Goal: Task Accomplishment & Management: Use online tool/utility

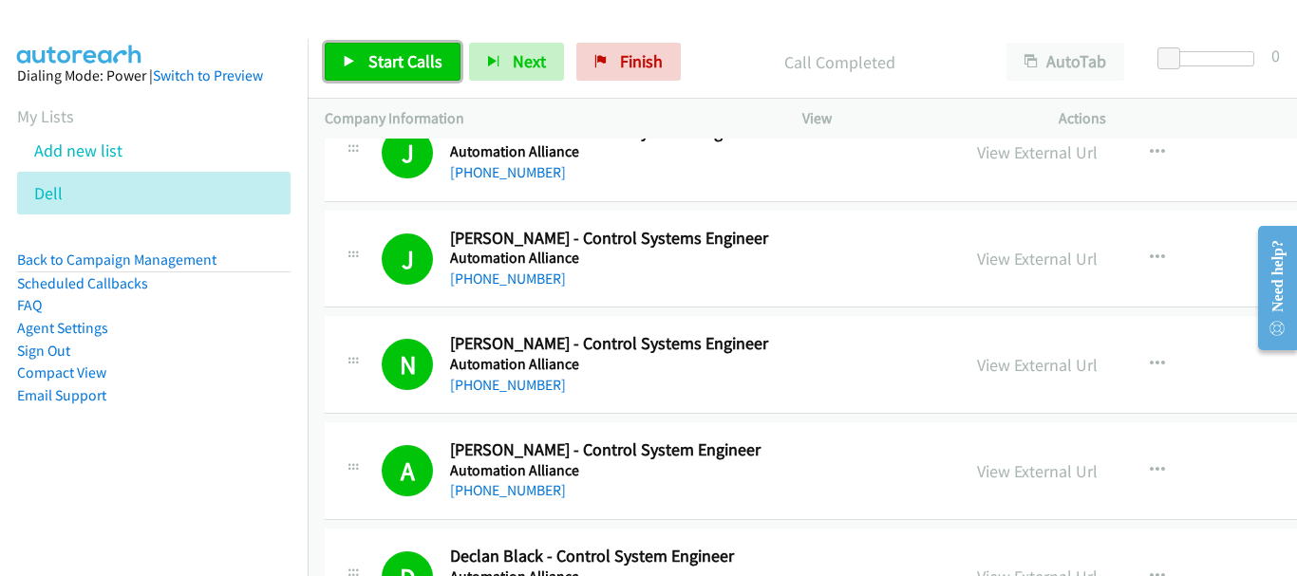
click at [399, 66] on span "Start Calls" at bounding box center [405, 61] width 74 height 22
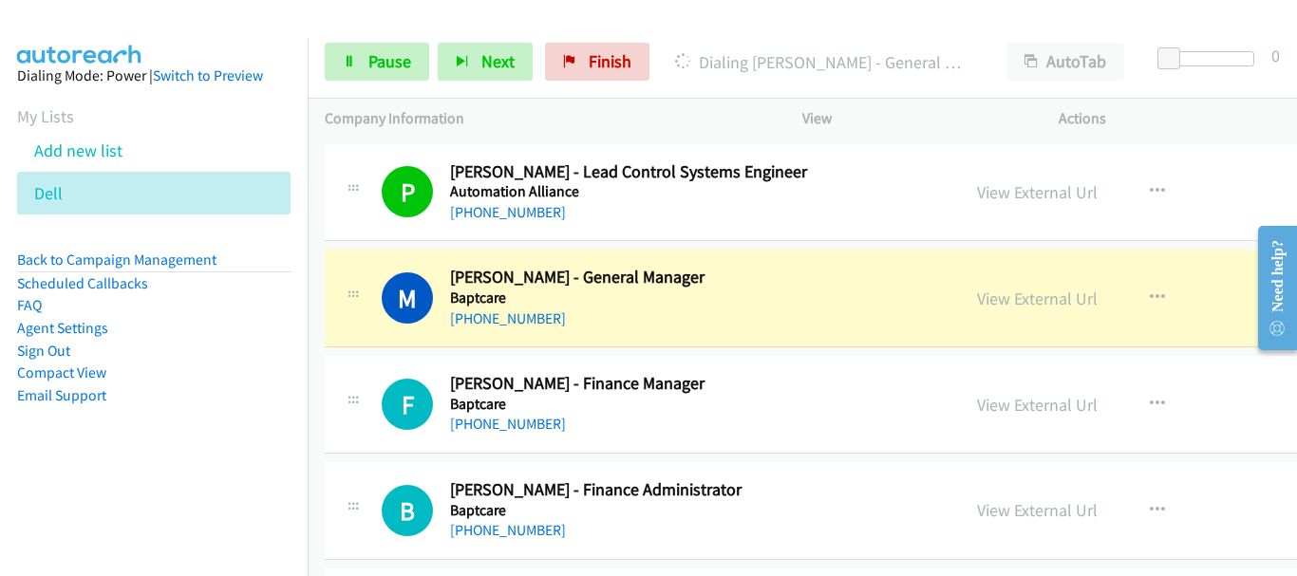
scroll to position [4084, 0]
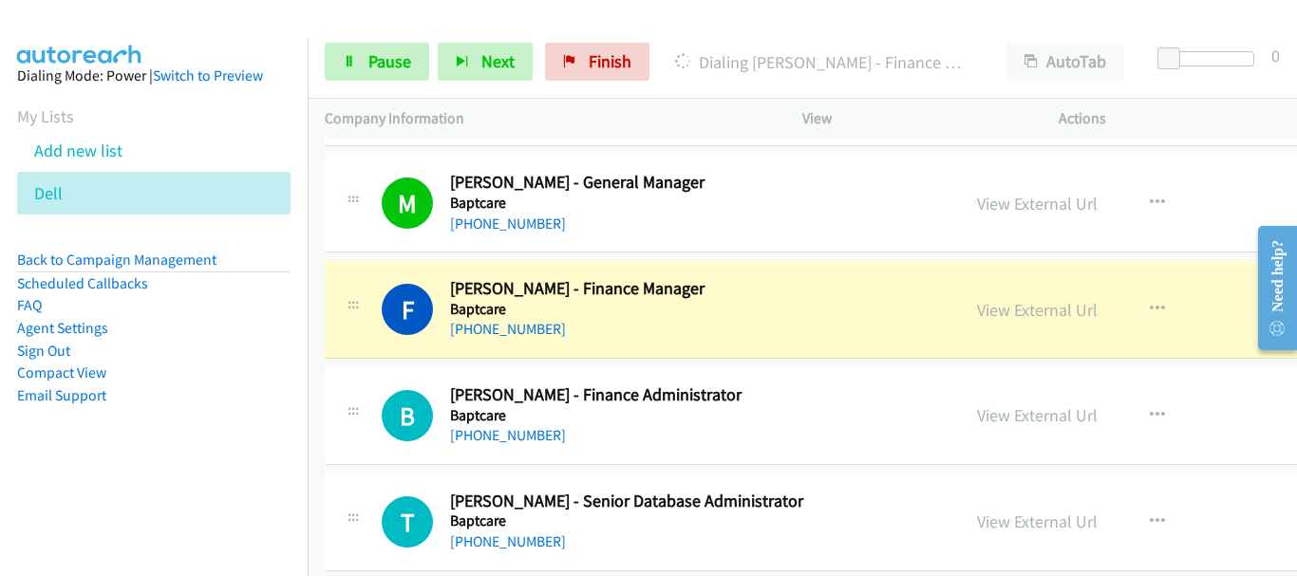
click at [145, 14] on img at bounding box center [80, 33] width 142 height 66
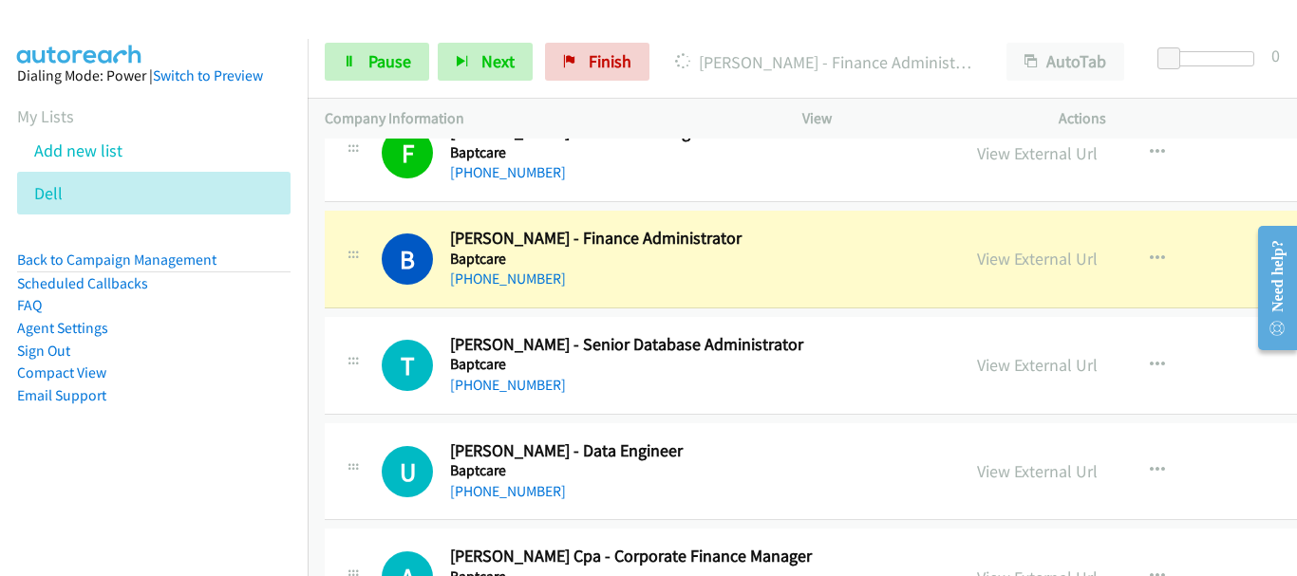
scroll to position [4274, 0]
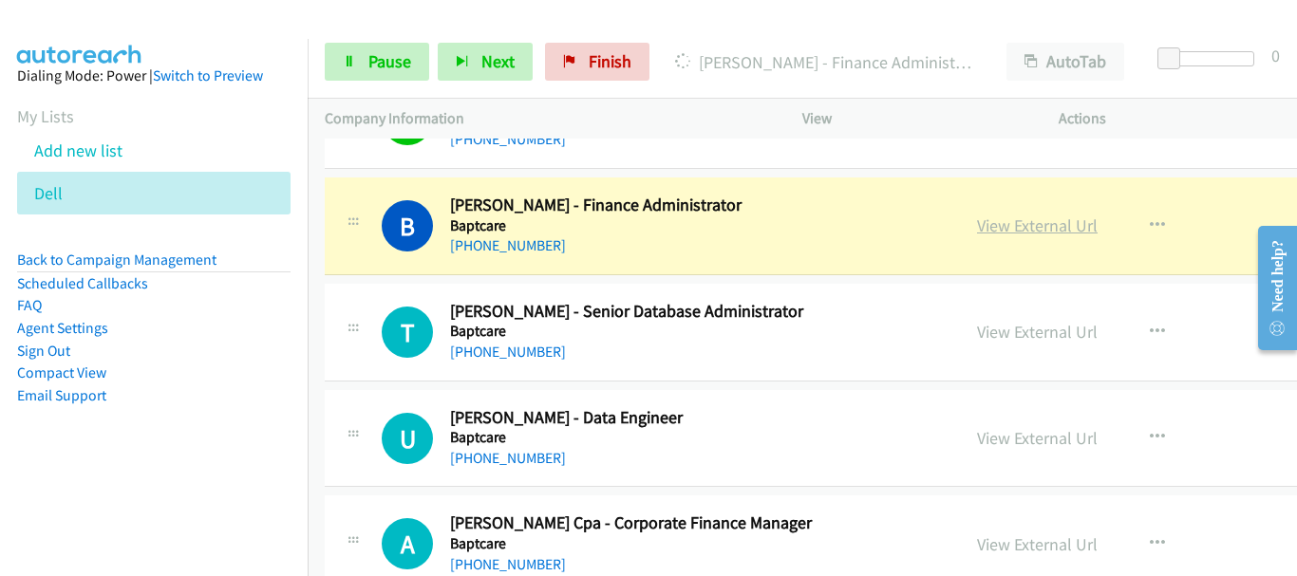
click at [984, 220] on link "View External Url" at bounding box center [1037, 226] width 121 height 22
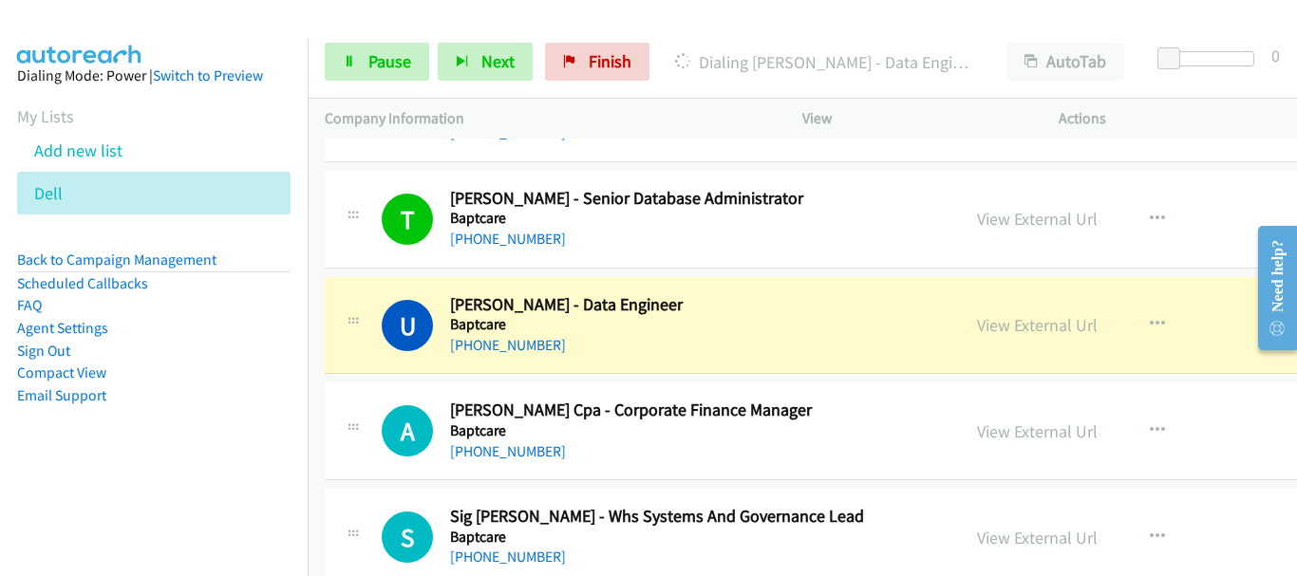
scroll to position [4464, 0]
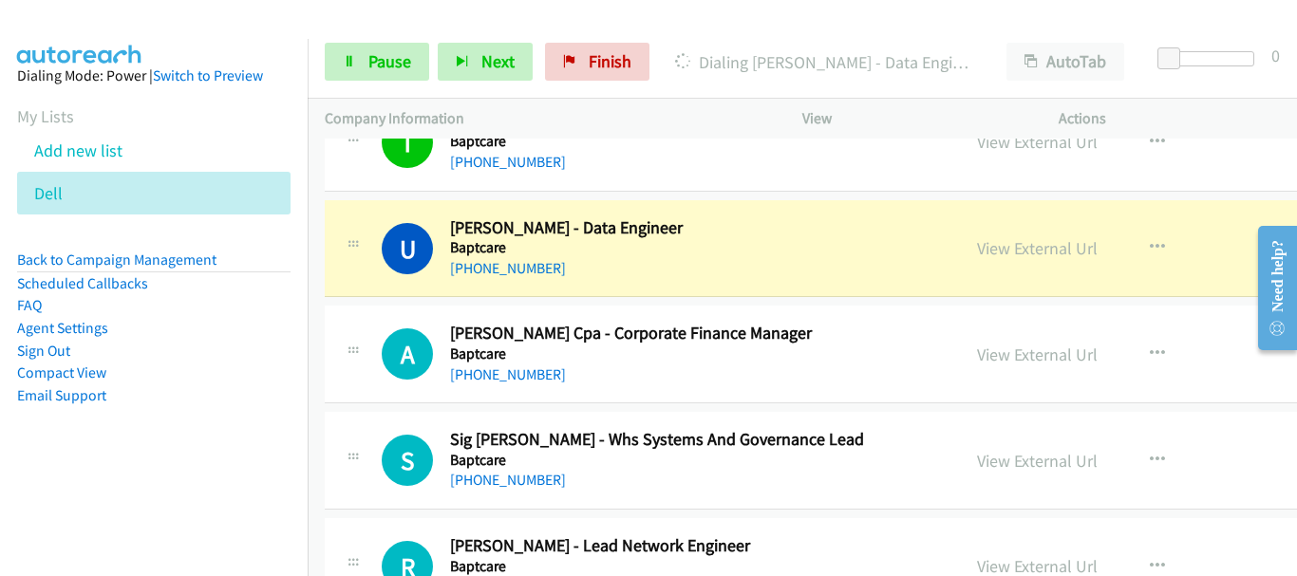
click at [1187, 215] on div "U Callback Scheduled [PERSON_NAME] - Data Engineer Baptcare [GEOGRAPHIC_DATA]/[…" at bounding box center [926, 249] width 1202 height 98
click at [1001, 250] on link "View External Url" at bounding box center [1037, 248] width 121 height 22
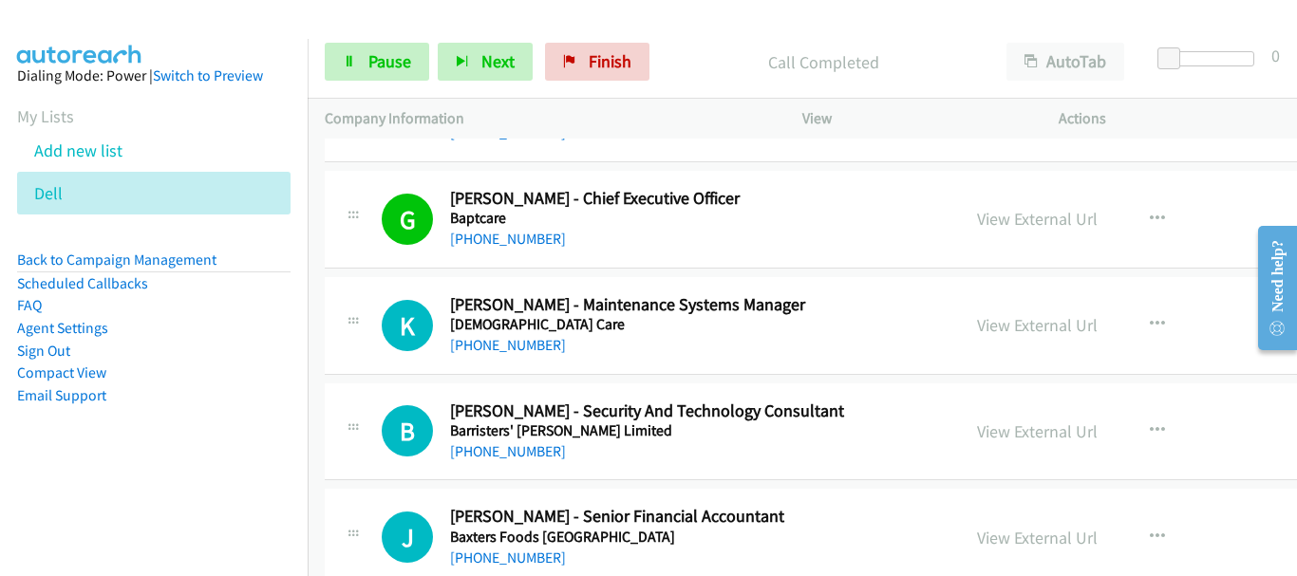
scroll to position [5034, 0]
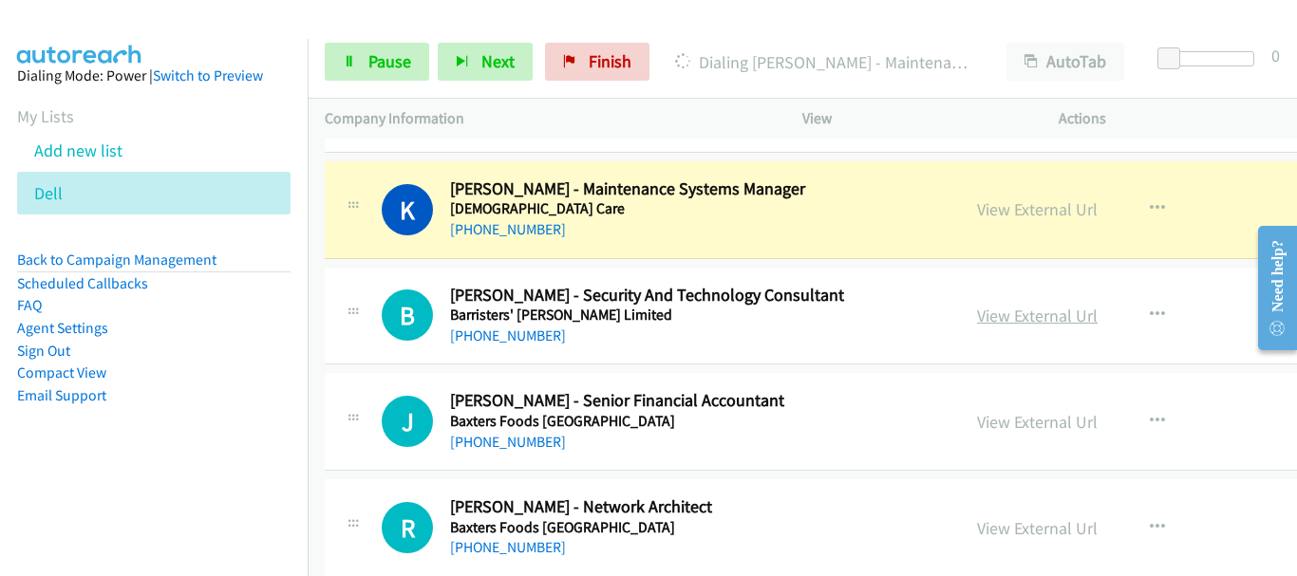
drag, startPoint x: 1191, startPoint y: 339, endPoint x: 999, endPoint y: 324, distance: 192.4
click at [1191, 339] on div "View External Url View External Url Schedule/Manage Callback Start Calls Here R…" at bounding box center [1127, 316] width 335 height 63
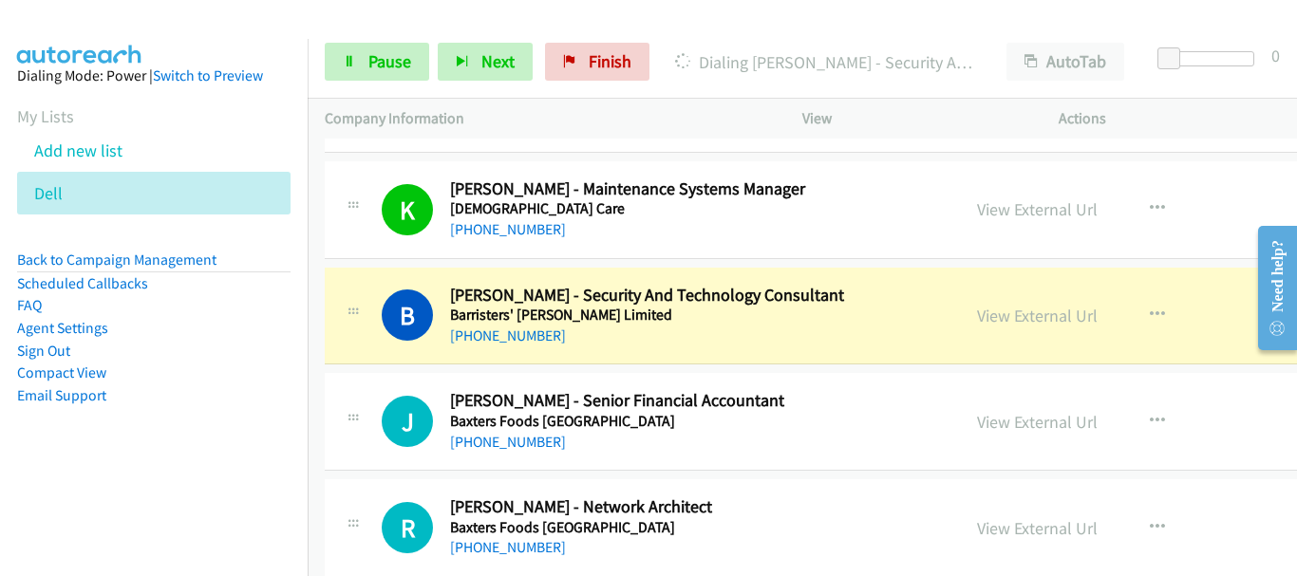
scroll to position [5129, 0]
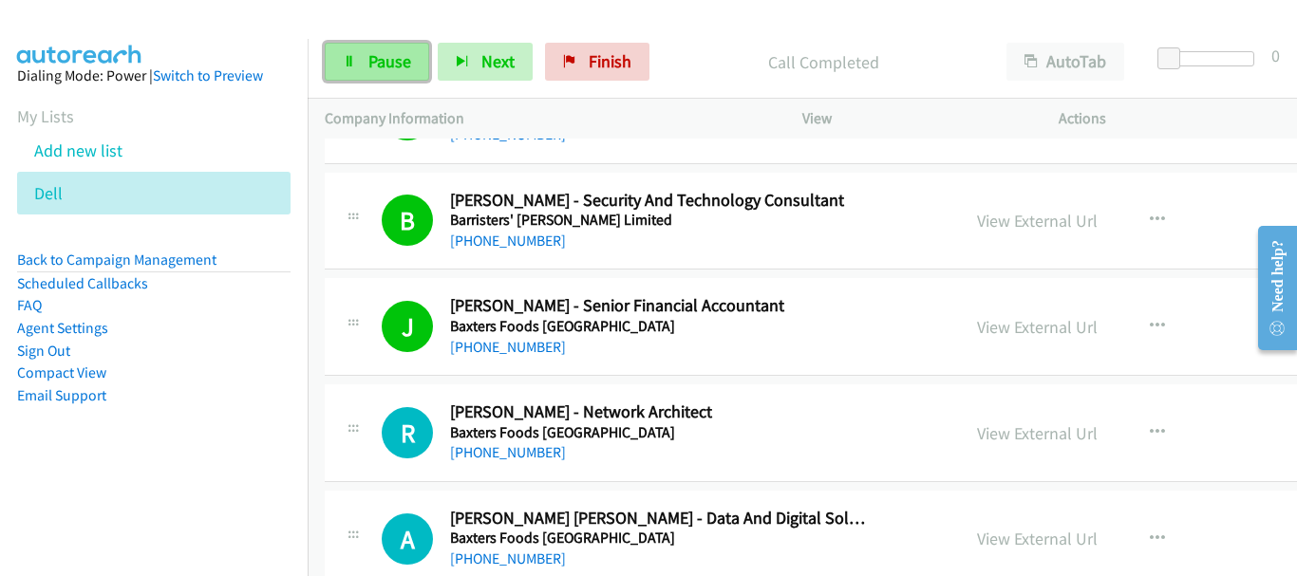
click at [367, 68] on link "Pause" at bounding box center [377, 62] width 104 height 38
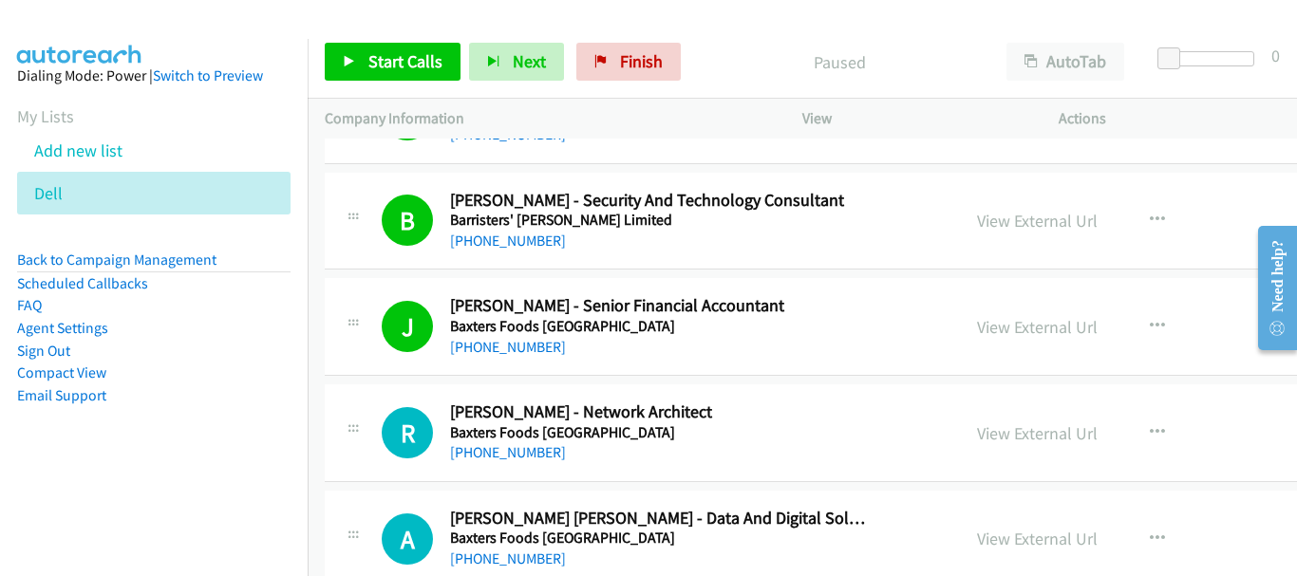
scroll to position [5223, 0]
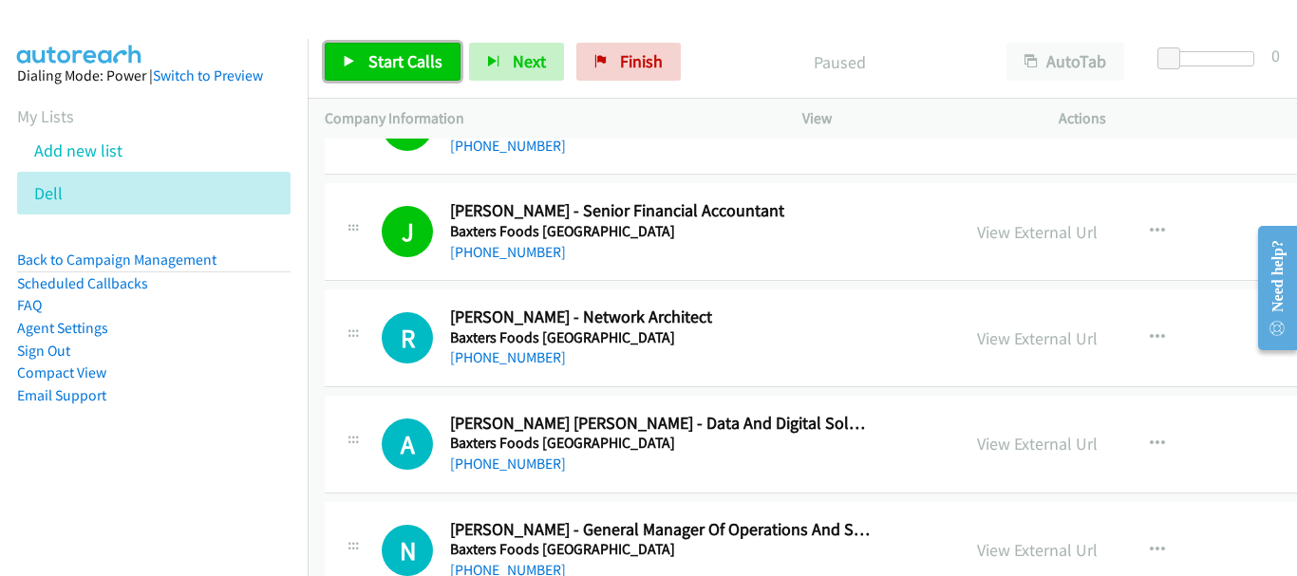
click at [386, 70] on span "Start Calls" at bounding box center [405, 61] width 74 height 22
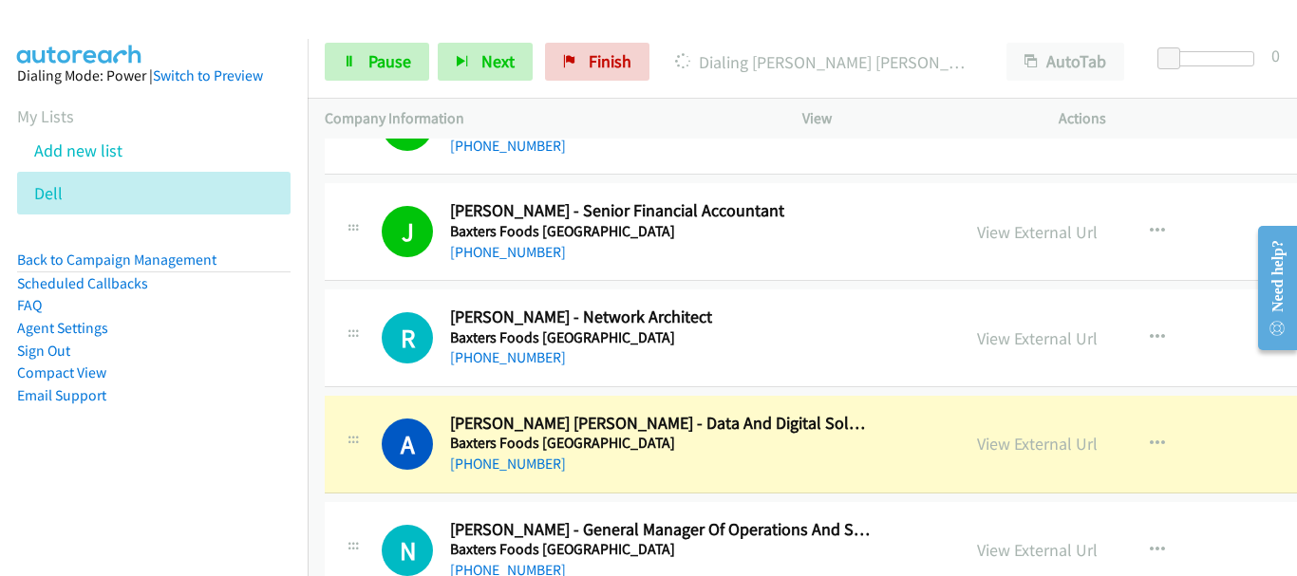
drag, startPoint x: 117, startPoint y: 46, endPoint x: 543, endPoint y: 237, distance: 467.6
click at [117, 46] on aside "Dialing Mode: Power | Switch to Preview My Lists Add new list Dell Back to Camp…" at bounding box center [154, 266] width 308 height 454
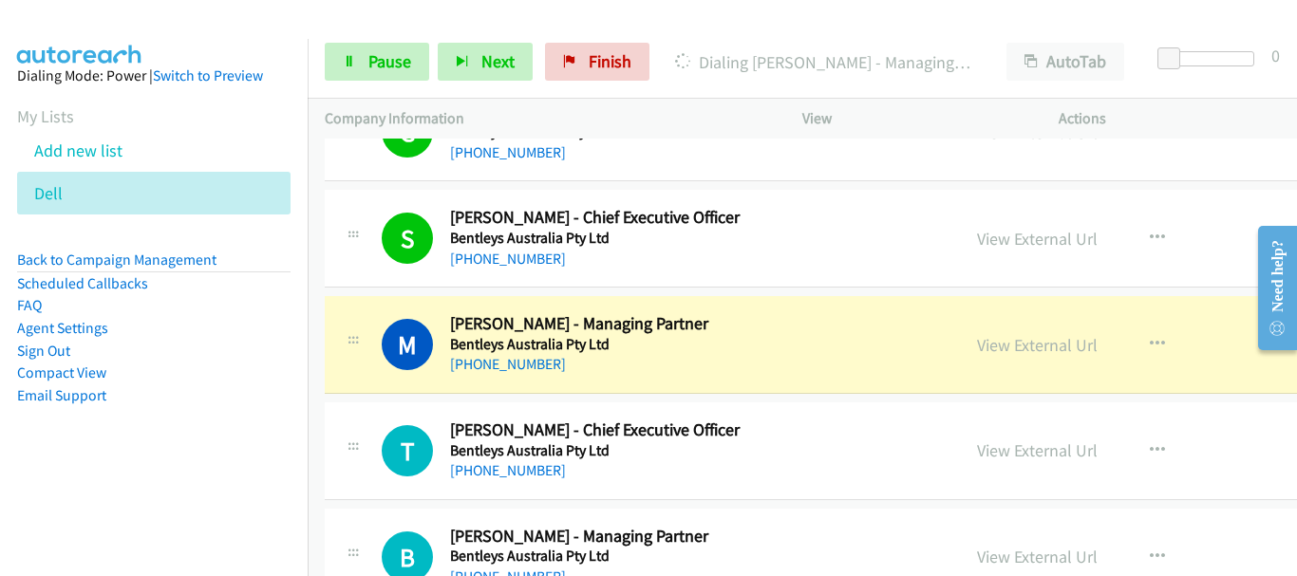
scroll to position [5888, 0]
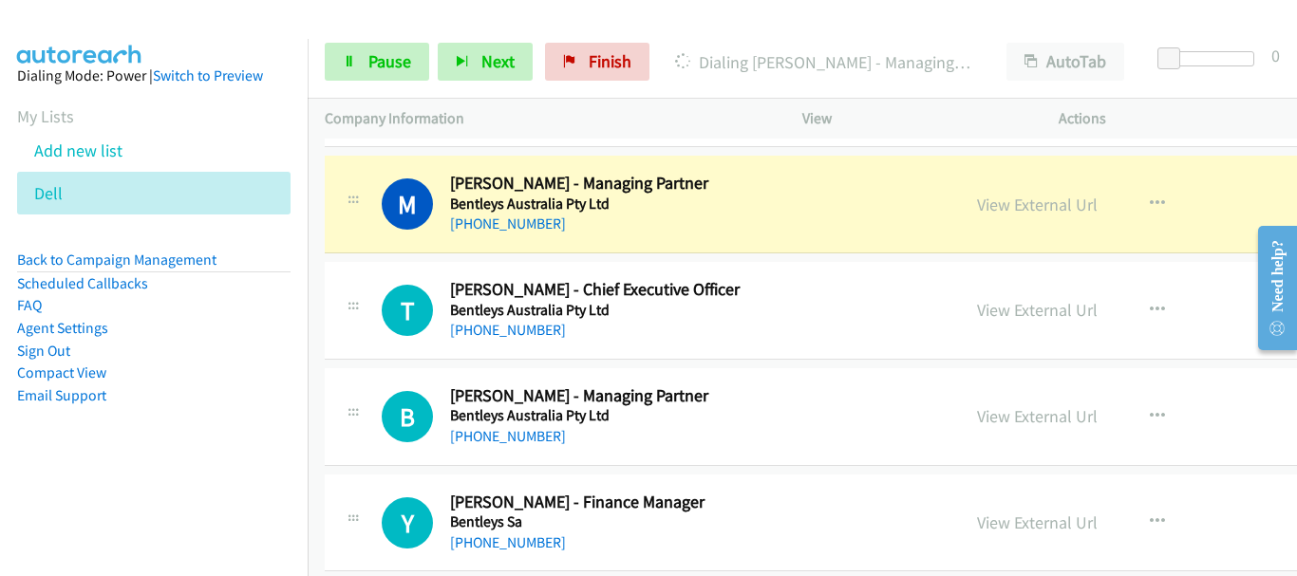
click at [1100, 367] on td "B Callback Scheduled [PERSON_NAME] - Managing Partner Bentleys Australia Pty Lt…" at bounding box center [926, 417] width 1237 height 106
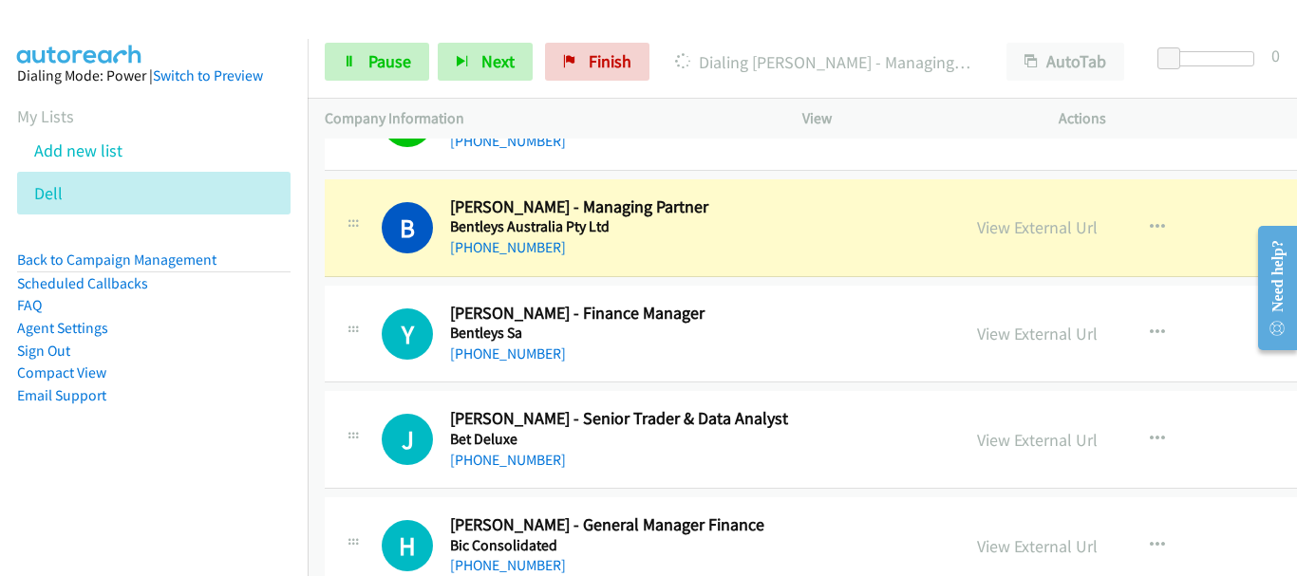
scroll to position [6078, 0]
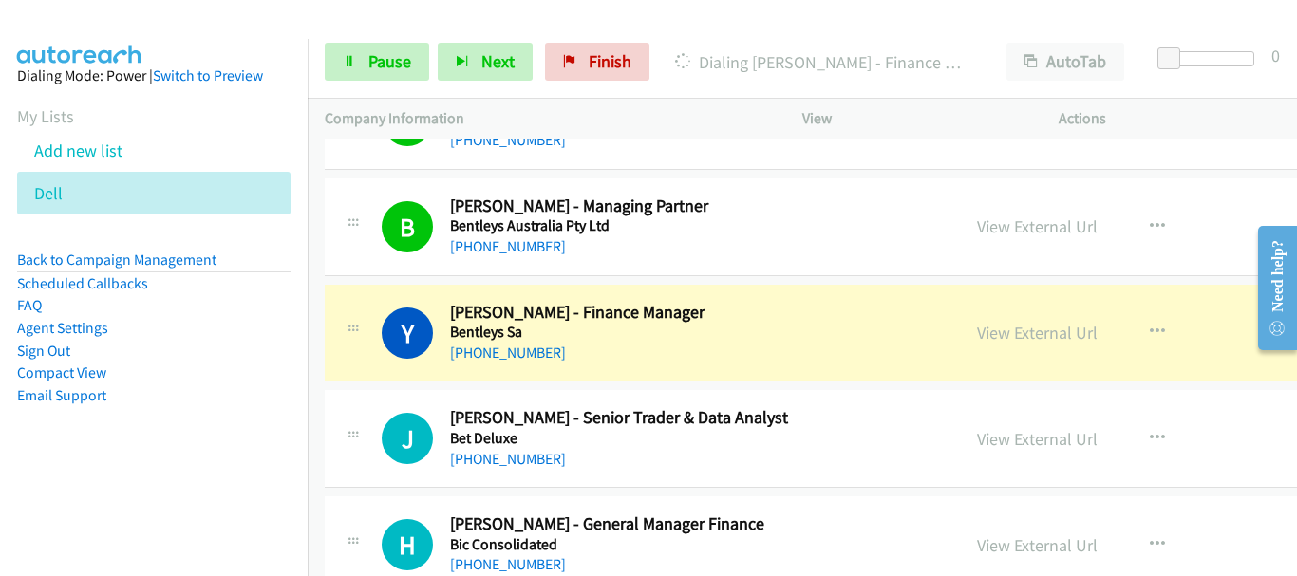
drag, startPoint x: 1162, startPoint y: 329, endPoint x: 694, endPoint y: 327, distance: 467.3
click at [1162, 329] on div "View External Url View External Url Schedule/Manage Callback Start Calls Here R…" at bounding box center [1127, 333] width 335 height 63
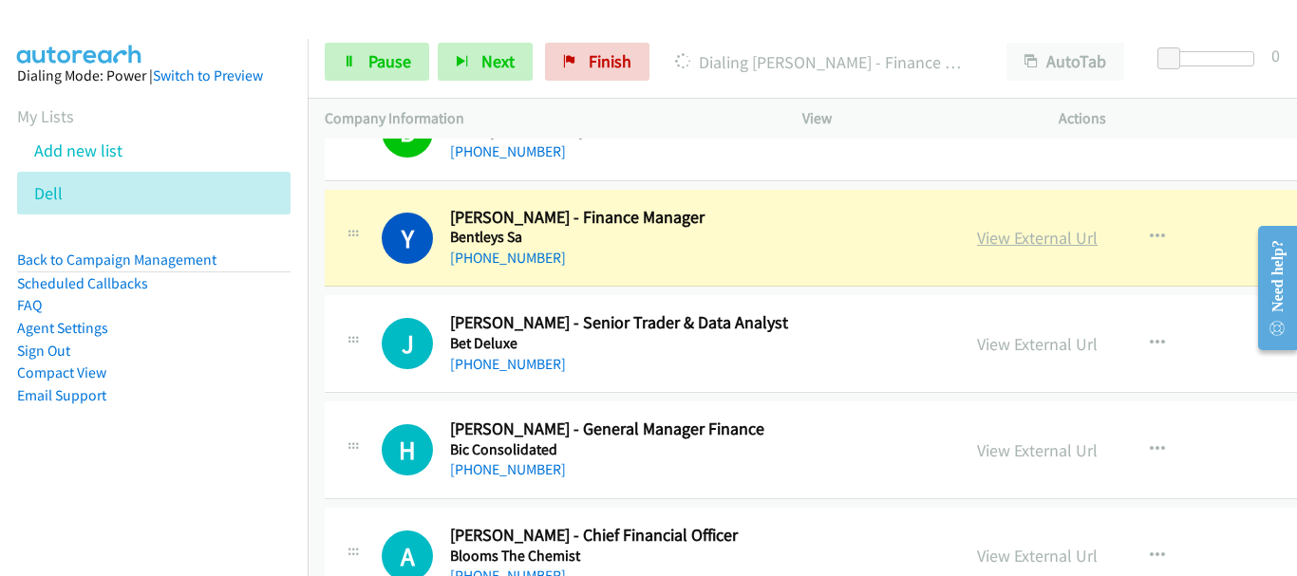
click at [977, 231] on link "View External Url" at bounding box center [1037, 238] width 121 height 22
click at [389, 69] on span "Pause" at bounding box center [389, 61] width 43 height 22
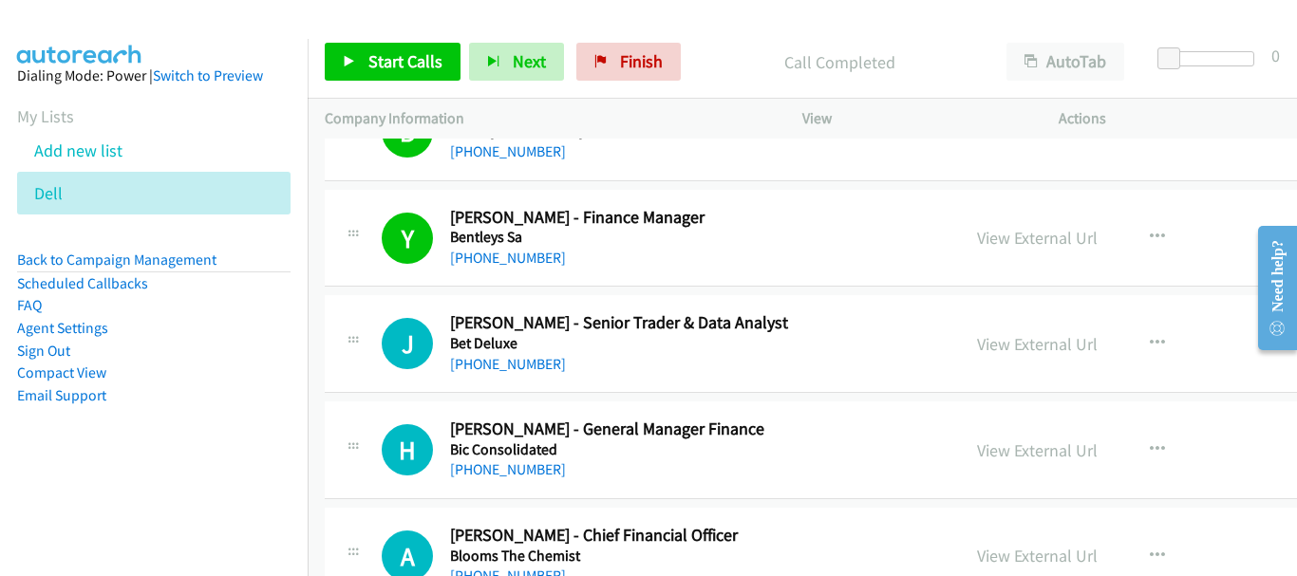
click at [157, 44] on aside "Dialing Mode: Power | Switch to Preview My Lists Add new list Dell Back to Camp…" at bounding box center [154, 266] width 308 height 454
click at [405, 78] on link "Start Calls" at bounding box center [393, 62] width 136 height 38
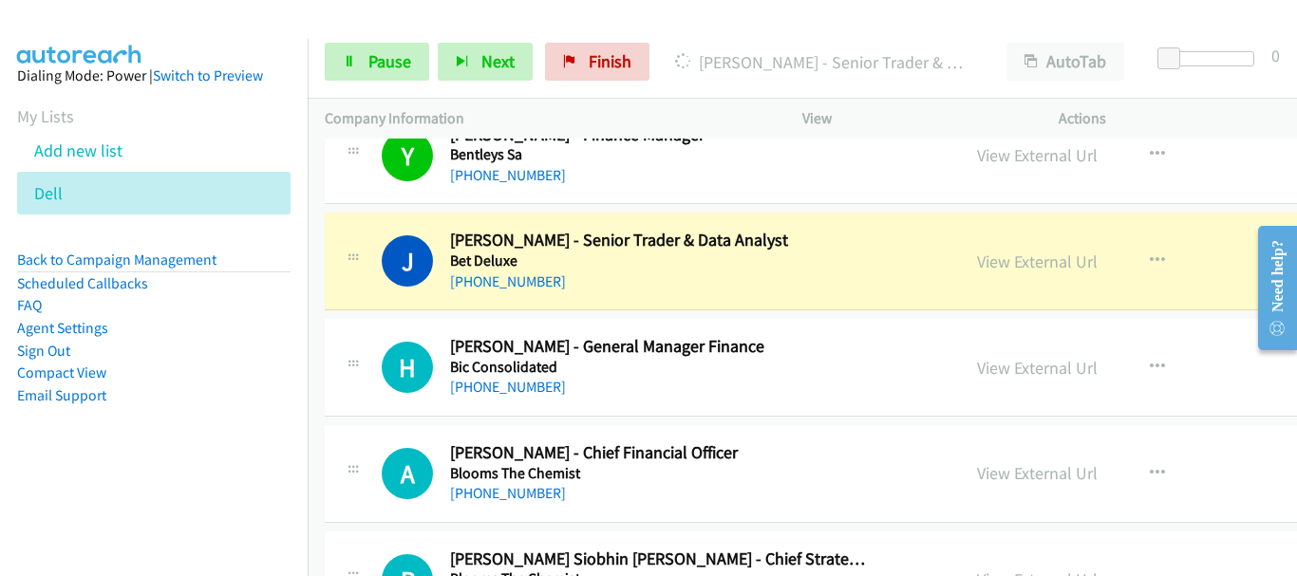
scroll to position [6268, 0]
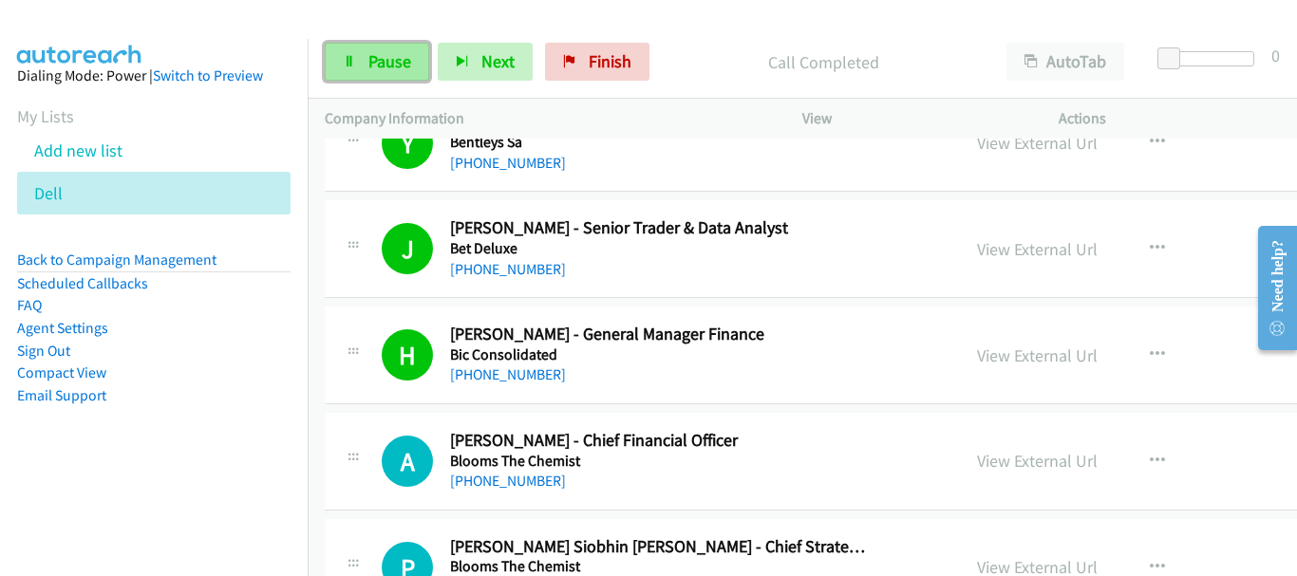
click at [355, 53] on link "Pause" at bounding box center [377, 62] width 104 height 38
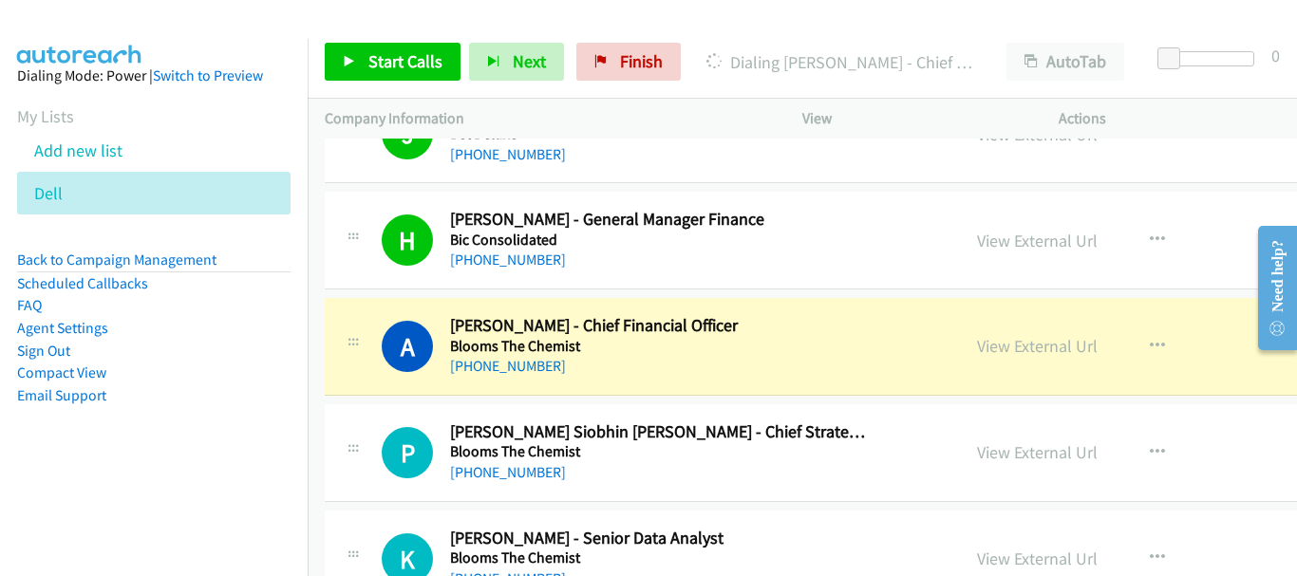
scroll to position [6458, 0]
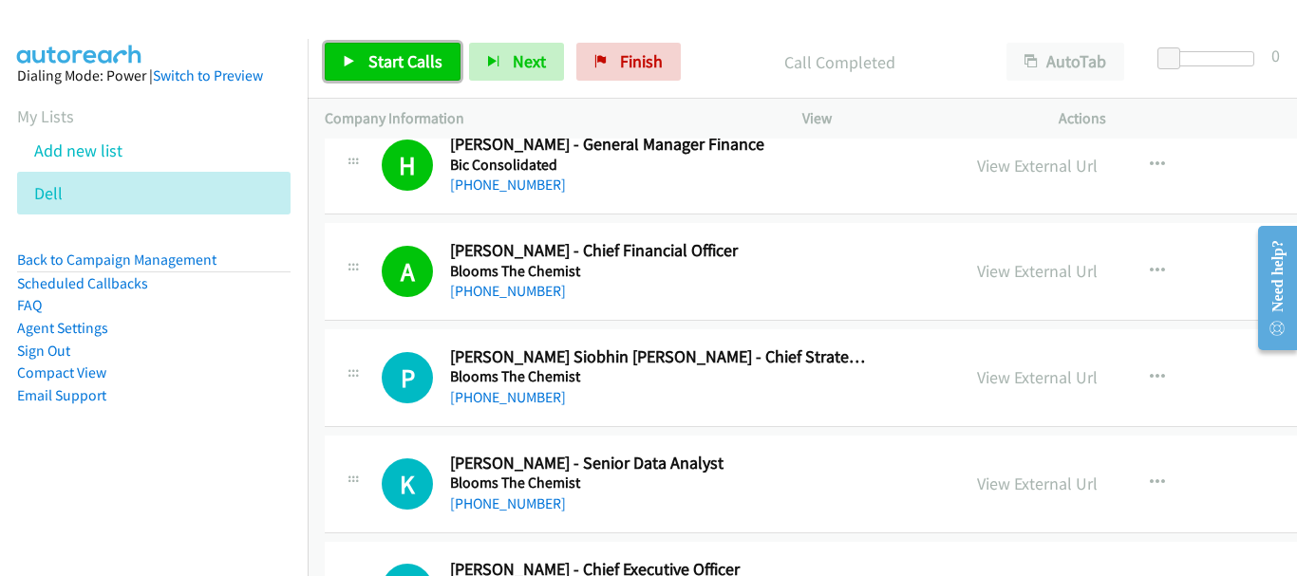
click at [432, 74] on link "Start Calls" at bounding box center [393, 62] width 136 height 38
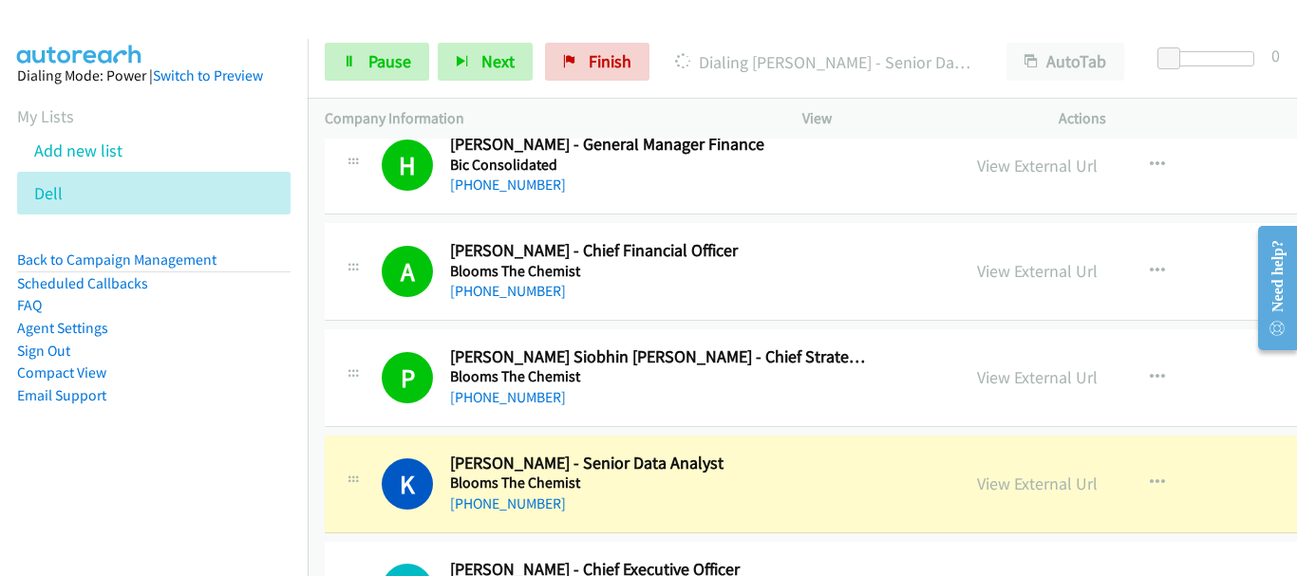
scroll to position [6743, 0]
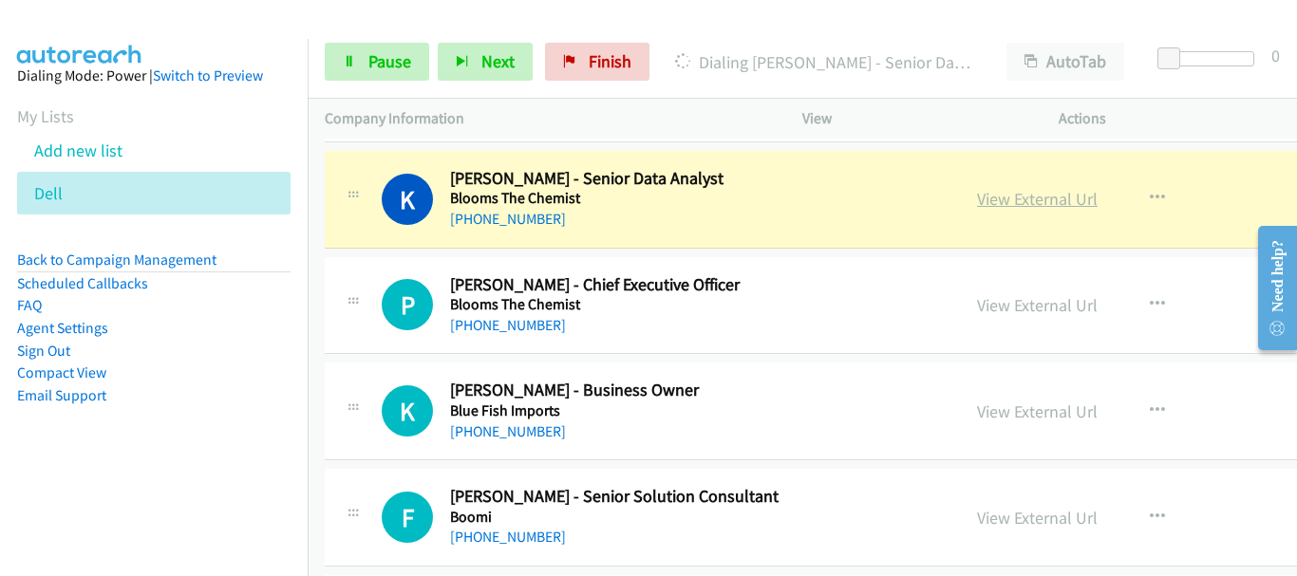
click at [999, 204] on link "View External Url" at bounding box center [1037, 199] width 121 height 22
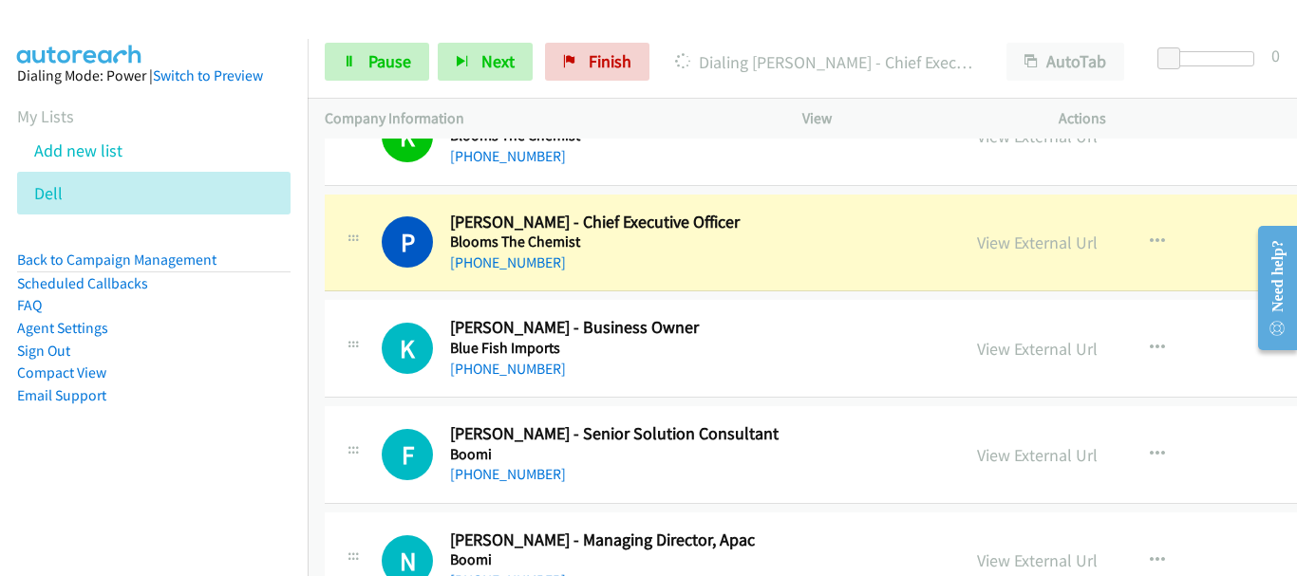
scroll to position [6838, 0]
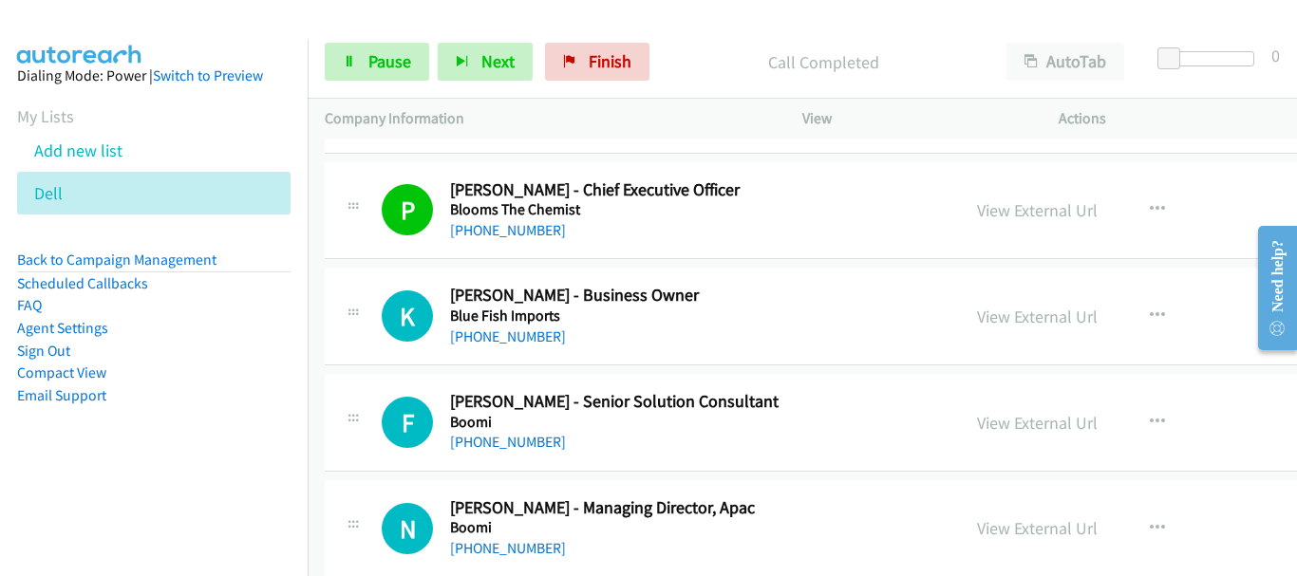
click at [206, 17] on div at bounding box center [640, 36] width 1280 height 73
drag, startPoint x: 59, startPoint y: 30, endPoint x: 90, endPoint y: 47, distance: 35.3
click at [59, 30] on img at bounding box center [80, 33] width 142 height 66
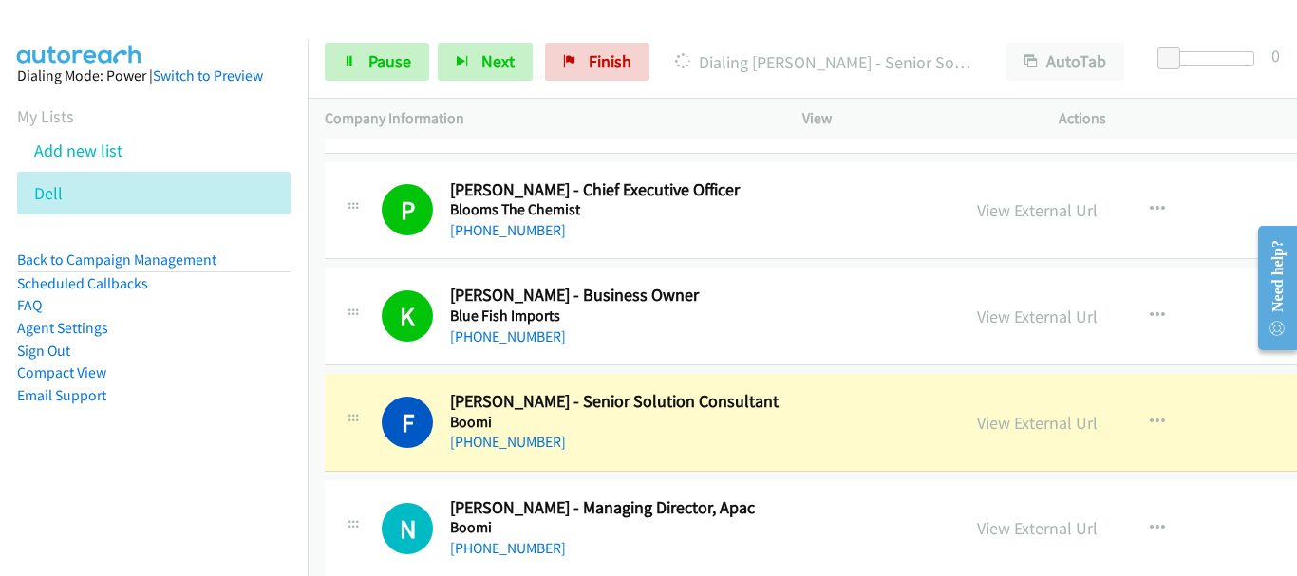
click at [118, 19] on img at bounding box center [80, 33] width 142 height 66
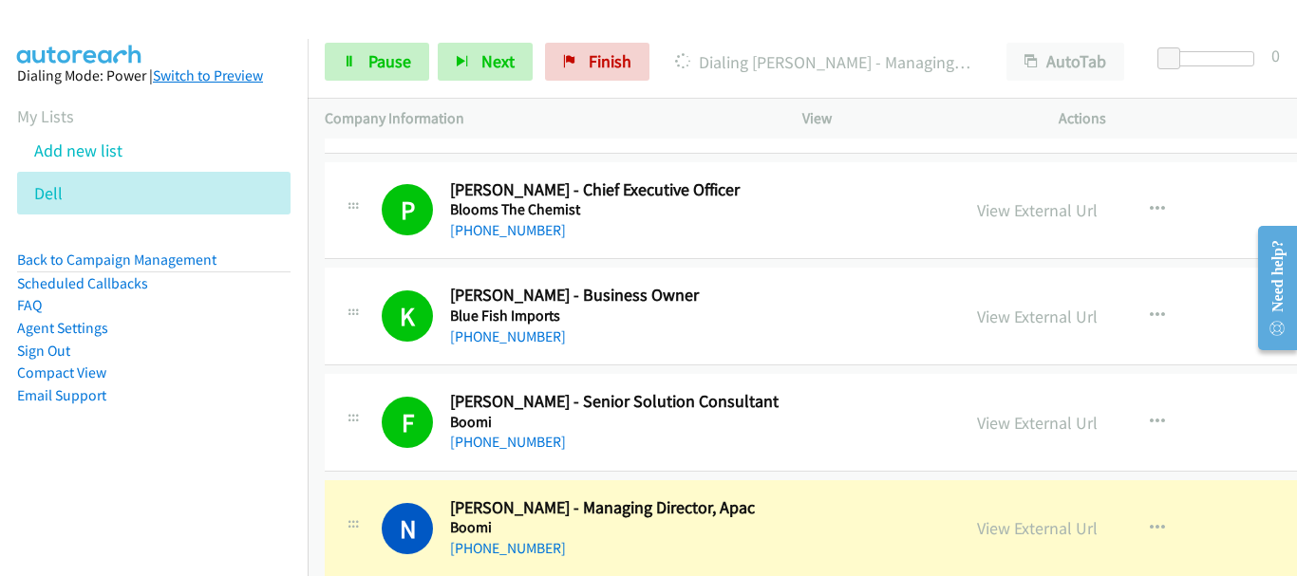
click at [122, 16] on img at bounding box center [80, 33] width 142 height 66
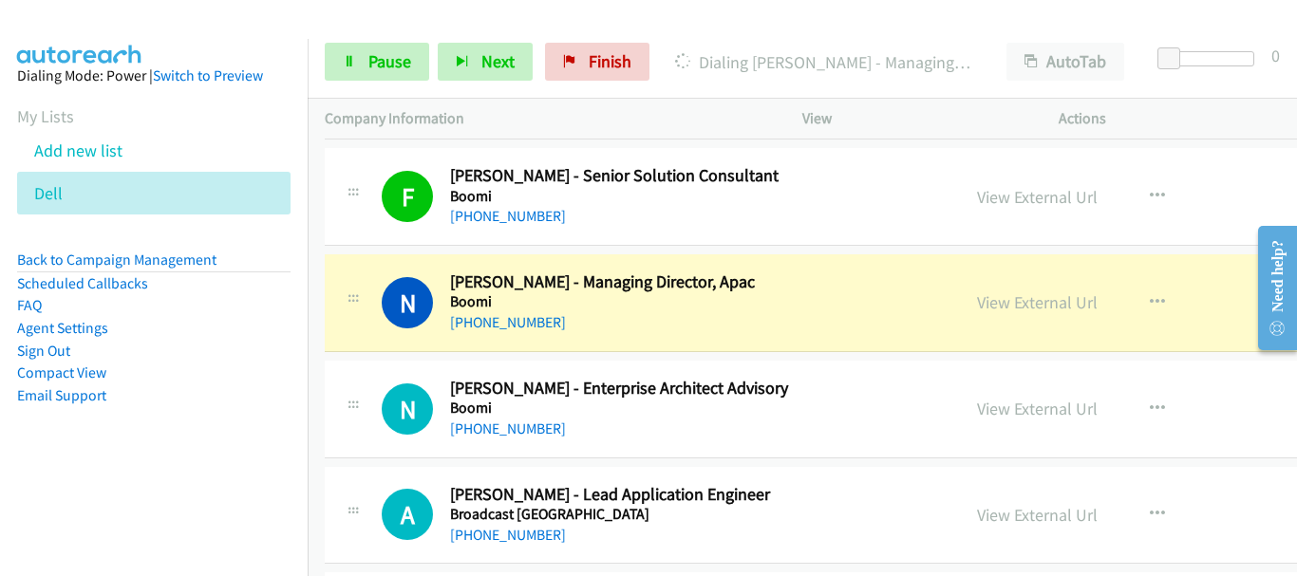
scroll to position [7123, 0]
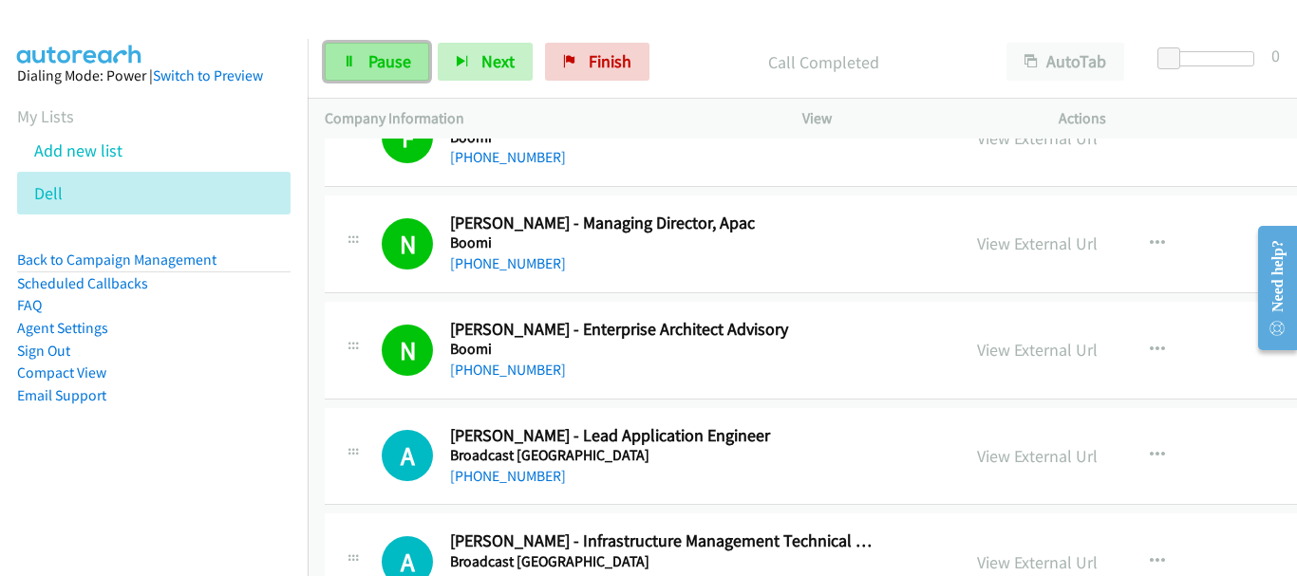
click at [332, 72] on link "Pause" at bounding box center [377, 62] width 104 height 38
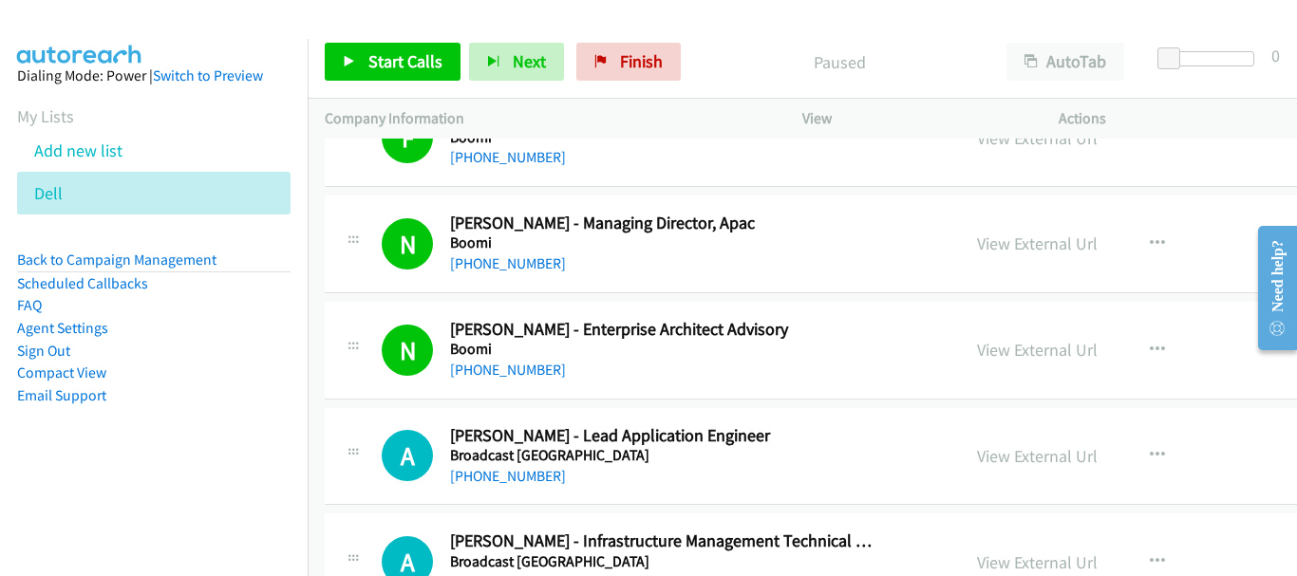
scroll to position [7313, 0]
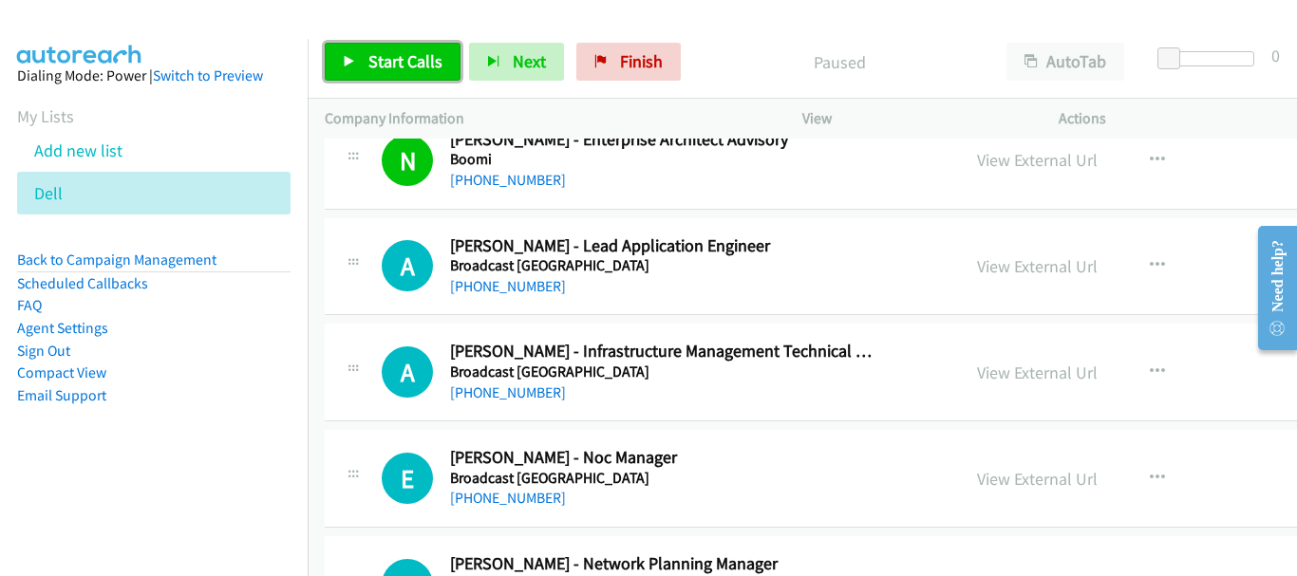
click at [382, 51] on span "Start Calls" at bounding box center [405, 61] width 74 height 22
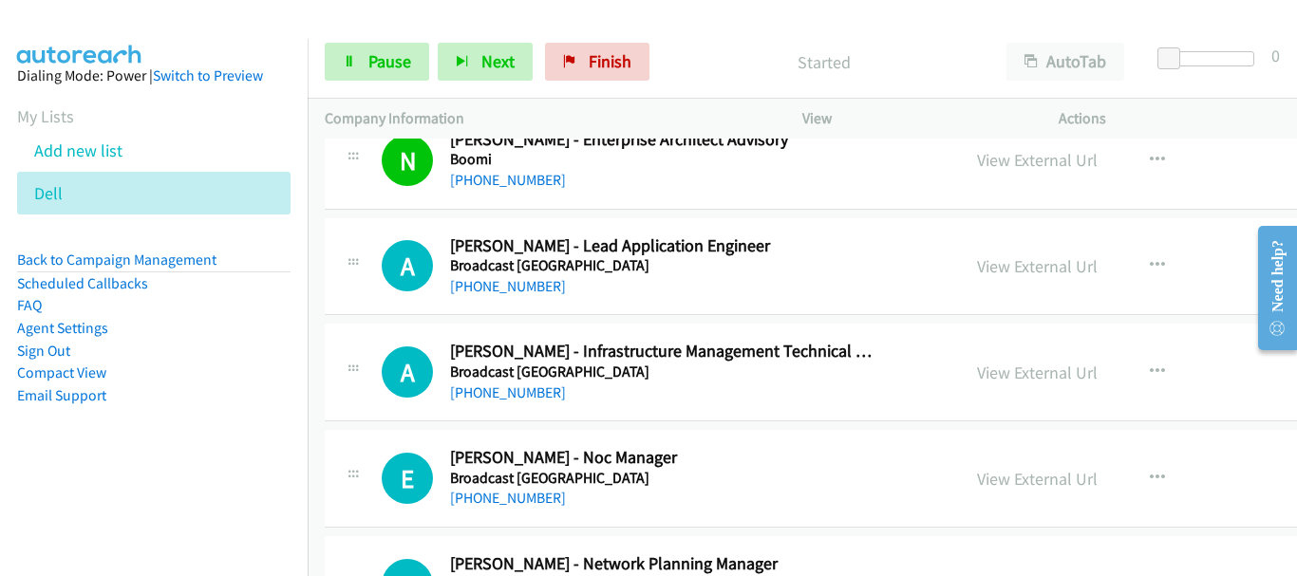
click at [129, 53] on aside "Dialing Mode: Power | Switch to Preview My Lists Add new list Dell Back to Camp…" at bounding box center [154, 266] width 308 height 454
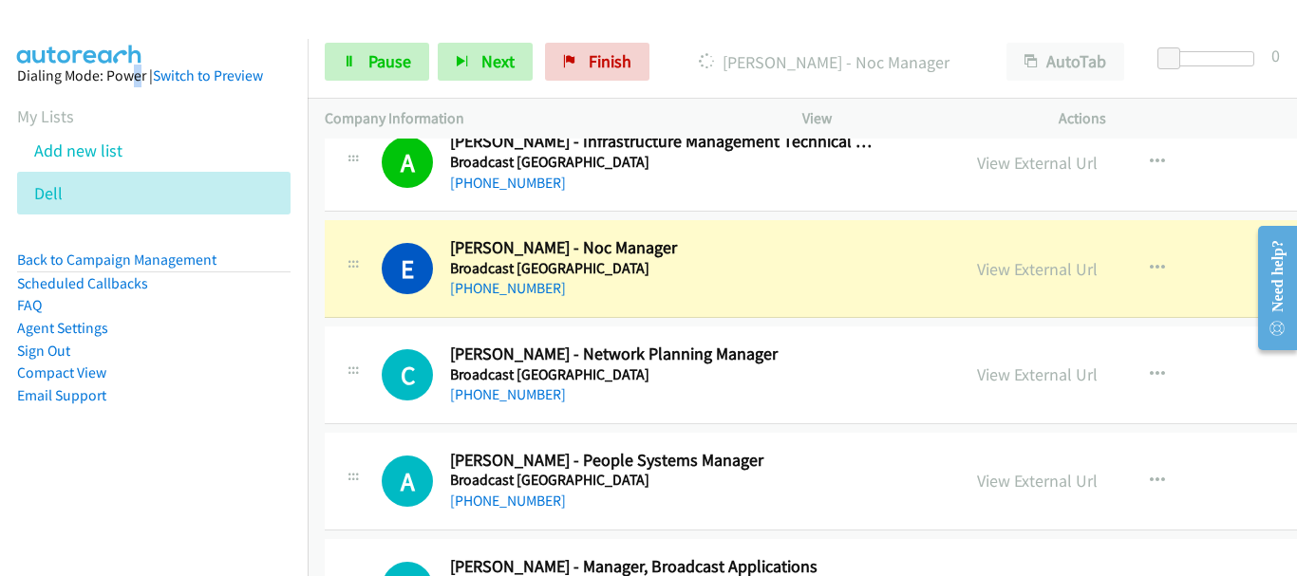
scroll to position [7598, 0]
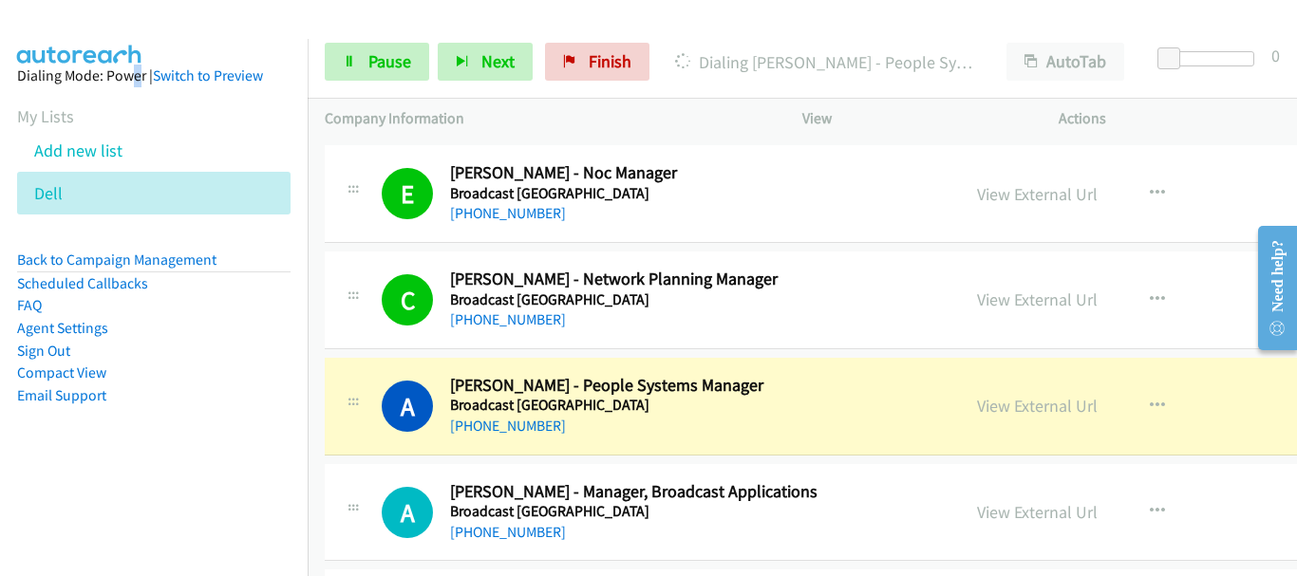
click at [1176, 366] on div "A Callback Scheduled [PERSON_NAME] - People Systems Manager Broadcast [GEOGRAPH…" at bounding box center [926, 407] width 1202 height 98
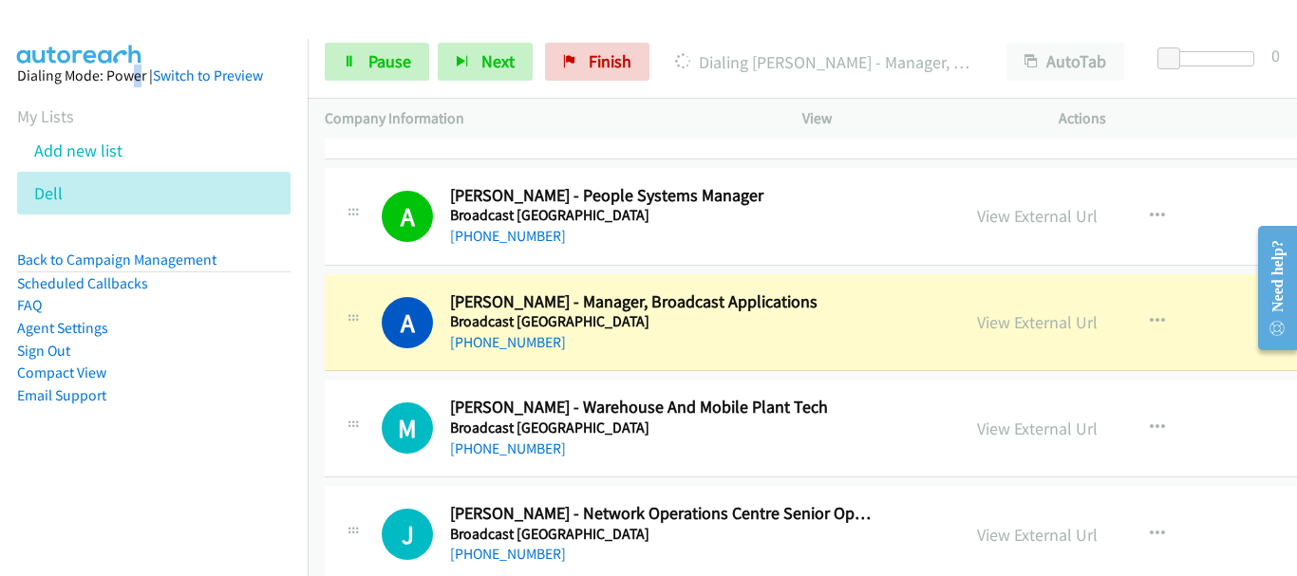
scroll to position [7978, 0]
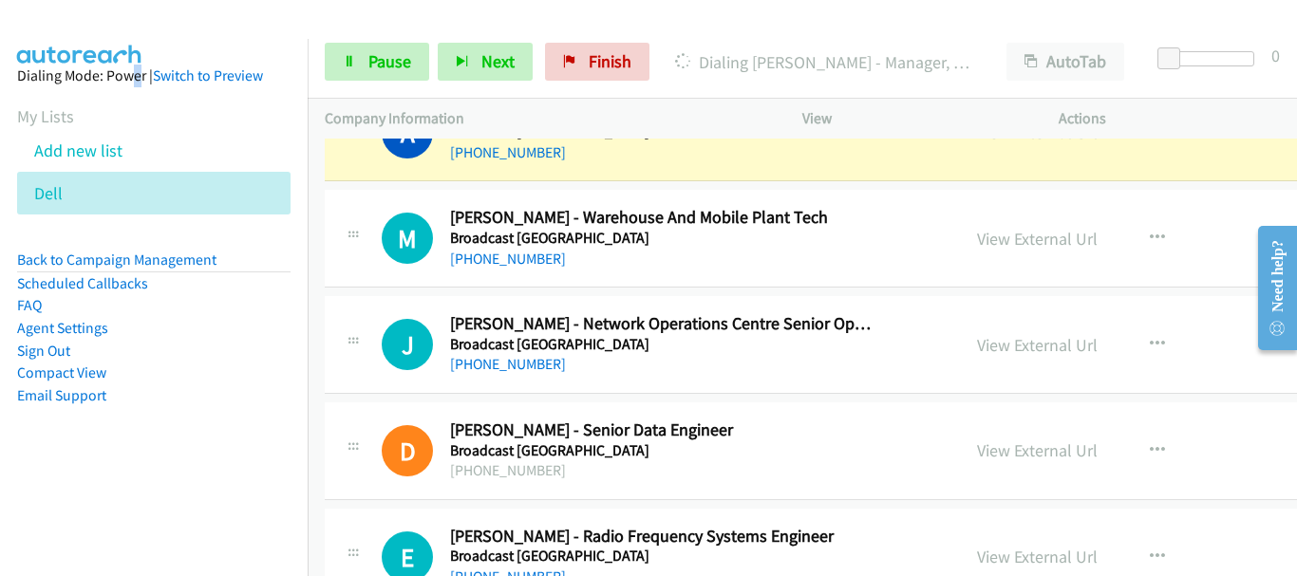
drag, startPoint x: 1223, startPoint y: 160, endPoint x: 1218, endPoint y: 189, distance: 29.8
click at [1223, 160] on div "View External Url View External Url Schedule/Manage Callback Start Calls Here R…" at bounding box center [1127, 133] width 335 height 63
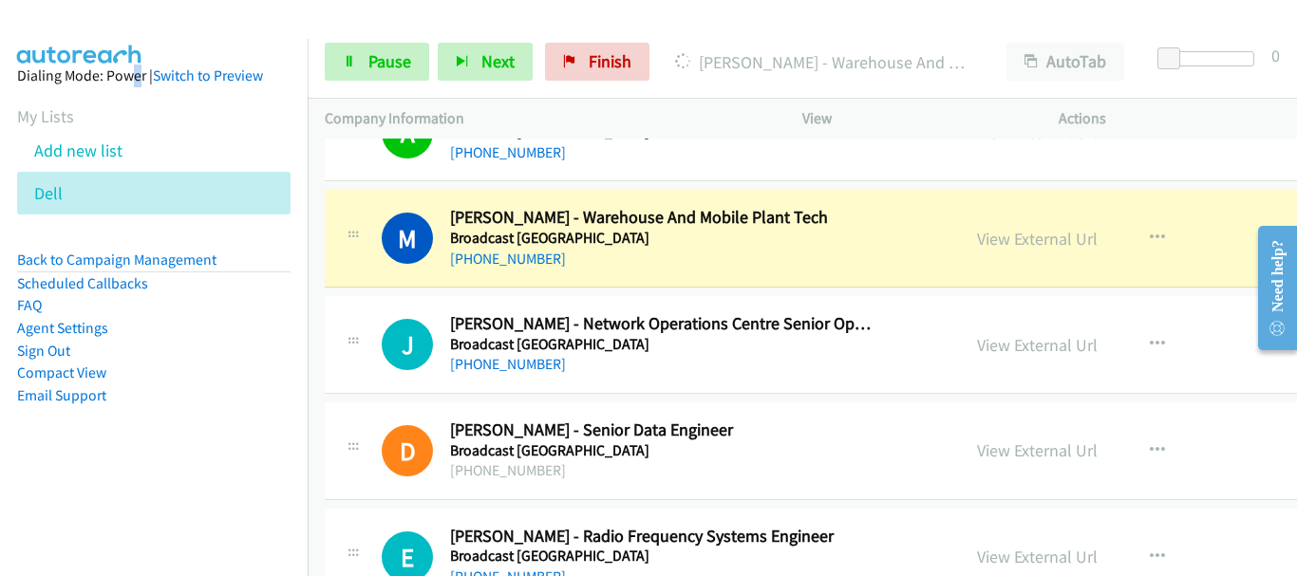
click at [1203, 257] on div "View External Url View External Url Schedule/Manage Callback Start Calls Here R…" at bounding box center [1127, 238] width 335 height 63
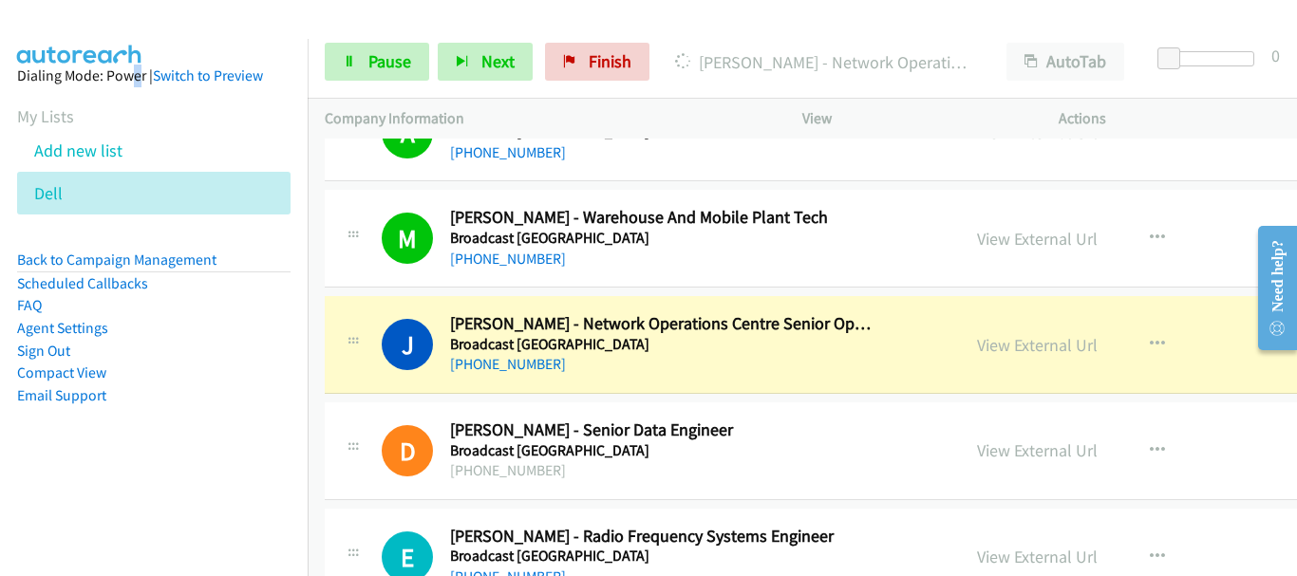
scroll to position [8073, 0]
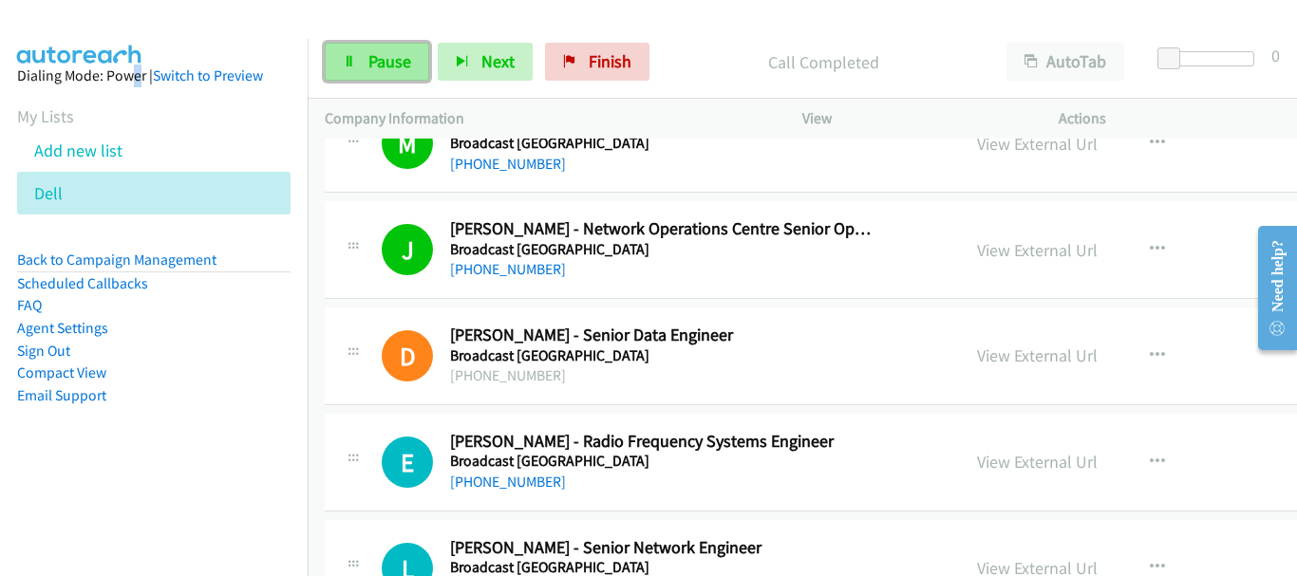
click at [375, 62] on span "Pause" at bounding box center [389, 61] width 43 height 22
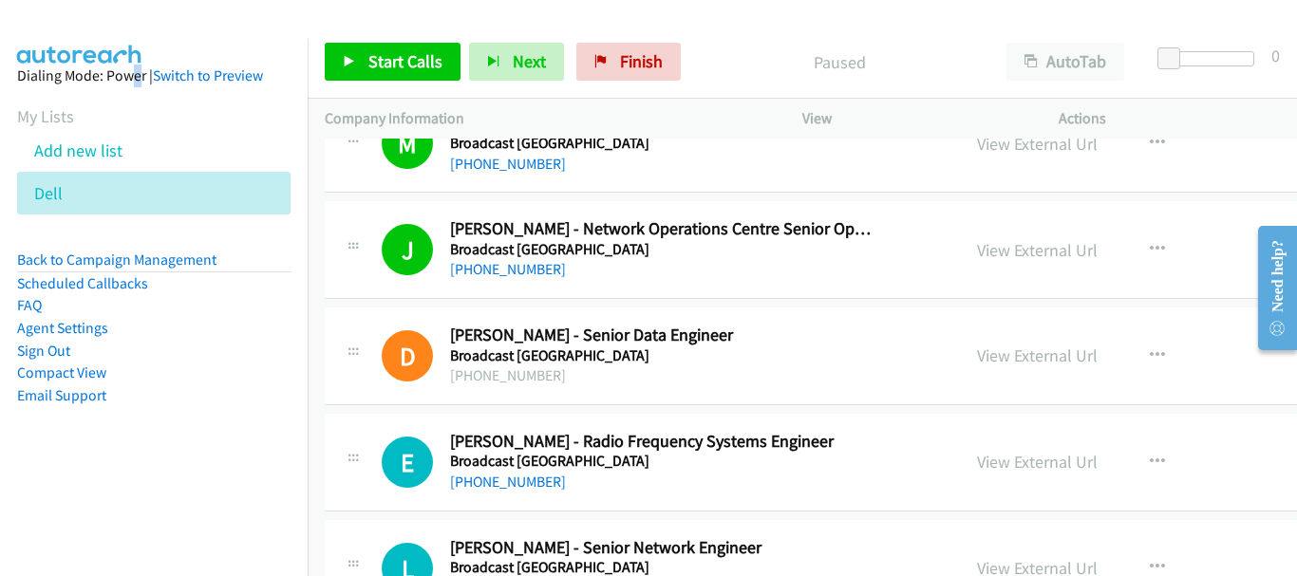
click at [363, 40] on div at bounding box center [363, 40] width 0 height 0
click at [321, 90] on div "Close" at bounding box center [648, 90] width 1297 height 0
click at [393, 57] on span "Start Calls" at bounding box center [405, 61] width 74 height 22
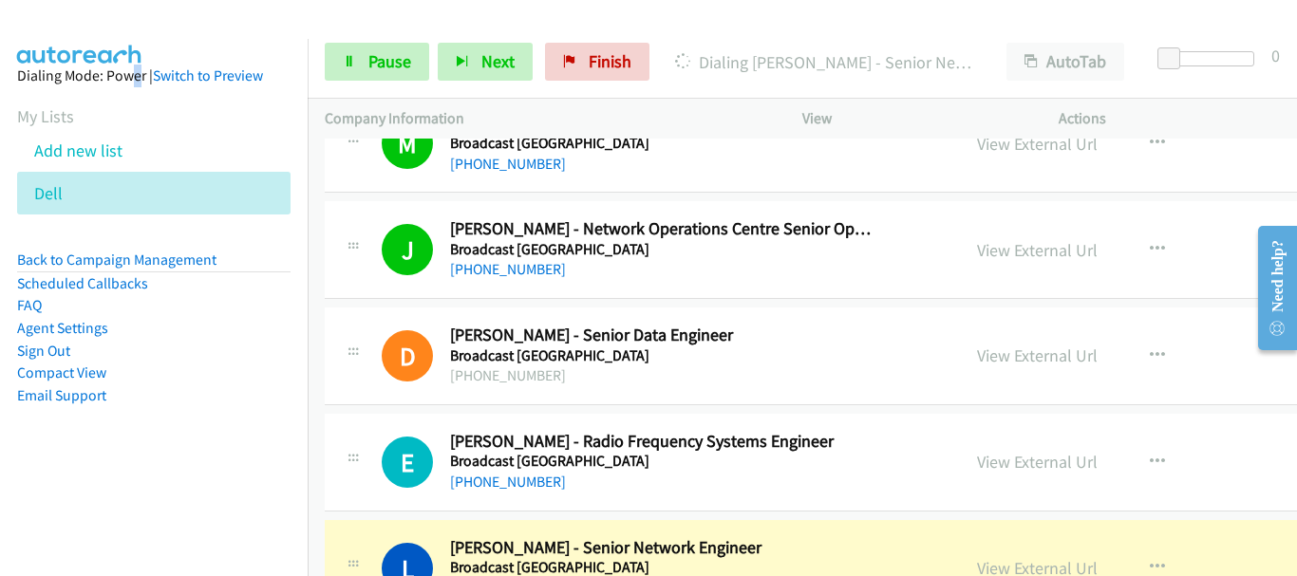
scroll to position [8453, 0]
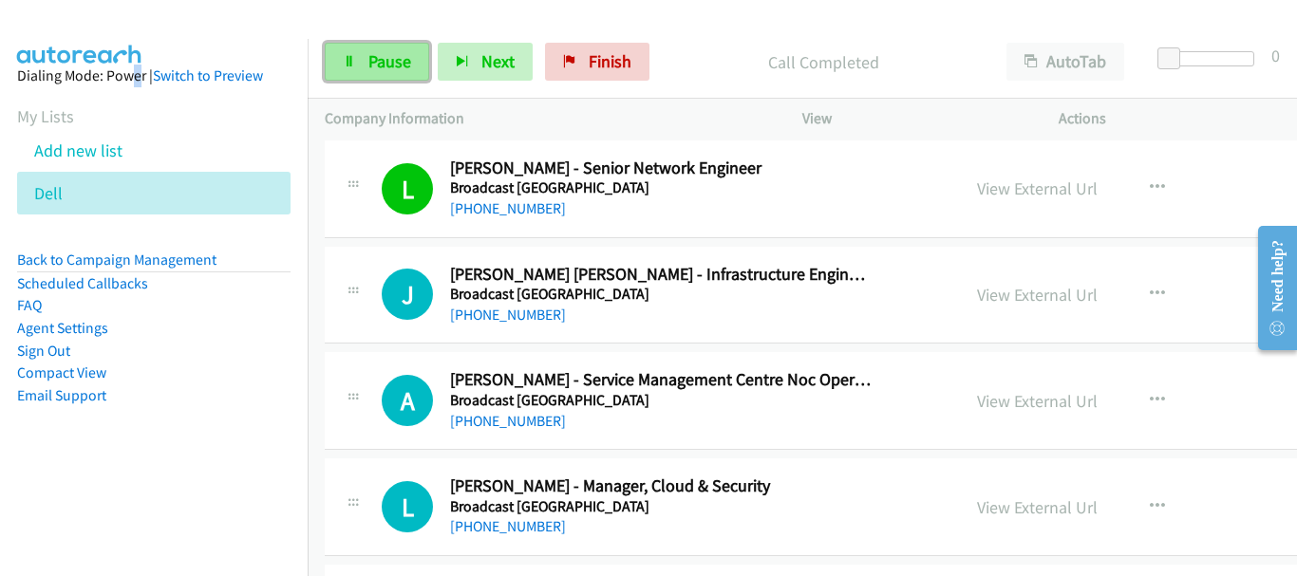
click at [370, 71] on span "Pause" at bounding box center [389, 61] width 43 height 22
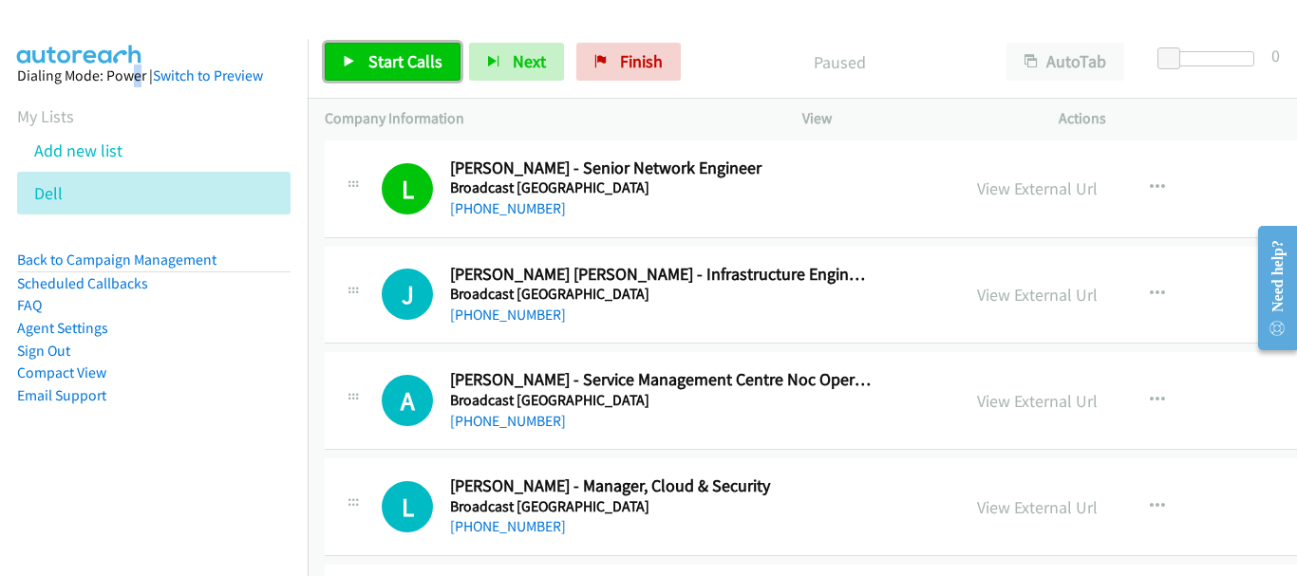
click at [434, 54] on span "Start Calls" at bounding box center [405, 61] width 74 height 22
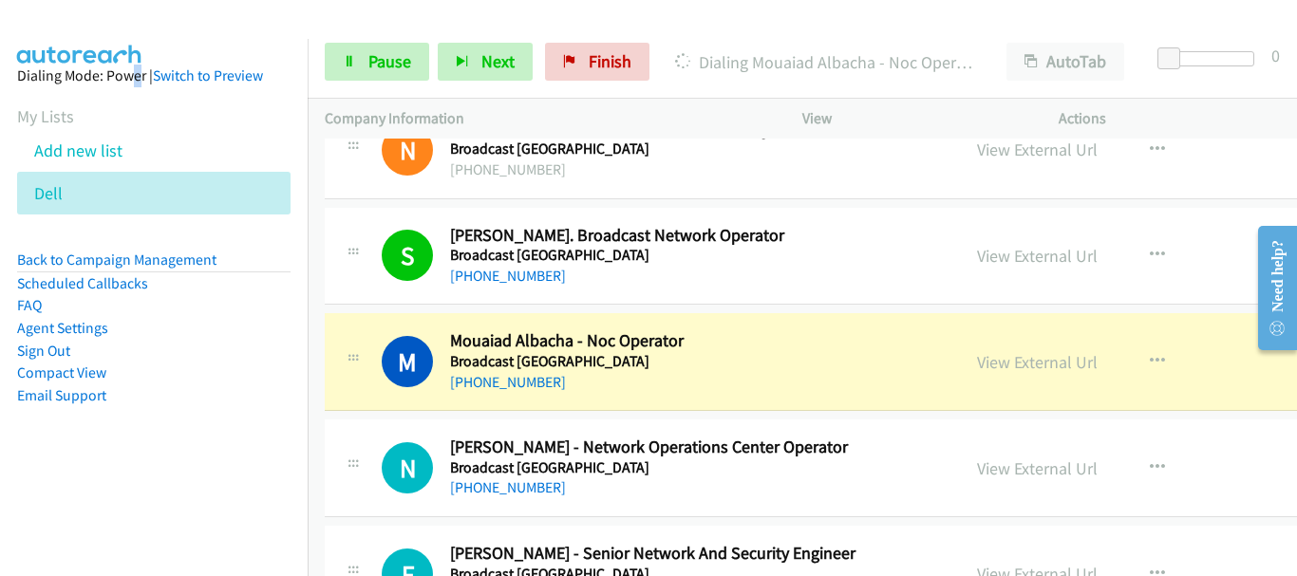
scroll to position [9117, 0]
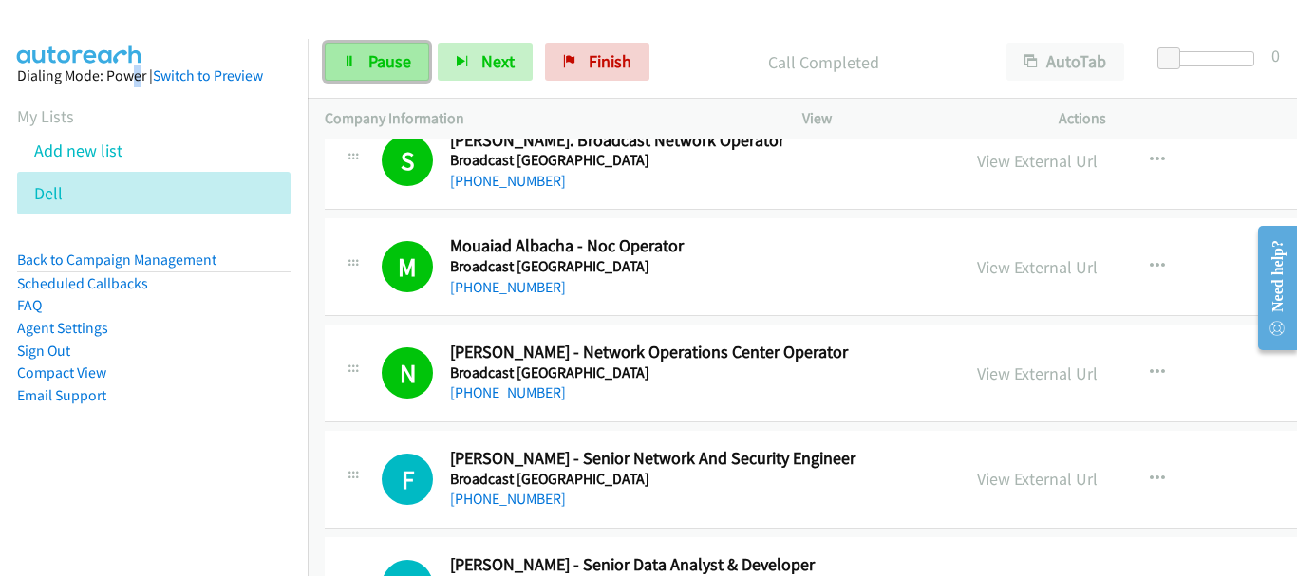
click at [396, 55] on span "Pause" at bounding box center [389, 61] width 43 height 22
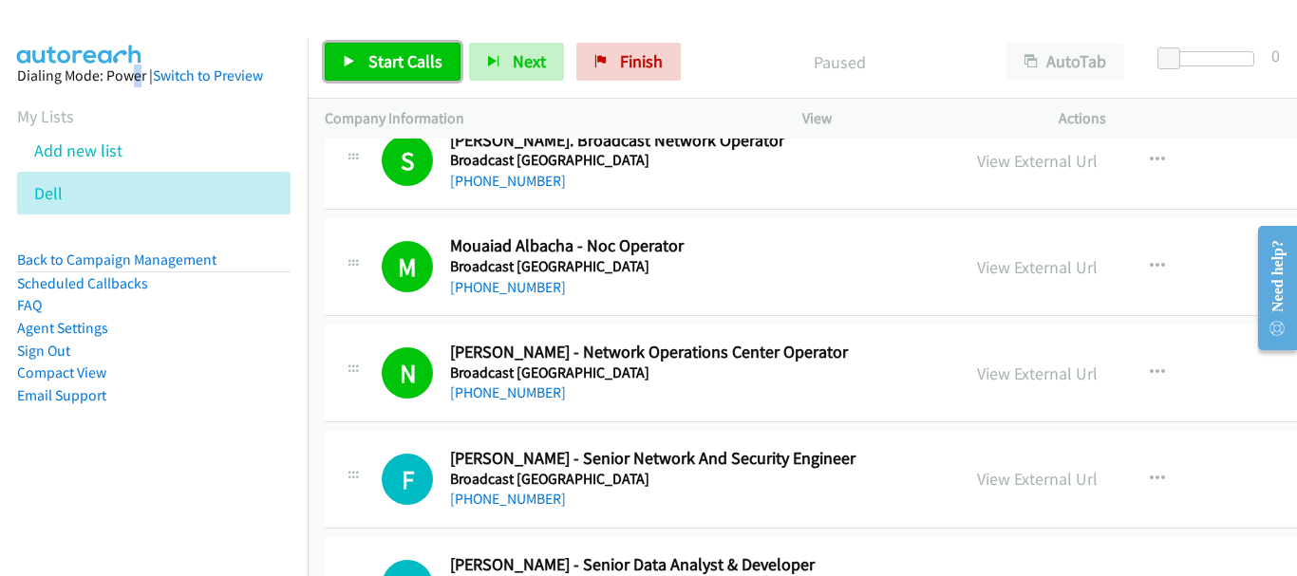
click at [355, 44] on link "Start Calls" at bounding box center [393, 62] width 136 height 38
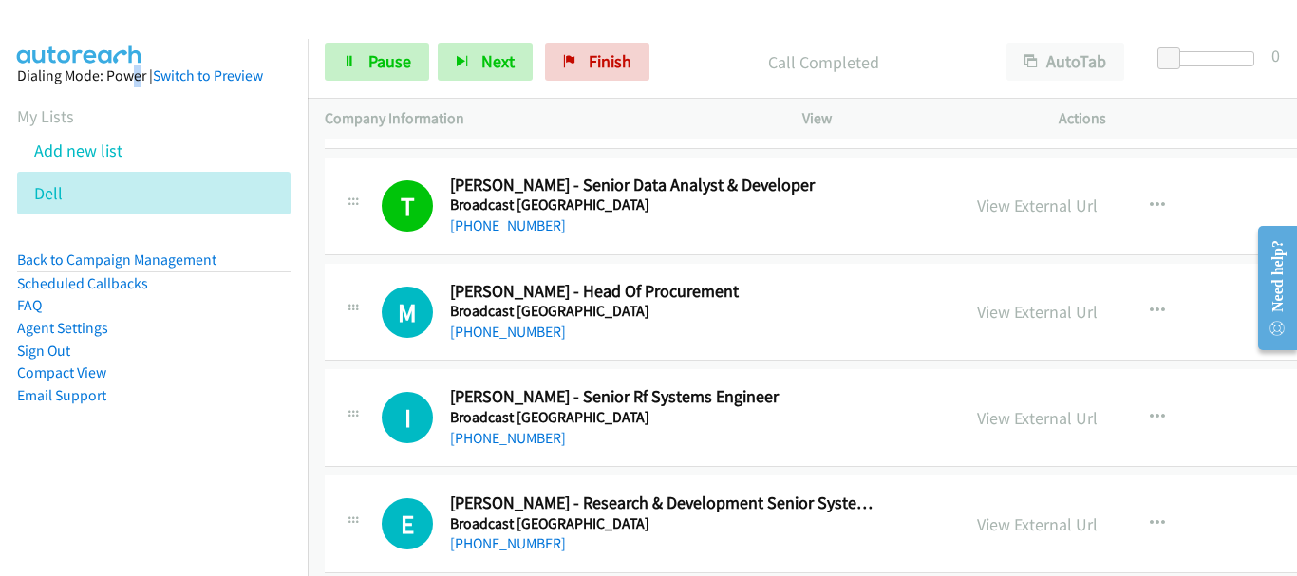
scroll to position [9687, 0]
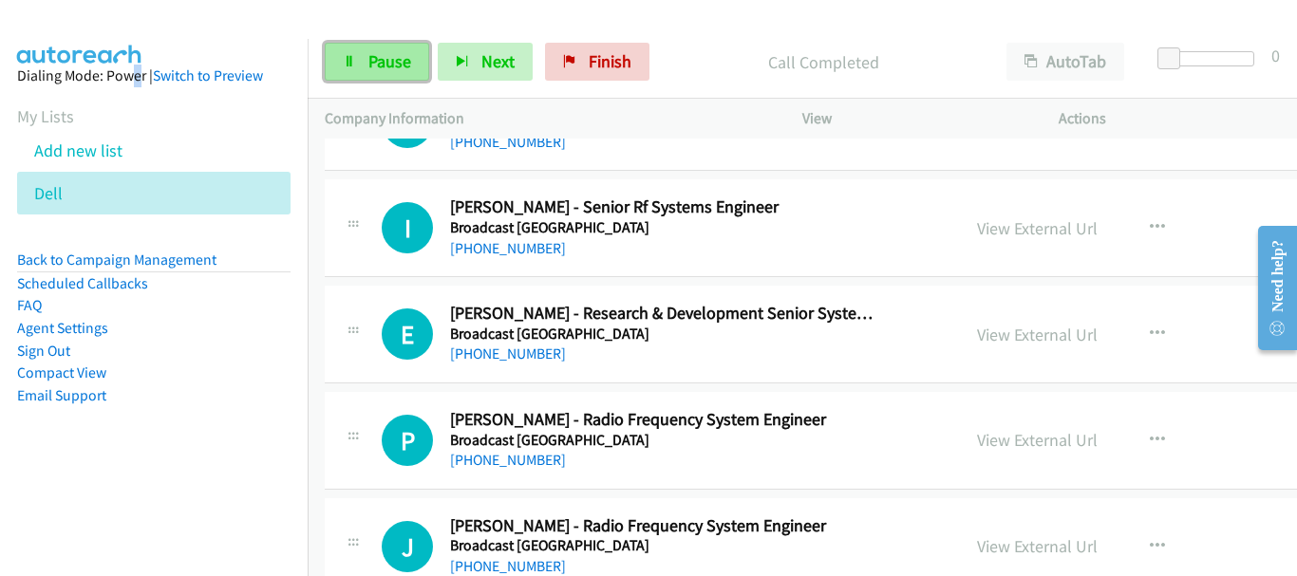
click at [398, 66] on span "Pause" at bounding box center [389, 61] width 43 height 22
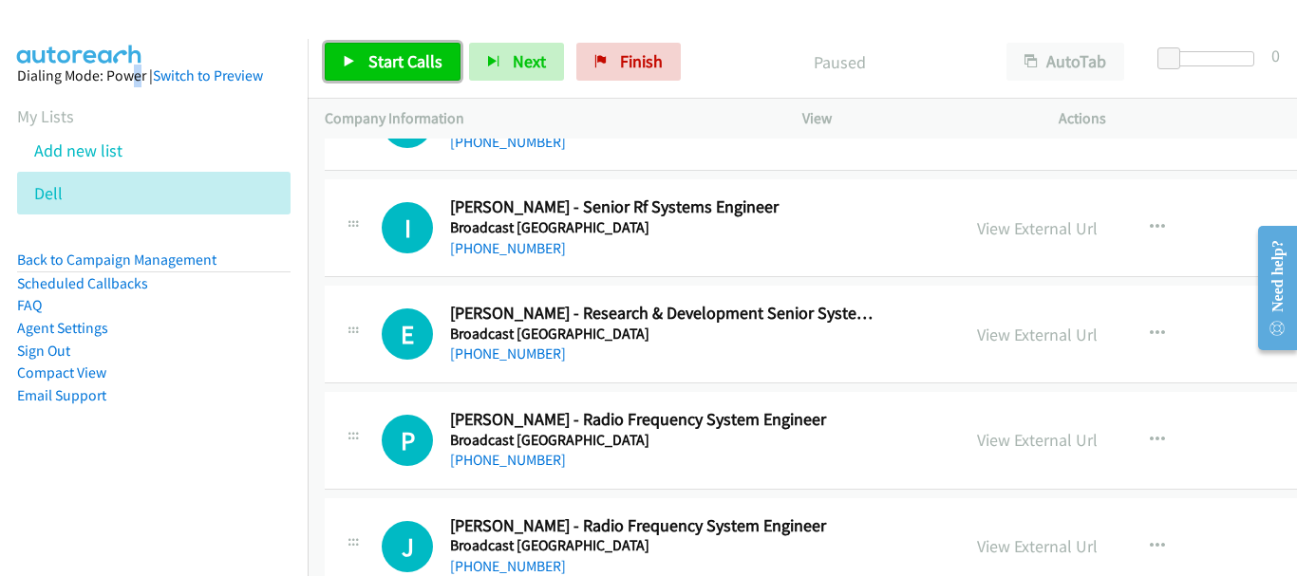
click at [398, 66] on span "Start Calls" at bounding box center [405, 61] width 74 height 22
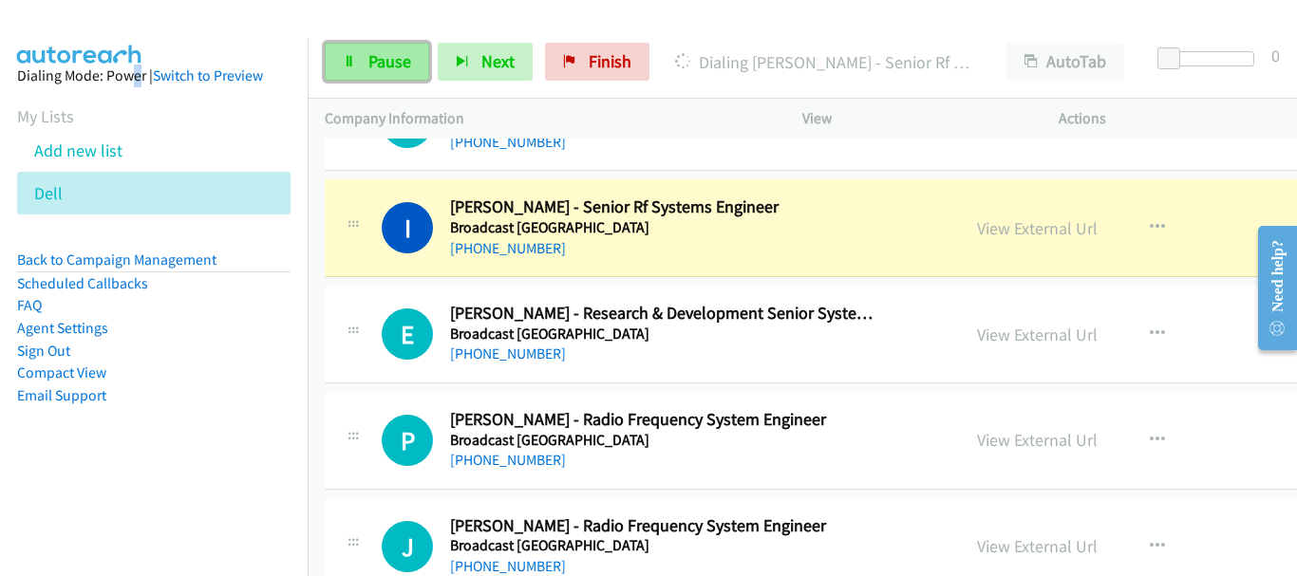
click at [363, 67] on link "Pause" at bounding box center [377, 62] width 104 height 38
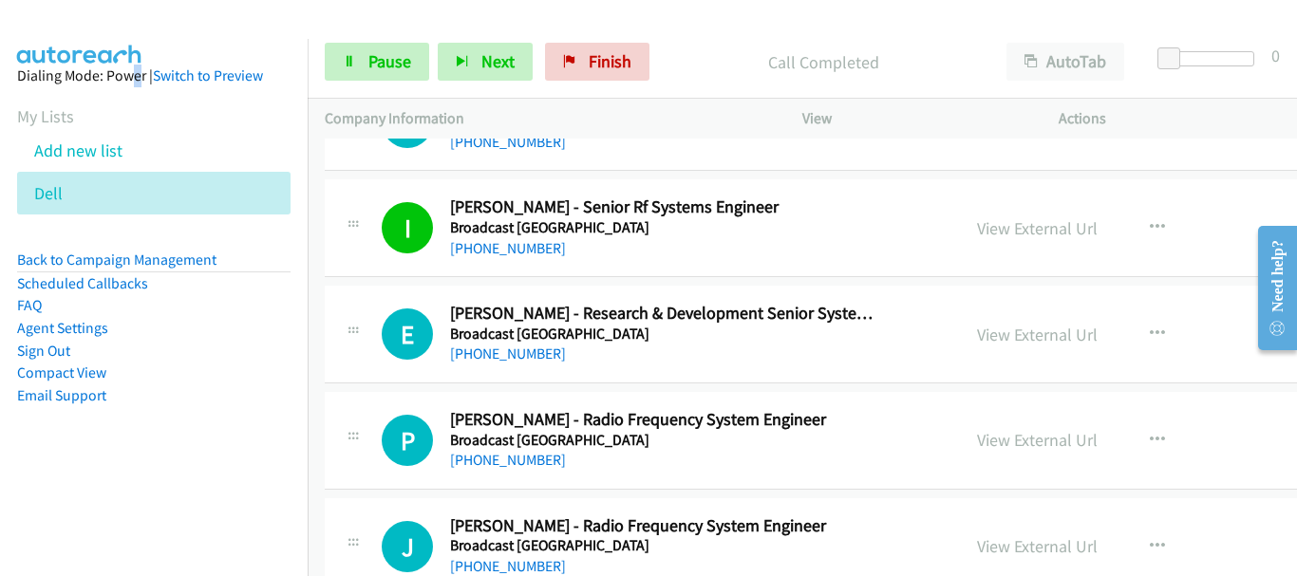
click at [1218, 55] on div at bounding box center [1210, 58] width 87 height 15
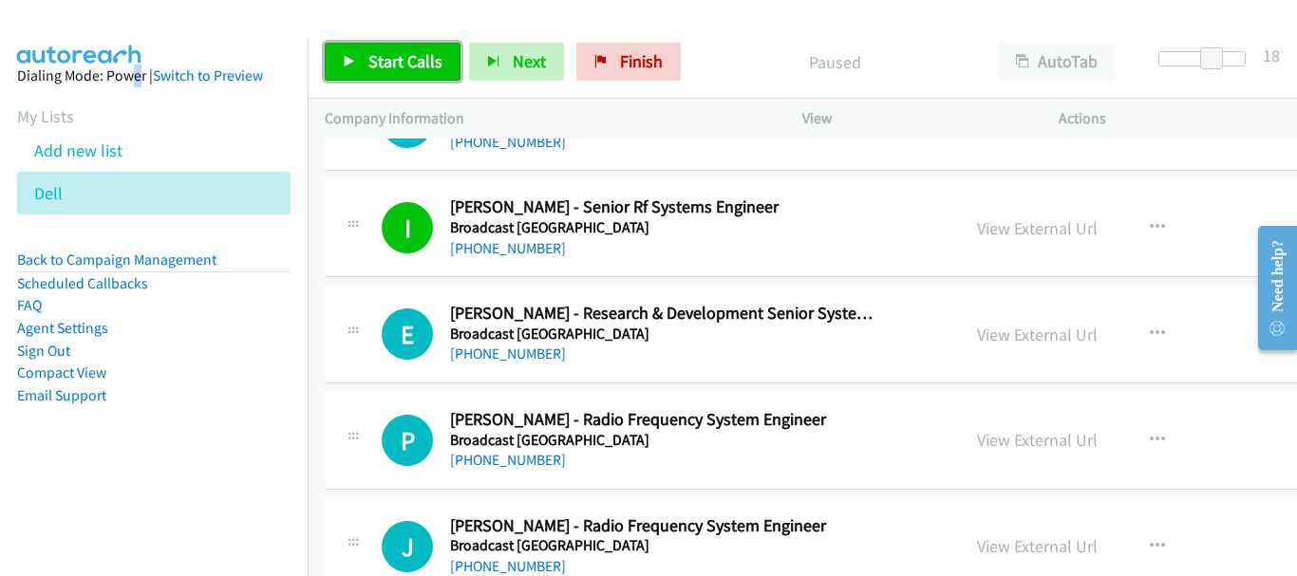
click at [403, 69] on span "Start Calls" at bounding box center [405, 61] width 74 height 22
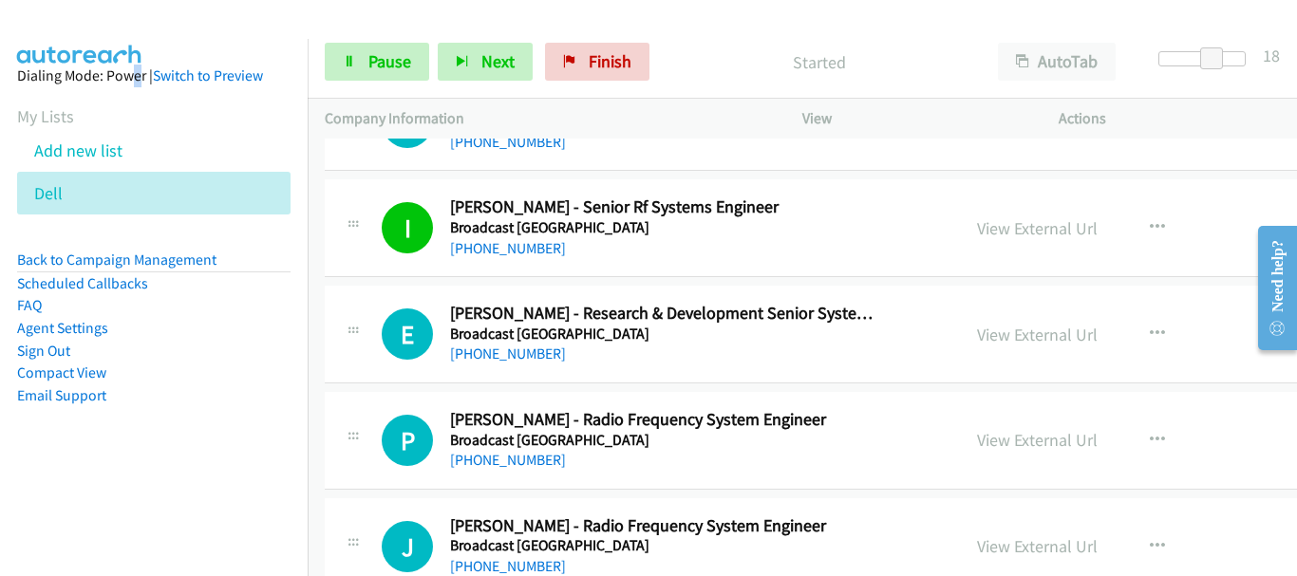
click at [669, 78] on div "Started" at bounding box center [819, 62] width 323 height 38
click at [741, 59] on p "Started" at bounding box center [819, 62] width 289 height 26
click at [721, 115] on p "Company Information" at bounding box center [547, 118] width 444 height 23
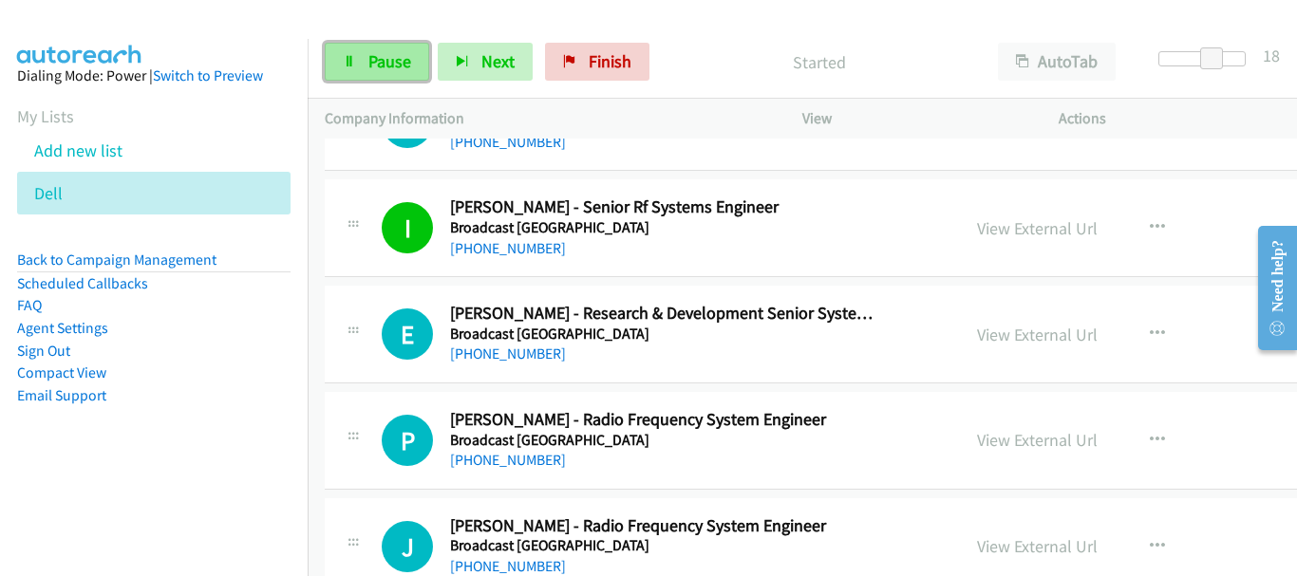
click at [359, 78] on link "Pause" at bounding box center [377, 62] width 104 height 38
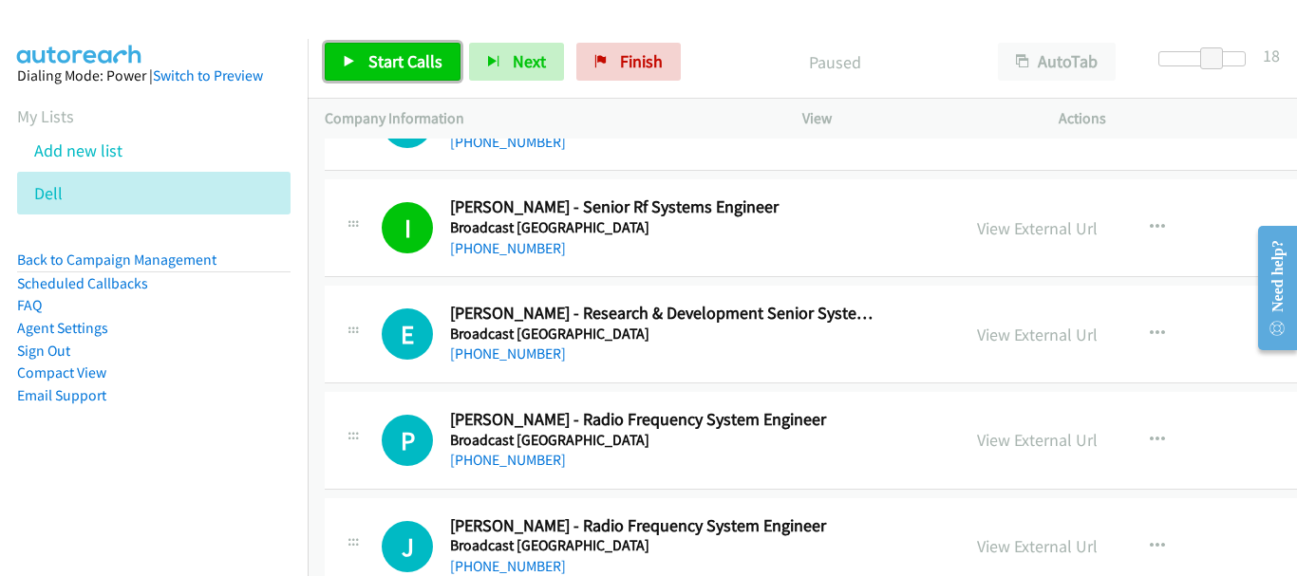
click at [392, 55] on span "Start Calls" at bounding box center [405, 61] width 74 height 22
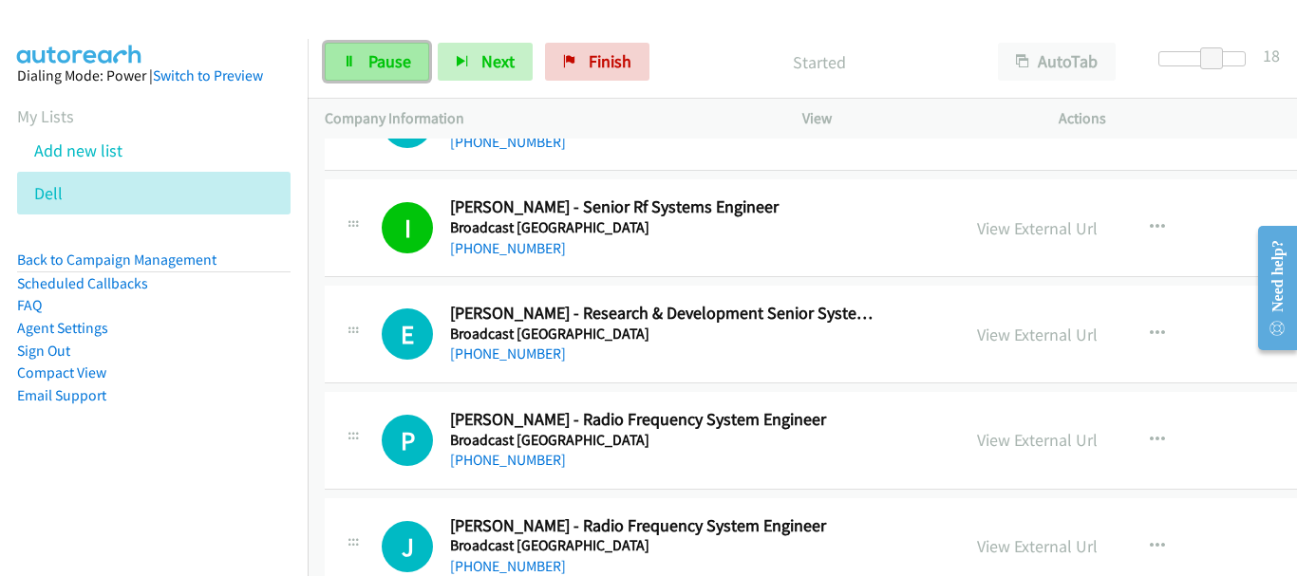
click at [374, 52] on span "Pause" at bounding box center [389, 61] width 43 height 22
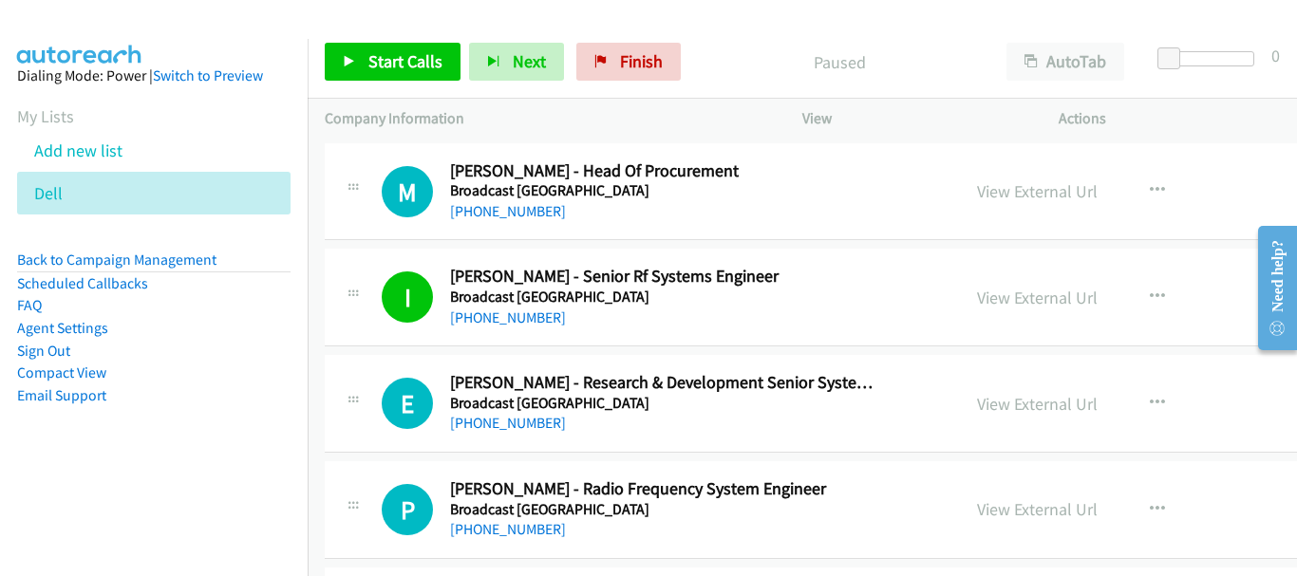
scroll to position [9687, 0]
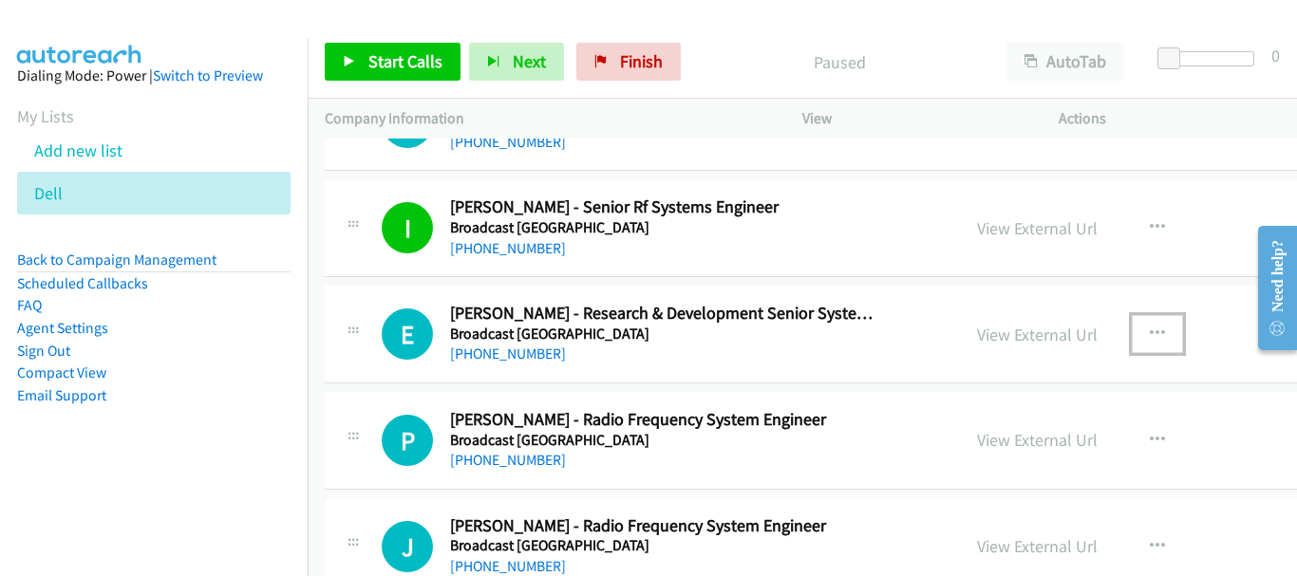
click at [1132, 331] on button "button" at bounding box center [1157, 334] width 51 height 38
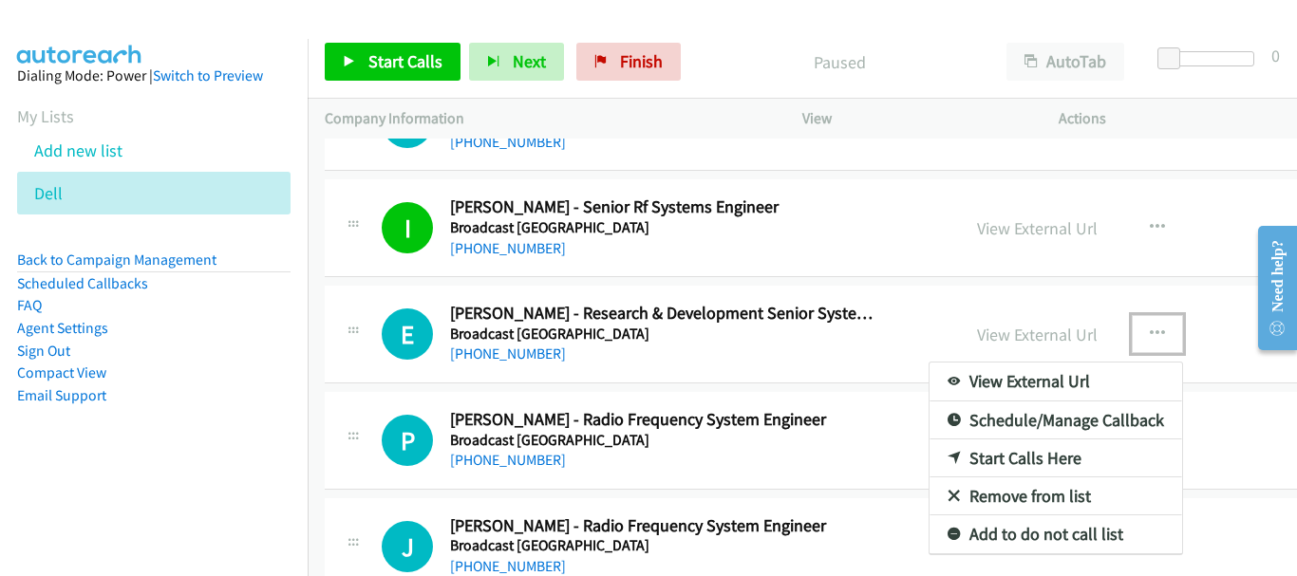
click at [973, 461] on link "Start Calls Here" at bounding box center [1056, 459] width 253 height 38
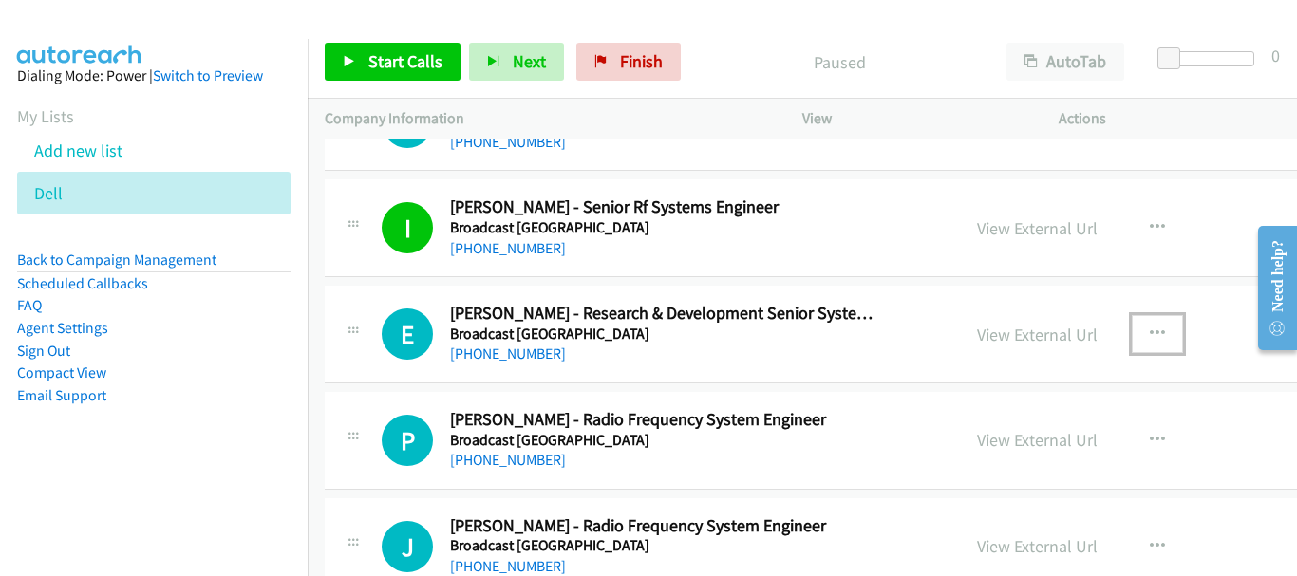
click at [1132, 331] on button "button" at bounding box center [1157, 334] width 51 height 38
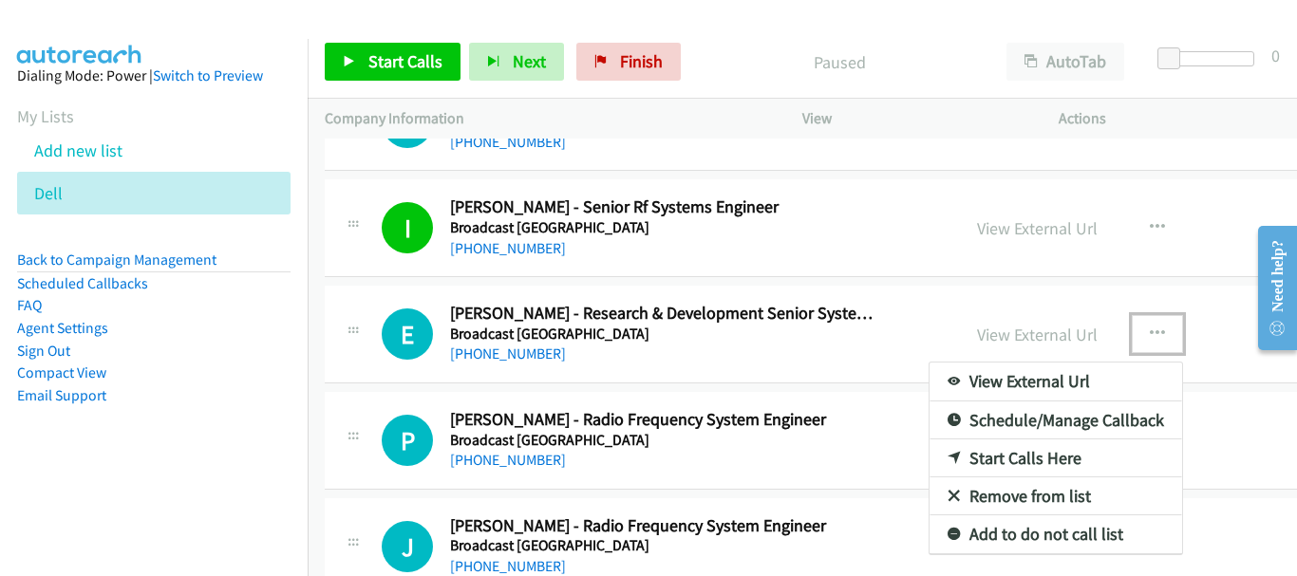
drag, startPoint x: 1040, startPoint y: 456, endPoint x: 583, endPoint y: 153, distance: 548.2
click at [385, 56] on div at bounding box center [648, 288] width 1297 height 576
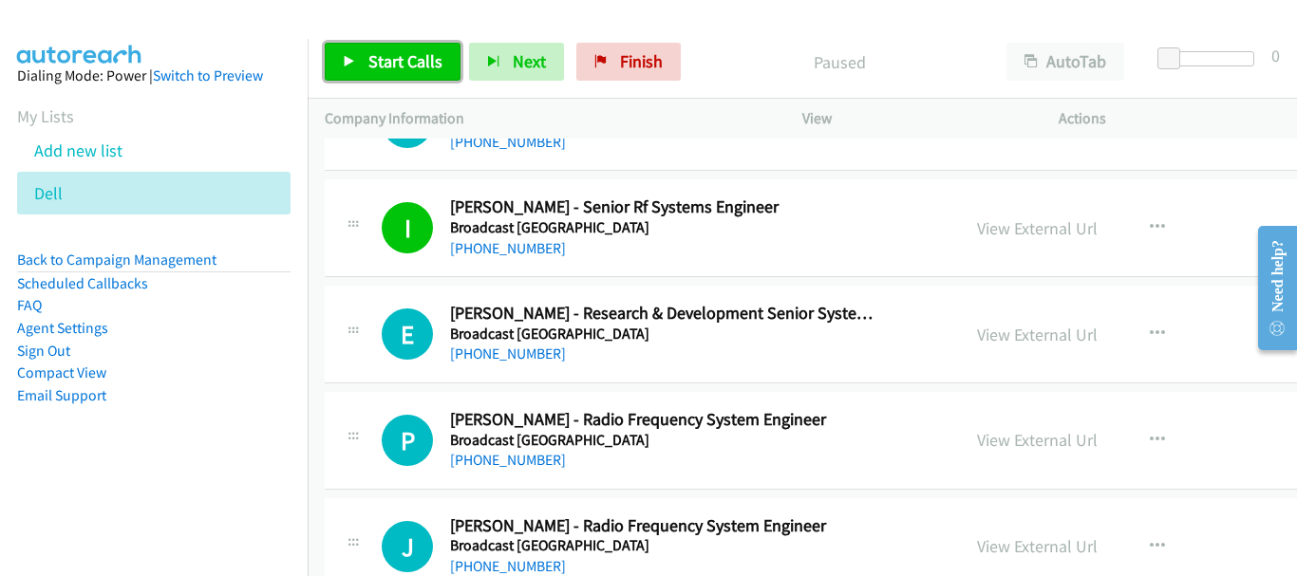
click at [342, 72] on link "Start Calls" at bounding box center [393, 62] width 136 height 38
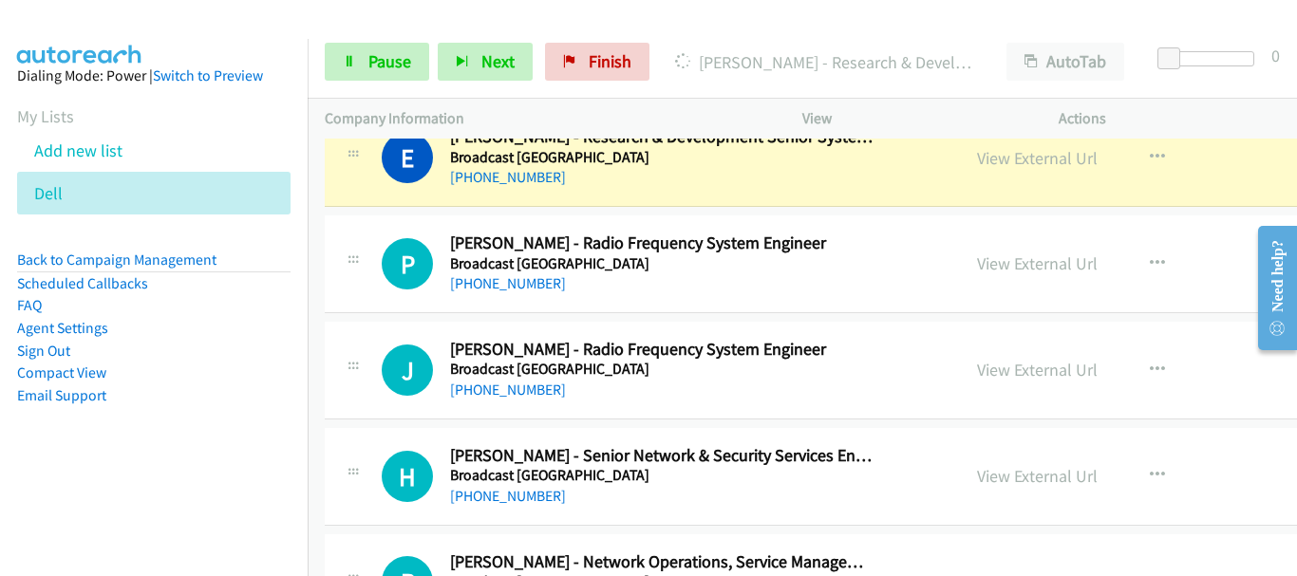
scroll to position [9877, 0]
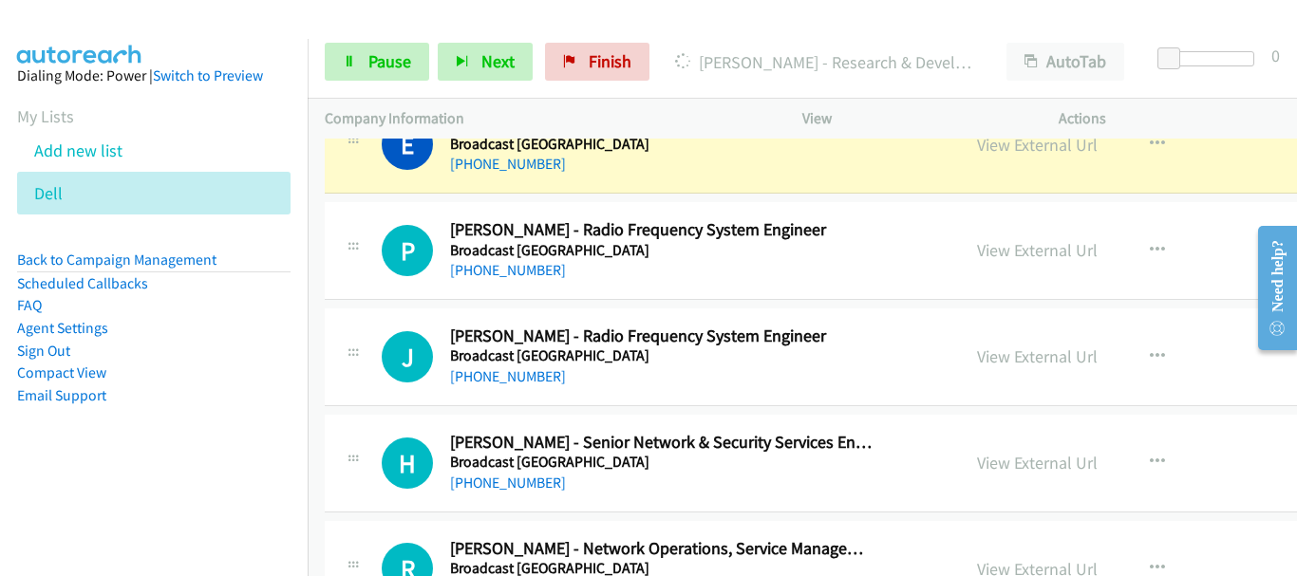
click at [1128, 177] on div "E Callback Scheduled Ernest Fardin - Research & Development Senior Systems Engi…" at bounding box center [926, 145] width 1202 height 98
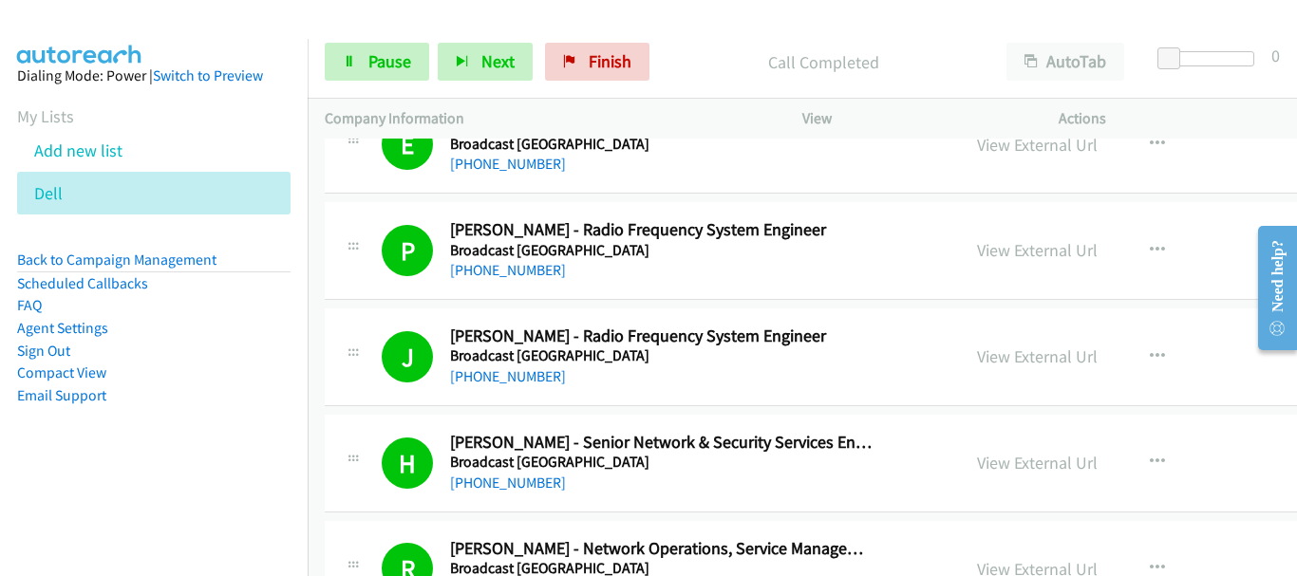
drag, startPoint x: 1189, startPoint y: 267, endPoint x: 1134, endPoint y: 267, distance: 55.1
click at [1189, 267] on div "View External Url View External Url Schedule/Manage Callback Start Calls Here R…" at bounding box center [1127, 250] width 335 height 63
click at [186, 23] on div at bounding box center [640, 36] width 1280 height 73
click at [367, 58] on link "Pause" at bounding box center [377, 62] width 104 height 38
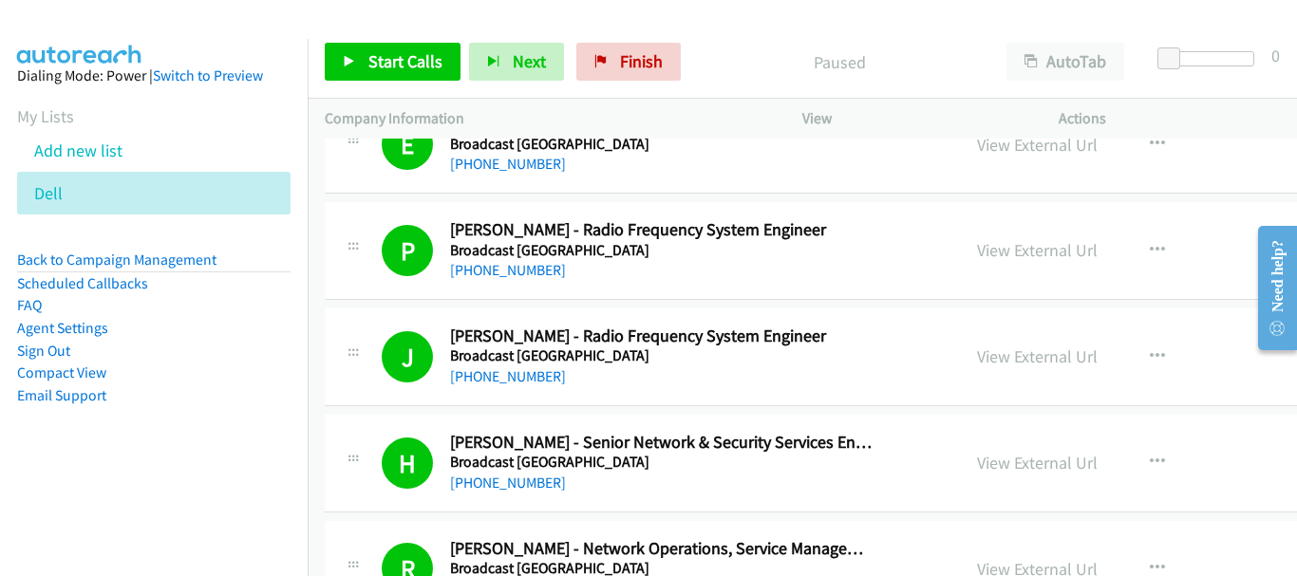
drag, startPoint x: 1058, startPoint y: 177, endPoint x: 407, endPoint y: 198, distance: 650.9
click at [1058, 177] on div "E Callback Scheduled Ernest Fardin - Research & Development Senior Systems Engi…" at bounding box center [926, 145] width 1202 height 98
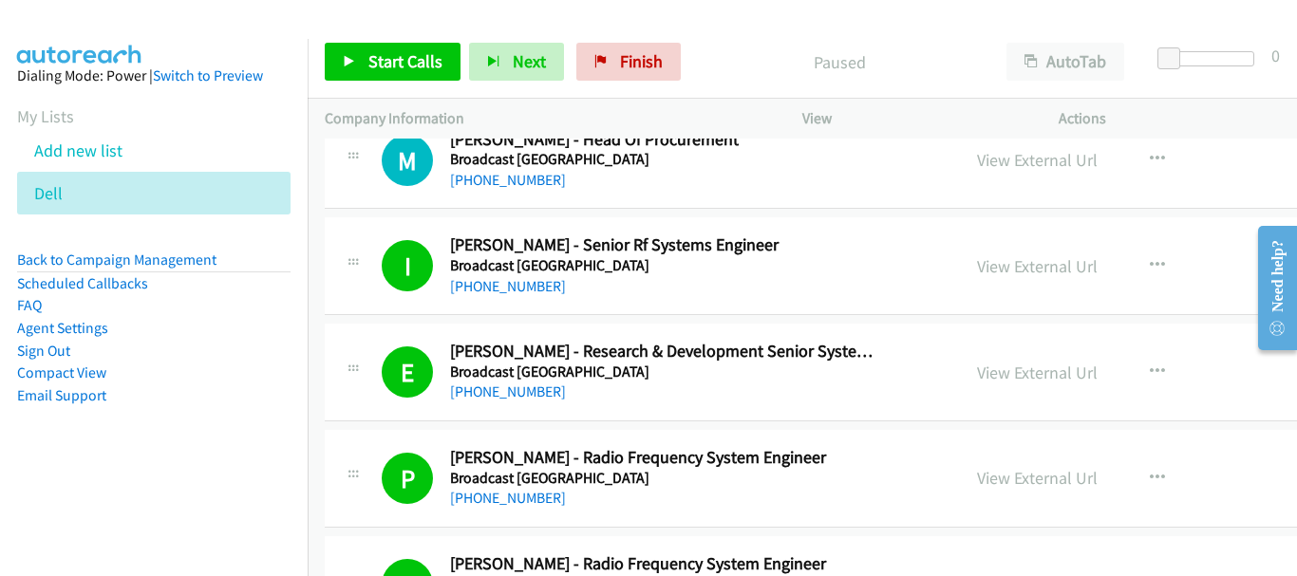
scroll to position [9592, 0]
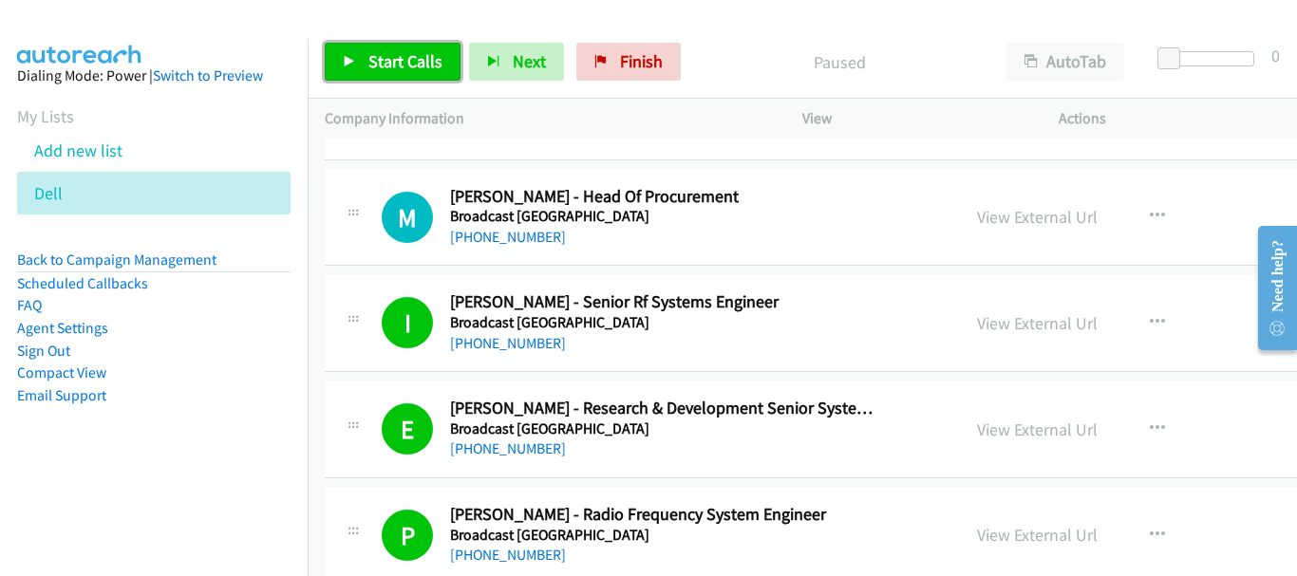
click at [368, 68] on span "Start Calls" at bounding box center [405, 61] width 74 height 22
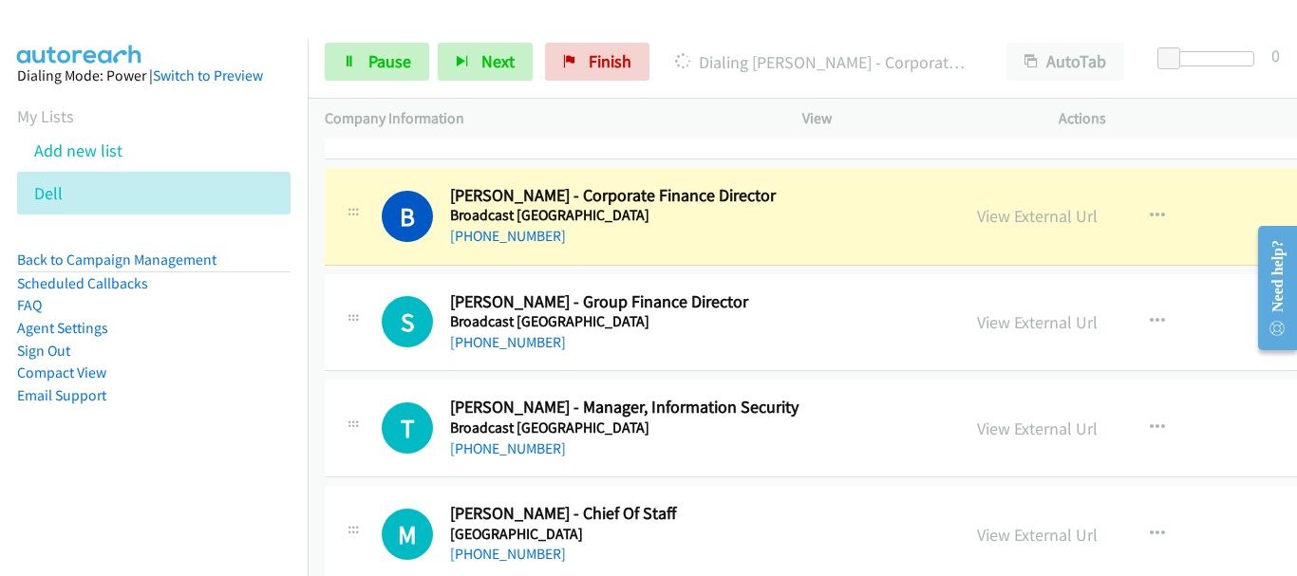
scroll to position [10637, 0]
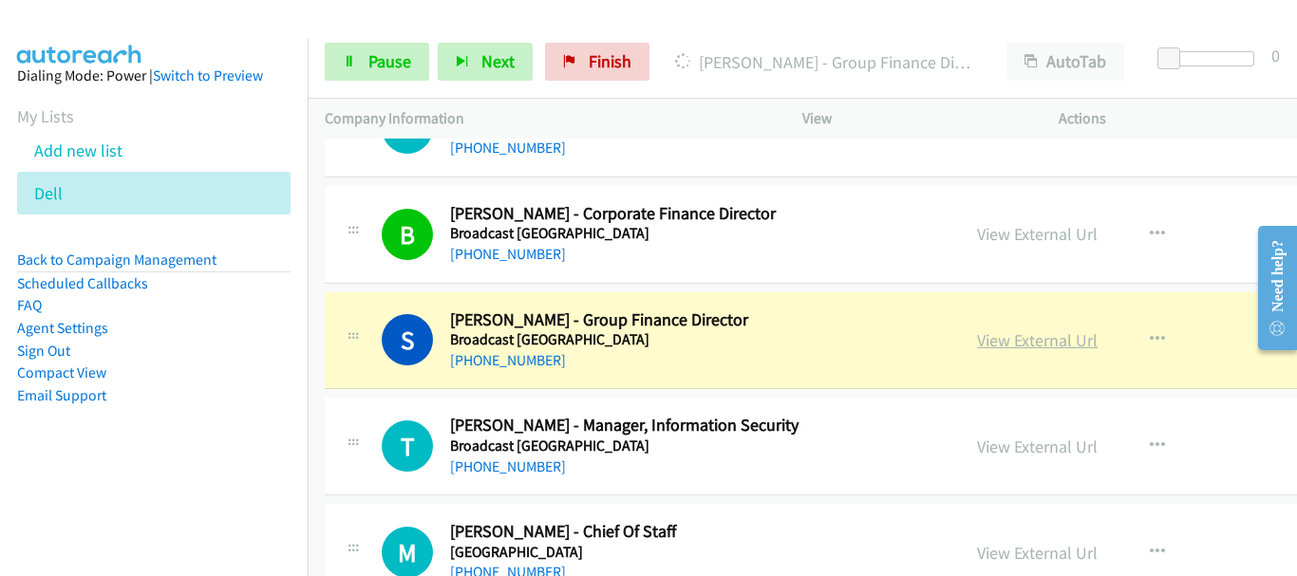
click at [1023, 336] on link "View External Url" at bounding box center [1037, 341] width 121 height 22
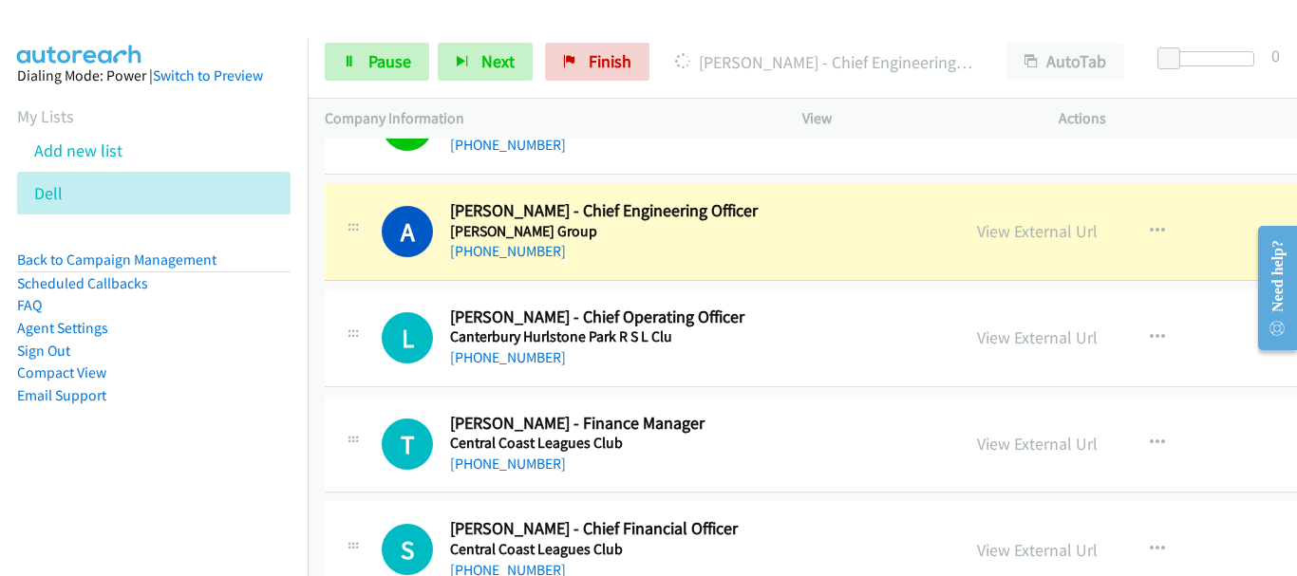
scroll to position [11112, 0]
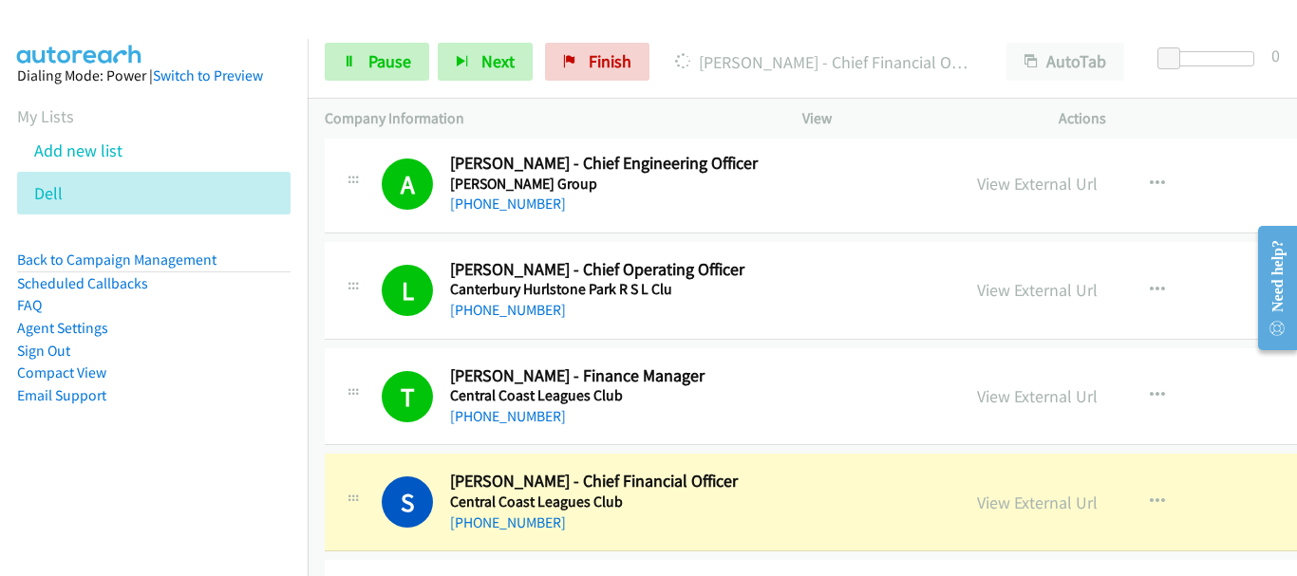
drag, startPoint x: 131, startPoint y: 41, endPoint x: 532, endPoint y: 233, distance: 444.3
click at [132, 41] on aside "Dialing Mode: Power | Switch to Preview My Lists Add new list Dell Back to Camp…" at bounding box center [154, 266] width 308 height 454
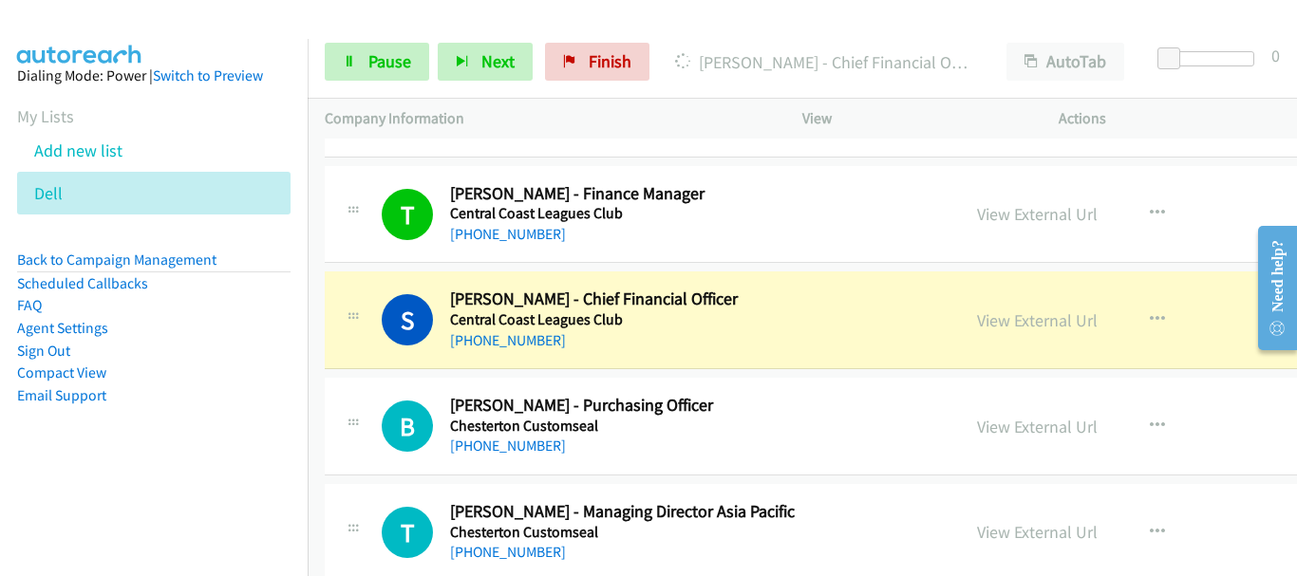
scroll to position [11302, 0]
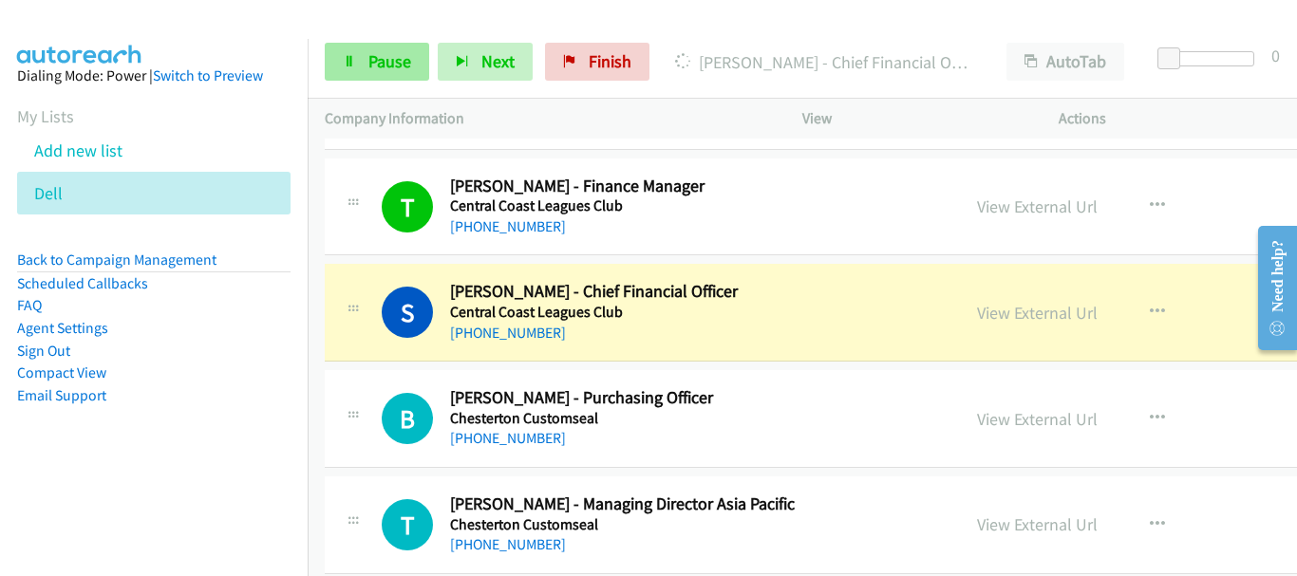
drag, startPoint x: 160, startPoint y: 39, endPoint x: 424, endPoint y: 76, distance: 266.6
click at [172, 39] on aside "Dialing Mode: Power | Switch to Preview My Lists Add new list Dell Back to Camp…" at bounding box center [154, 266] width 308 height 454
click at [402, 70] on span "Pause" at bounding box center [389, 61] width 43 height 22
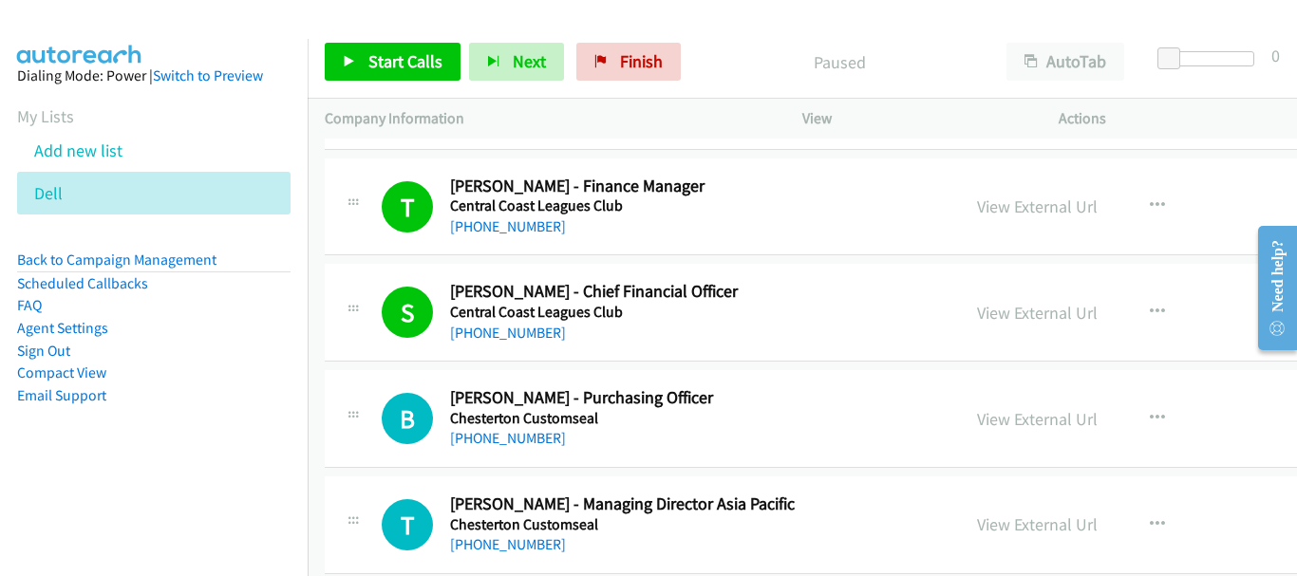
click at [312, 94] on div "Start Calls Pause Next Finish Paused AutoTab AutoTab 0" at bounding box center [803, 62] width 990 height 73
click at [409, 73] on link "Start Calls" at bounding box center [393, 62] width 136 height 38
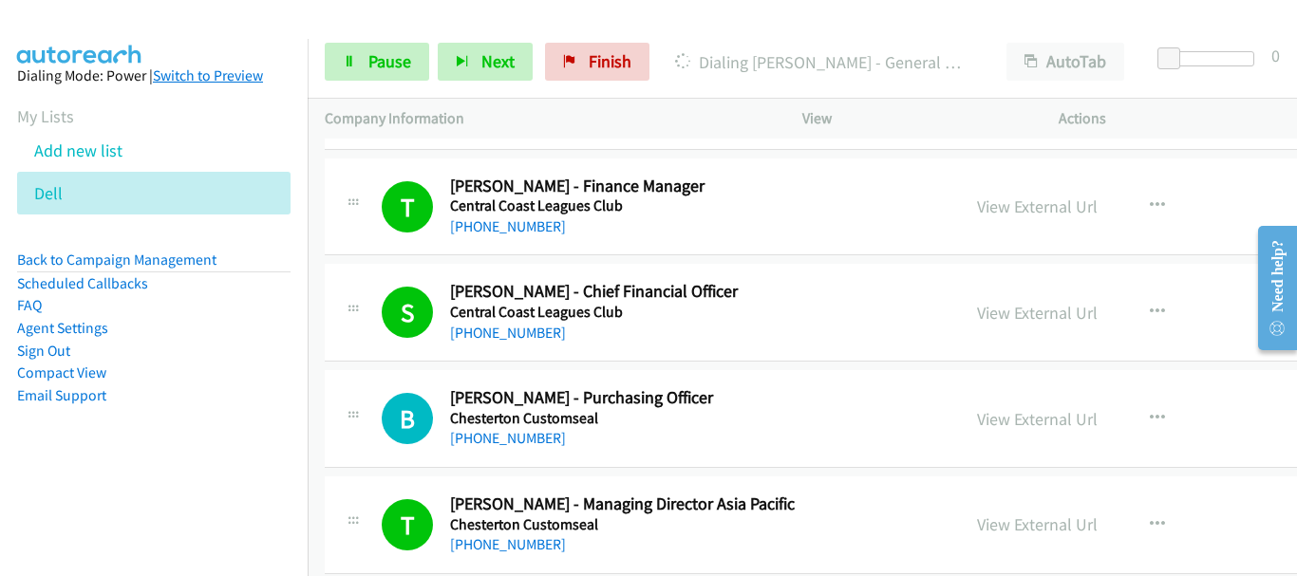
click at [172, 21] on div at bounding box center [640, 36] width 1280 height 73
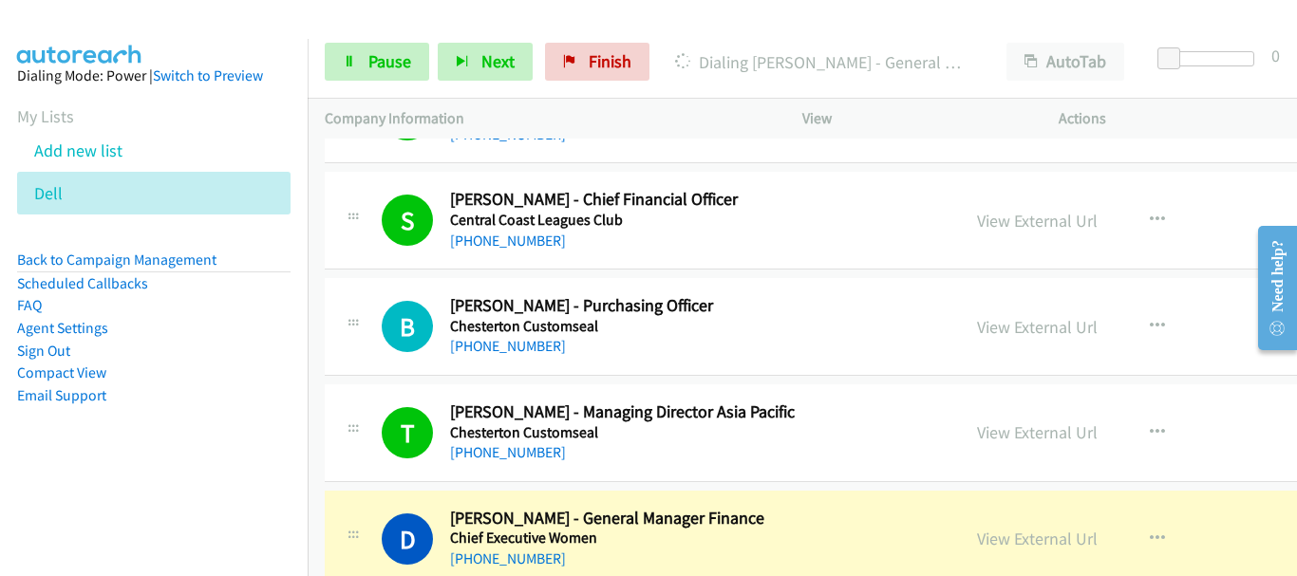
scroll to position [11397, 0]
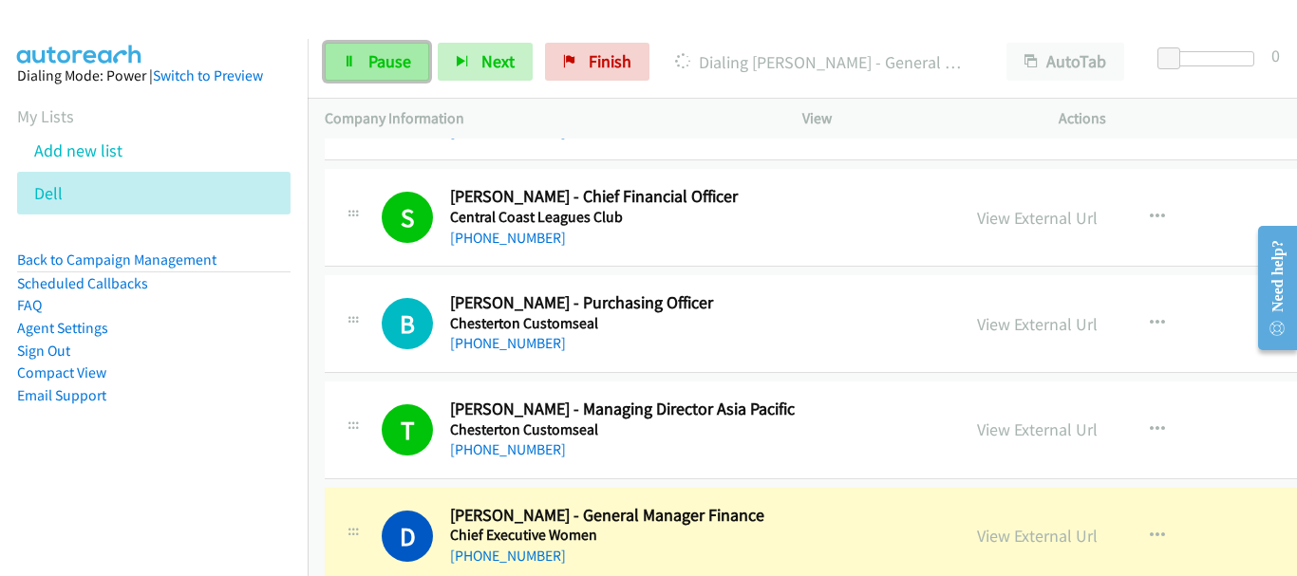
click at [374, 47] on link "Pause" at bounding box center [377, 62] width 104 height 38
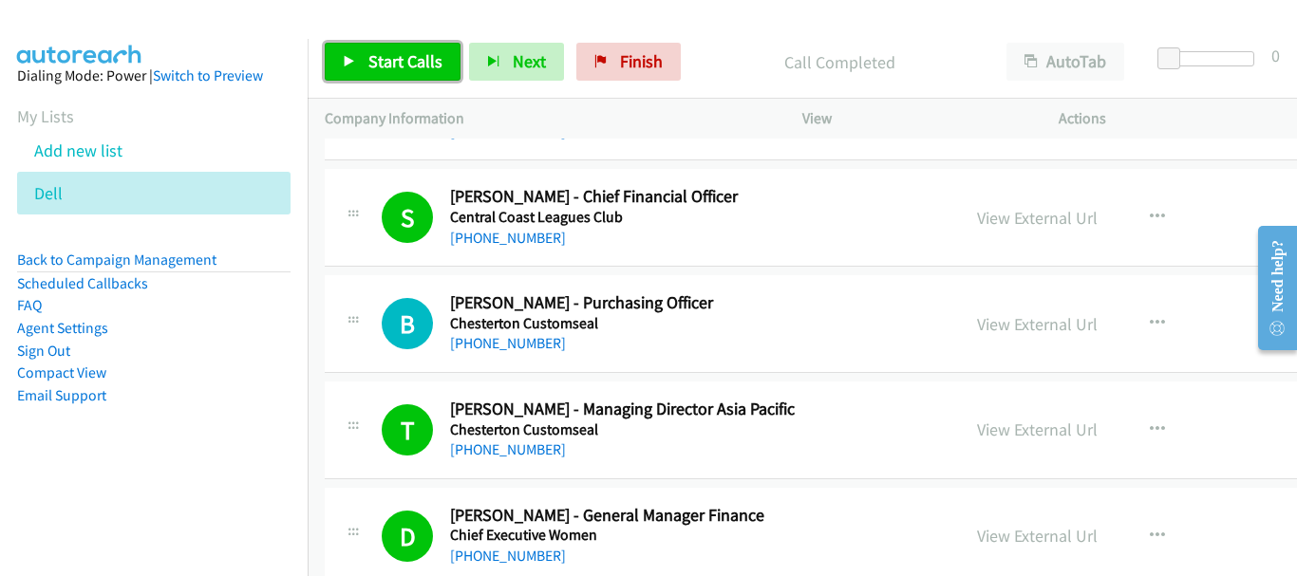
click at [386, 65] on span "Start Calls" at bounding box center [405, 61] width 74 height 22
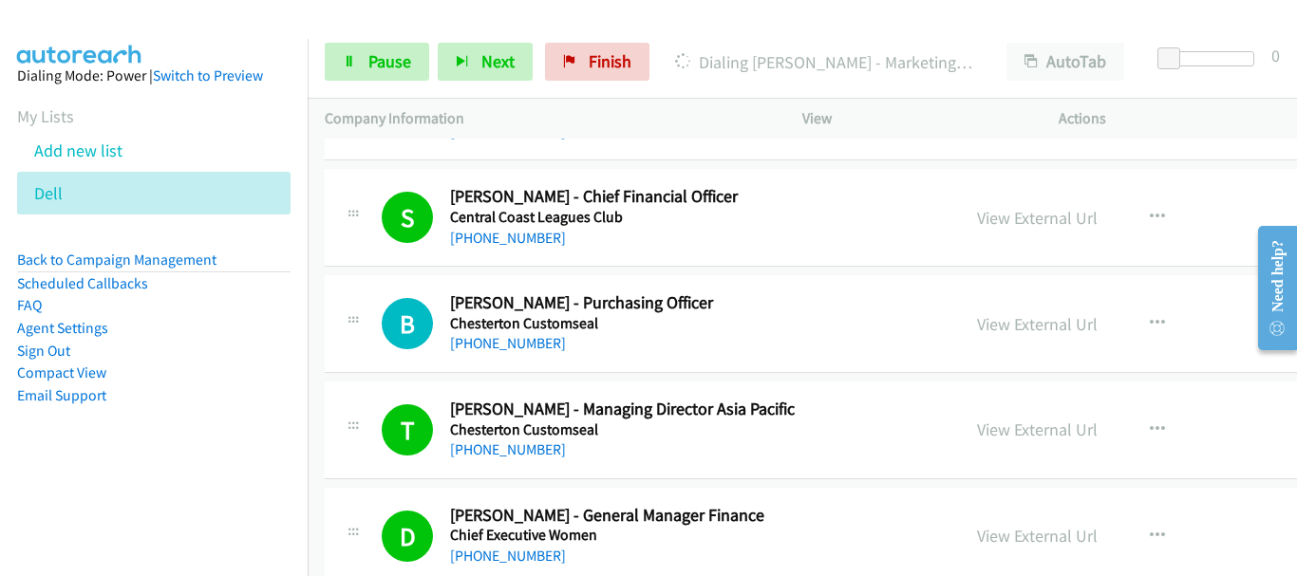
click at [163, 20] on div at bounding box center [640, 36] width 1280 height 73
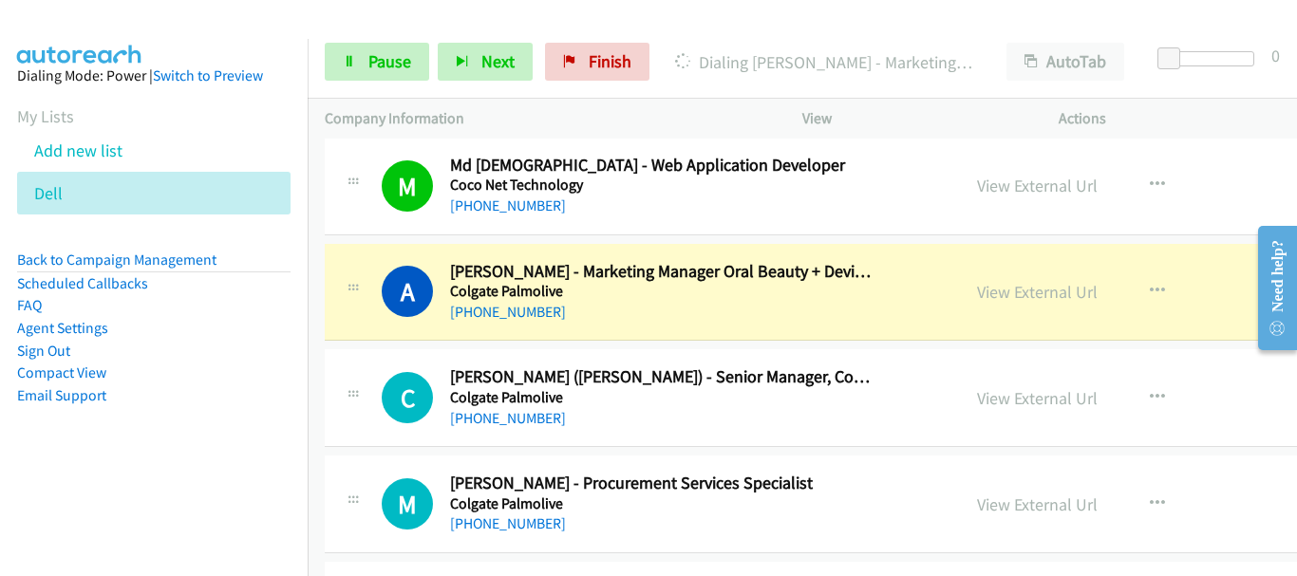
scroll to position [11872, 0]
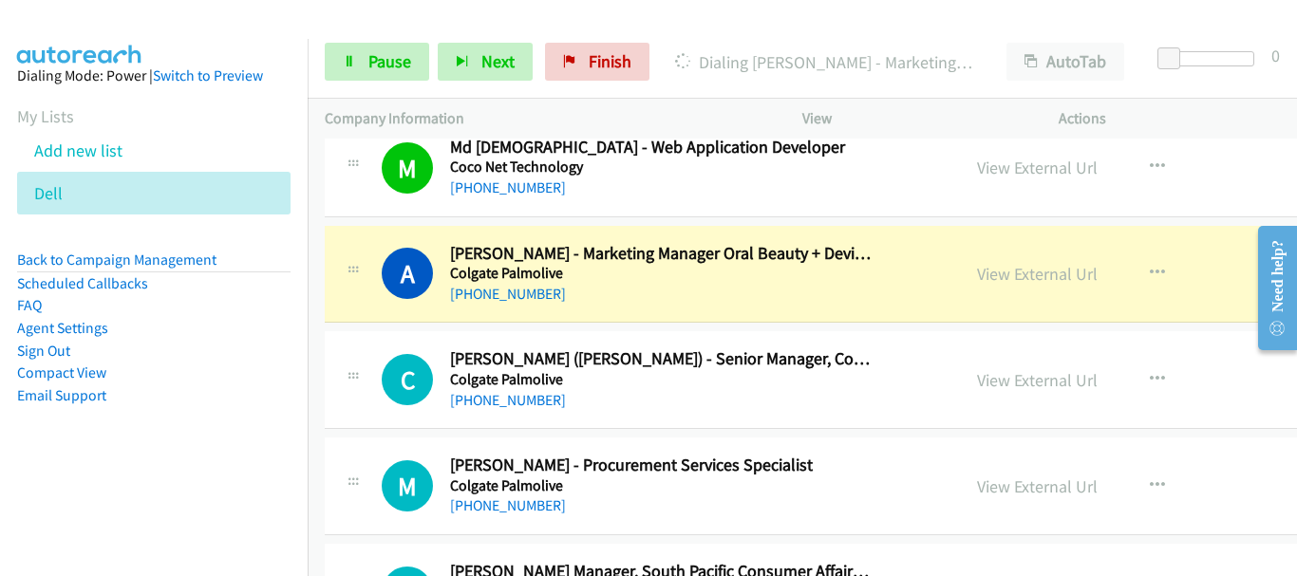
click at [112, 24] on img at bounding box center [80, 33] width 142 height 66
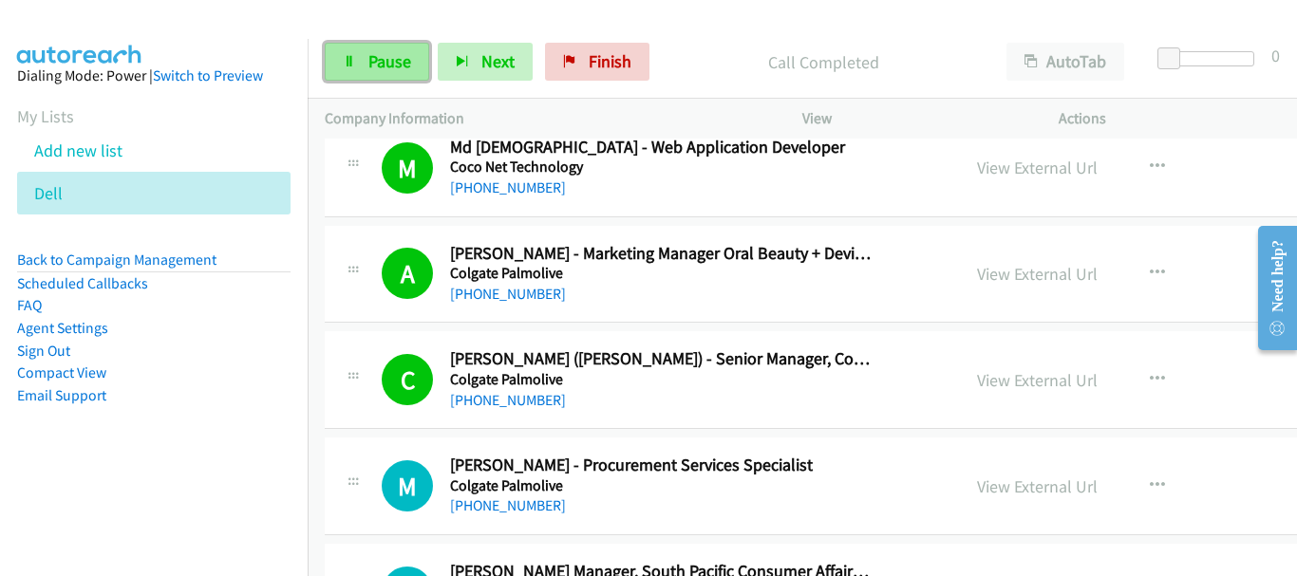
click at [386, 65] on span "Pause" at bounding box center [389, 61] width 43 height 22
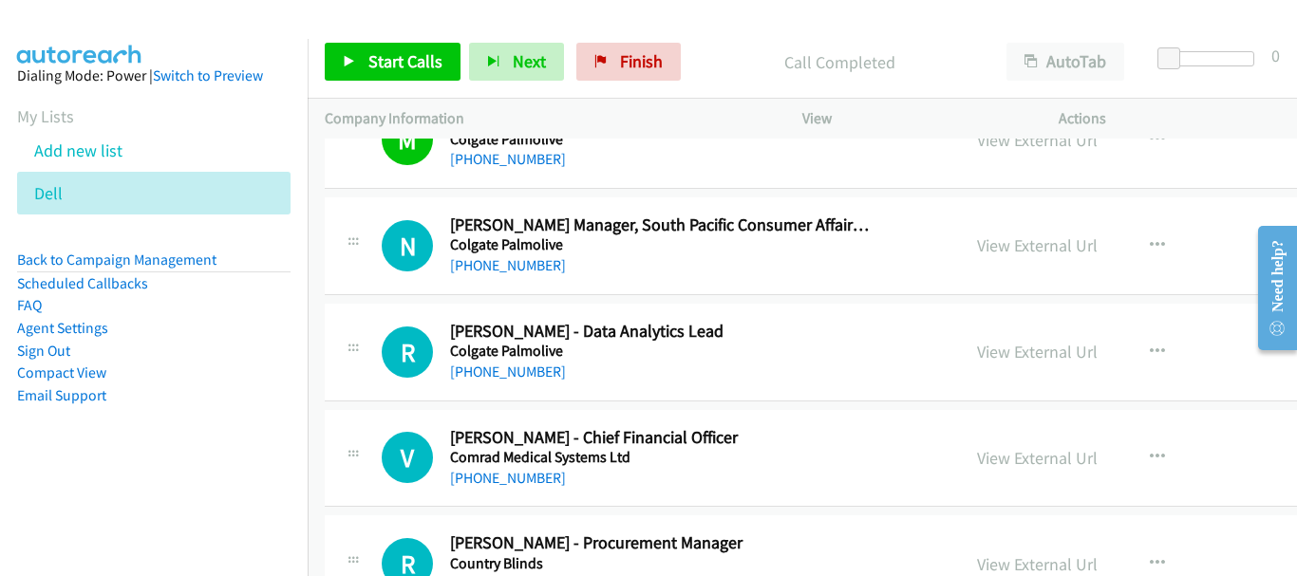
scroll to position [12251, 0]
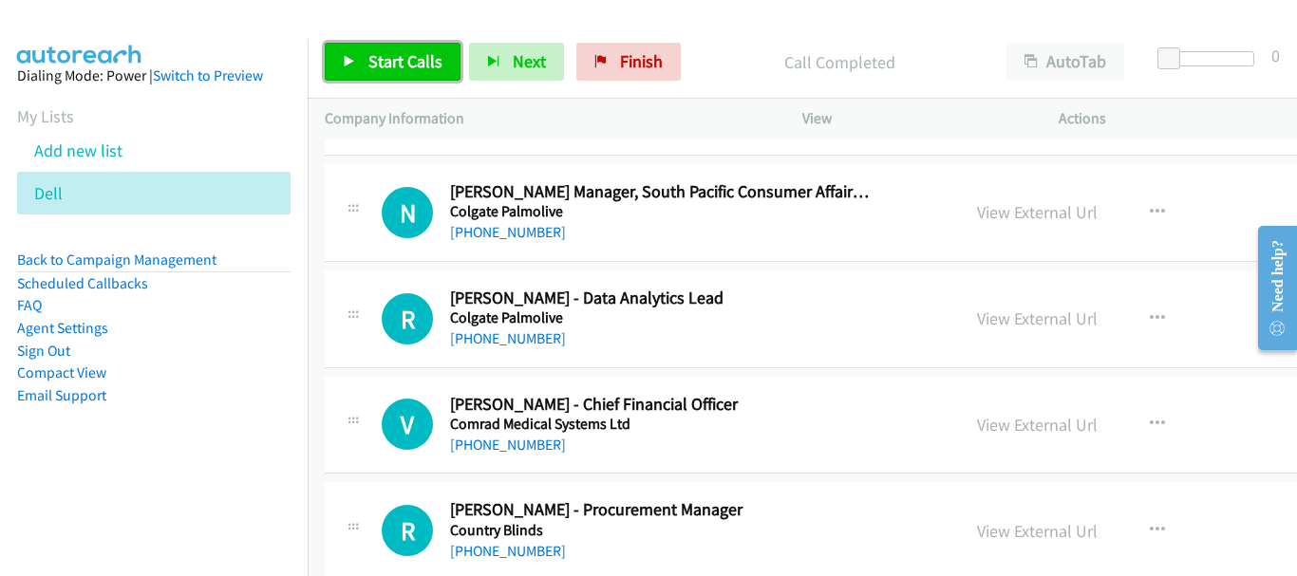
click at [361, 73] on link "Start Calls" at bounding box center [393, 62] width 136 height 38
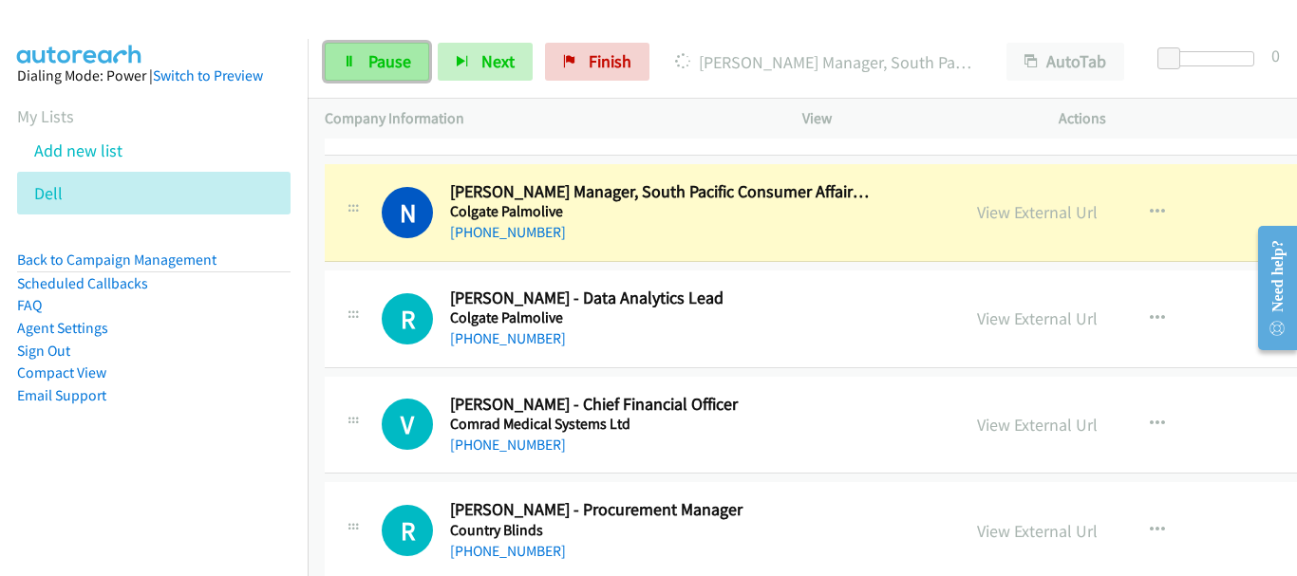
click at [392, 62] on span "Pause" at bounding box center [389, 61] width 43 height 22
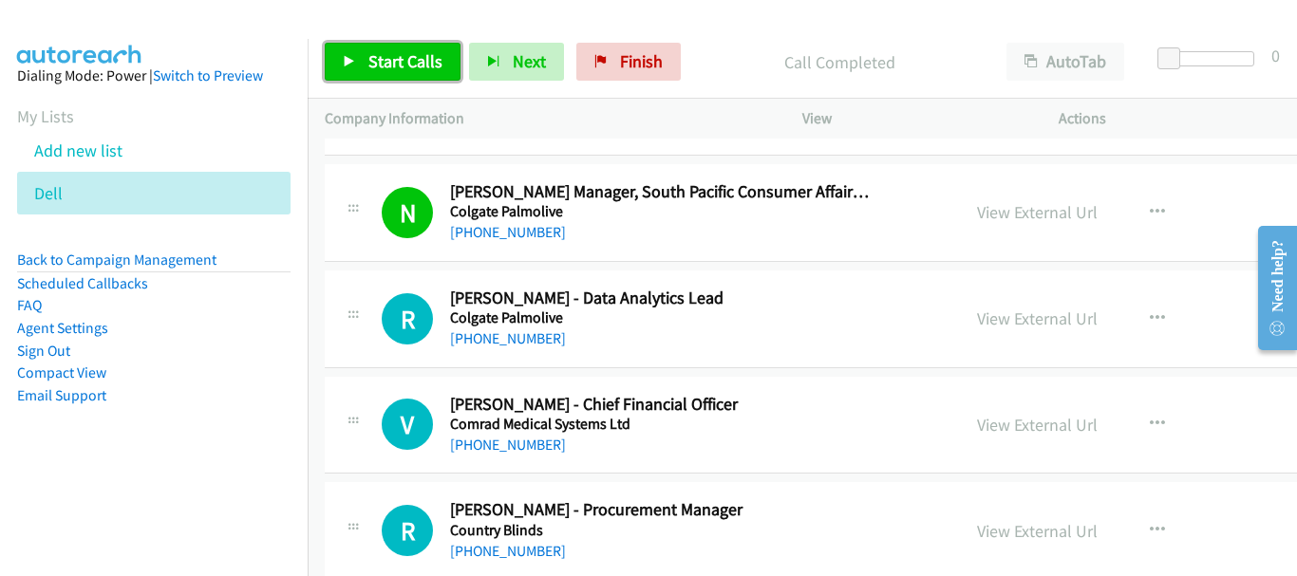
click at [389, 57] on span "Start Calls" at bounding box center [405, 61] width 74 height 22
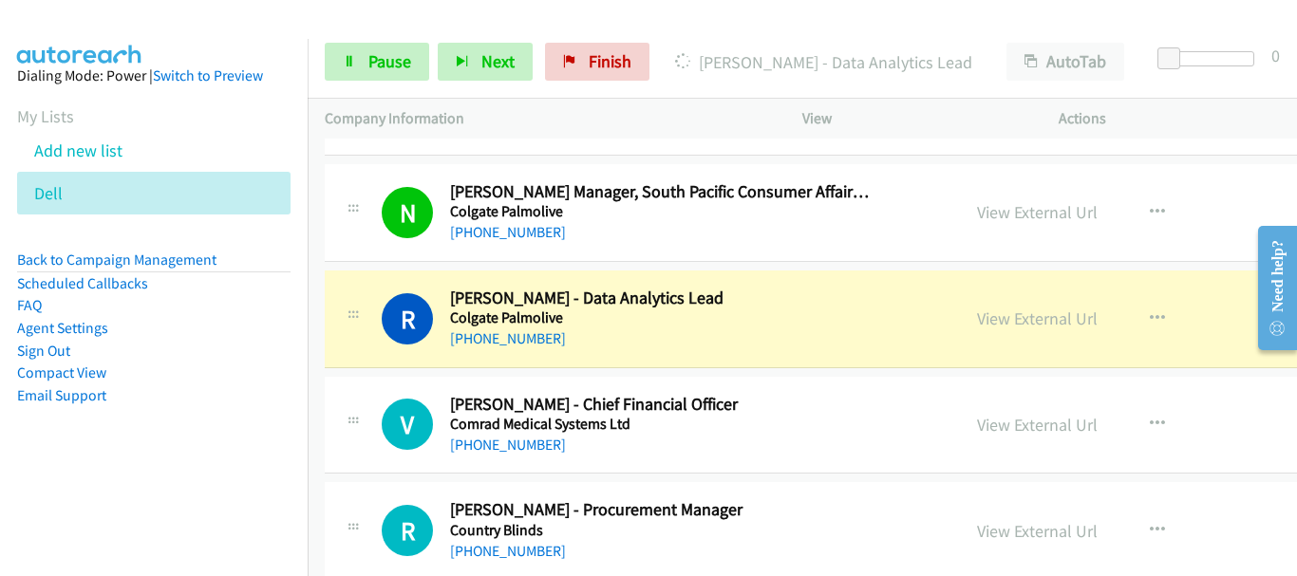
scroll to position [12346, 0]
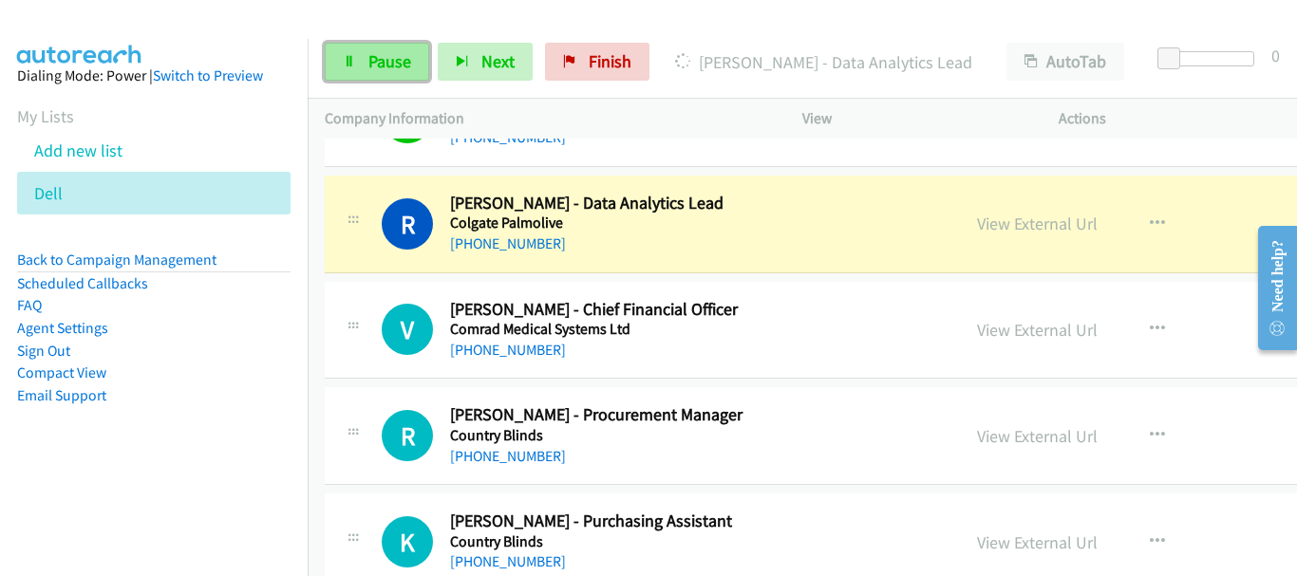
click at [380, 69] on span "Pause" at bounding box center [389, 61] width 43 height 22
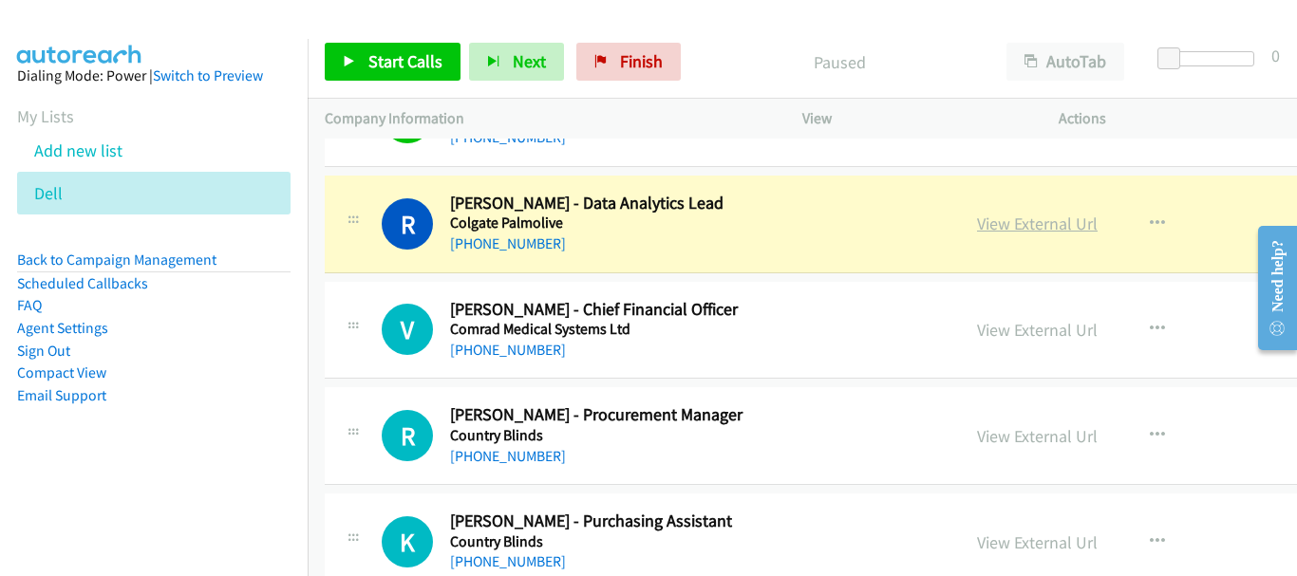
click at [980, 214] on link "View External Url" at bounding box center [1037, 224] width 121 height 22
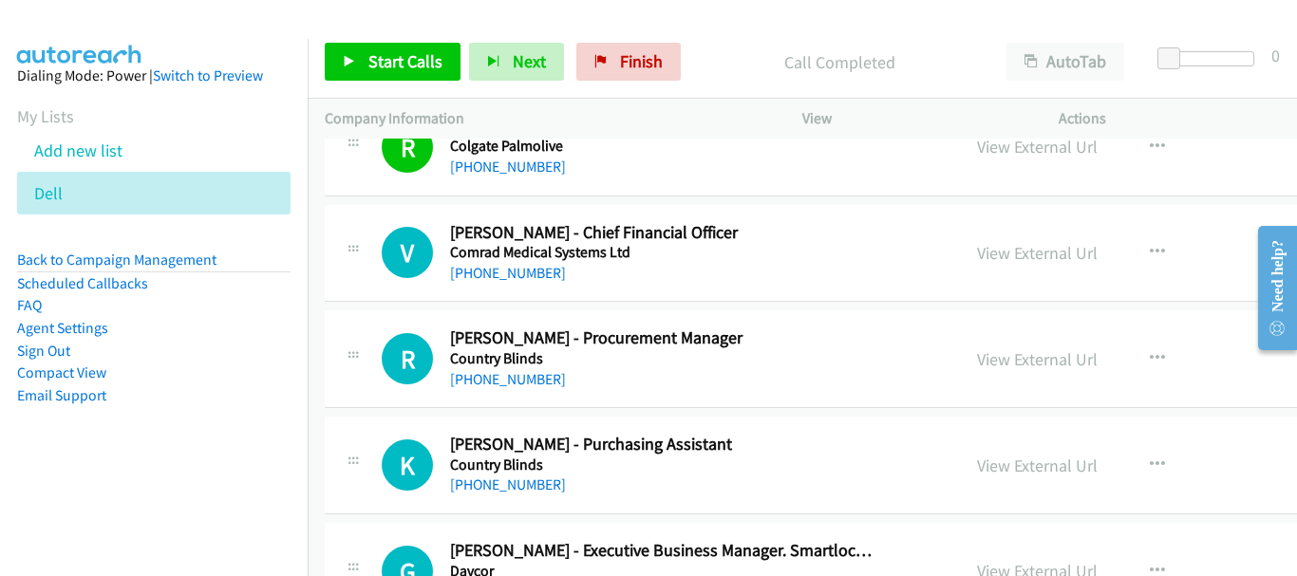
scroll to position [12441, 0]
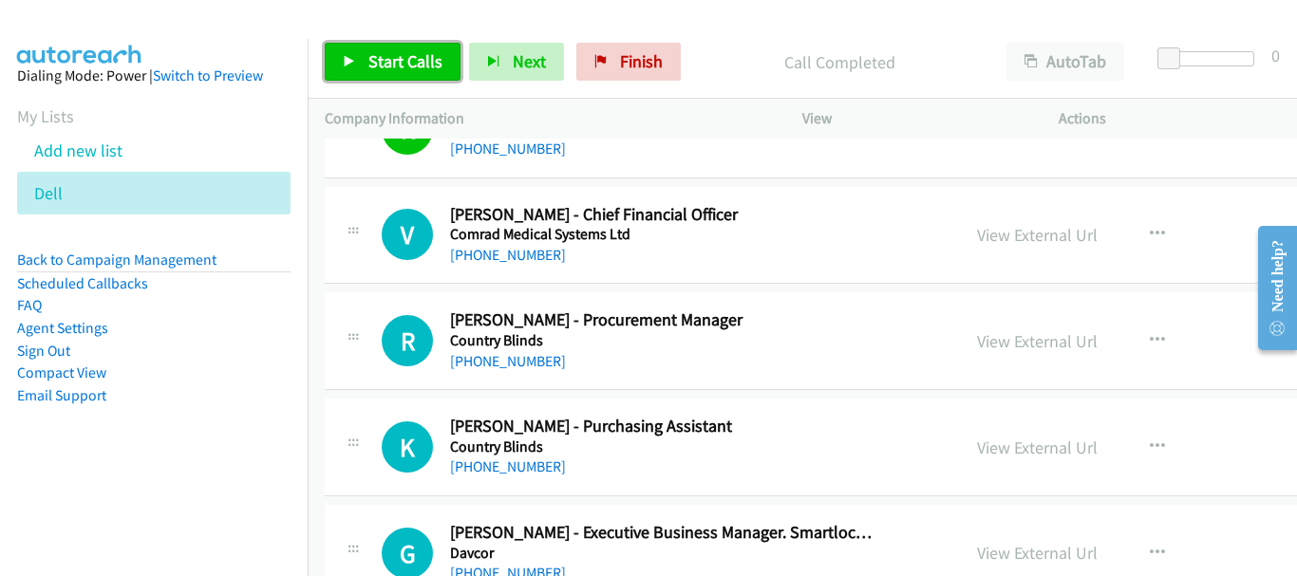
click at [367, 55] on link "Start Calls" at bounding box center [393, 62] width 136 height 38
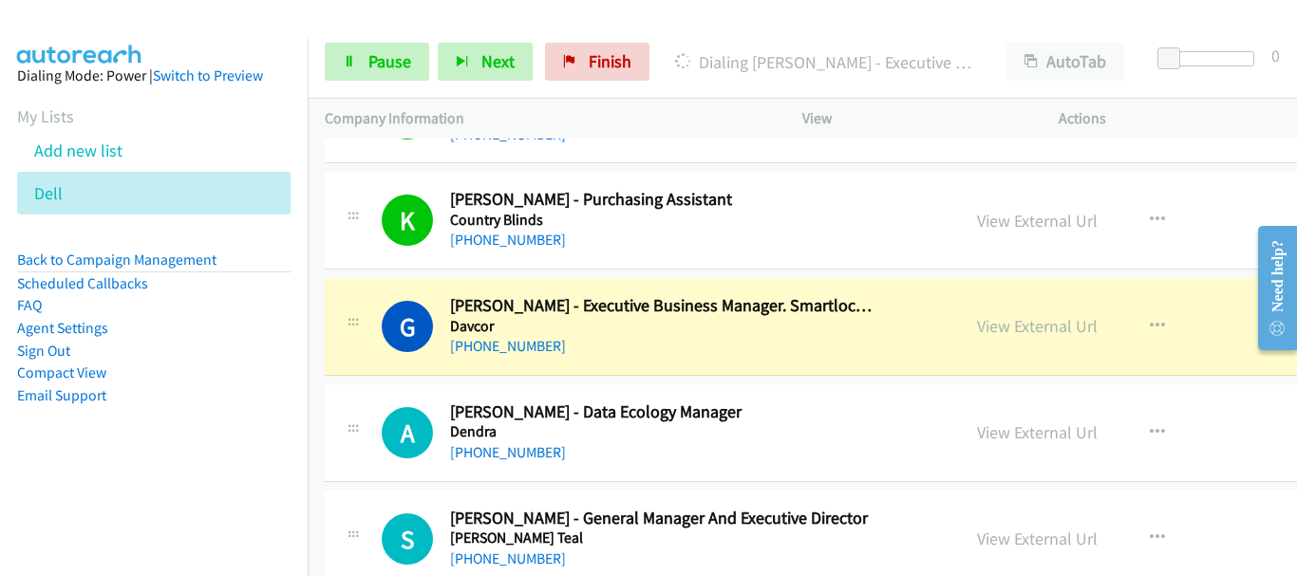
scroll to position [12726, 0]
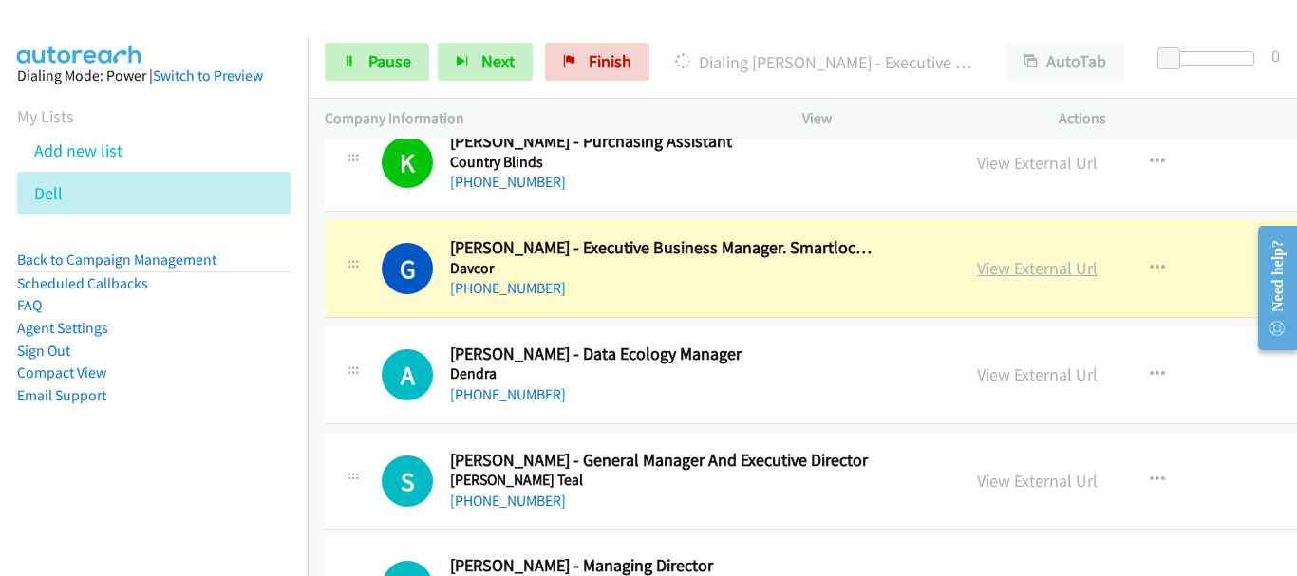
click at [1031, 263] on link "View External Url" at bounding box center [1037, 268] width 121 height 22
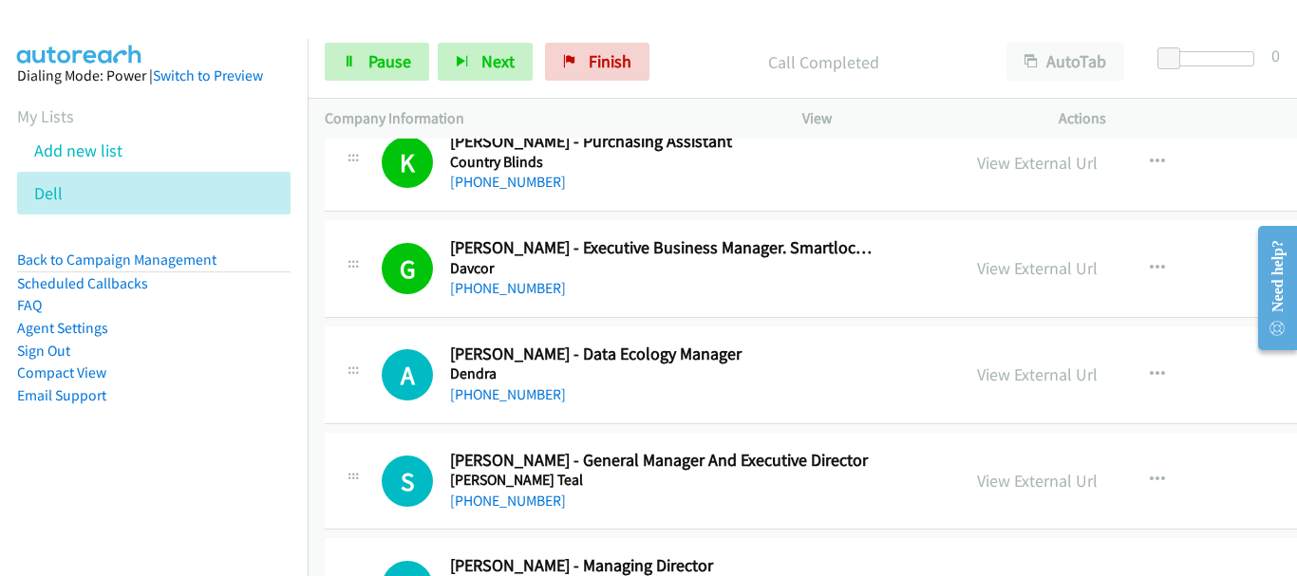
click at [398, 35] on div "Start Calls Pause Next Finish Call Completed AutoTab AutoTab 0" at bounding box center [803, 62] width 990 height 73
click at [393, 64] on span "Pause" at bounding box center [389, 61] width 43 height 22
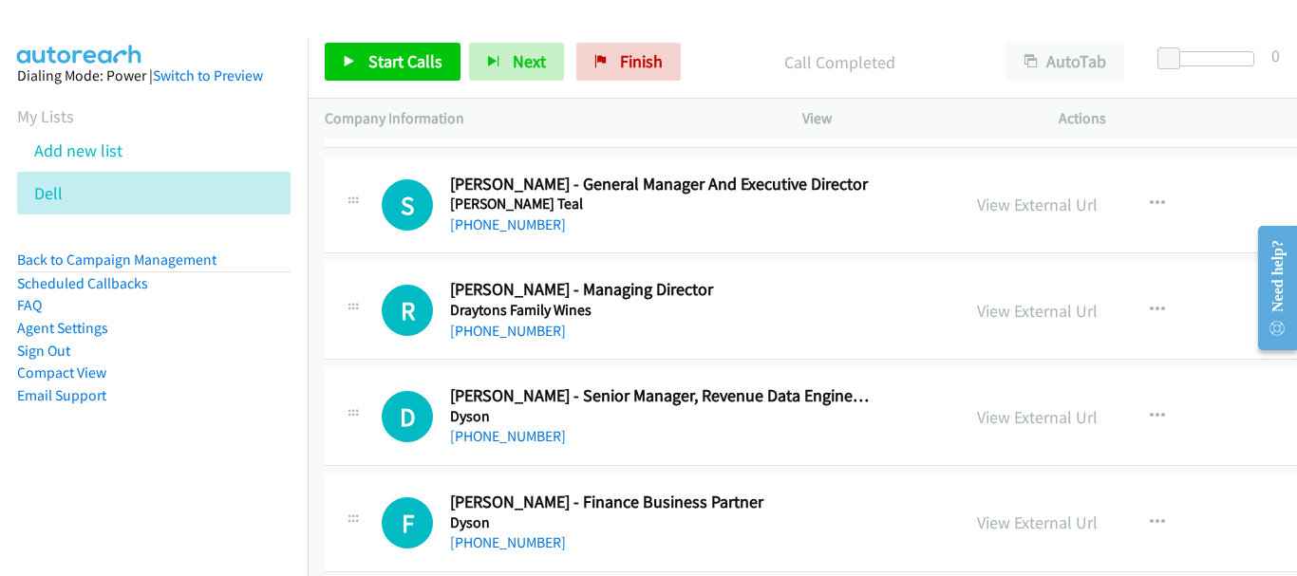
scroll to position [13011, 0]
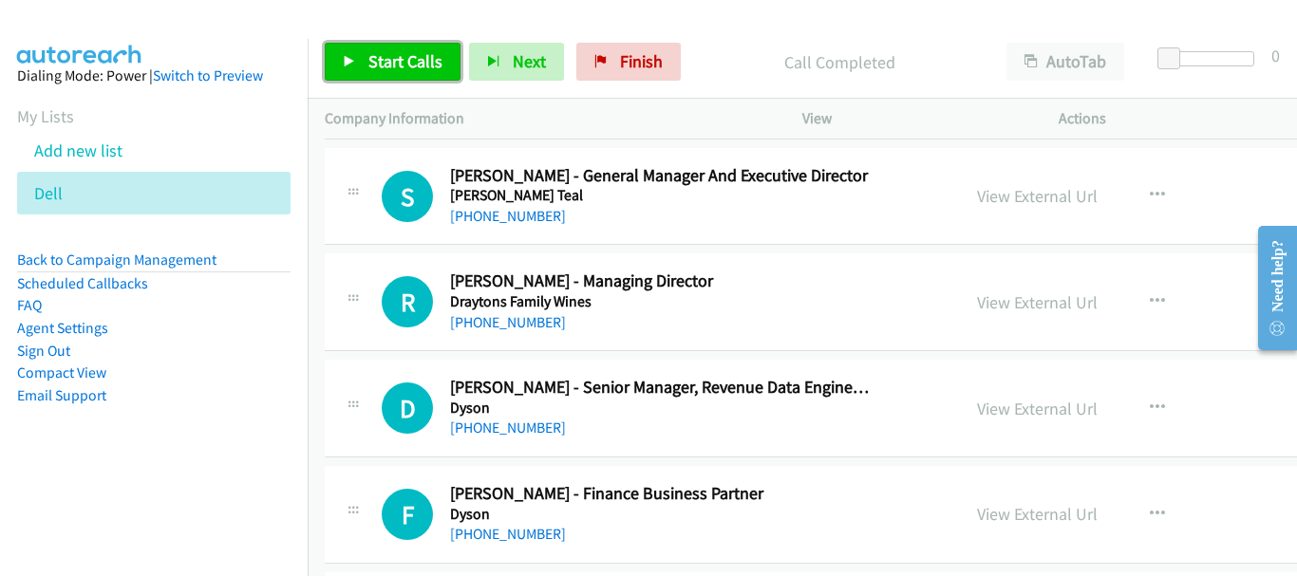
click at [372, 68] on span "Start Calls" at bounding box center [405, 61] width 74 height 22
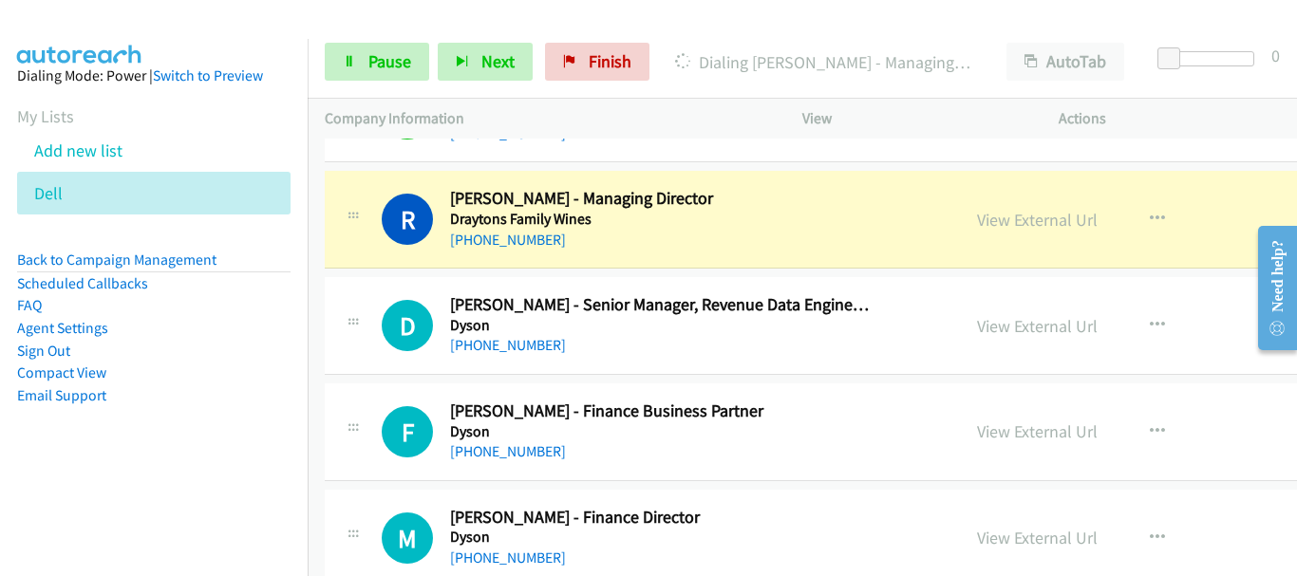
scroll to position [13106, 0]
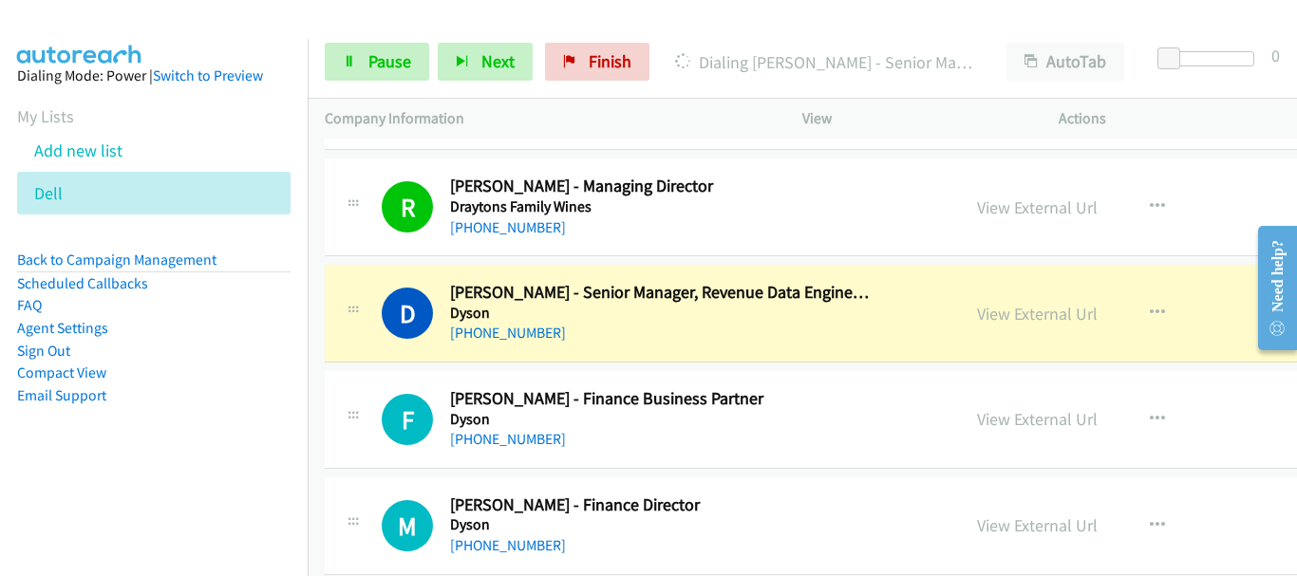
click at [179, 40] on aside "Dialing Mode: Power | Switch to Preview My Lists Add new list Dell Back to Camp…" at bounding box center [154, 266] width 308 height 454
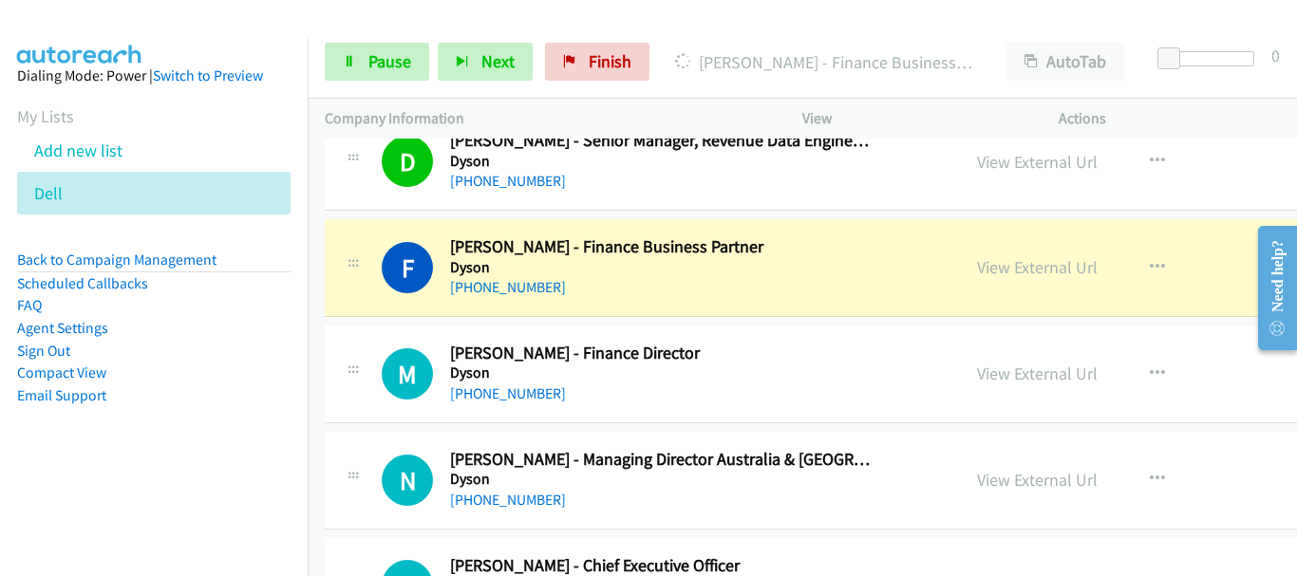
scroll to position [13296, 0]
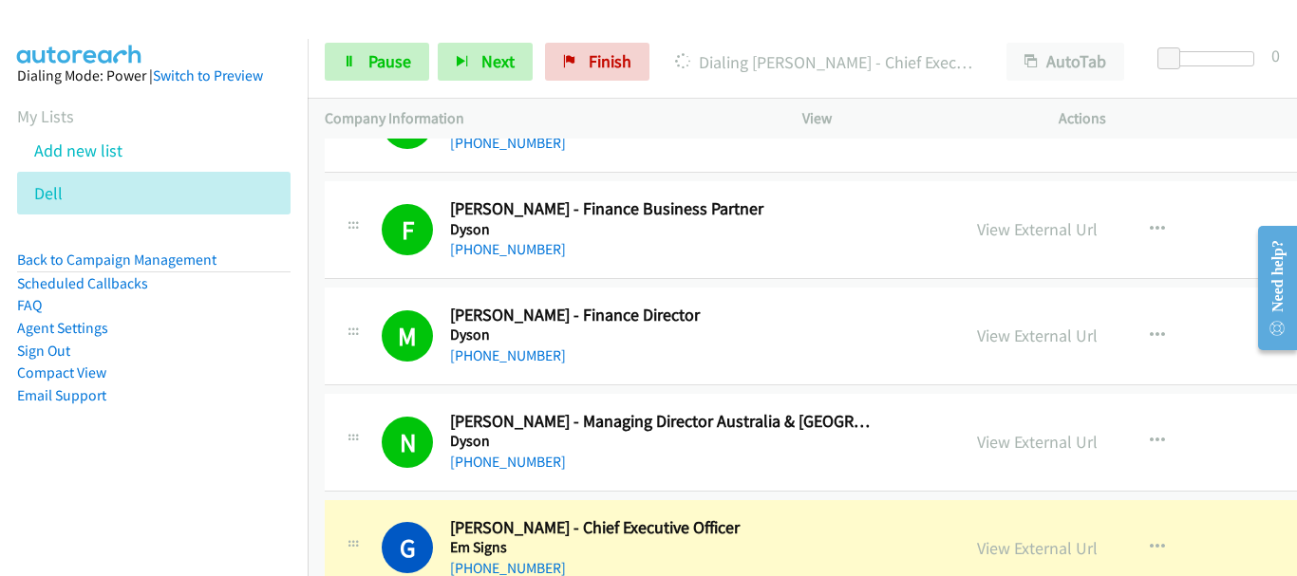
drag, startPoint x: 1181, startPoint y: 453, endPoint x: 1118, endPoint y: 449, distance: 62.8
click at [1181, 453] on div "View External Url View External Url Schedule/Manage Callback Start Calls Here R…" at bounding box center [1127, 442] width 335 height 63
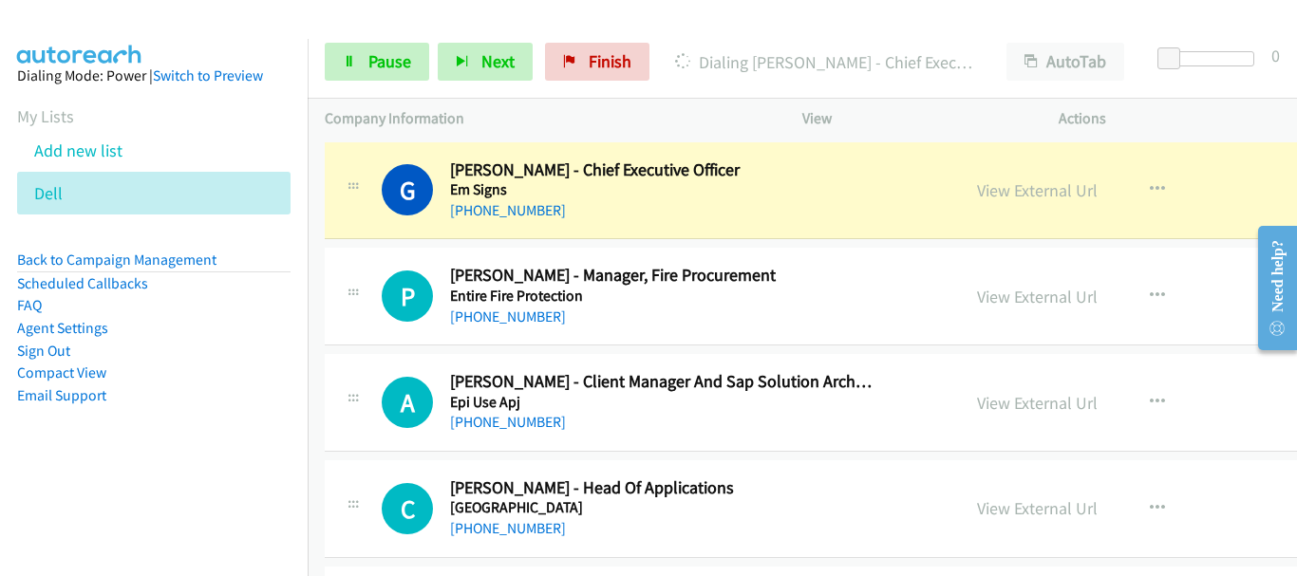
scroll to position [13676, 0]
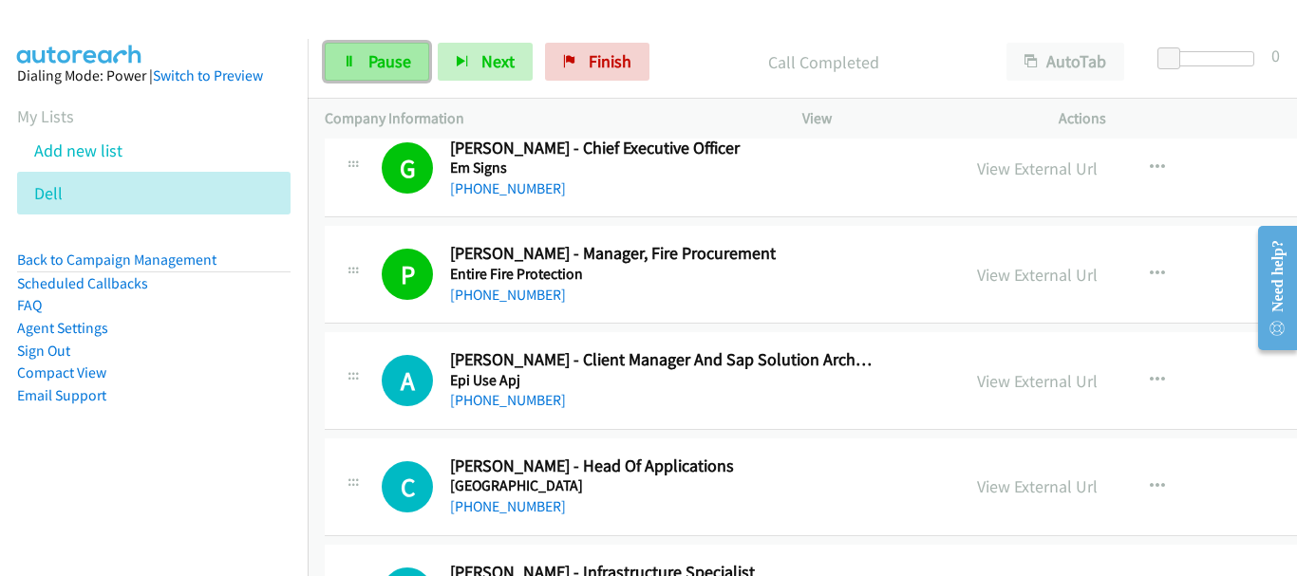
click at [418, 59] on link "Pause" at bounding box center [377, 62] width 104 height 38
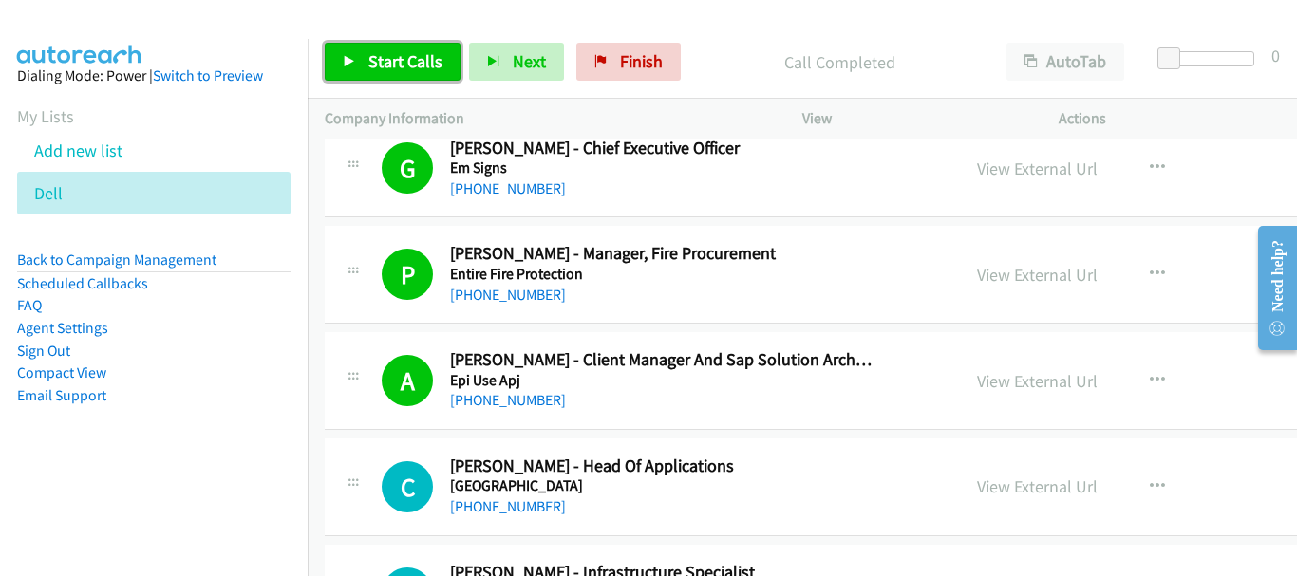
click at [404, 66] on span "Start Calls" at bounding box center [405, 61] width 74 height 22
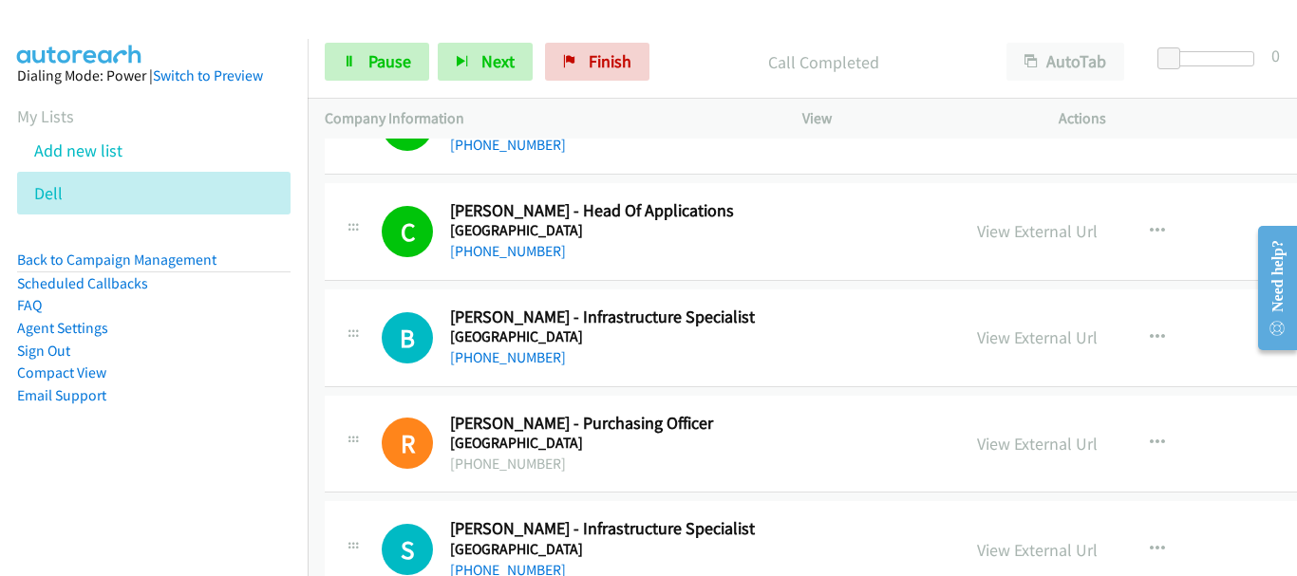
scroll to position [13961, 0]
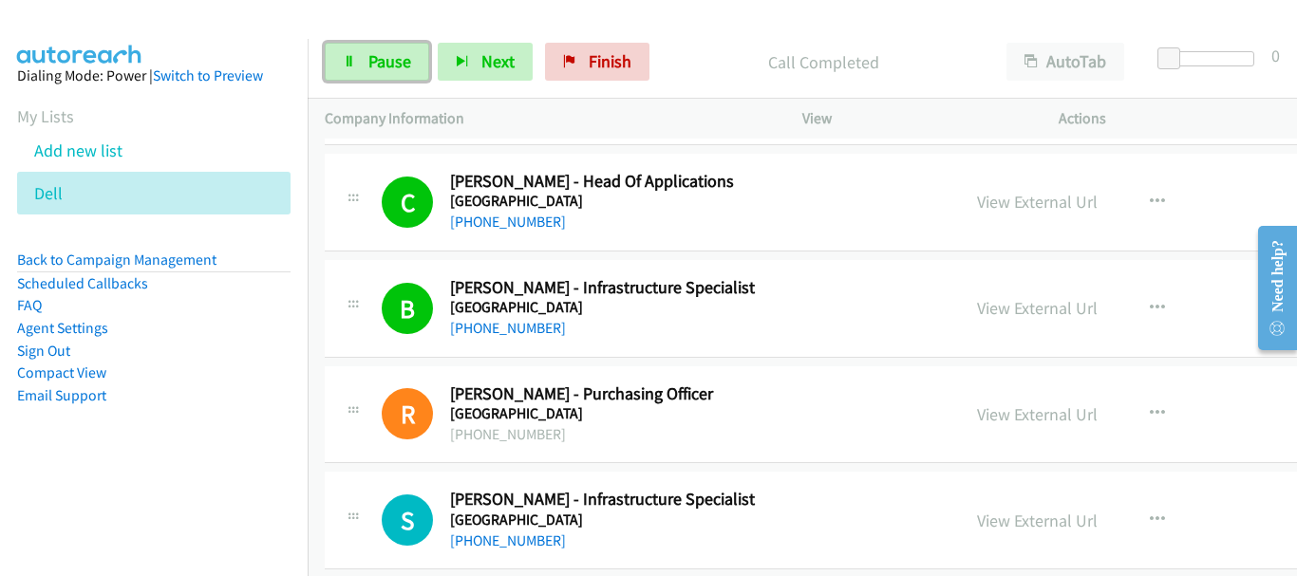
click at [375, 66] on span "Pause" at bounding box center [389, 61] width 43 height 22
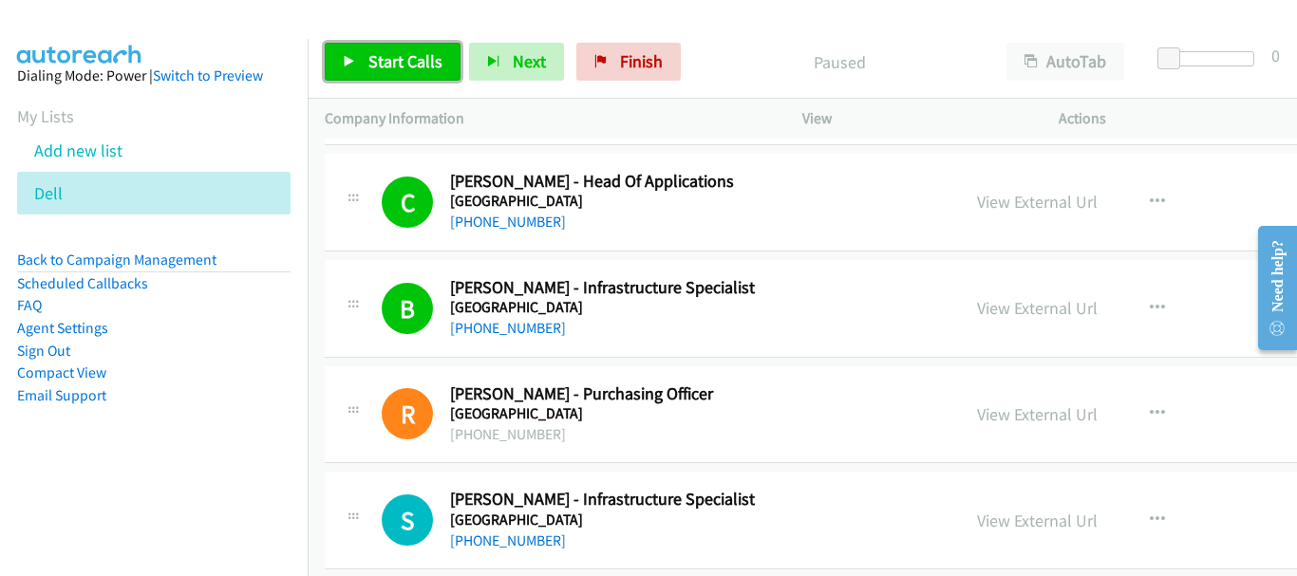
click at [343, 56] on icon at bounding box center [349, 62] width 13 height 13
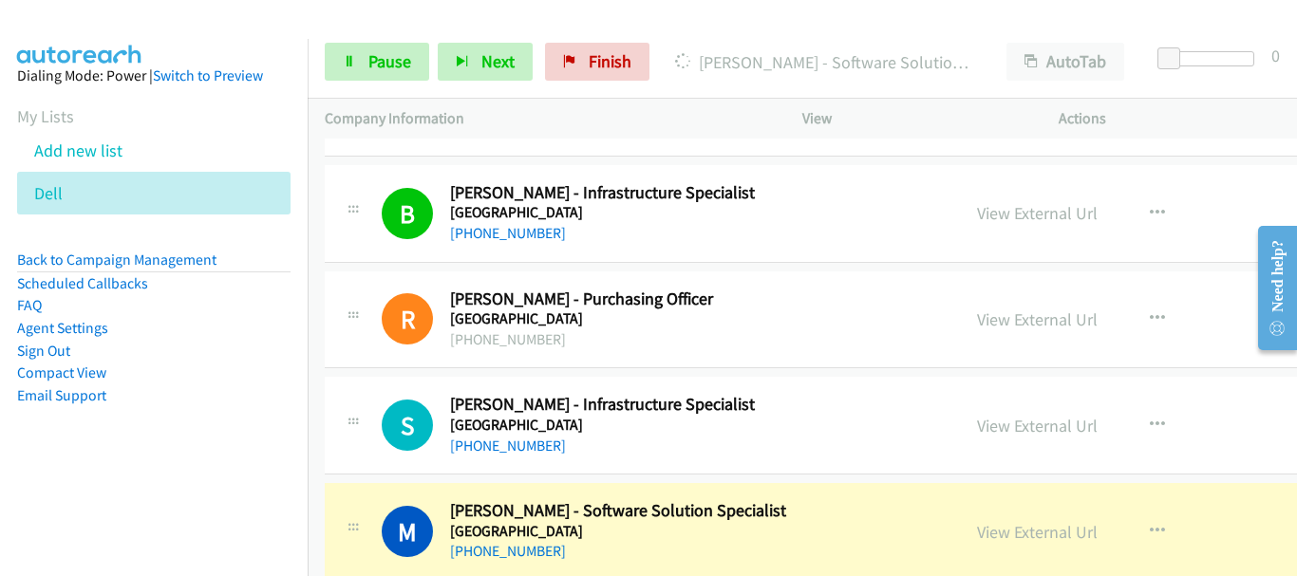
scroll to position [14246, 0]
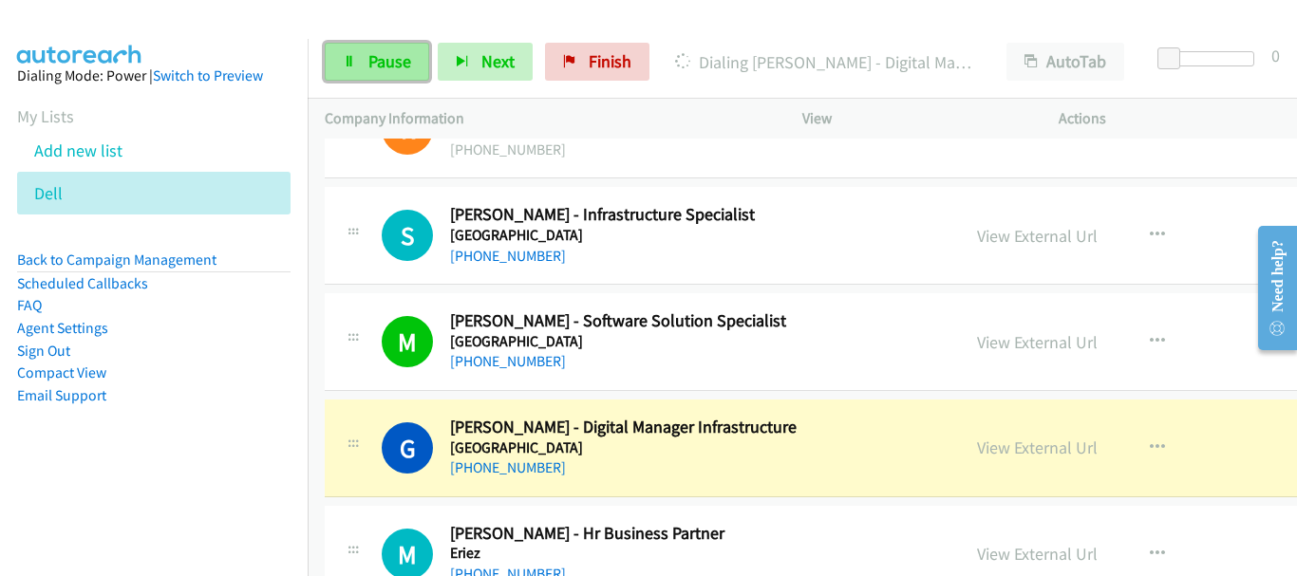
click at [375, 64] on span "Pause" at bounding box center [389, 61] width 43 height 22
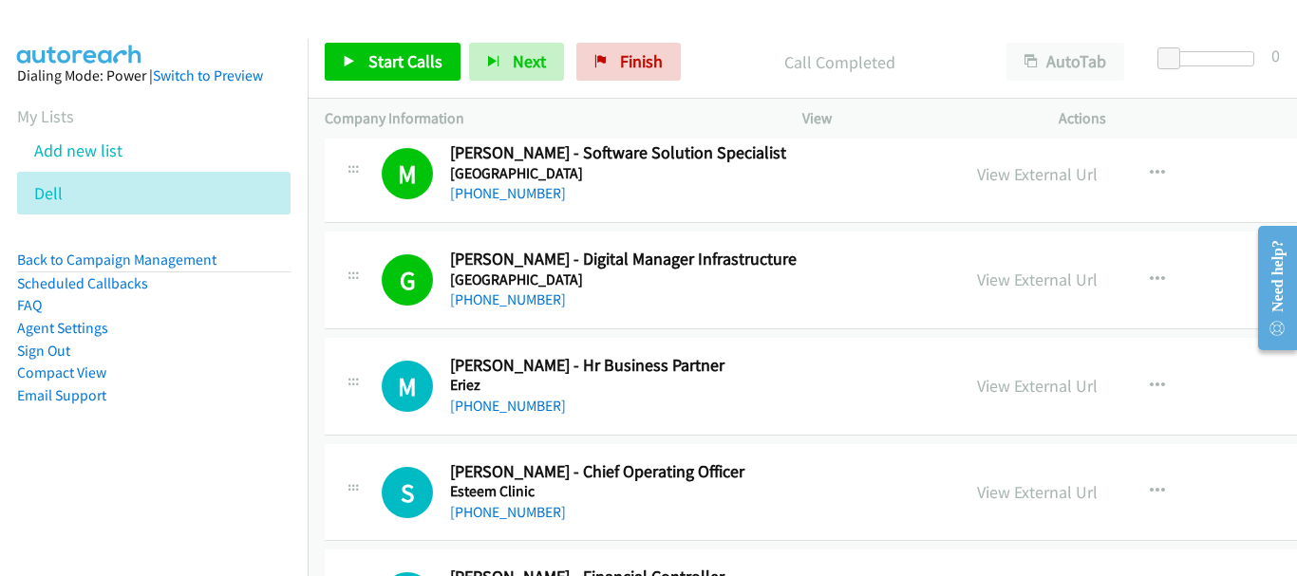
scroll to position [14436, 0]
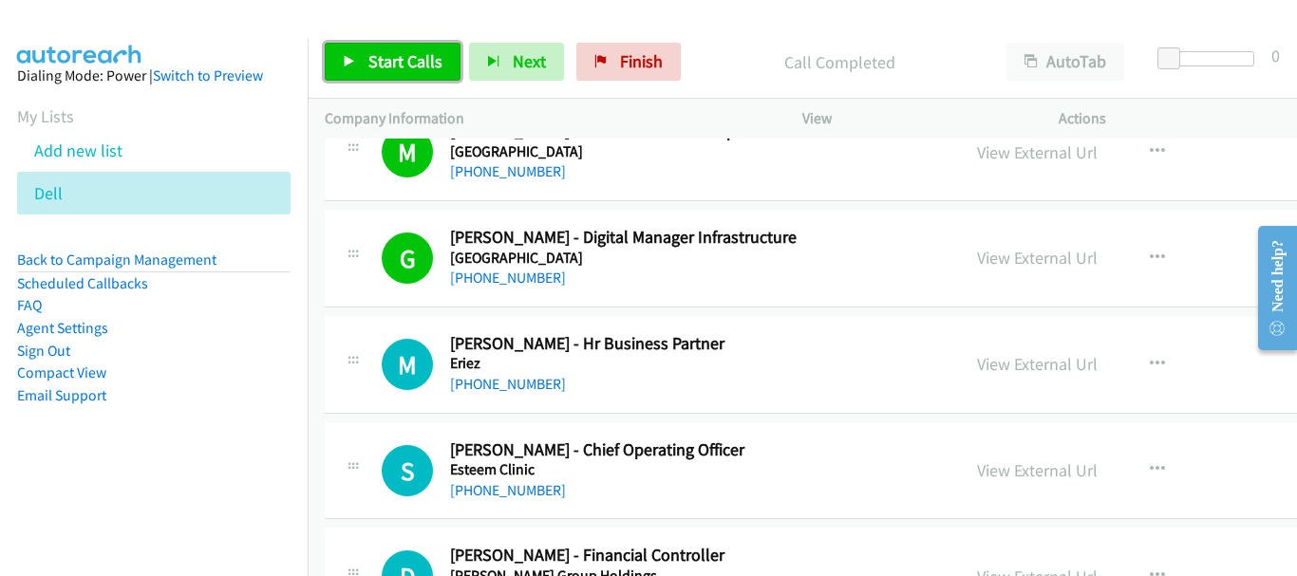
click at [402, 66] on span "Start Calls" at bounding box center [405, 61] width 74 height 22
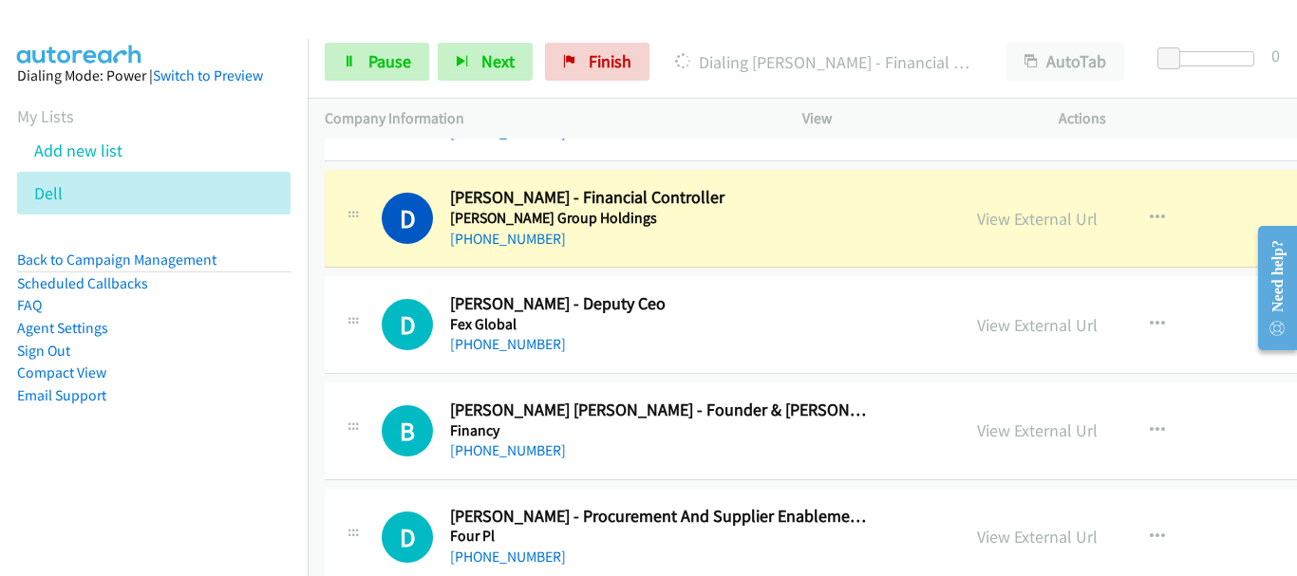
scroll to position [14816, 0]
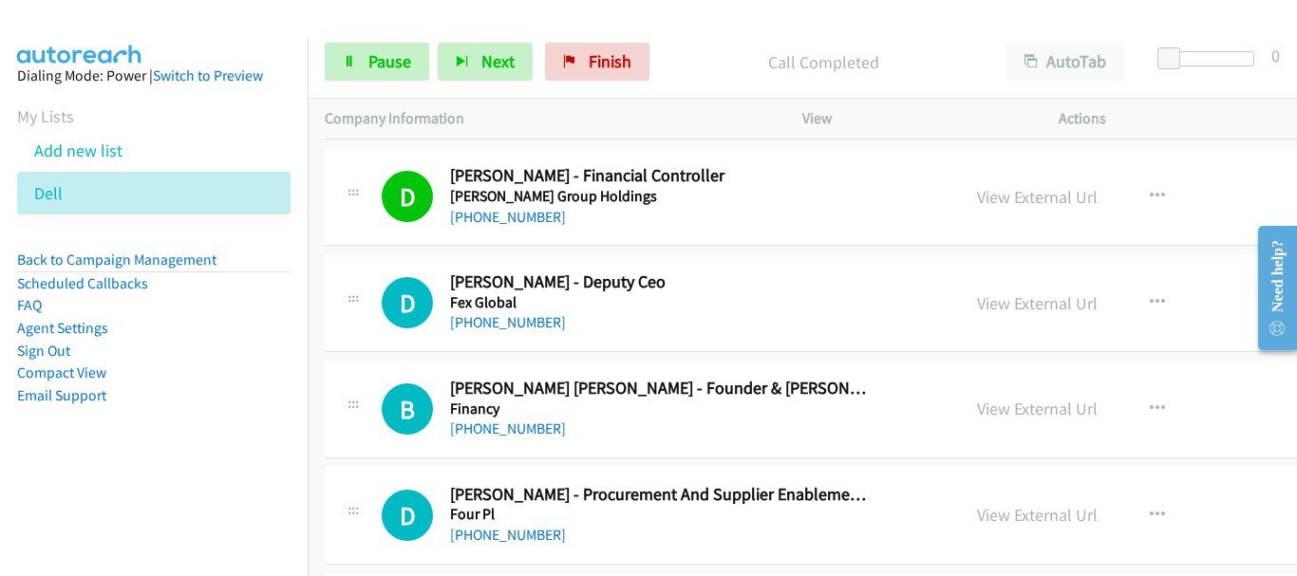
click at [877, 43] on div "Start Calls Pause Next Finish Call Completed AutoTab AutoTab 0" at bounding box center [803, 62] width 990 height 73
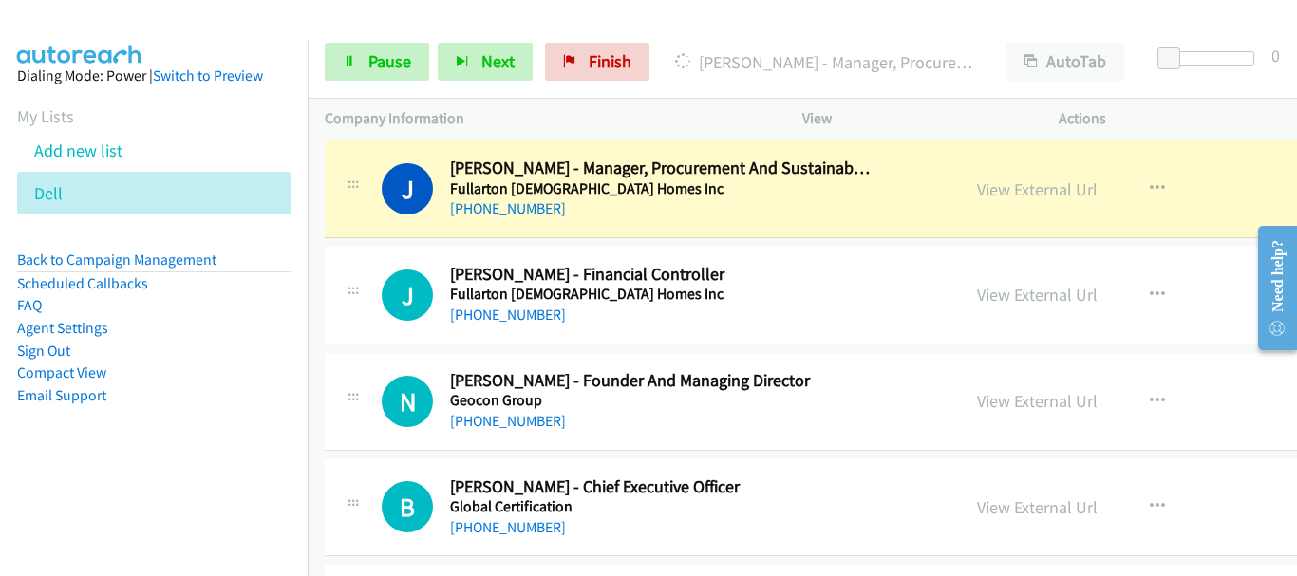
scroll to position [15576, 0]
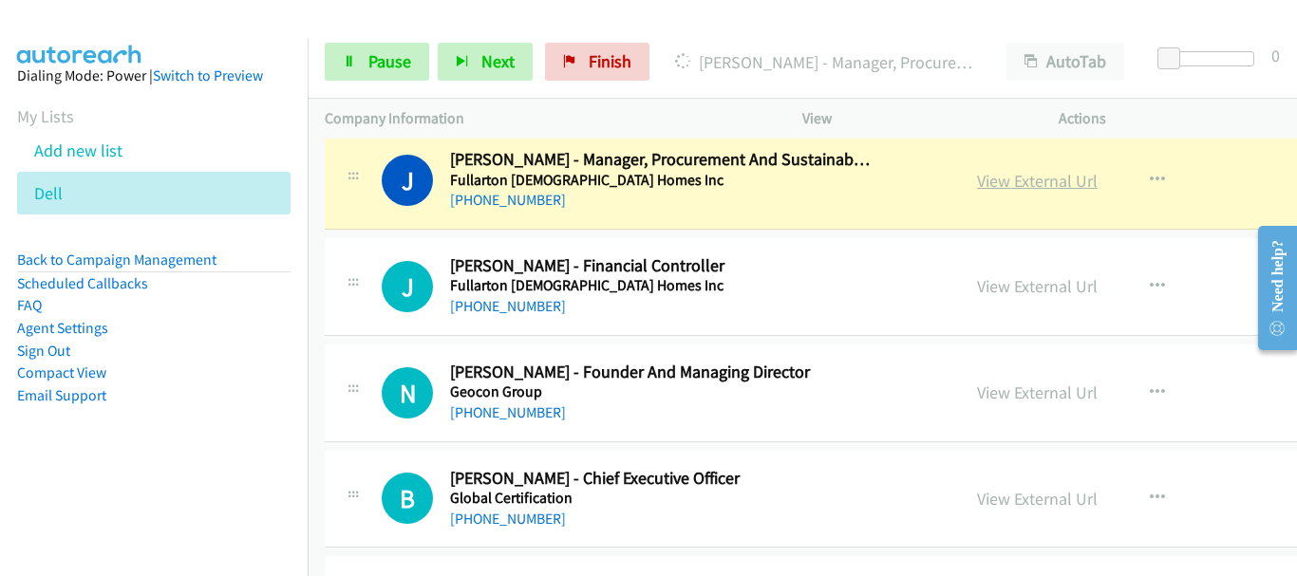
click at [989, 184] on link "View External Url" at bounding box center [1037, 181] width 121 height 22
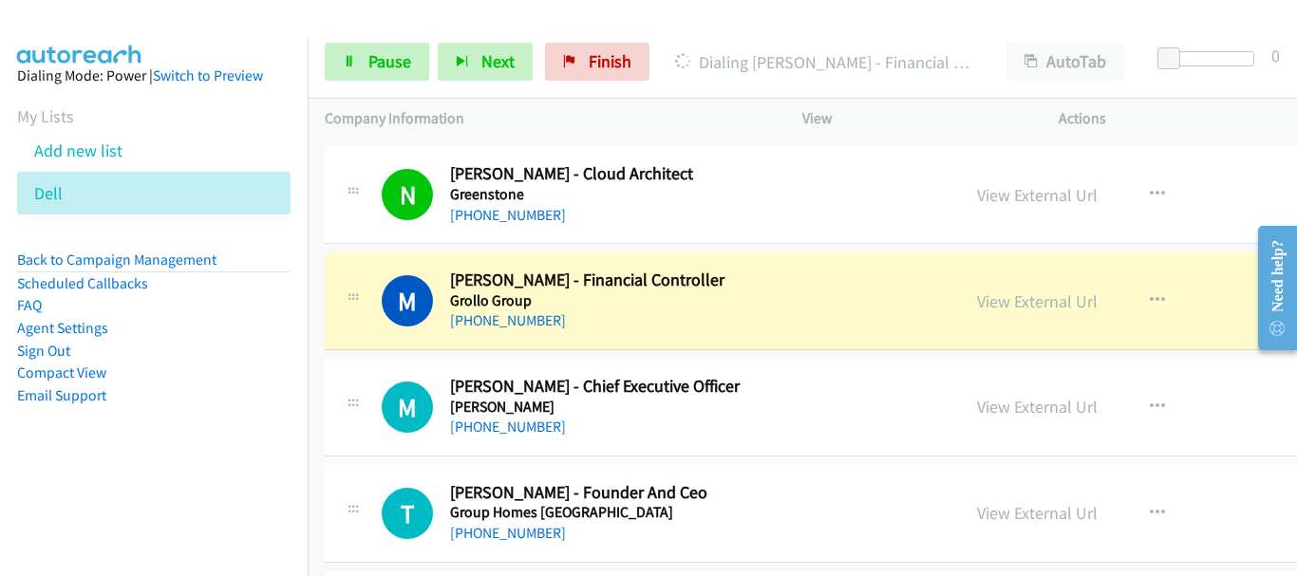
scroll to position [16525, 0]
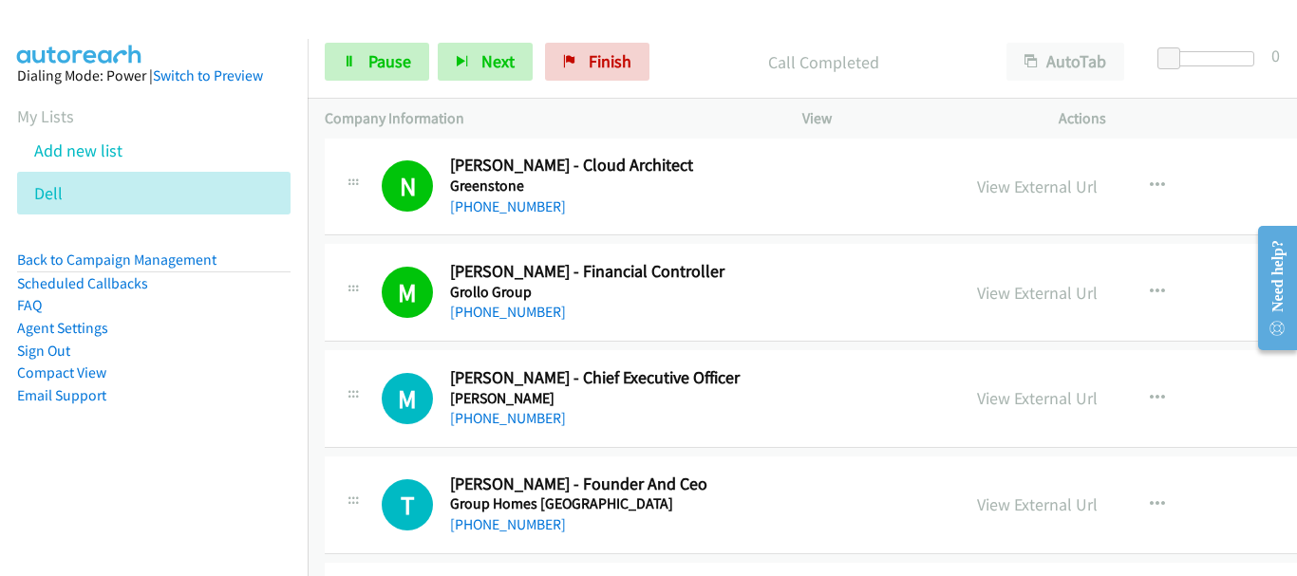
drag, startPoint x: 1222, startPoint y: 23, endPoint x: 195, endPoint y: 333, distance: 1073.5
click at [1222, 23] on div at bounding box center [640, 36] width 1280 height 73
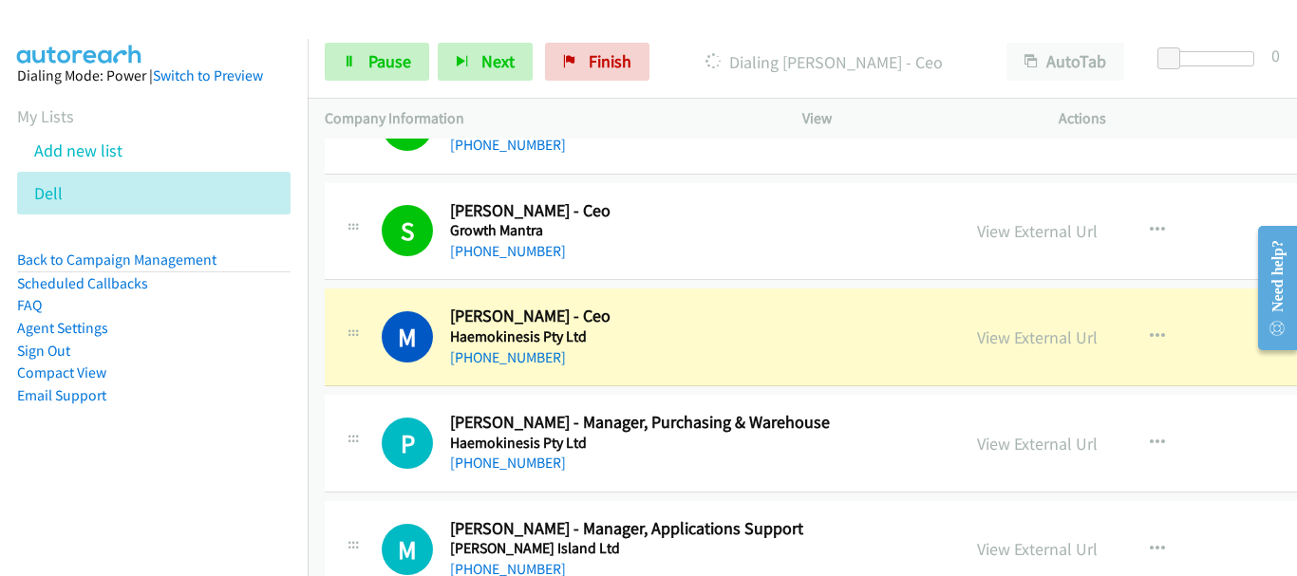
scroll to position [17095, 0]
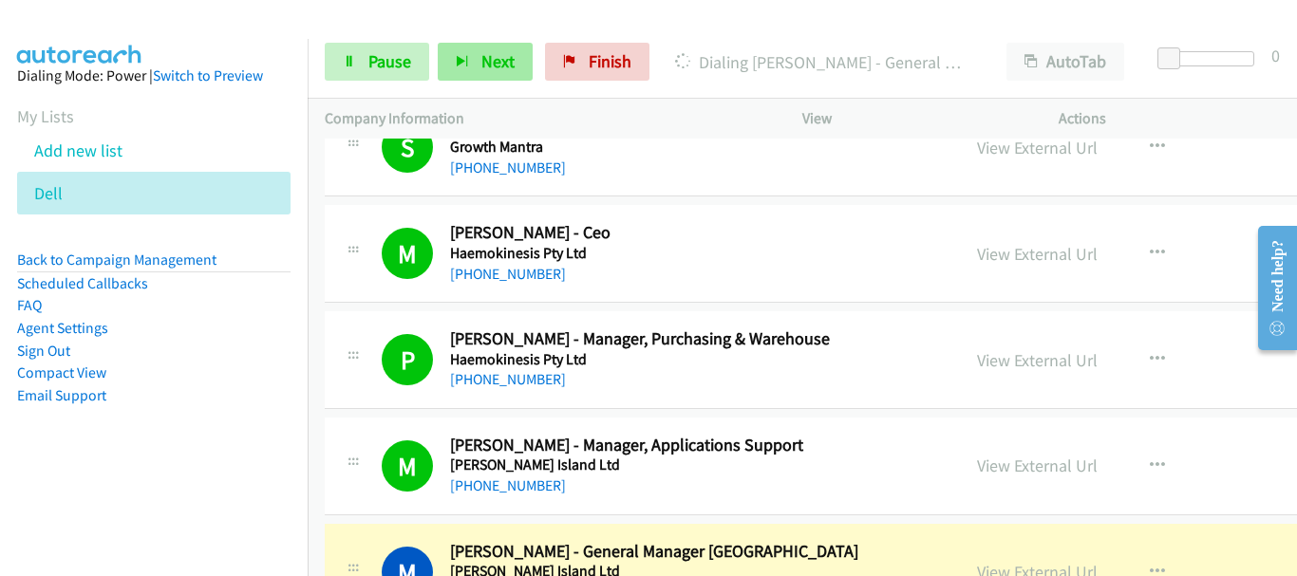
click at [197, 23] on div at bounding box center [640, 36] width 1280 height 73
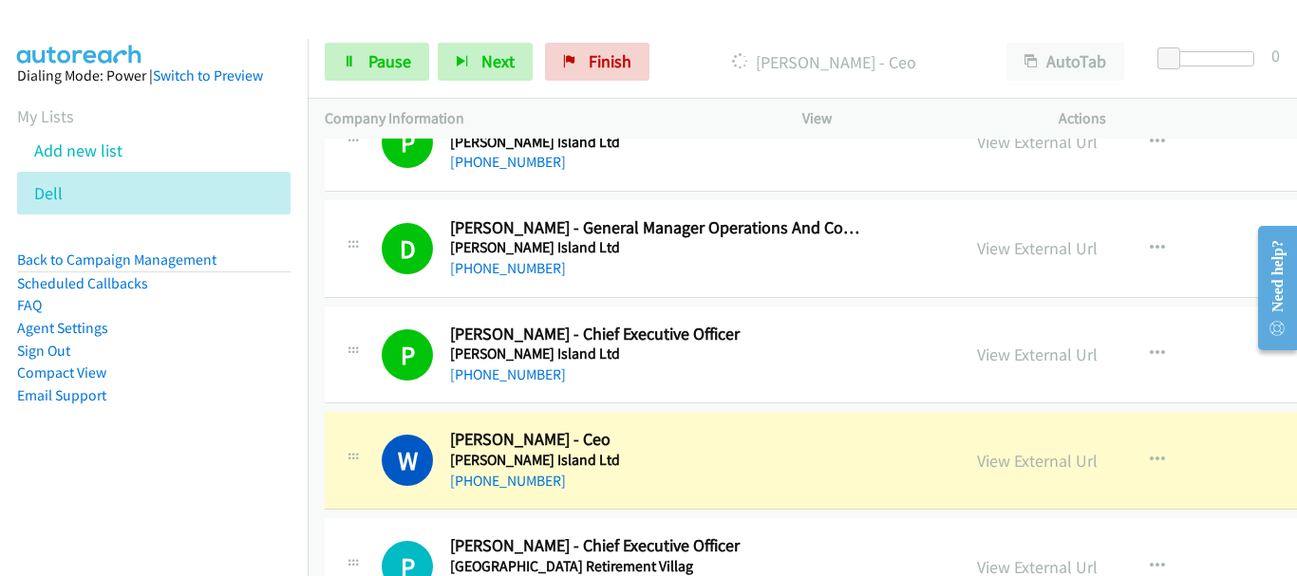
scroll to position [18140, 0]
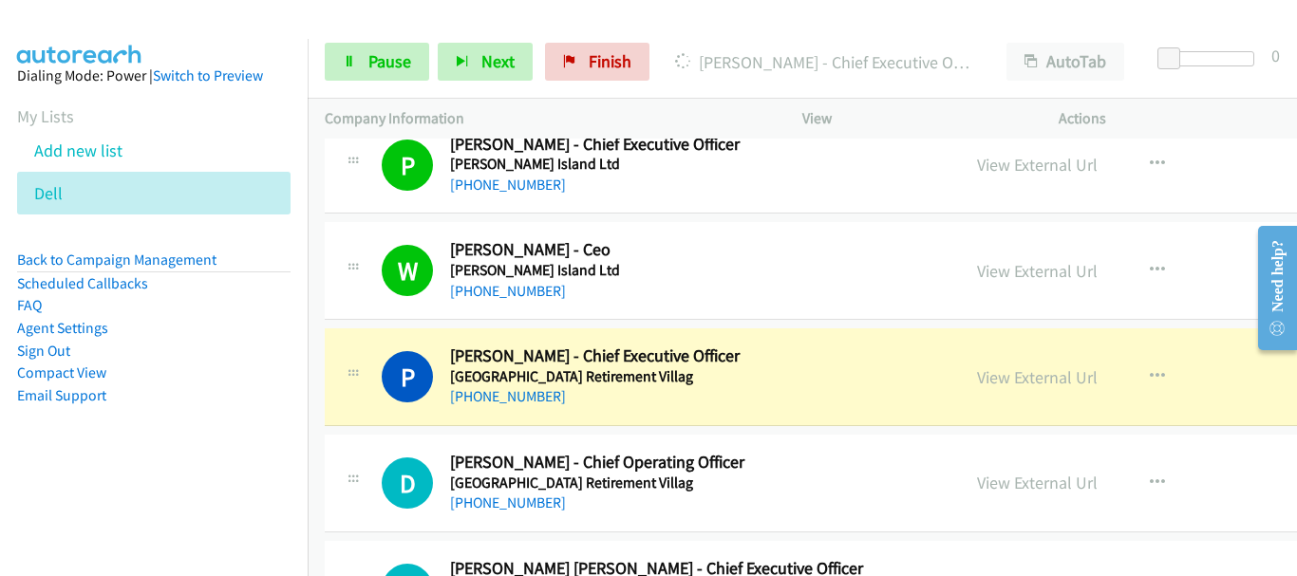
click at [198, 32] on div at bounding box center [640, 36] width 1280 height 73
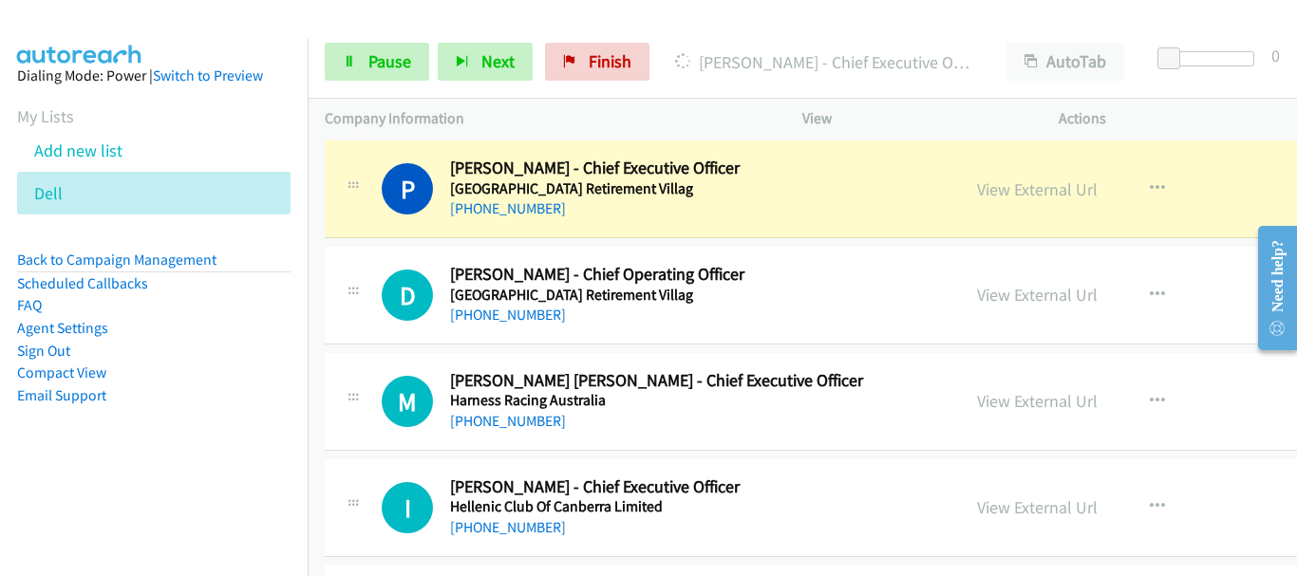
scroll to position [18330, 0]
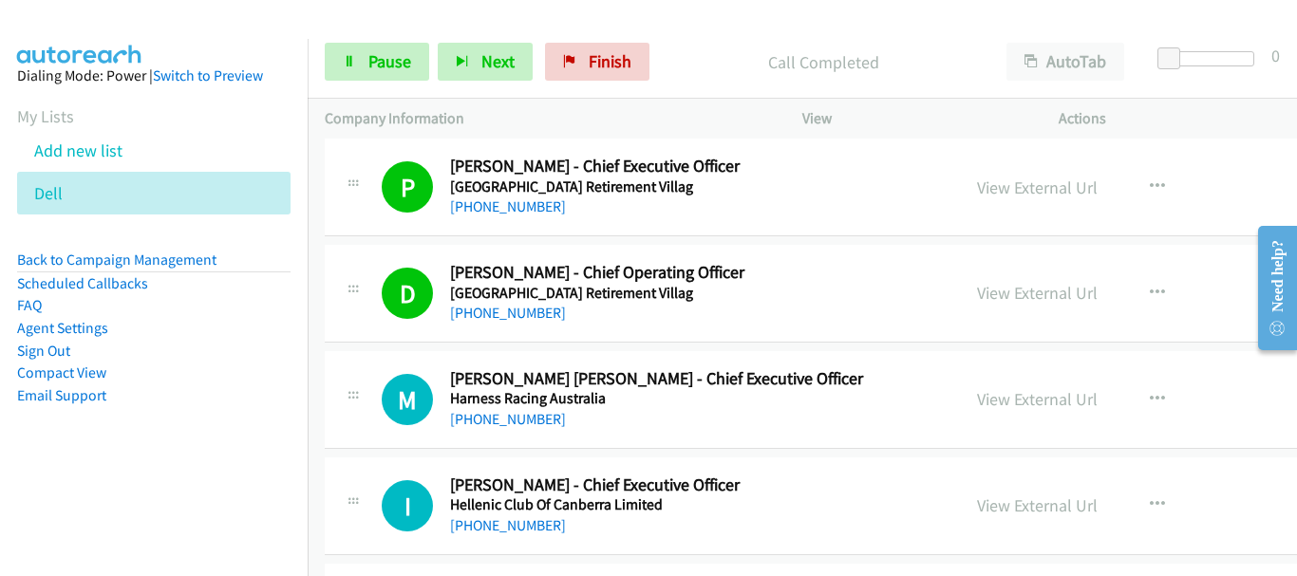
click at [144, 46] on aside "Dialing Mode: Power | Switch to Preview My Lists Add new list Dell Back to Camp…" at bounding box center [154, 266] width 308 height 454
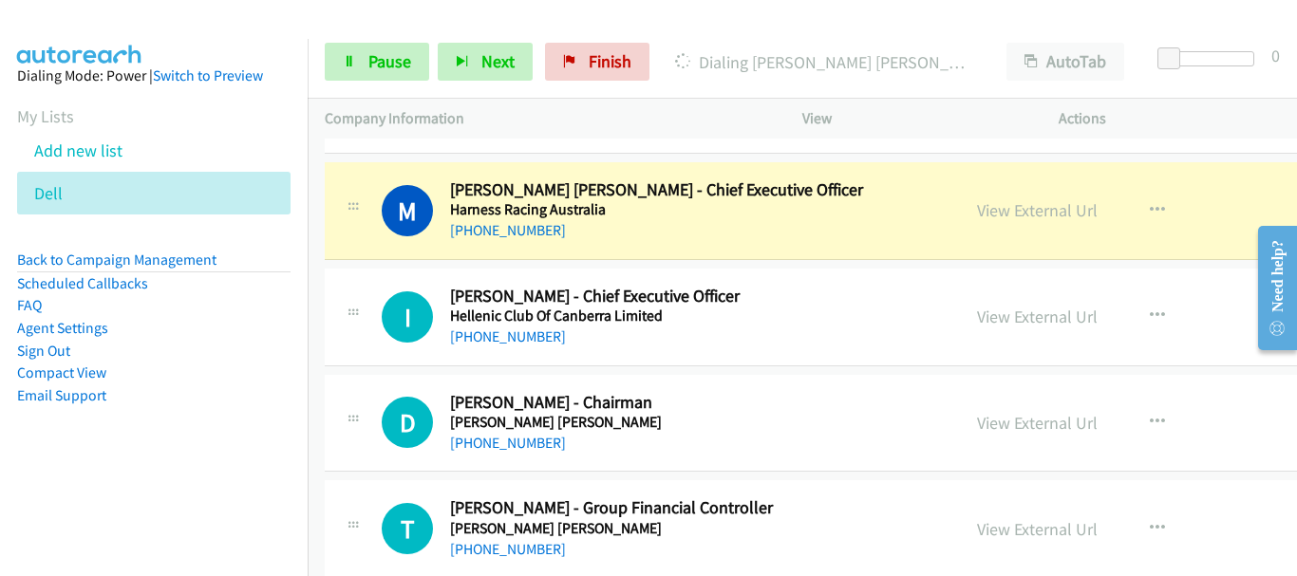
scroll to position [18520, 0]
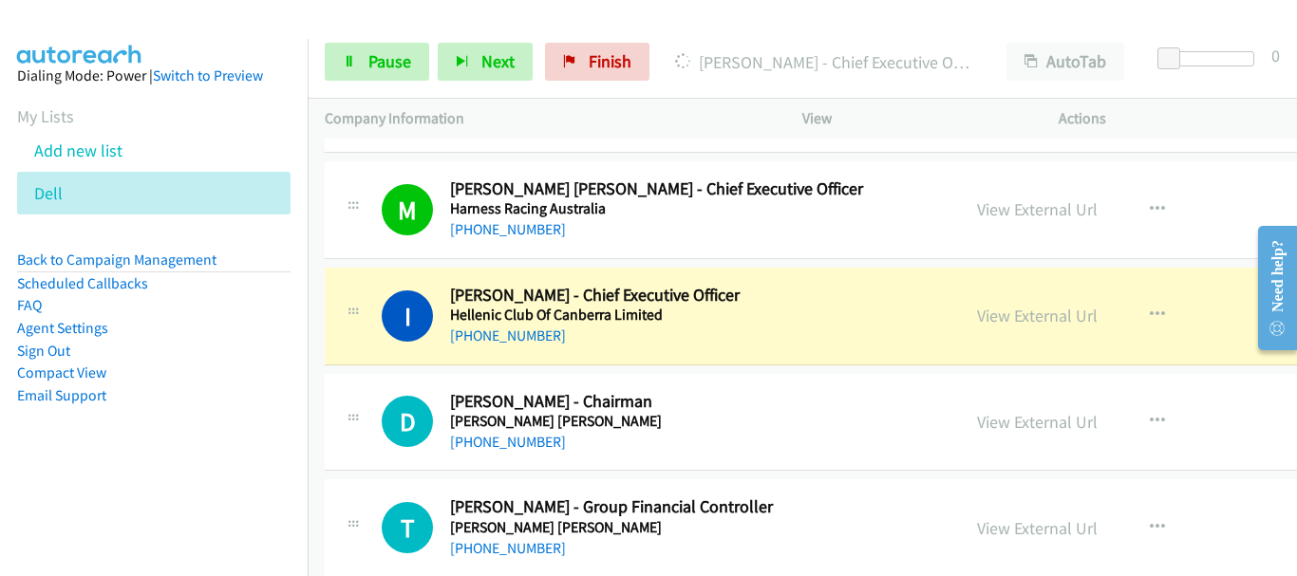
drag, startPoint x: 1076, startPoint y: 189, endPoint x: 1021, endPoint y: 189, distance: 55.1
click at [1076, 189] on div "View External Url View External Url Schedule/Manage Callback Start Calls Here R…" at bounding box center [1127, 210] width 335 height 63
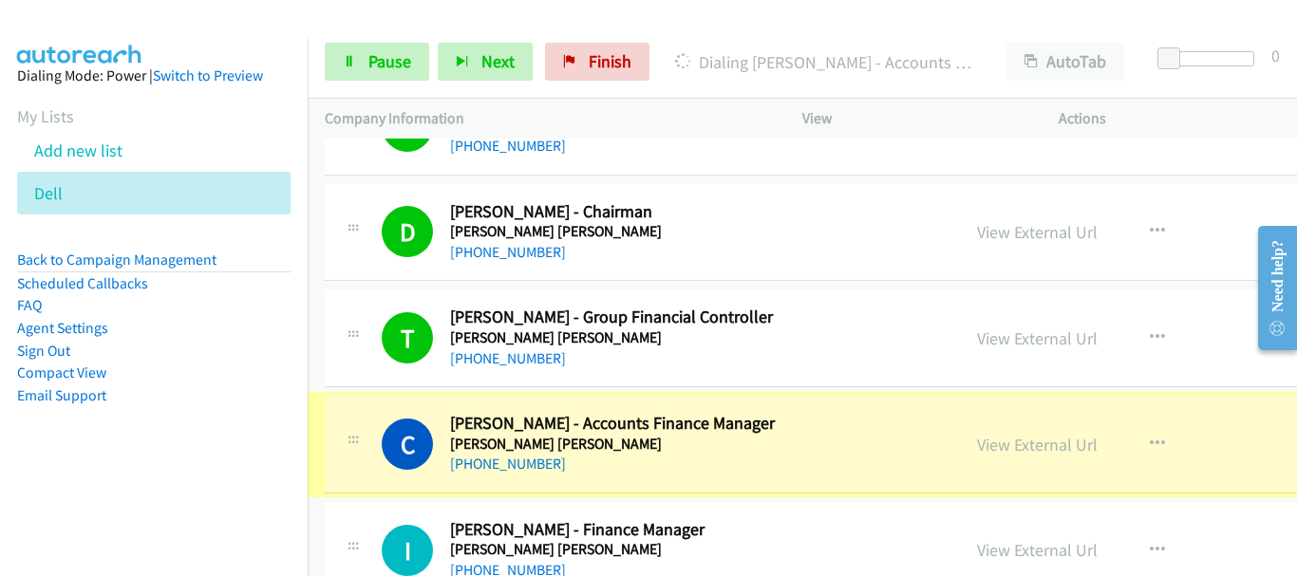
scroll to position [18995, 0]
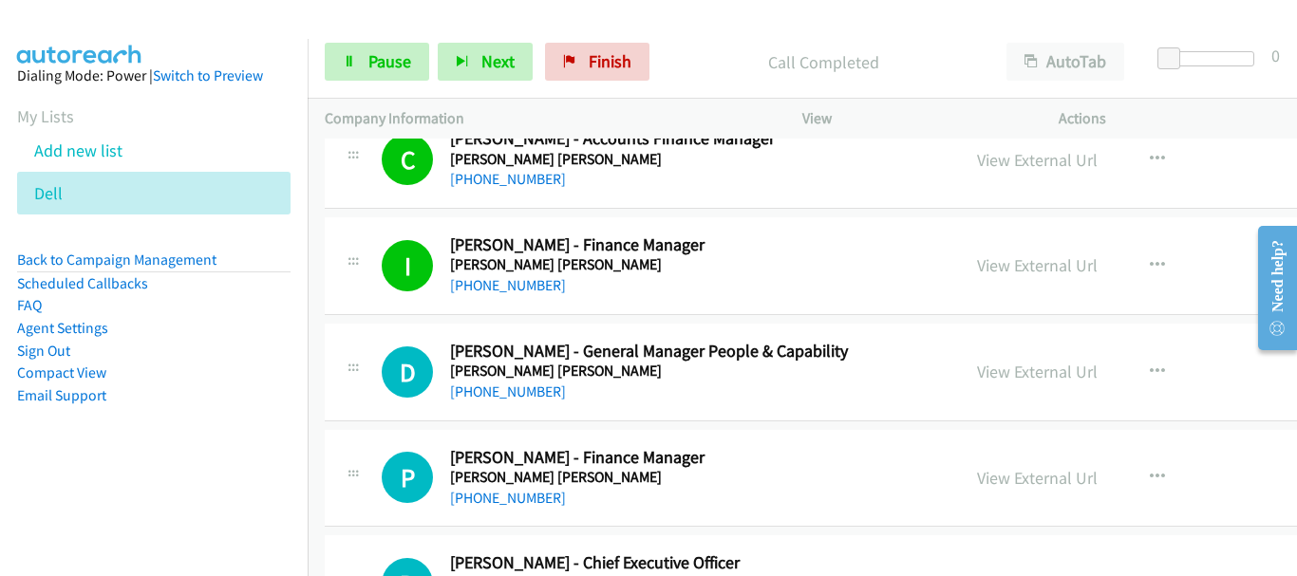
click at [326, 99] on div "Company Information" at bounding box center [547, 119] width 478 height 40
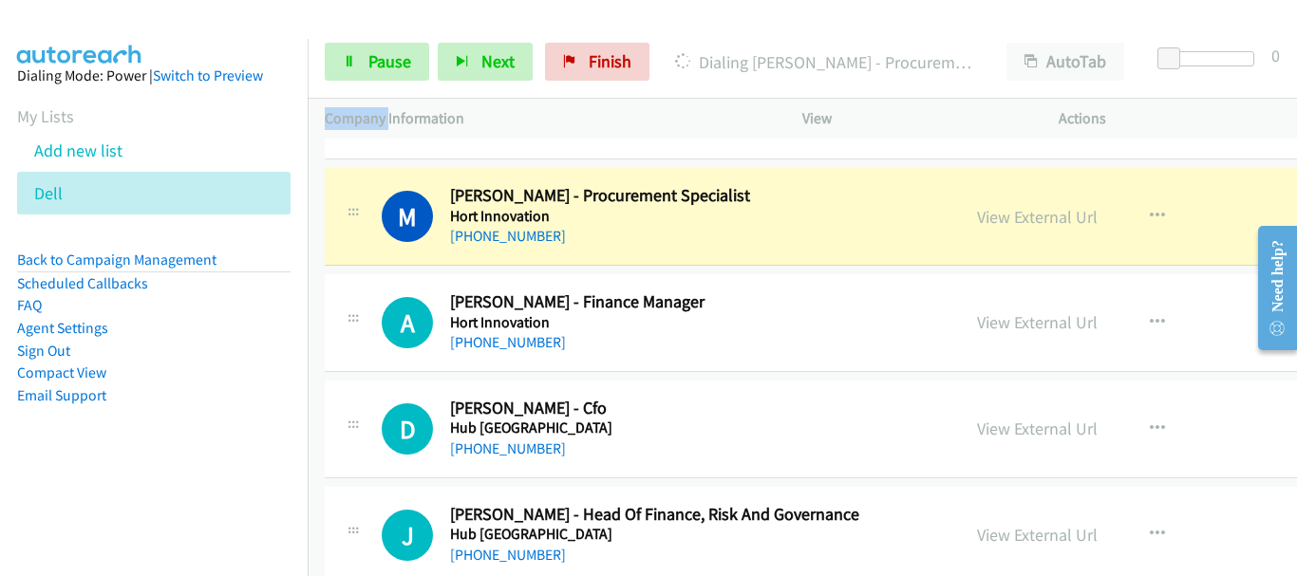
scroll to position [19469, 0]
click at [319, 303] on td "A Callback Scheduled Andrew Miller - Finance Manager Hort Innovation Australia/…" at bounding box center [926, 323] width 1237 height 106
click at [312, 300] on td "A Callback Scheduled Andrew Miller - Finance Manager Hort Innovation Australia/…" at bounding box center [926, 323] width 1237 height 106
click at [312, 299] on td "A Callback Scheduled Andrew Miller - Finance Manager Hort Innovation Australia/…" at bounding box center [926, 323] width 1237 height 106
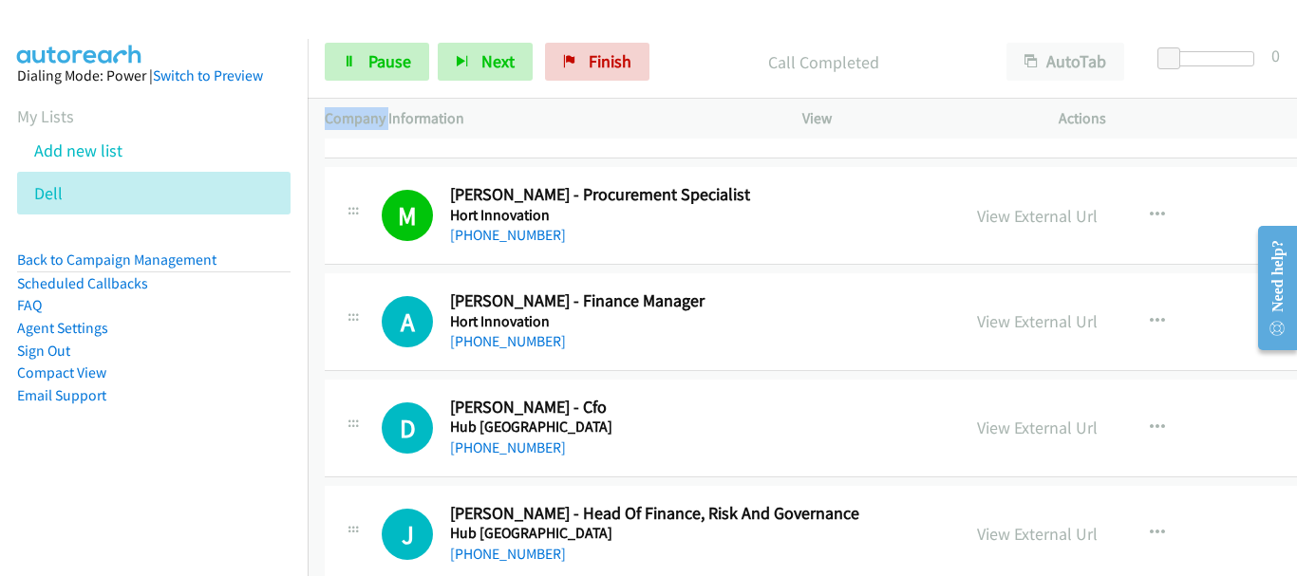
click at [391, 148] on div "B Callback Scheduled Brett Fifield - Chief Executive Officer Hort Innovation Au…" at bounding box center [926, 110] width 1202 height 98
click at [379, 128] on div at bounding box center [379, 128] width 0 height 0
click at [554, 123] on p "Company Information" at bounding box center [547, 118] width 444 height 23
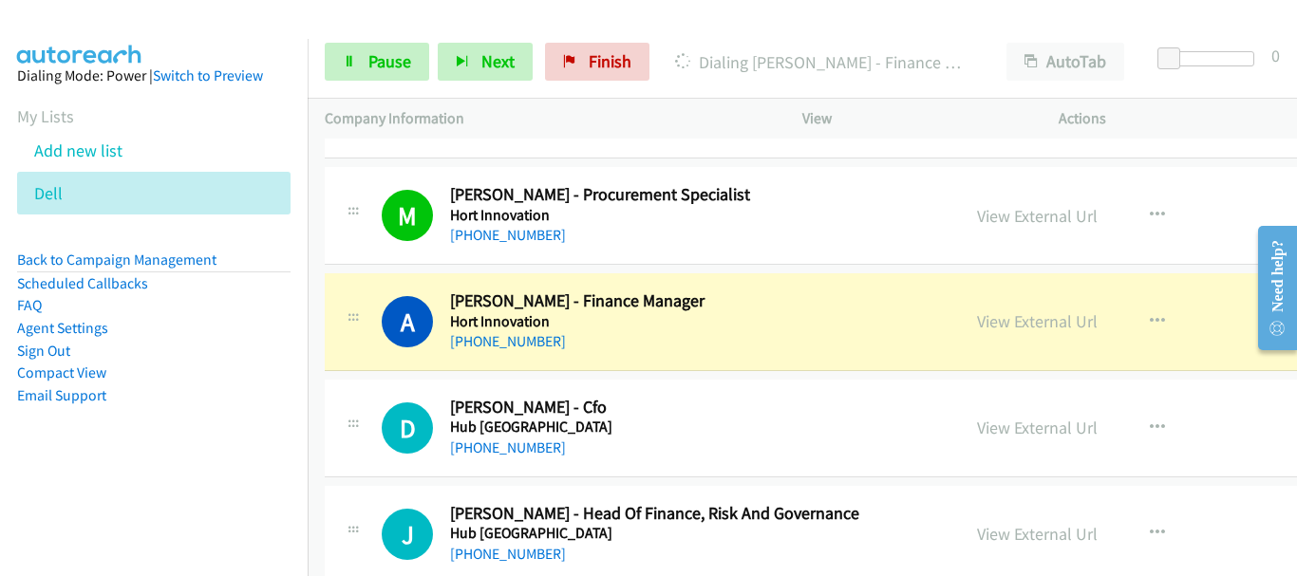
click at [615, 115] on p "Company Information" at bounding box center [547, 118] width 444 height 23
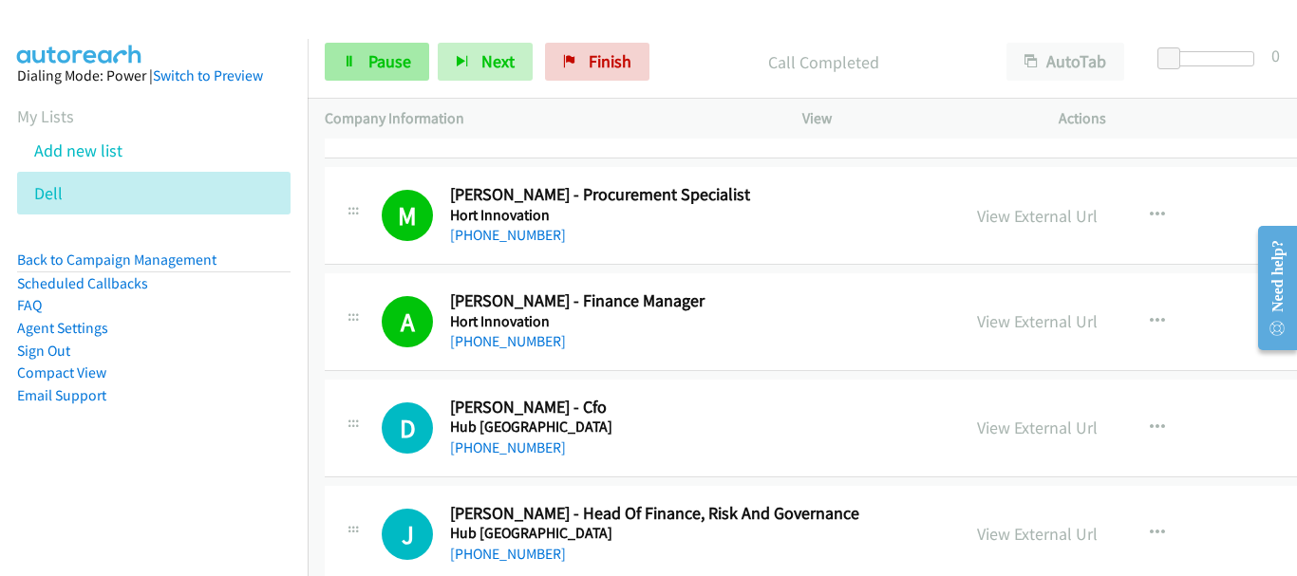
click at [364, 47] on link "Pause" at bounding box center [377, 62] width 104 height 38
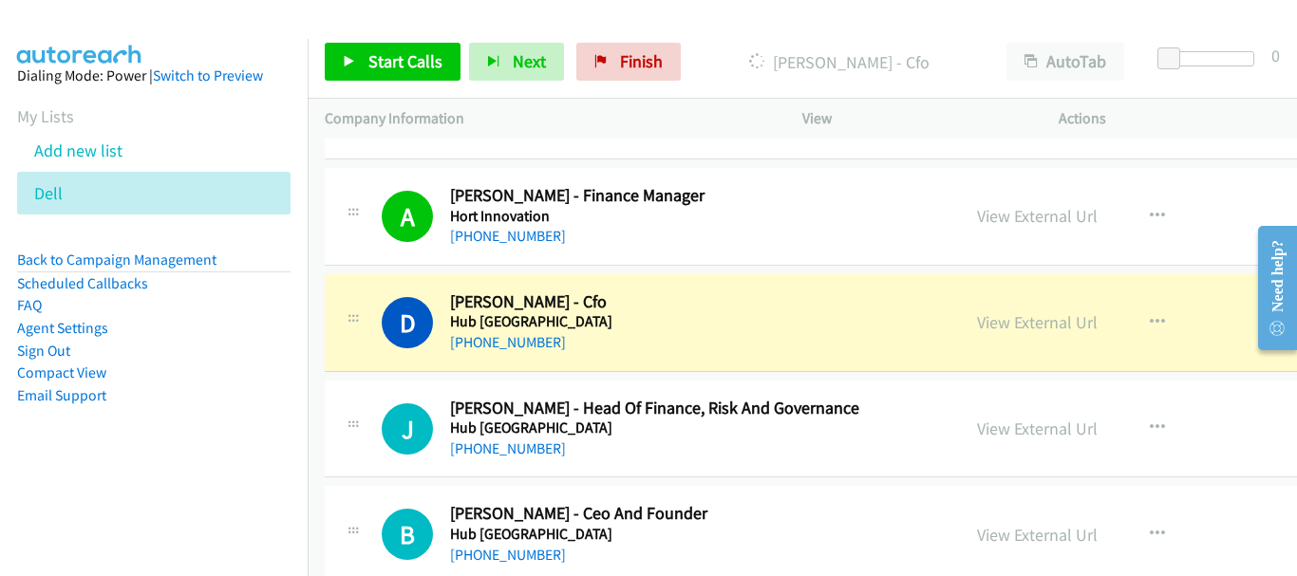
scroll to position [19659, 0]
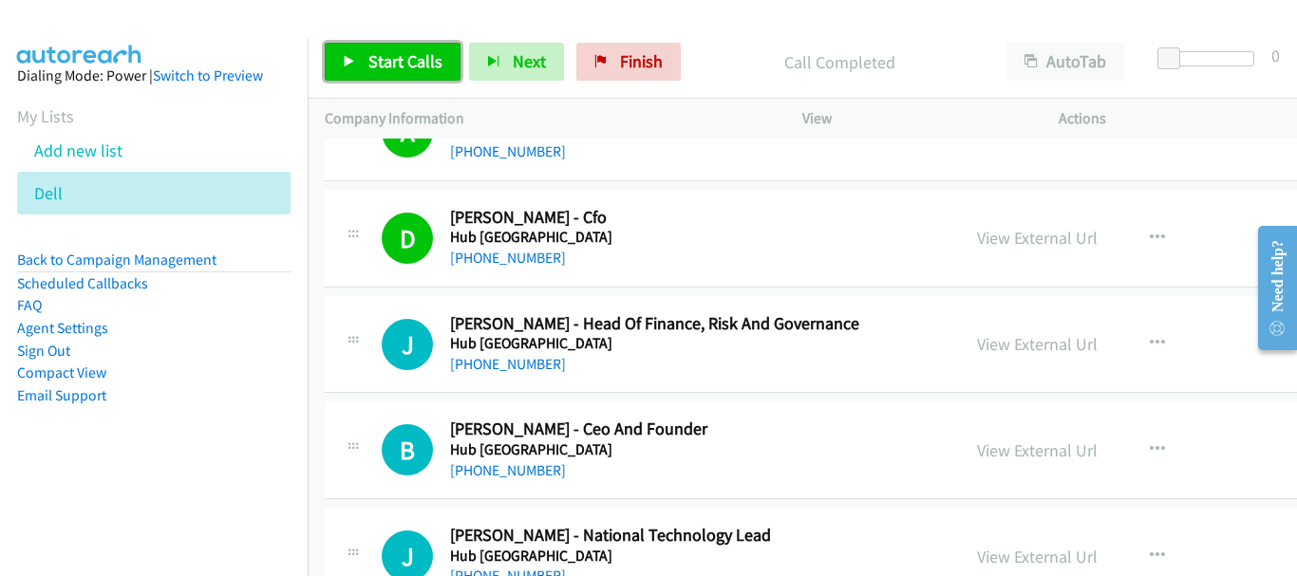
click at [370, 66] on span "Start Calls" at bounding box center [405, 61] width 74 height 22
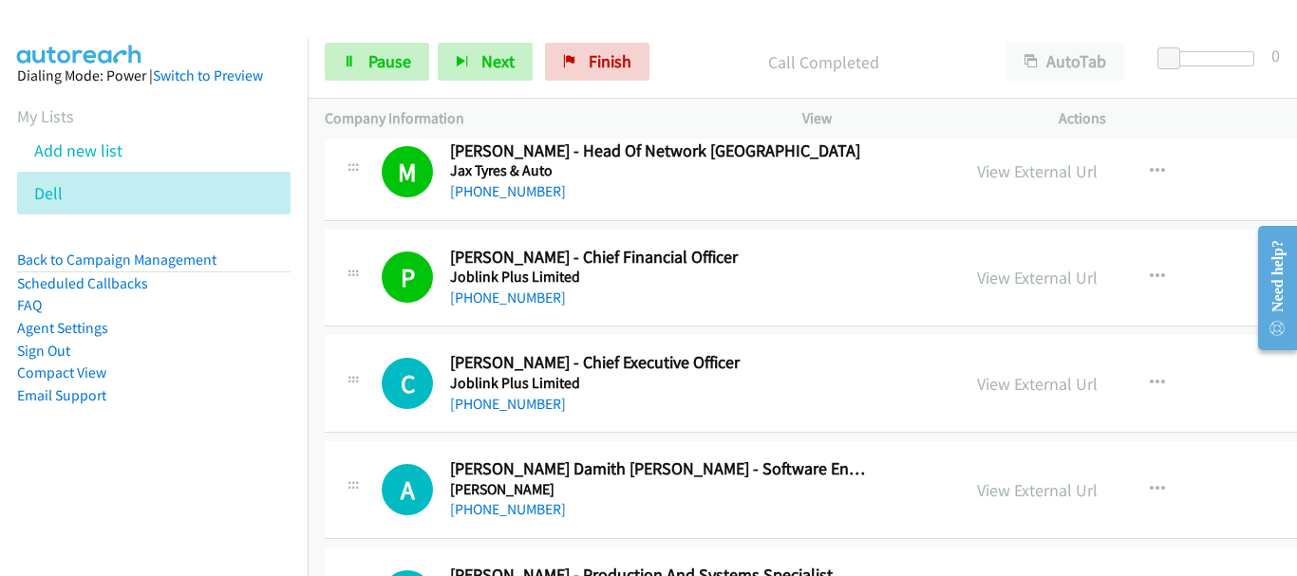
scroll to position [20989, 0]
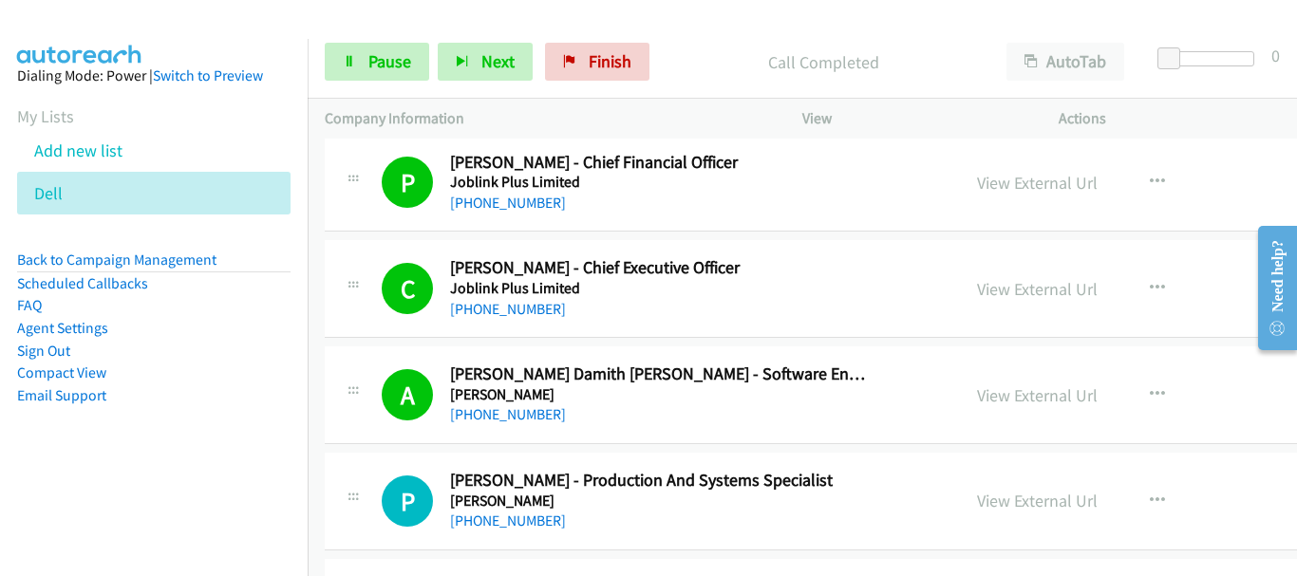
drag, startPoint x: 1191, startPoint y: 388, endPoint x: 1048, endPoint y: 370, distance: 143.6
click at [1191, 388] on div "View External Url View External Url Schedule/Manage Callback Start Calls Here R…" at bounding box center [1127, 395] width 335 height 63
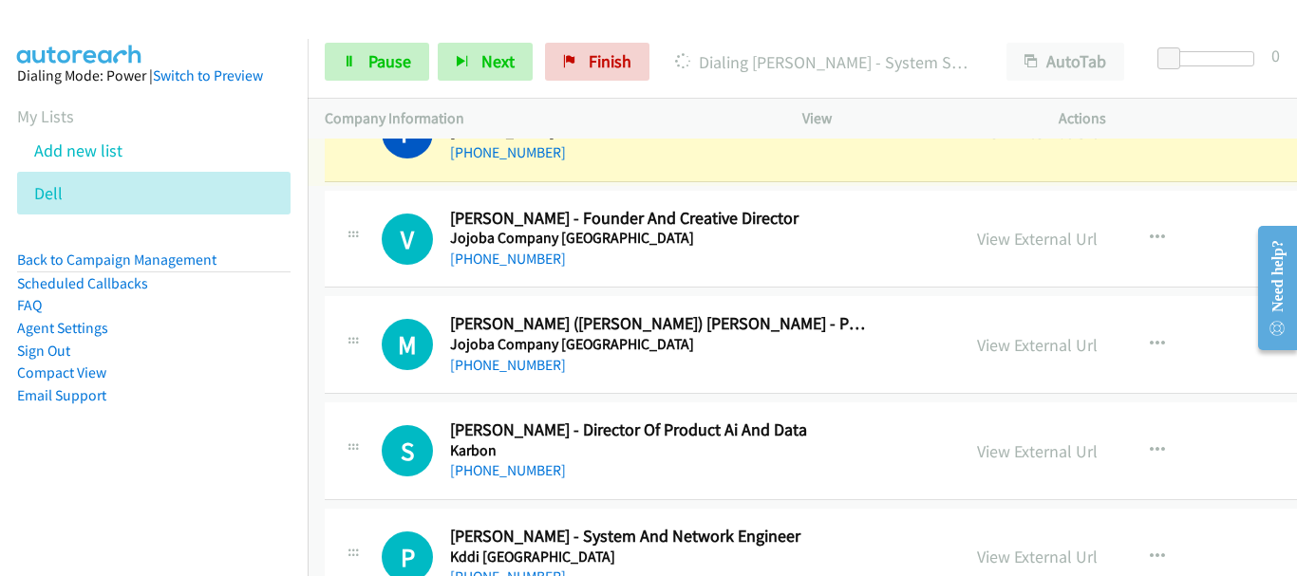
scroll to position [21369, 0]
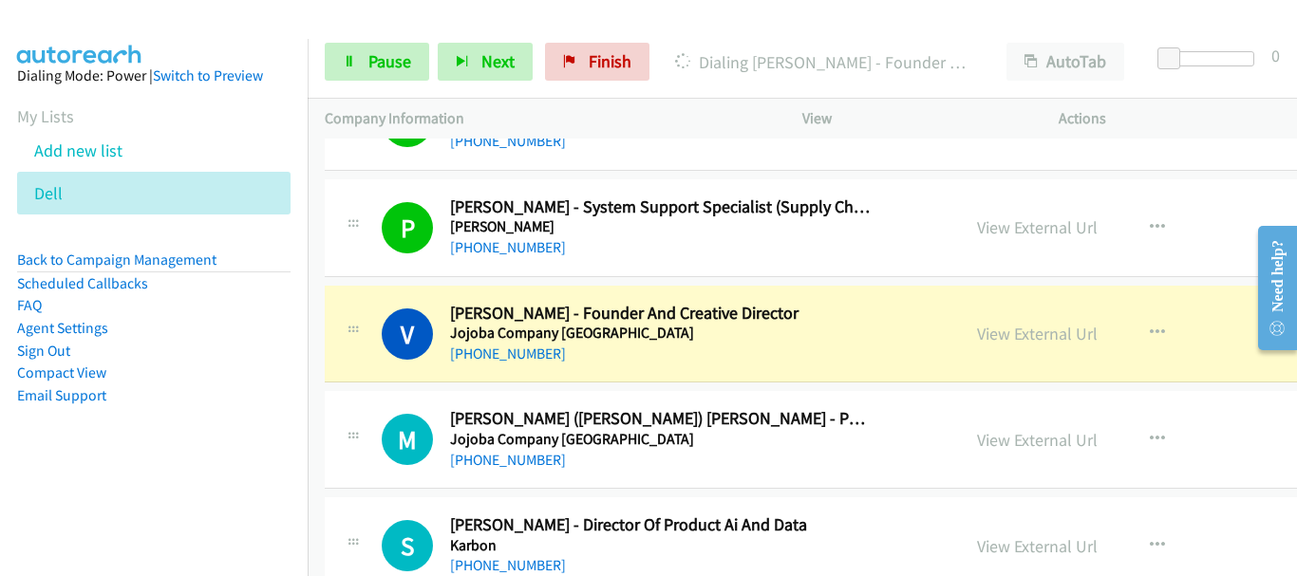
drag, startPoint x: 1212, startPoint y: 345, endPoint x: 1181, endPoint y: 345, distance: 31.3
click at [1212, 345] on div "View External Url View External Url Schedule/Manage Callback Start Calls Here R…" at bounding box center [1127, 334] width 335 height 63
click at [1006, 332] on link "View External Url" at bounding box center [1037, 334] width 121 height 22
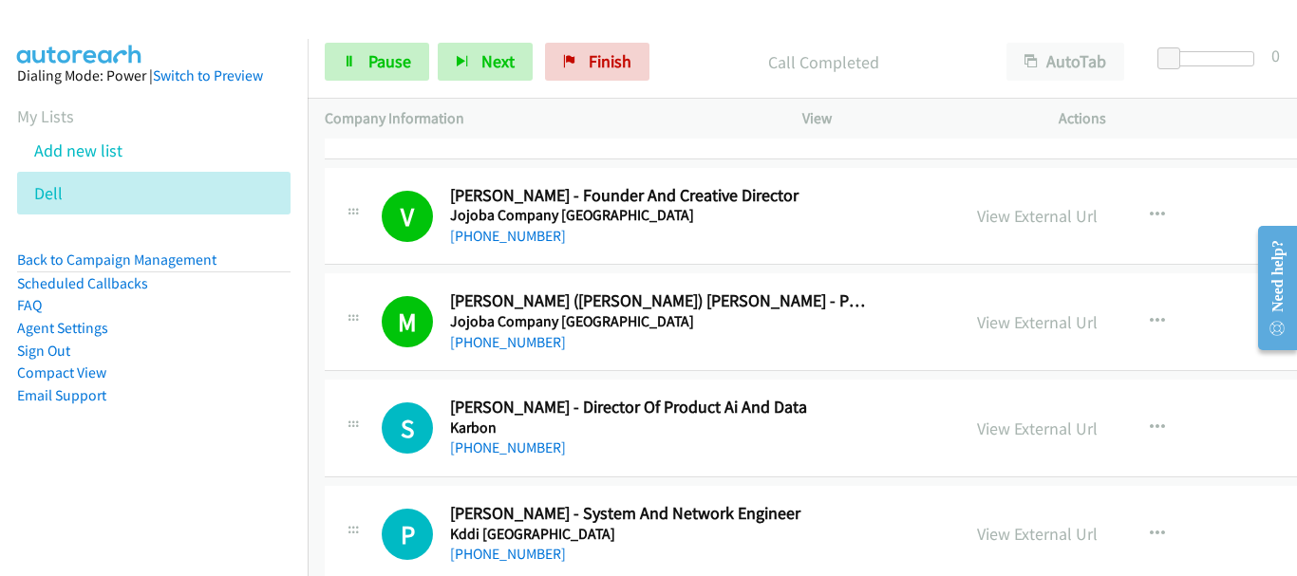
scroll to position [21559, 0]
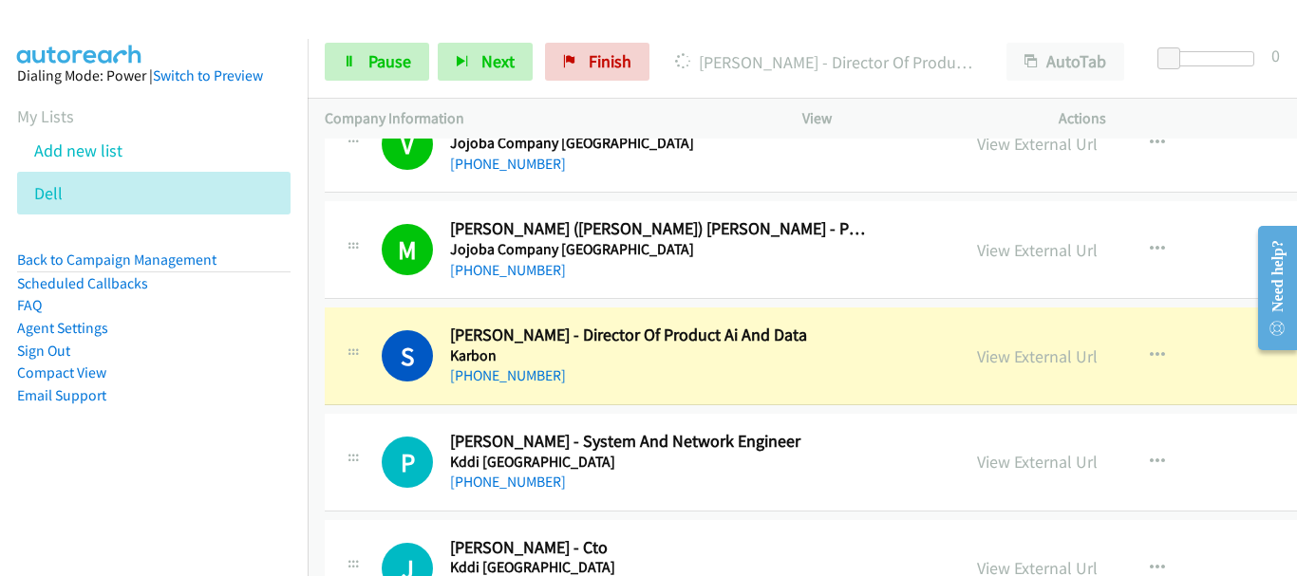
click at [125, 36] on img at bounding box center [80, 33] width 142 height 66
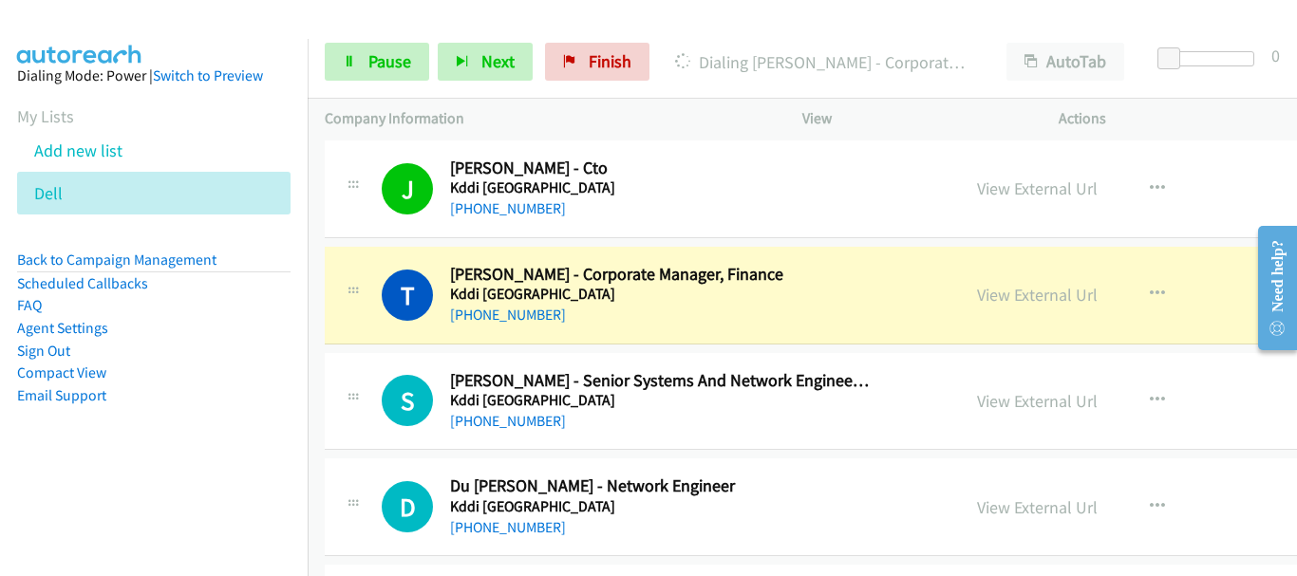
scroll to position [22034, 0]
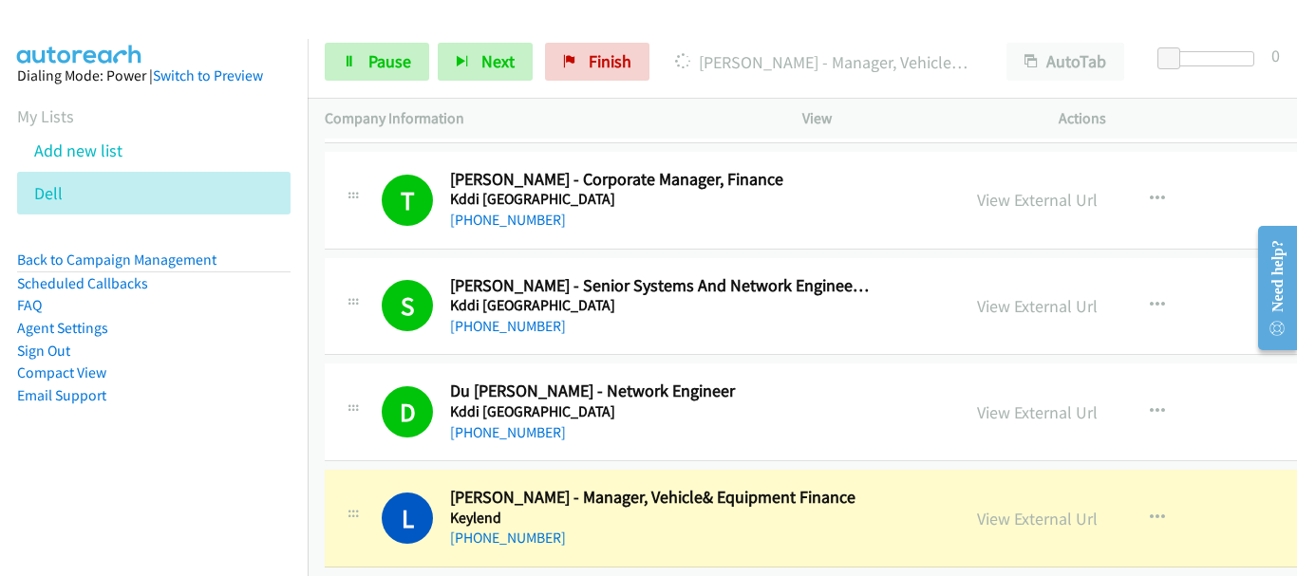
click at [67, 28] on img at bounding box center [80, 33] width 142 height 66
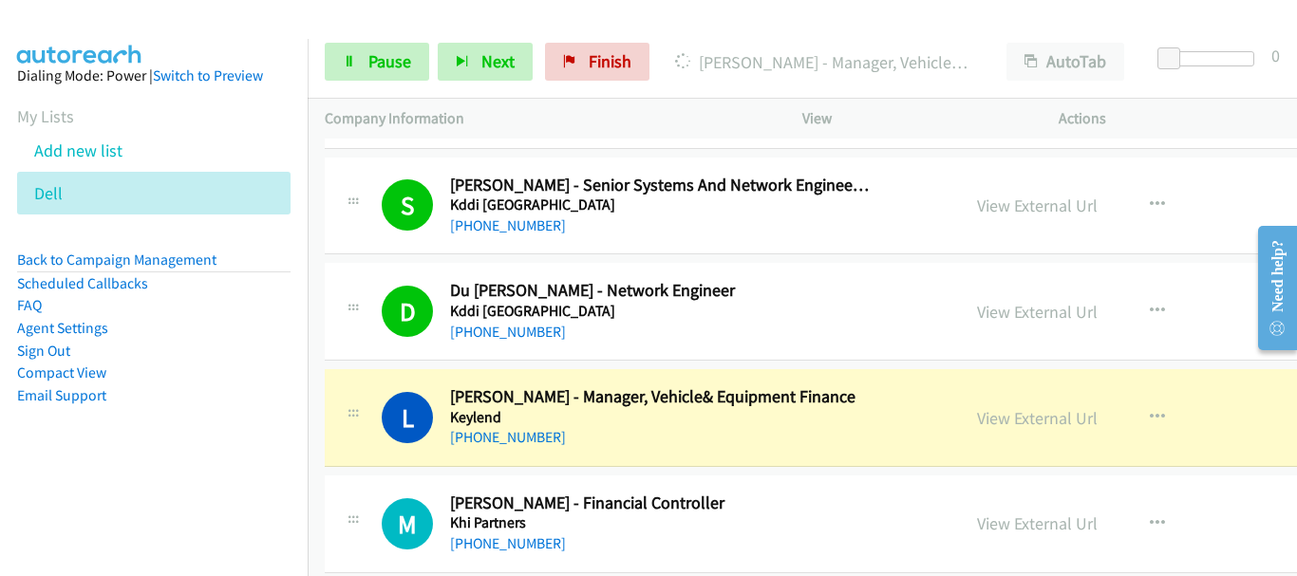
scroll to position [22414, 0]
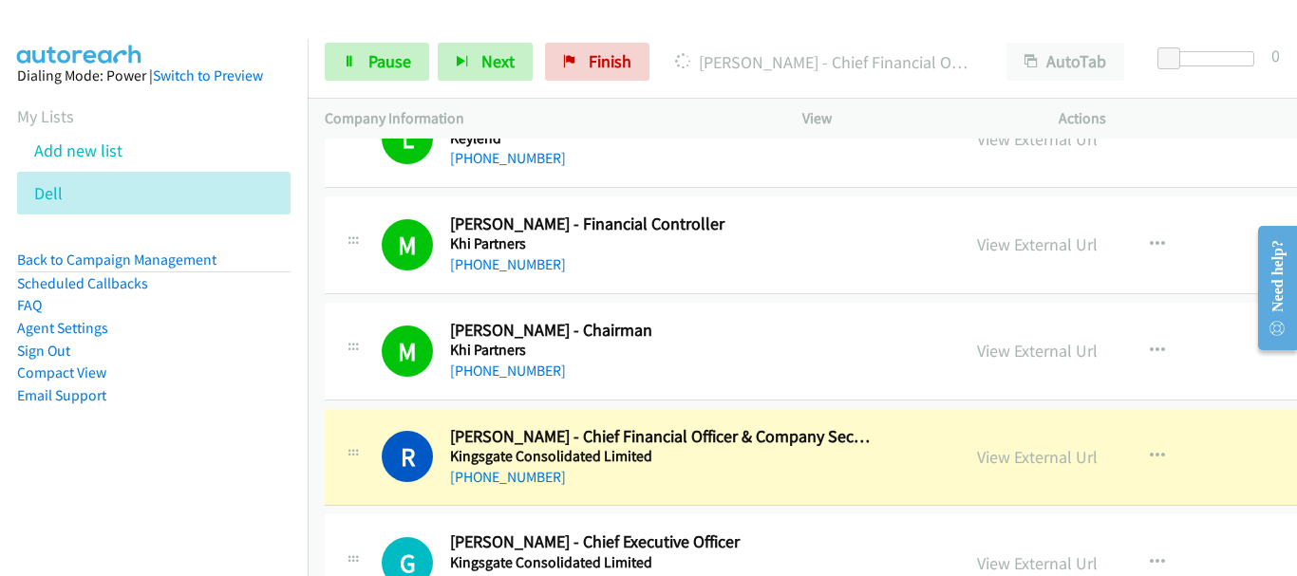
drag, startPoint x: 1217, startPoint y: 446, endPoint x: 1144, endPoint y: 410, distance: 80.7
click at [1217, 446] on div "View External Url View External Url Schedule/Manage Callback Start Calls Here R…" at bounding box center [1127, 457] width 335 height 63
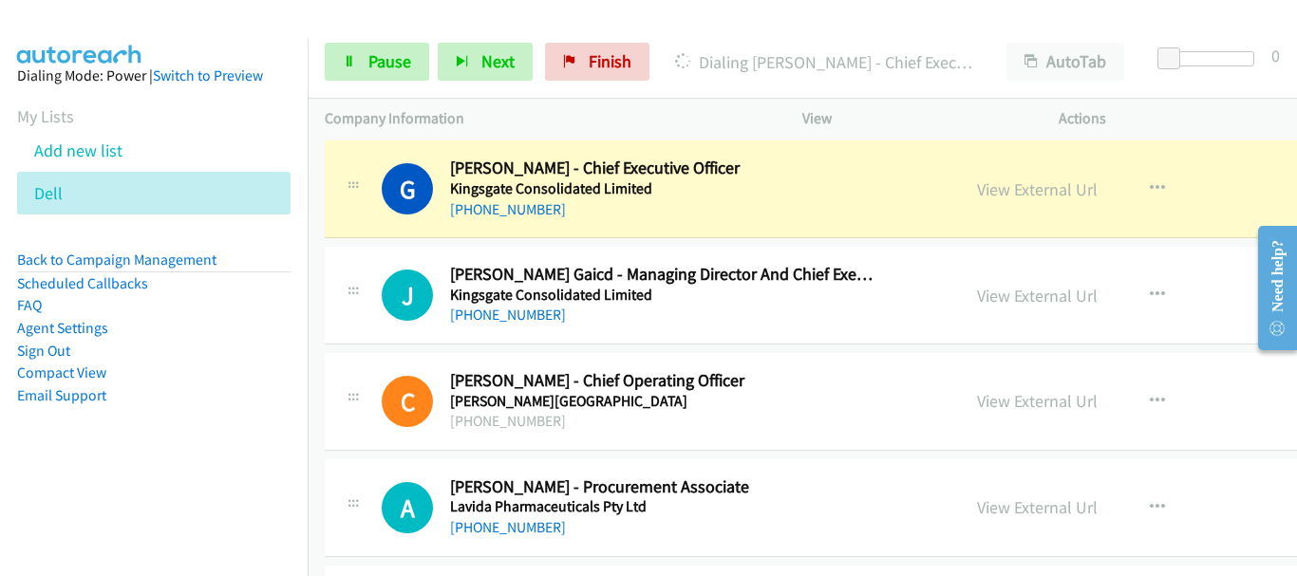
scroll to position [22793, 0]
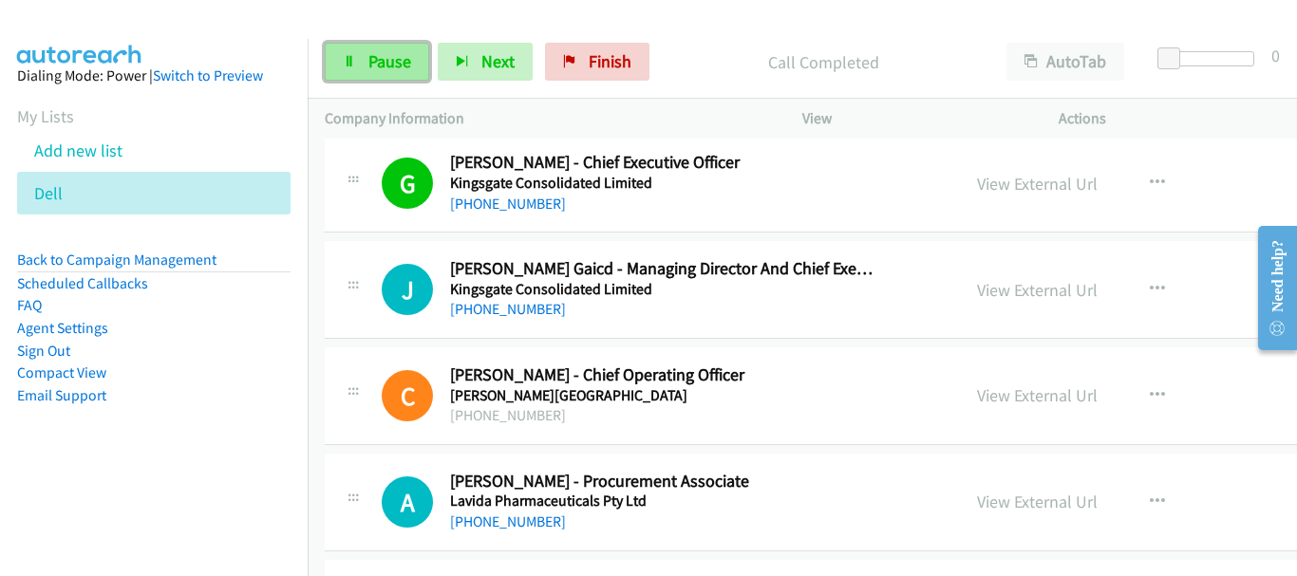
click at [361, 63] on link "Pause" at bounding box center [377, 62] width 104 height 38
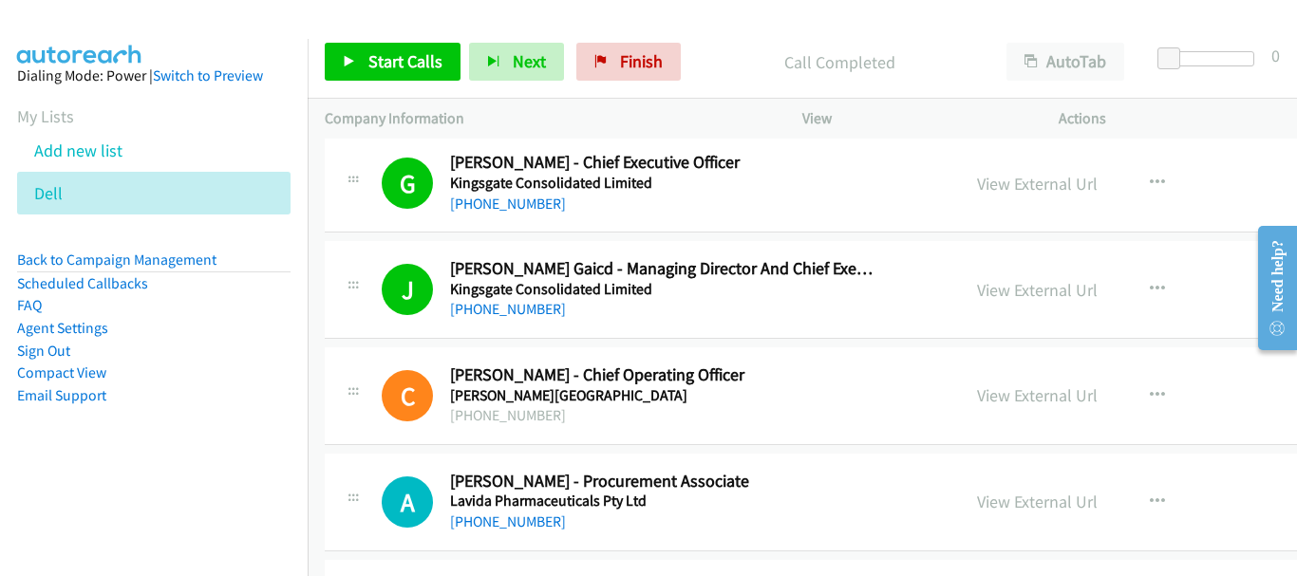
click at [1176, 287] on div "View External Url View External Url Schedule/Manage Callback Start Calls Here R…" at bounding box center [1127, 289] width 335 height 63
click at [368, 69] on span "Start Calls" at bounding box center [405, 61] width 74 height 22
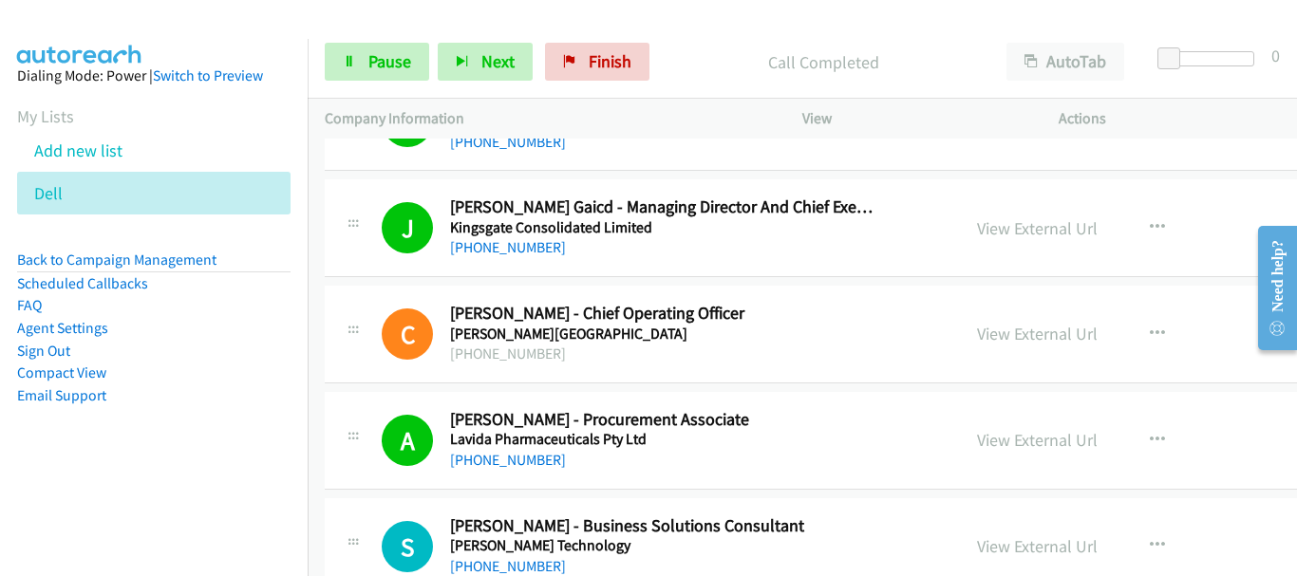
scroll to position [22888, 0]
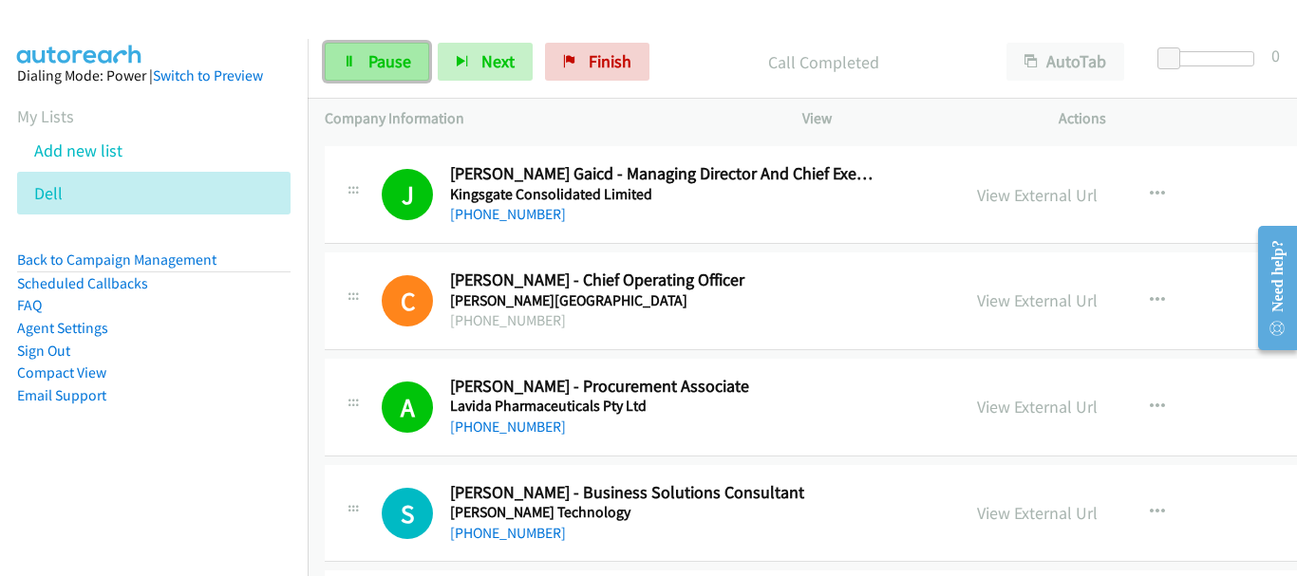
click at [411, 65] on link "Pause" at bounding box center [377, 62] width 104 height 38
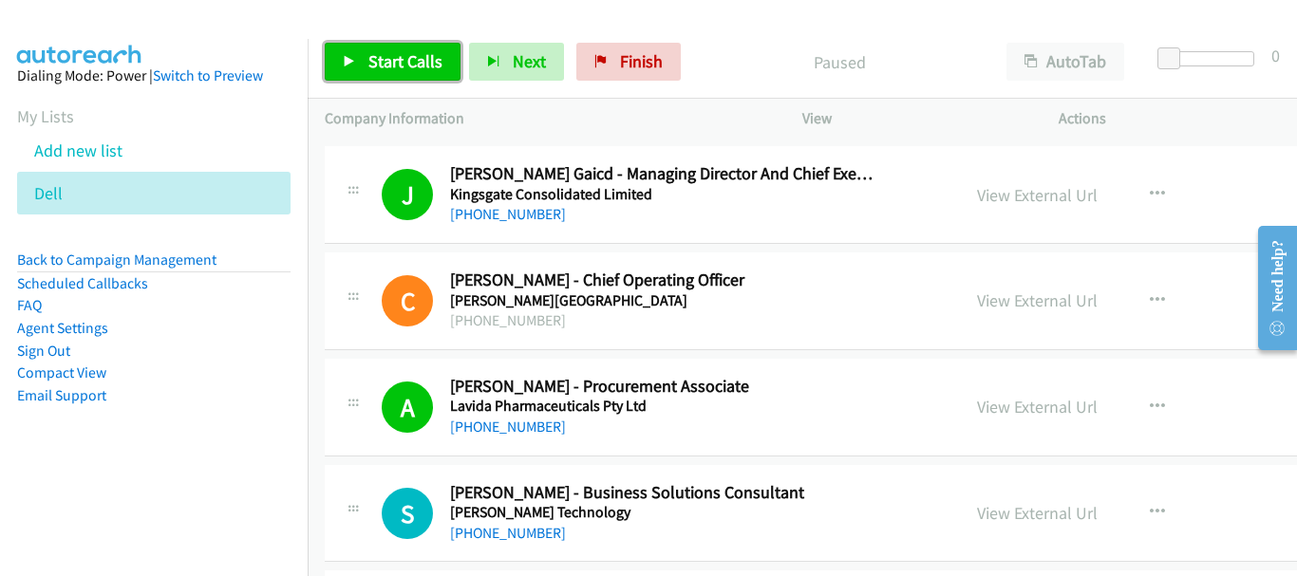
click at [411, 65] on span "Start Calls" at bounding box center [405, 61] width 74 height 22
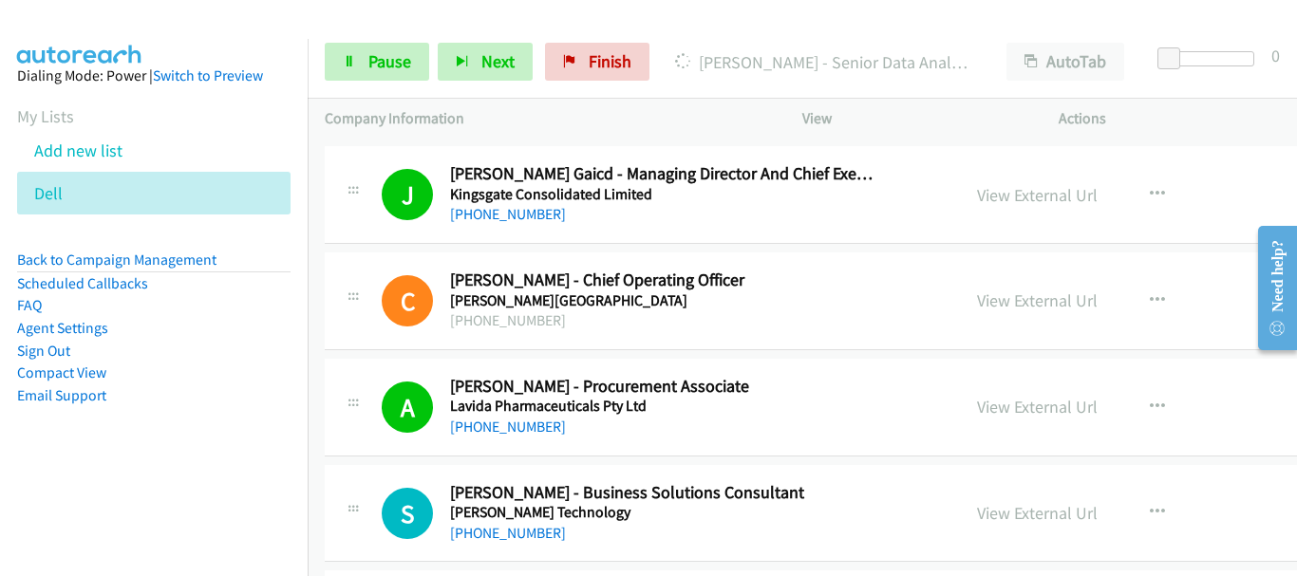
click at [1230, 445] on div "A Callback Scheduled Alex Sachet - Procurement Associate Lavida Pharmaceuticals…" at bounding box center [926, 408] width 1202 height 98
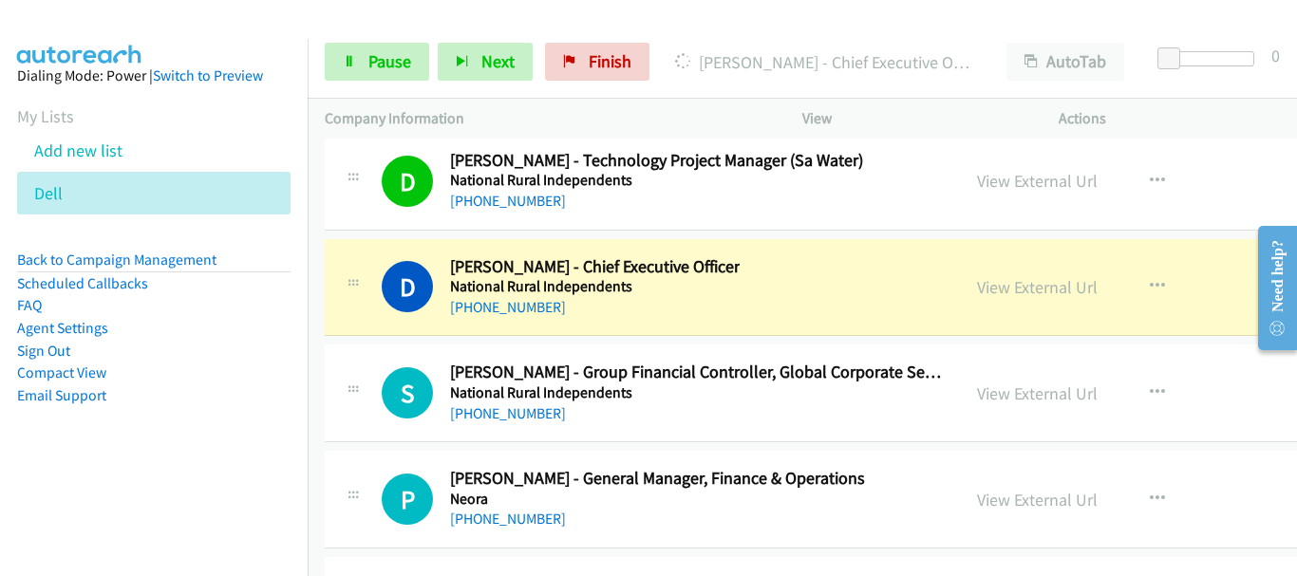
scroll to position [24313, 0]
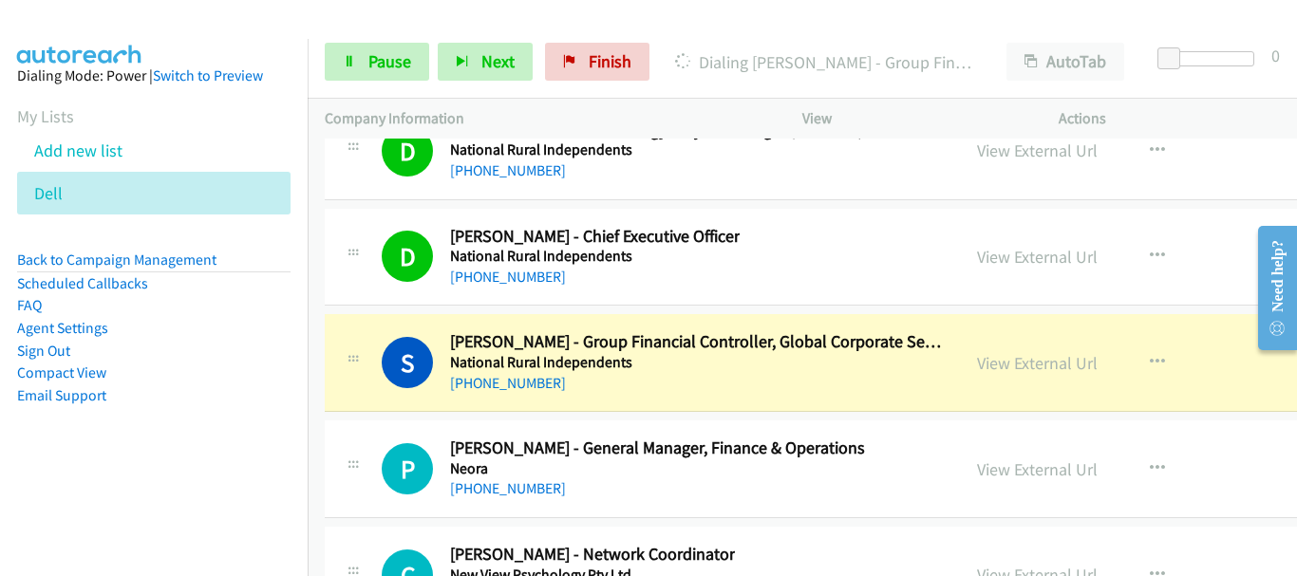
drag, startPoint x: 1181, startPoint y: 360, endPoint x: 880, endPoint y: 411, distance: 304.5
click at [1181, 360] on div "View External Url View External Url Schedule/Manage Callback Start Calls Here R…" at bounding box center [1127, 362] width 335 height 63
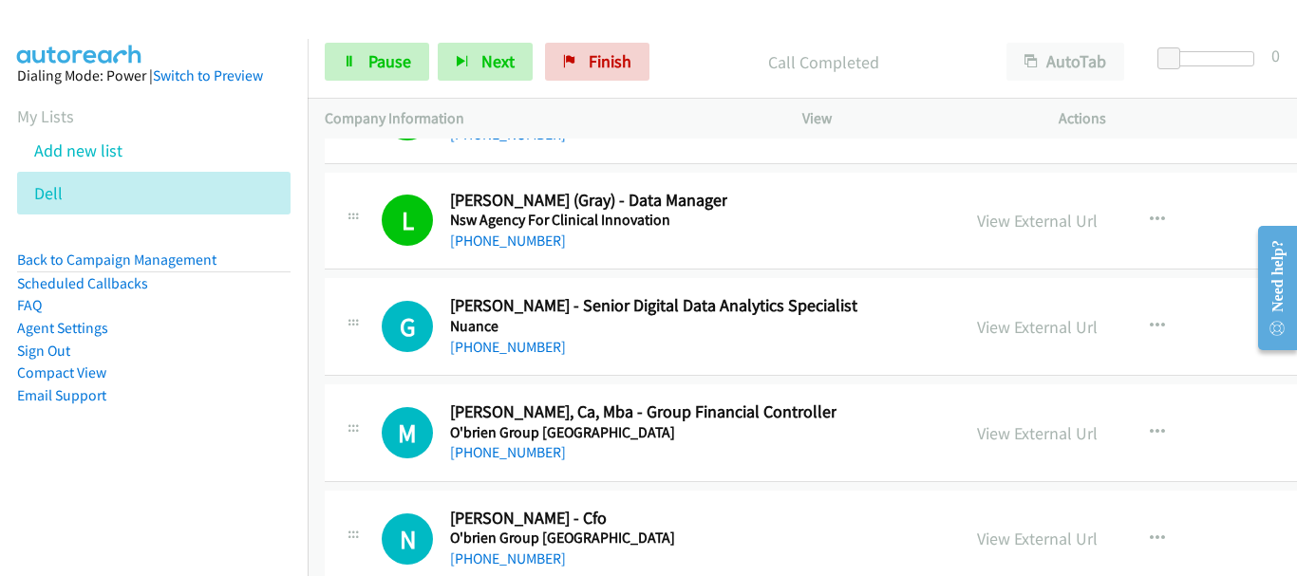
scroll to position [25548, 0]
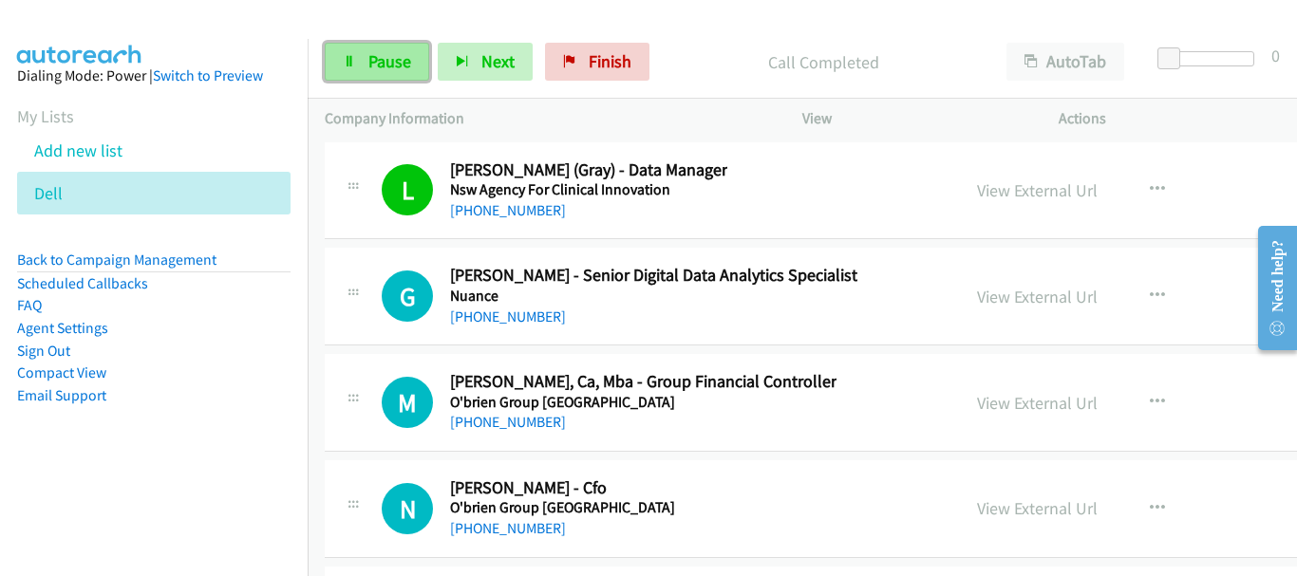
click at [372, 55] on span "Pause" at bounding box center [389, 61] width 43 height 22
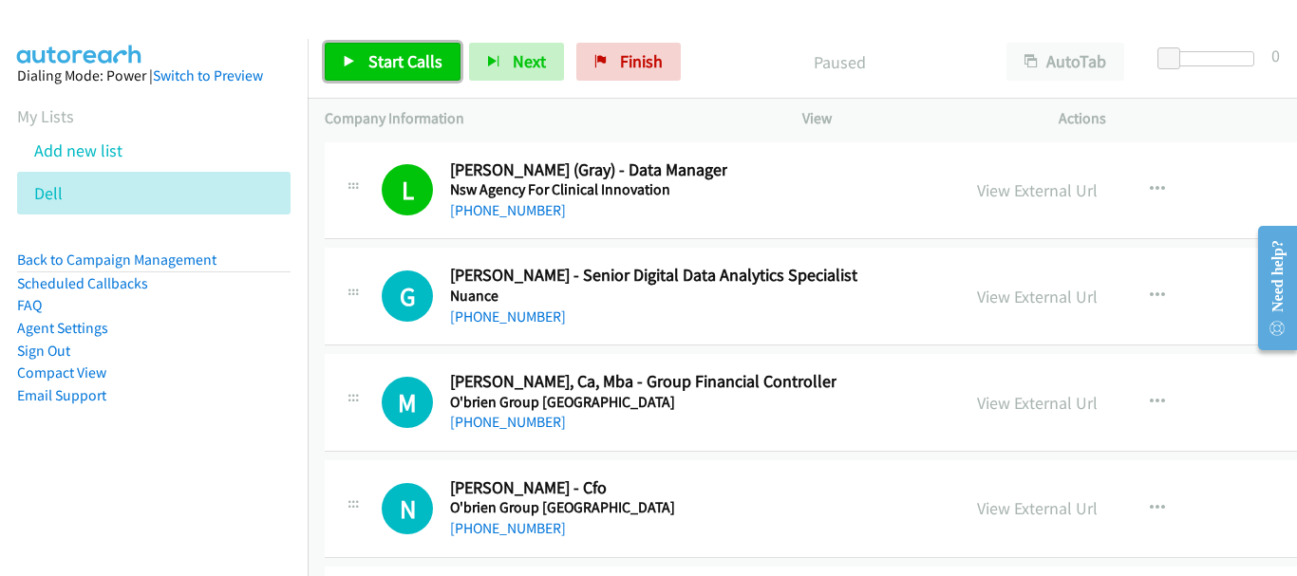
click at [418, 66] on span "Start Calls" at bounding box center [405, 61] width 74 height 22
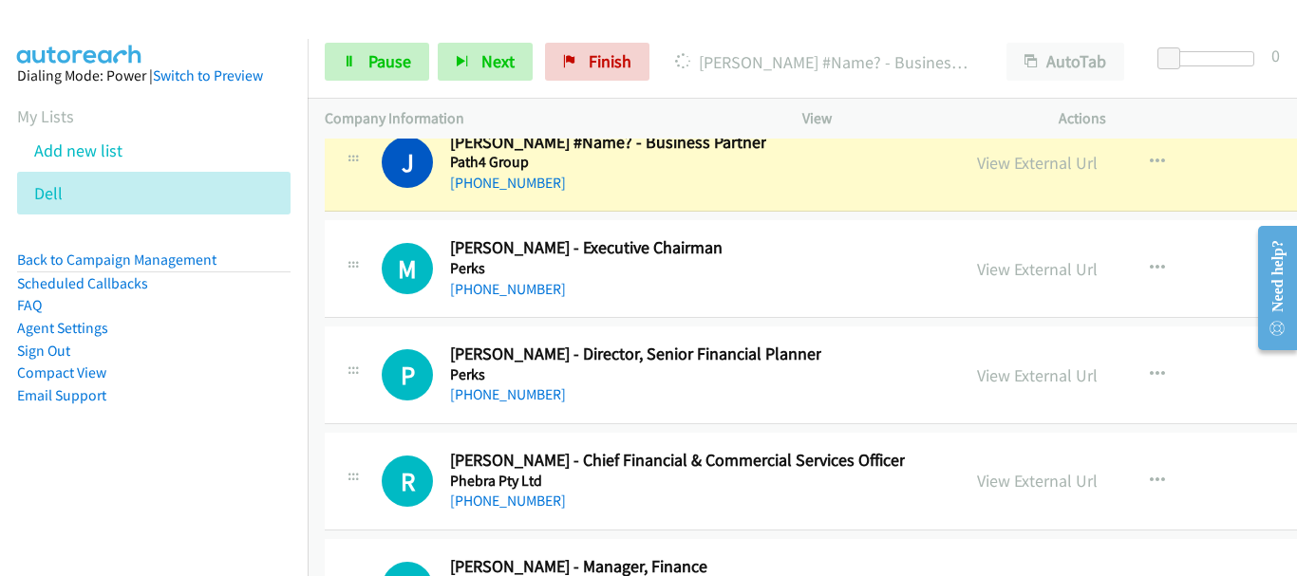
scroll to position [27827, 0]
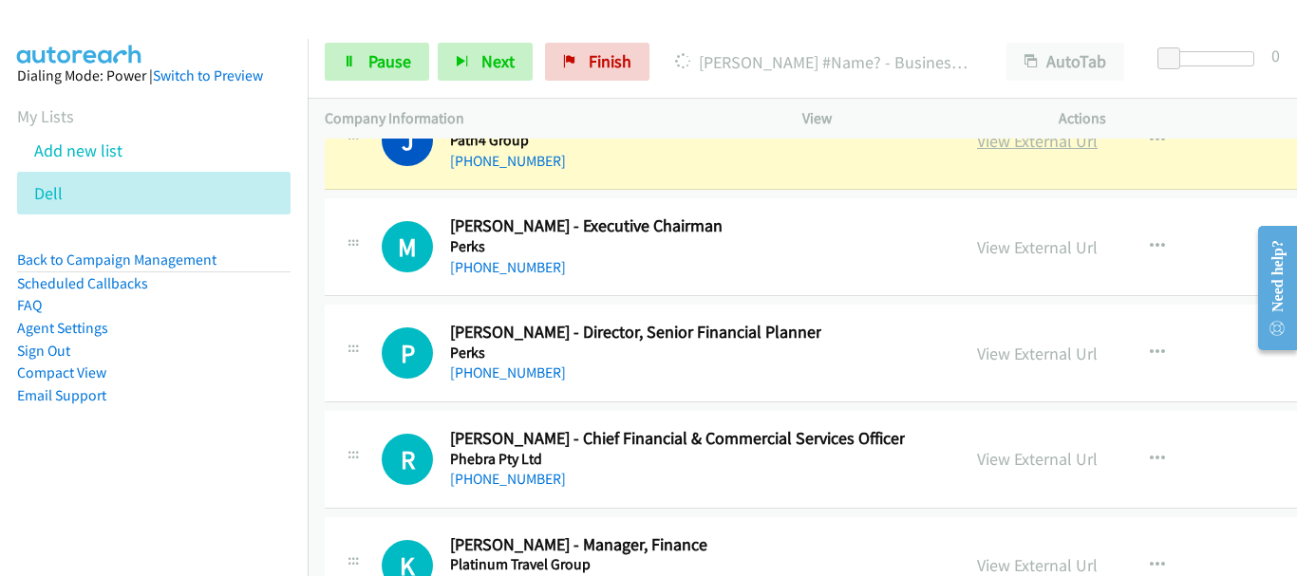
click at [1016, 139] on link "View External Url" at bounding box center [1037, 141] width 121 height 22
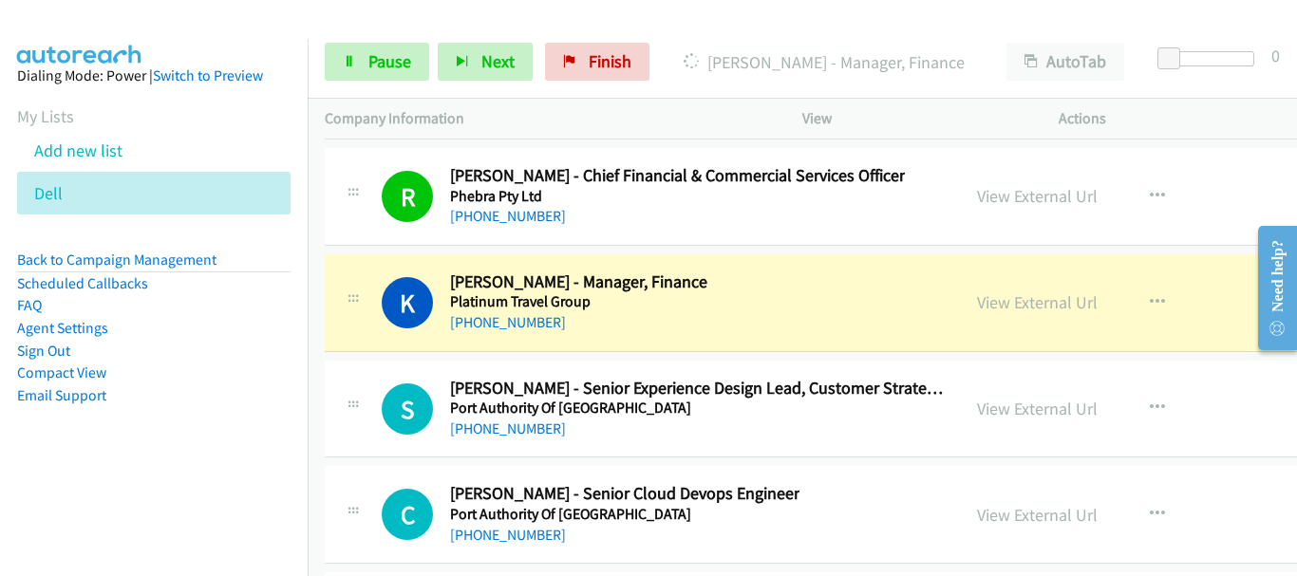
scroll to position [28207, 0]
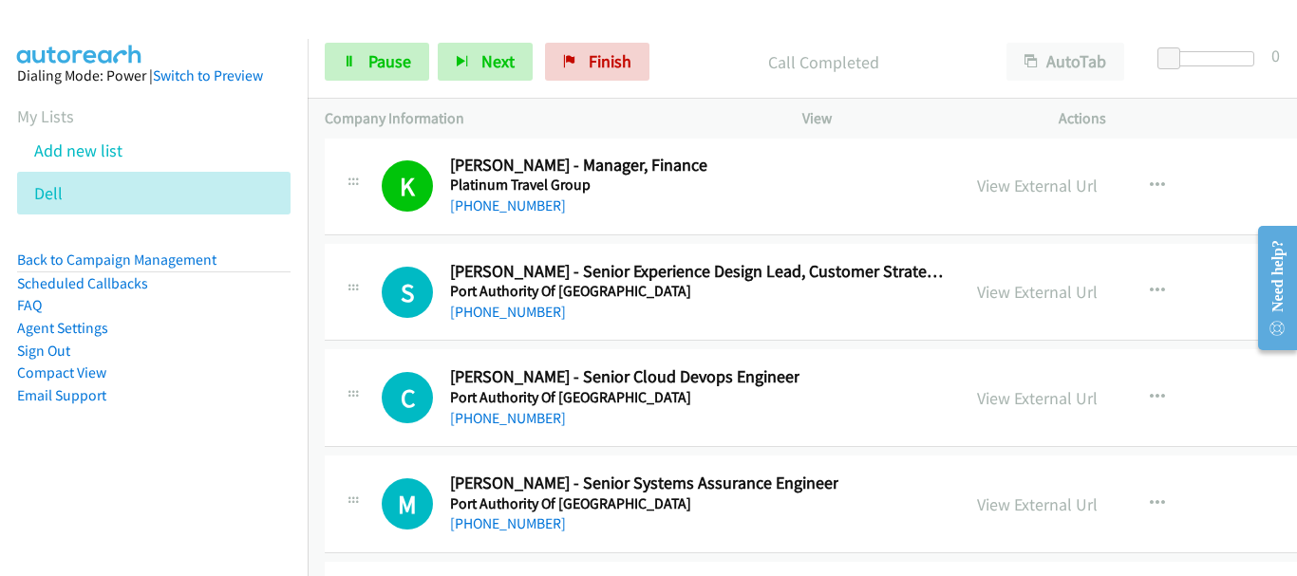
click at [857, 102] on div "View" at bounding box center [913, 119] width 256 height 40
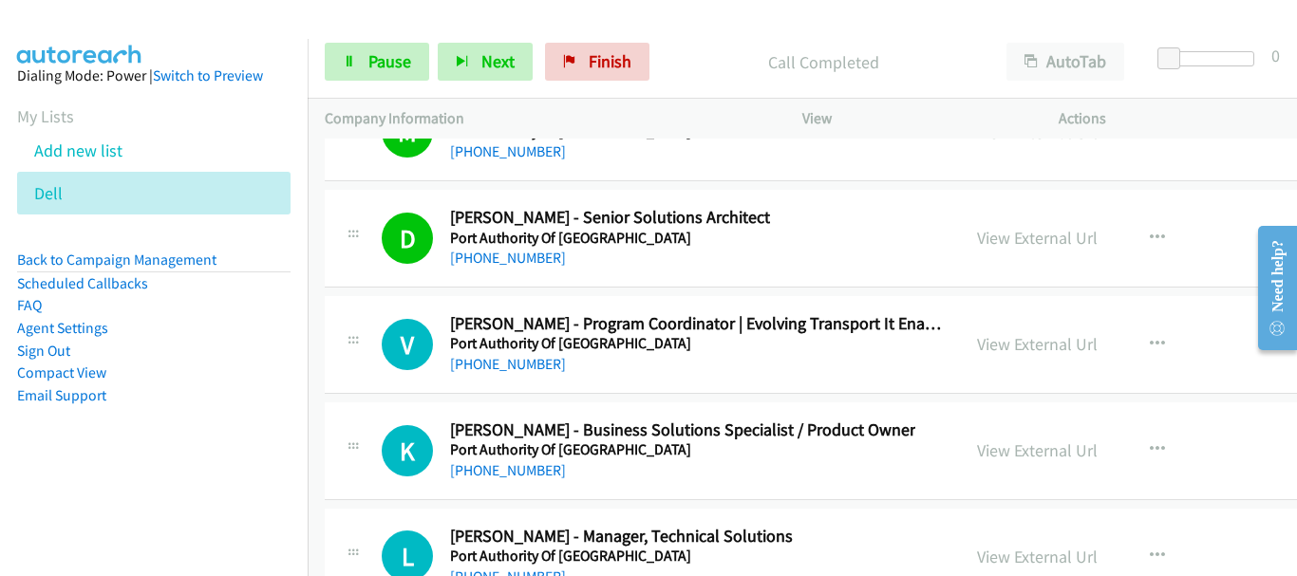
scroll to position [28587, 0]
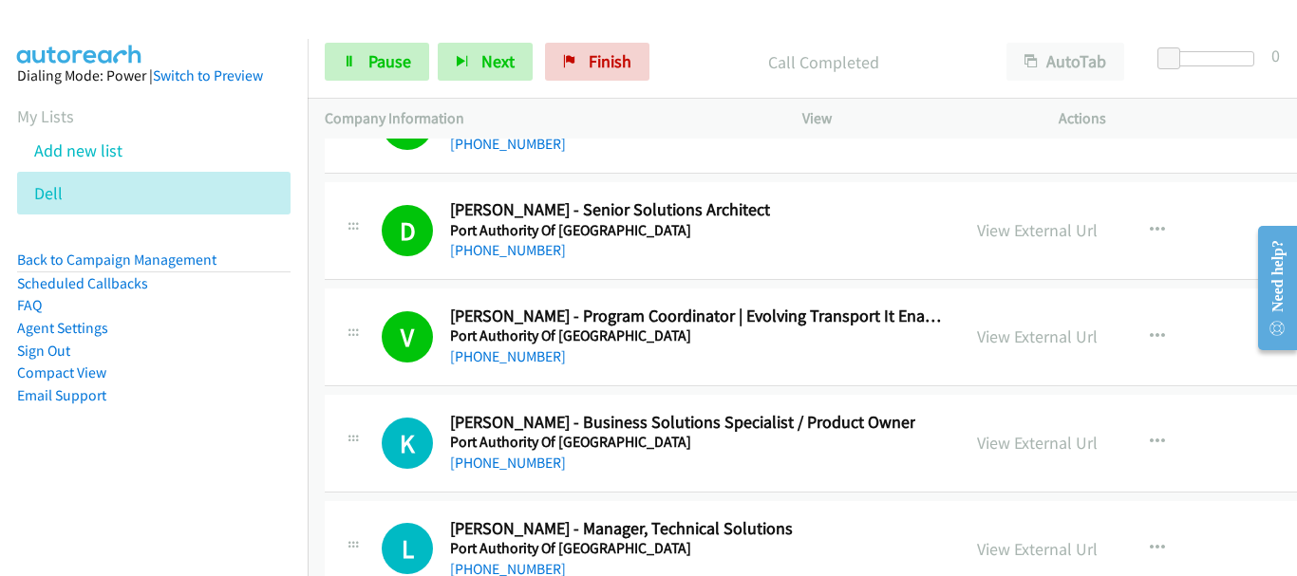
click at [1197, 349] on div "View External Url View External Url Schedule/Manage Callback Start Calls Here R…" at bounding box center [1127, 337] width 335 height 63
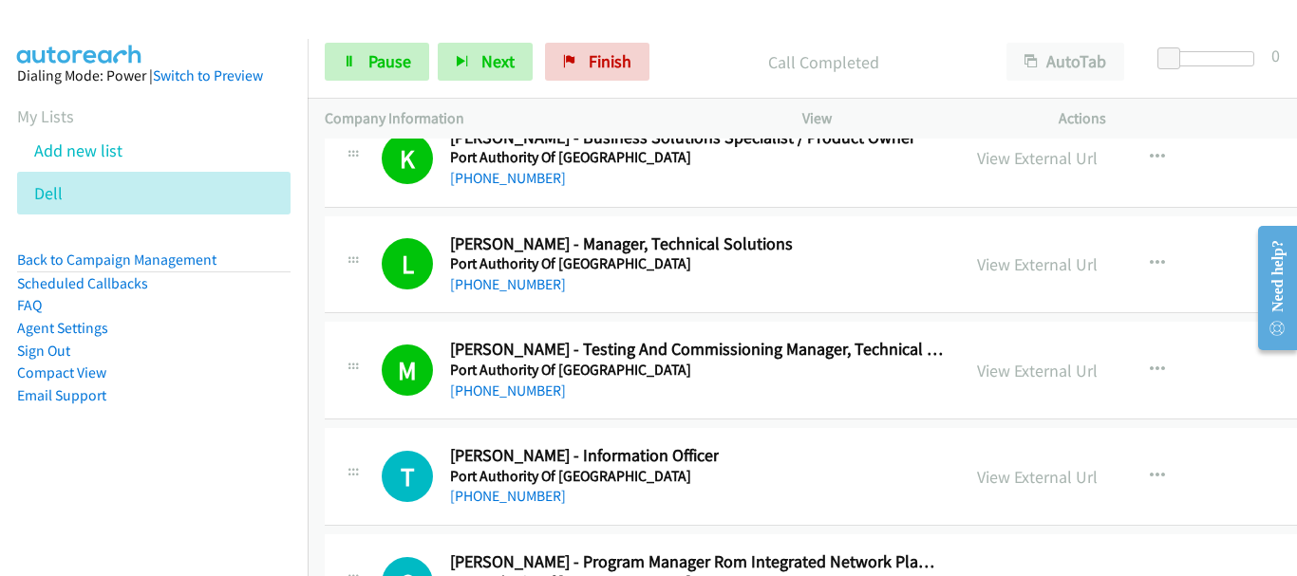
scroll to position [28967, 0]
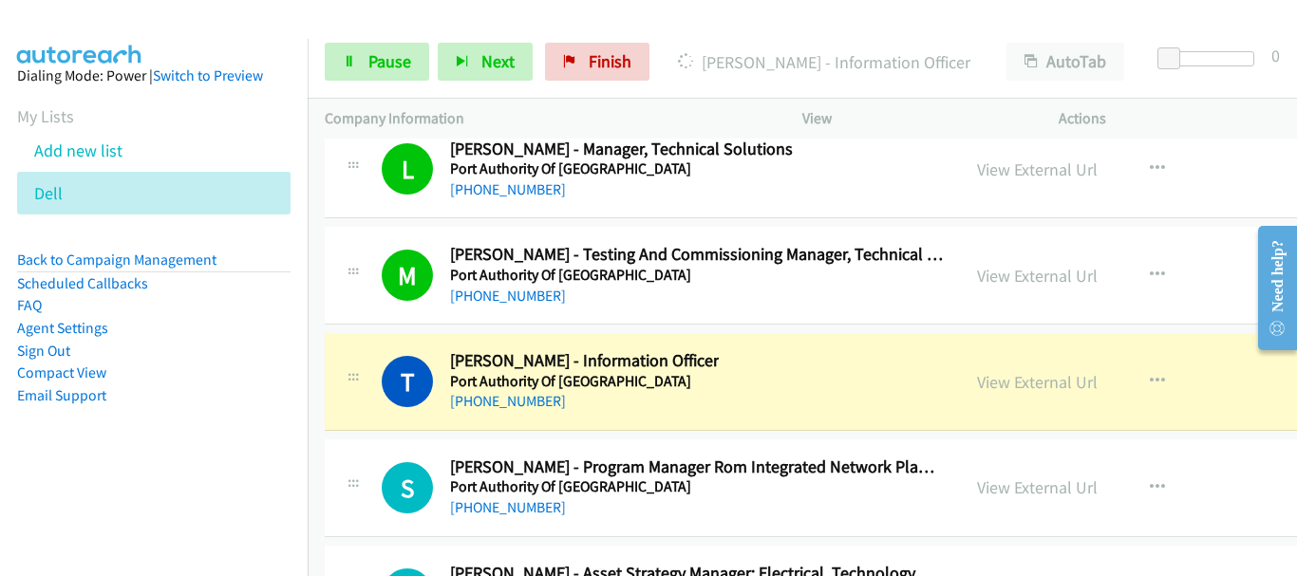
click at [1207, 370] on div "View External Url View External Url Schedule/Manage Callback Start Calls Here R…" at bounding box center [1127, 381] width 335 height 63
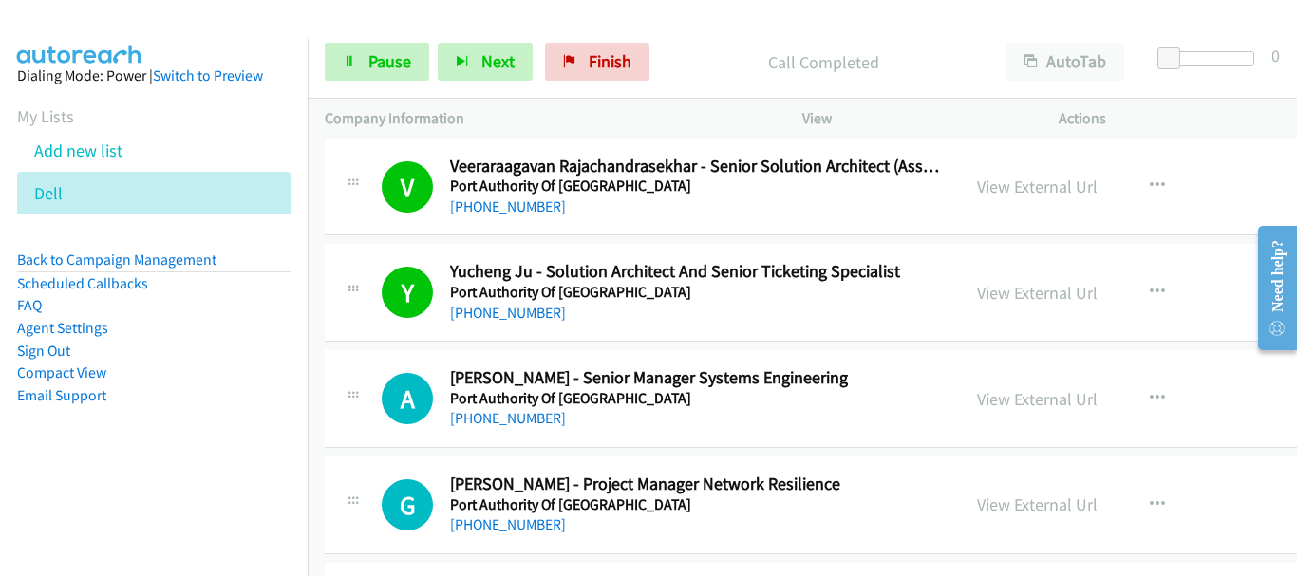
scroll to position [30106, 0]
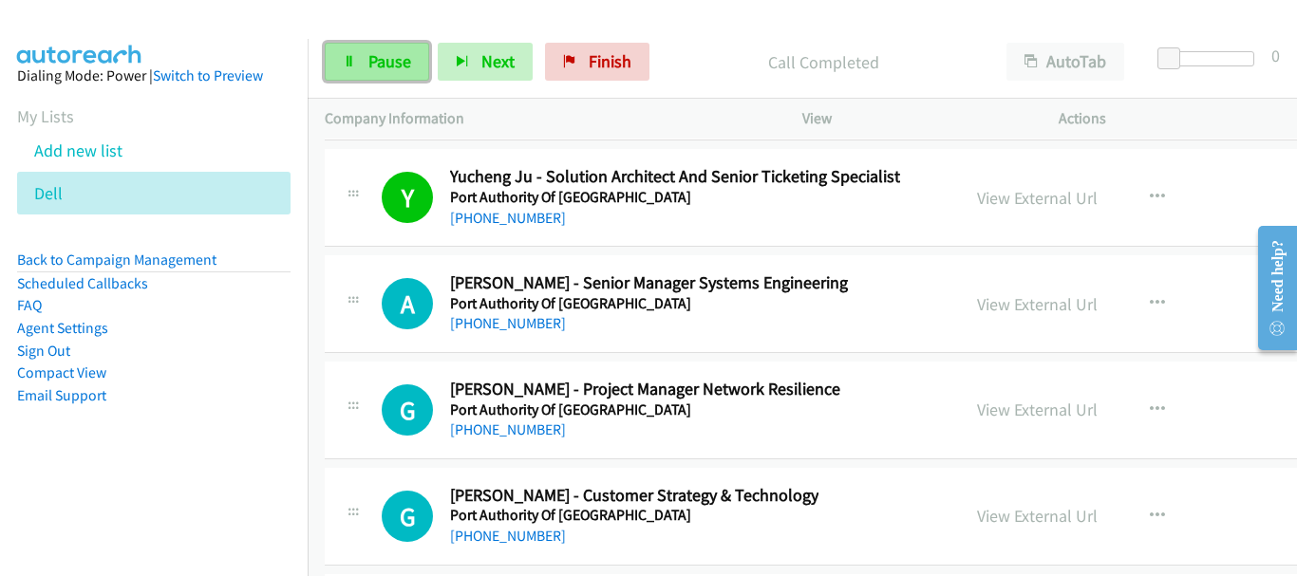
click at [384, 67] on span "Pause" at bounding box center [389, 61] width 43 height 22
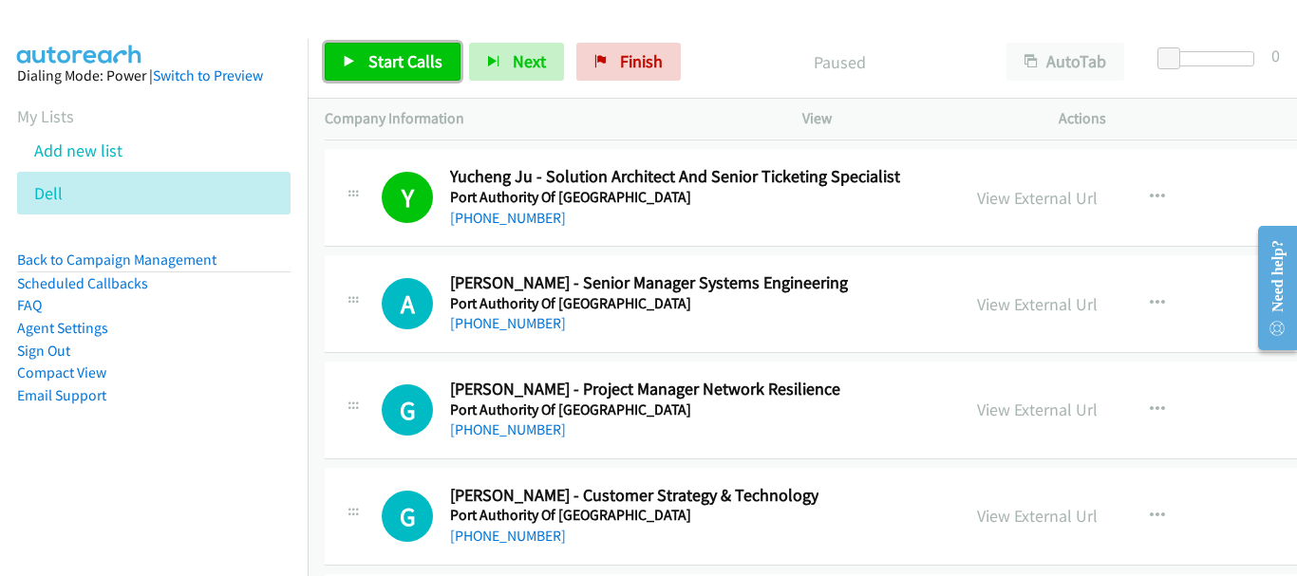
click at [430, 66] on span "Start Calls" at bounding box center [405, 61] width 74 height 22
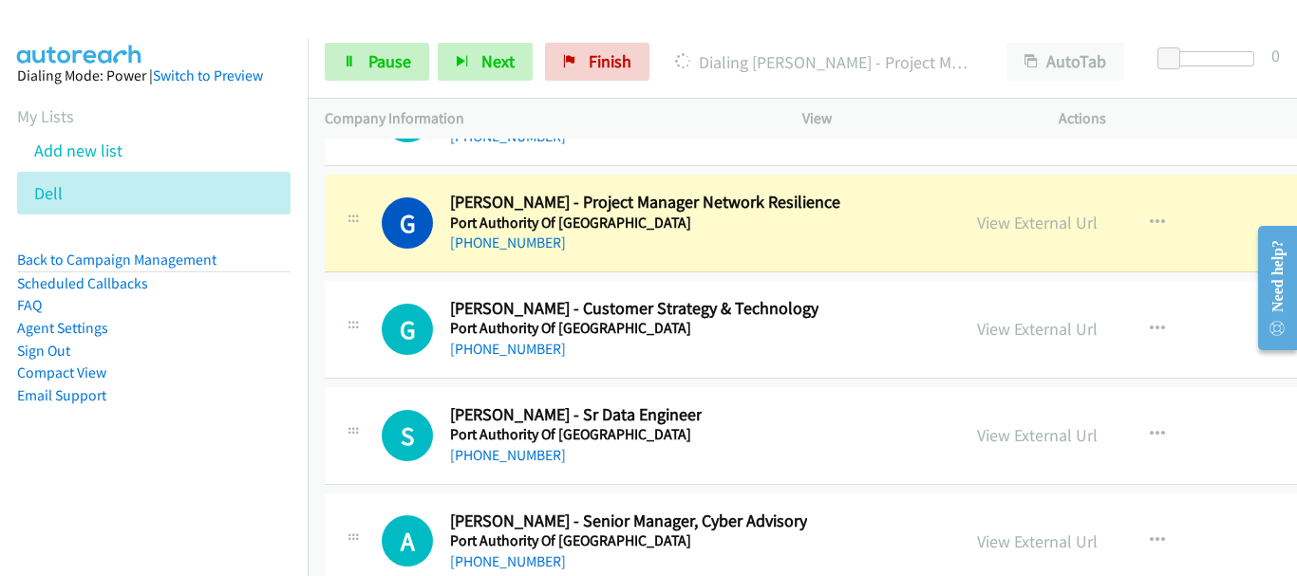
scroll to position [30296, 0]
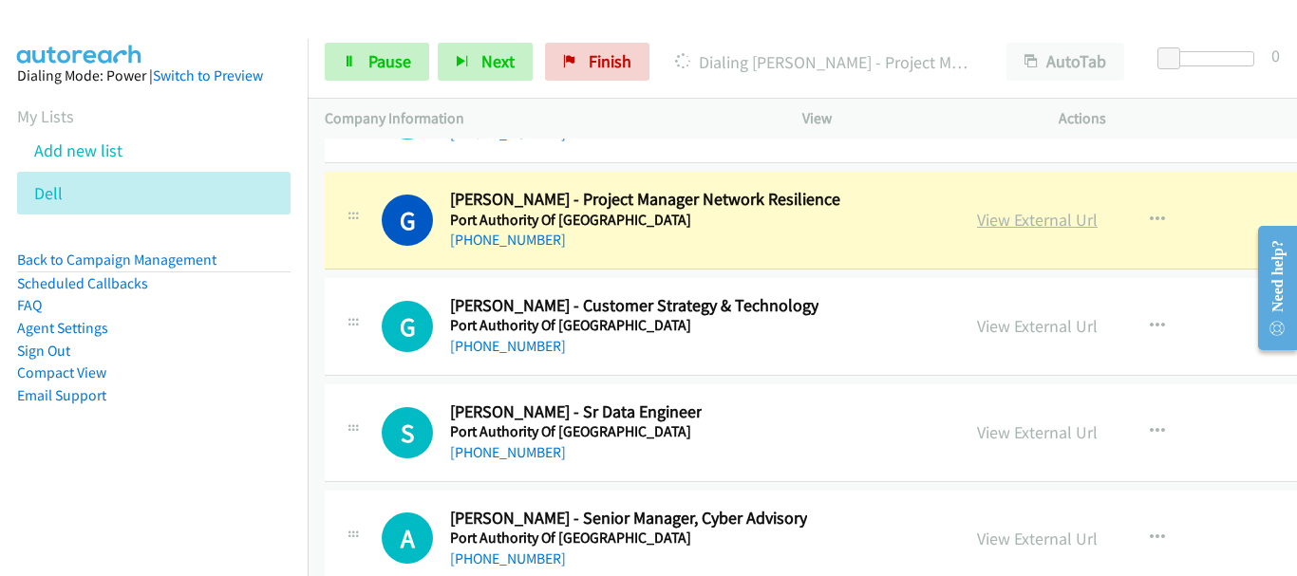
drag, startPoint x: 1167, startPoint y: 234, endPoint x: 981, endPoint y: 226, distance: 186.3
click at [996, 221] on link "View External Url" at bounding box center [1037, 220] width 121 height 22
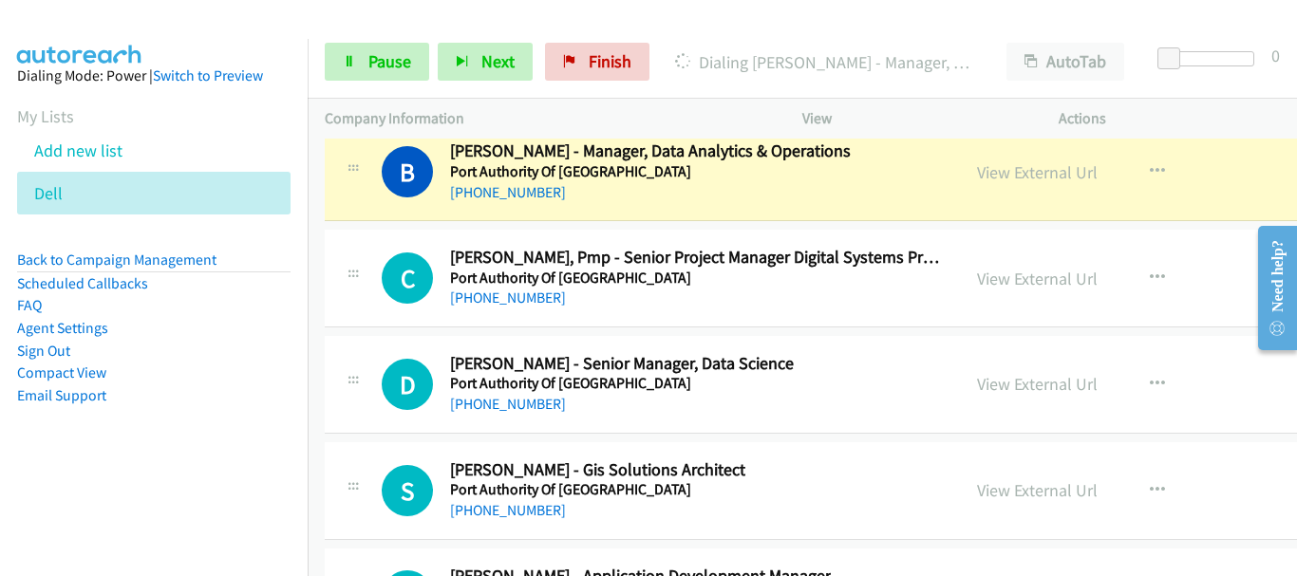
scroll to position [30771, 0]
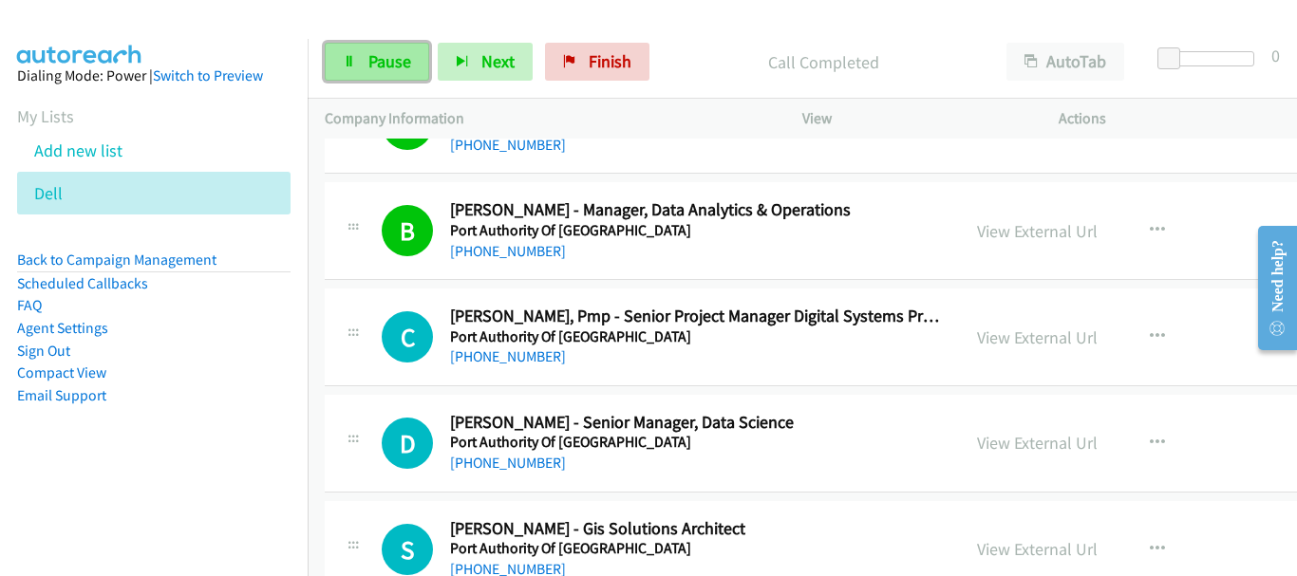
click at [367, 64] on link "Pause" at bounding box center [377, 62] width 104 height 38
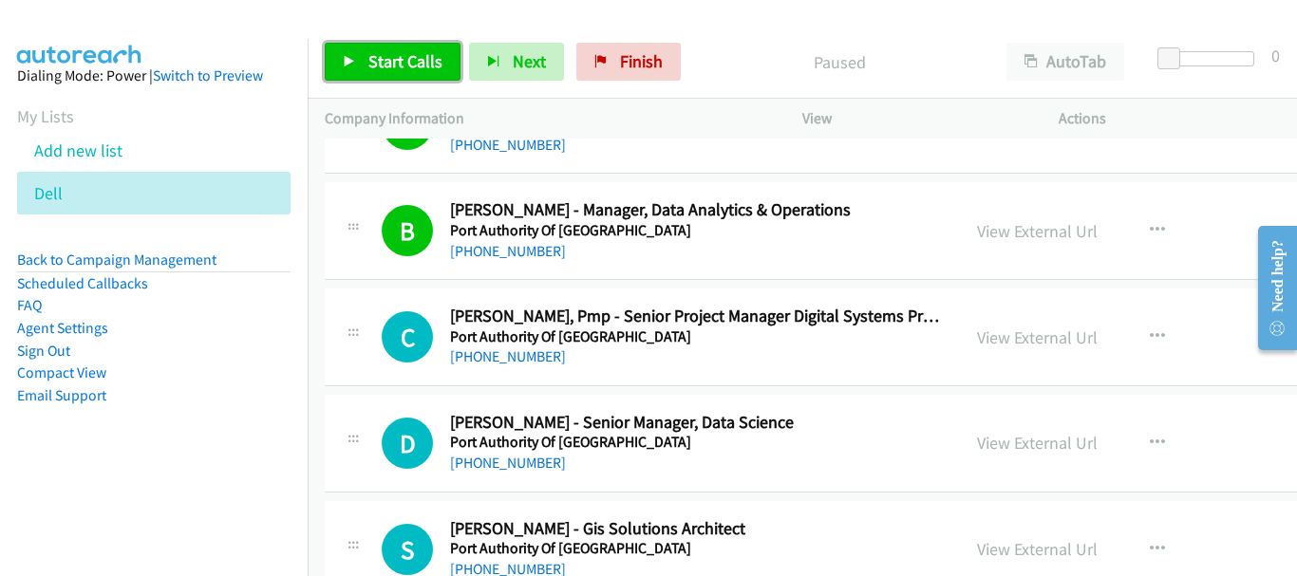
click at [369, 64] on span "Start Calls" at bounding box center [405, 61] width 74 height 22
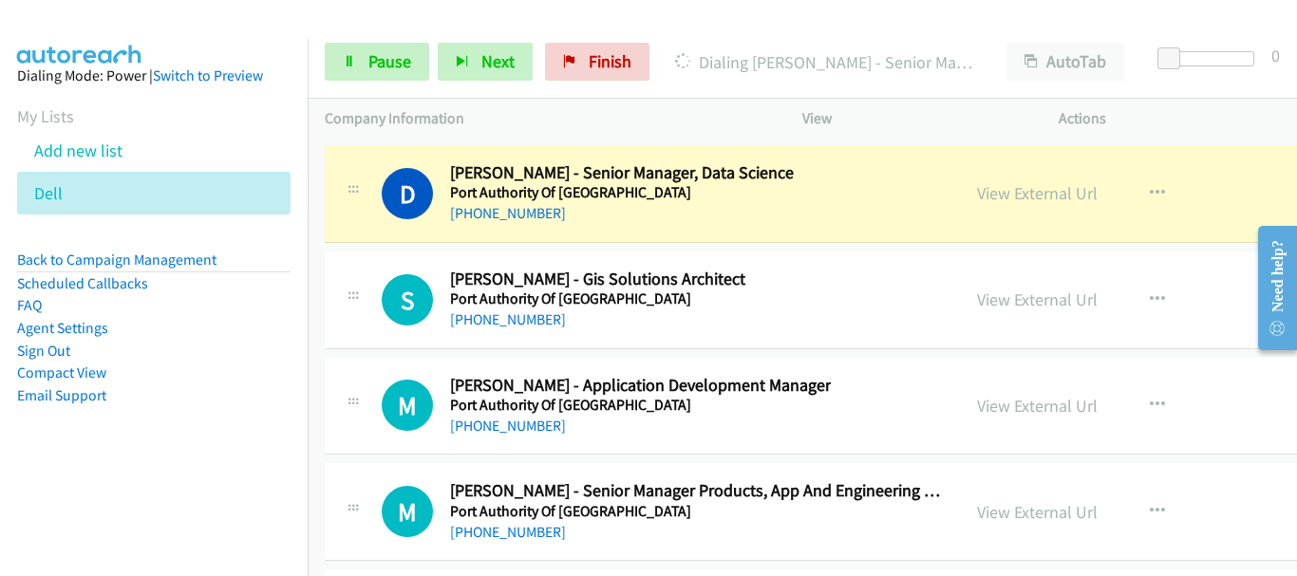
scroll to position [30961, 0]
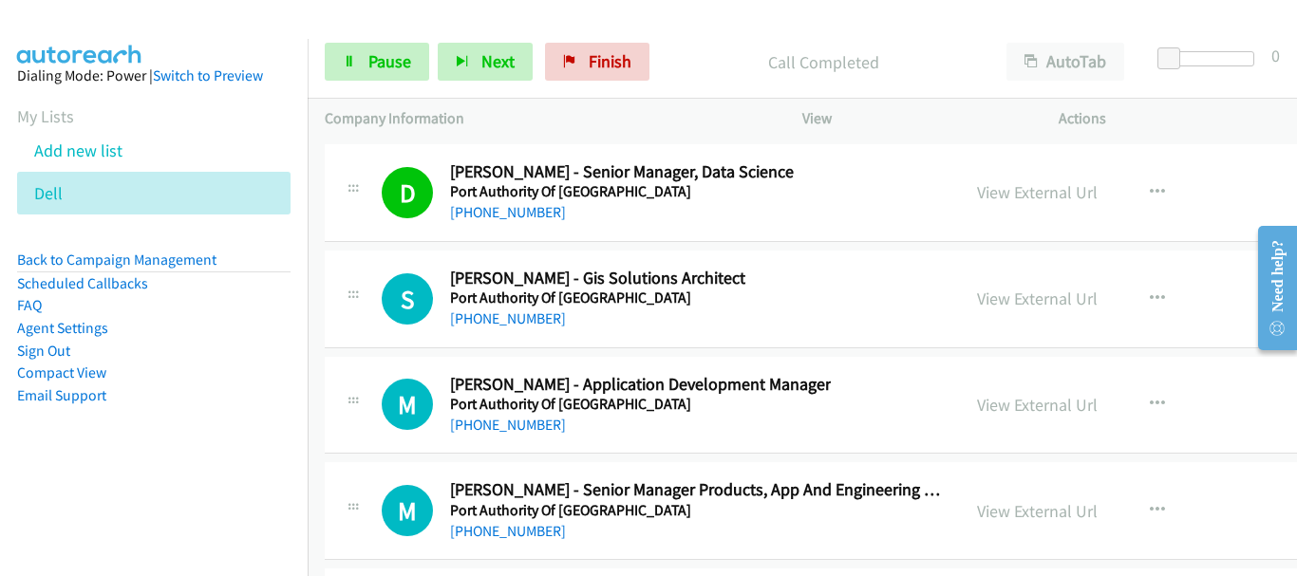
click at [122, 24] on img at bounding box center [80, 33] width 142 height 66
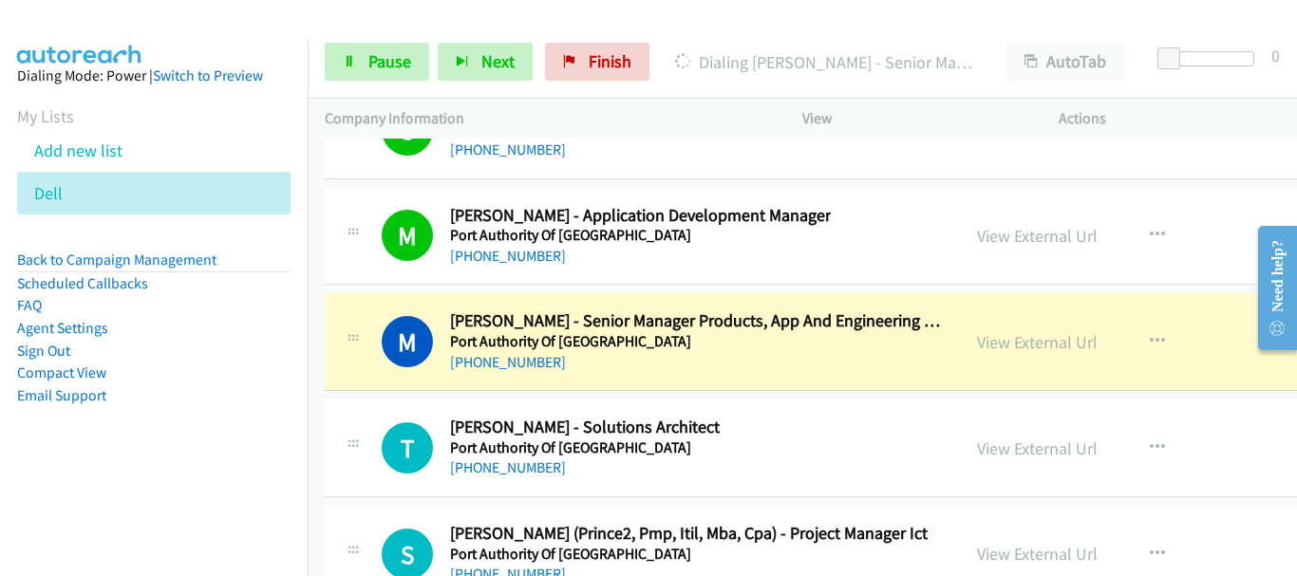
scroll to position [31246, 0]
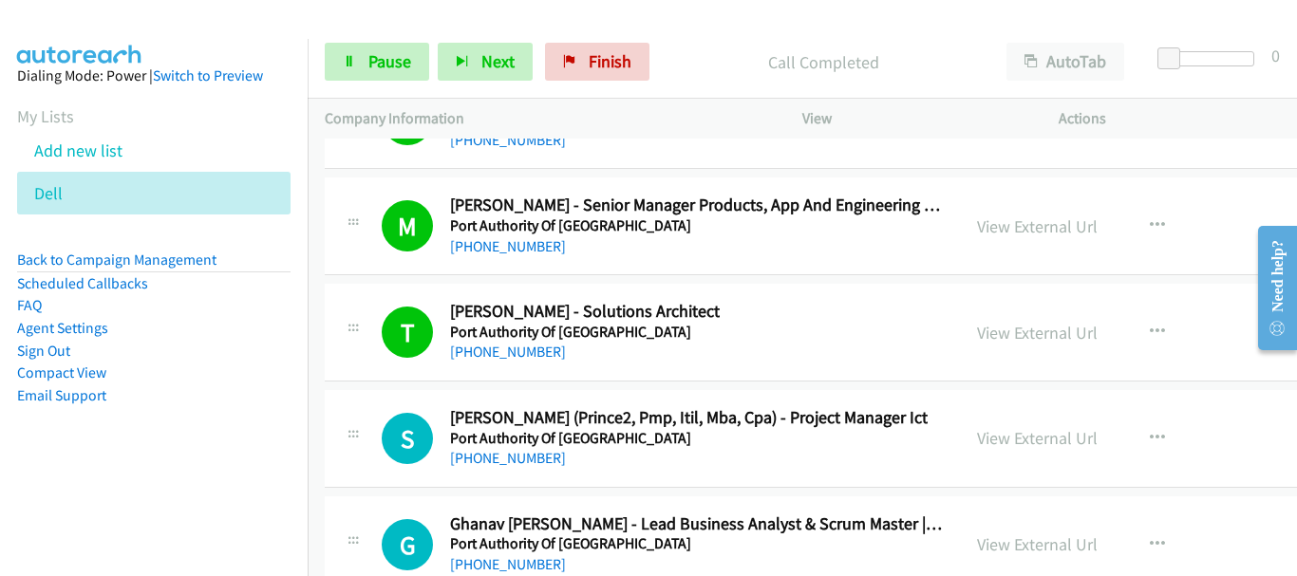
drag, startPoint x: 1179, startPoint y: 335, endPoint x: 868, endPoint y: 365, distance: 312.0
click at [1179, 335] on div "View External Url View External Url Schedule/Manage Callback Start Calls Here R…" at bounding box center [1127, 332] width 335 height 63
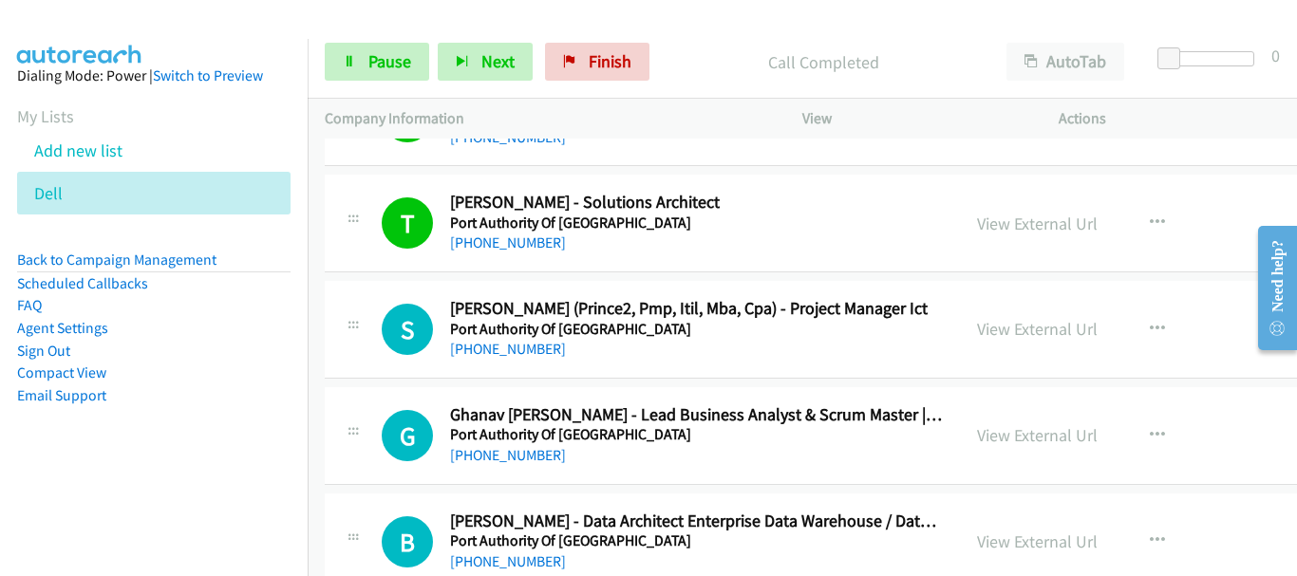
scroll to position [31436, 0]
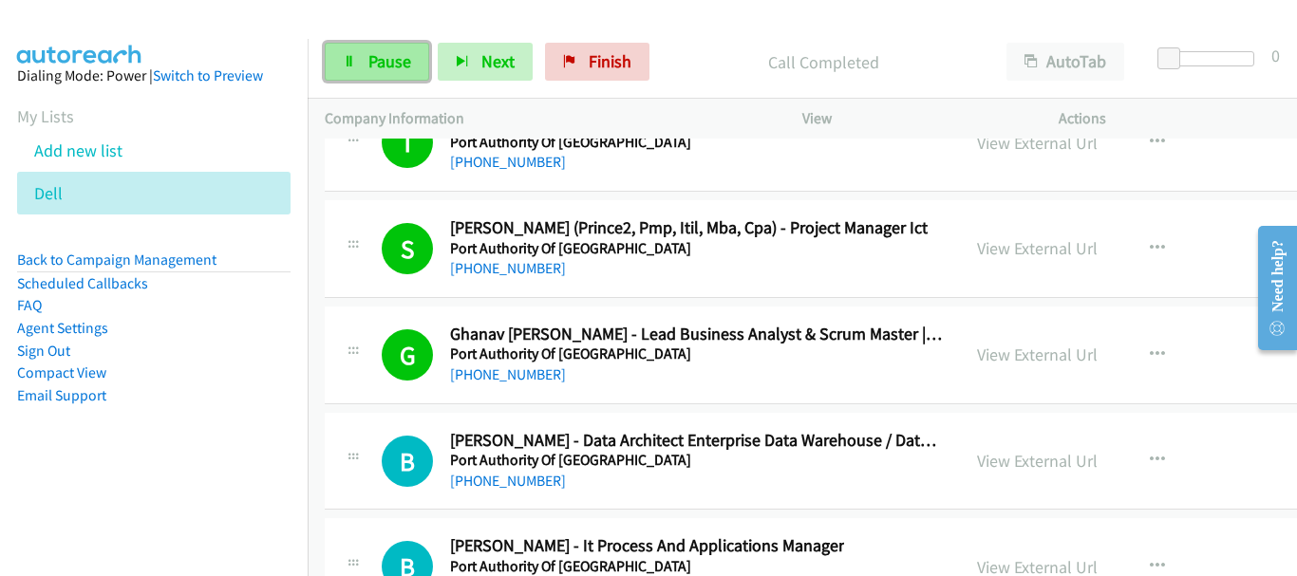
click at [376, 54] on span "Pause" at bounding box center [389, 61] width 43 height 22
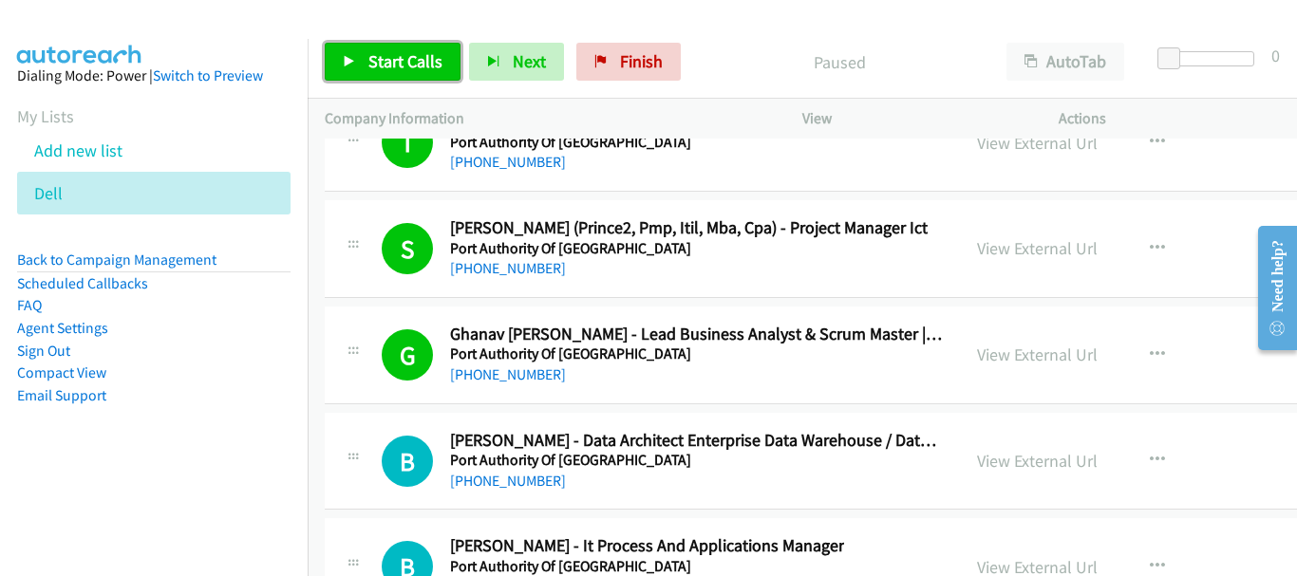
click at [376, 54] on span "Start Calls" at bounding box center [405, 61] width 74 height 22
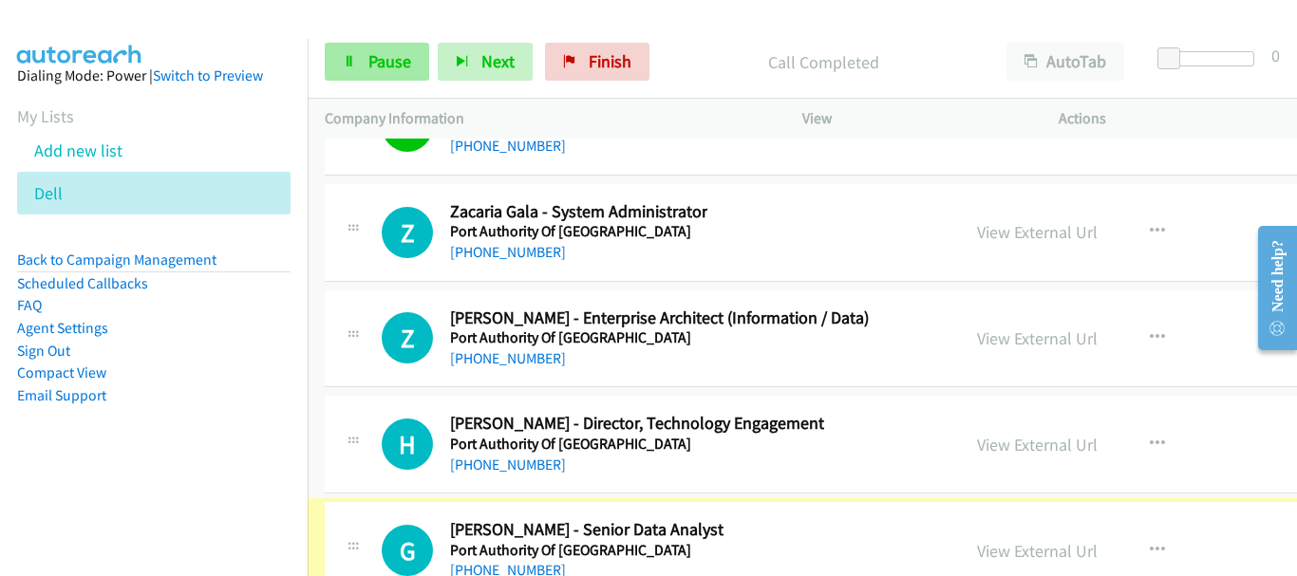
scroll to position [32215, 0]
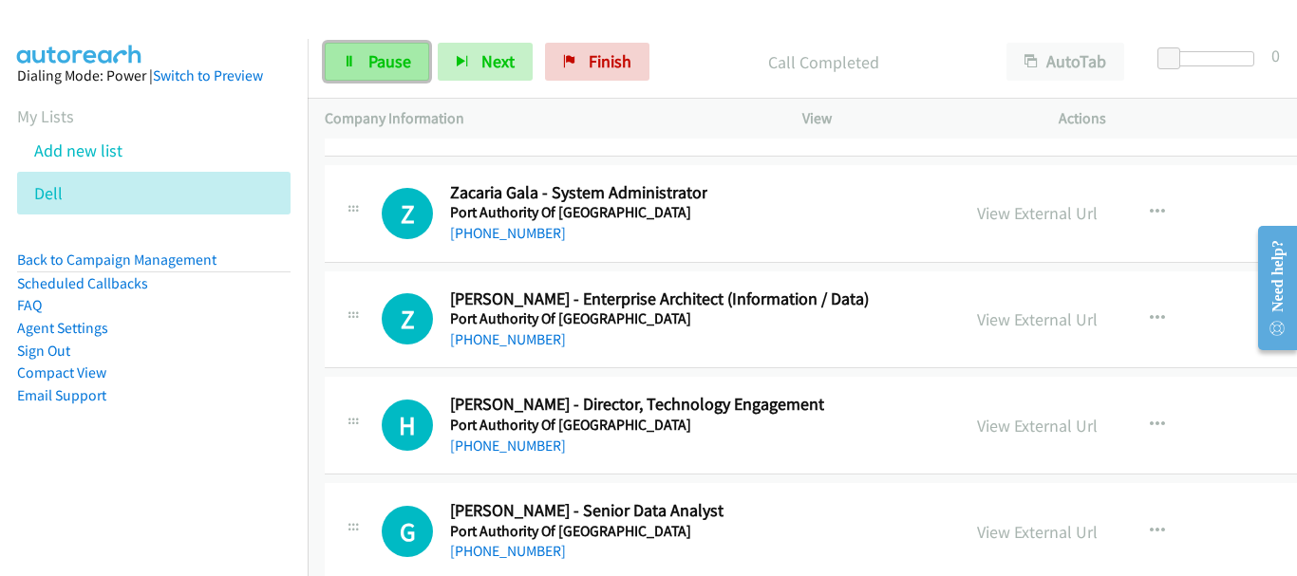
click at [377, 59] on span "Pause" at bounding box center [389, 61] width 43 height 22
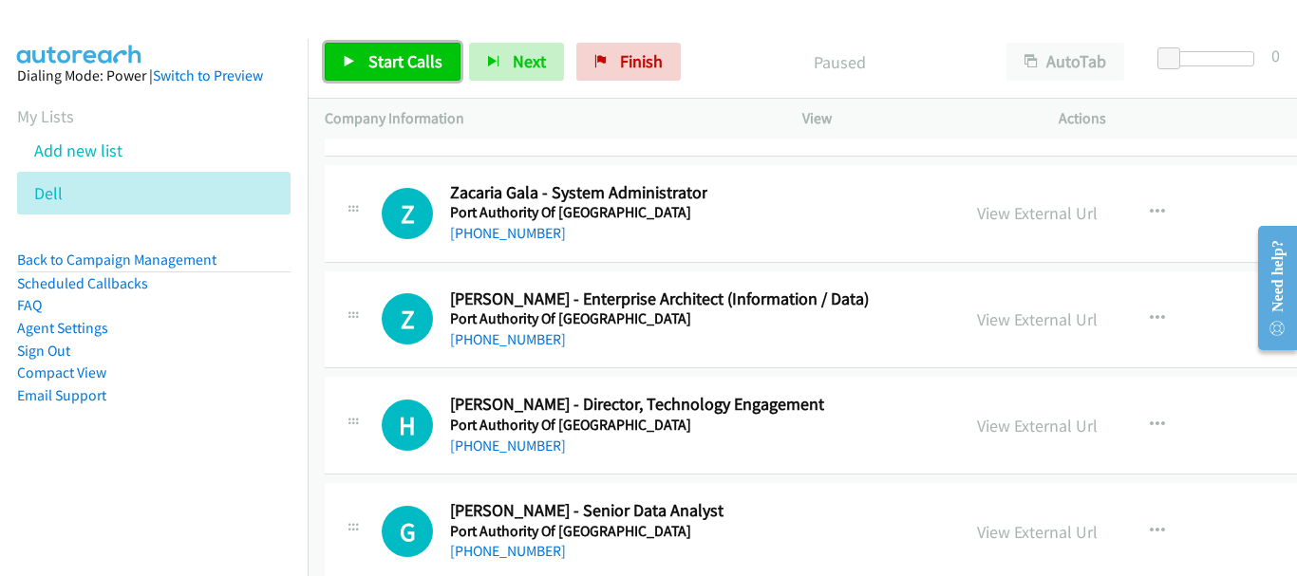
click at [378, 60] on span "Start Calls" at bounding box center [405, 61] width 74 height 22
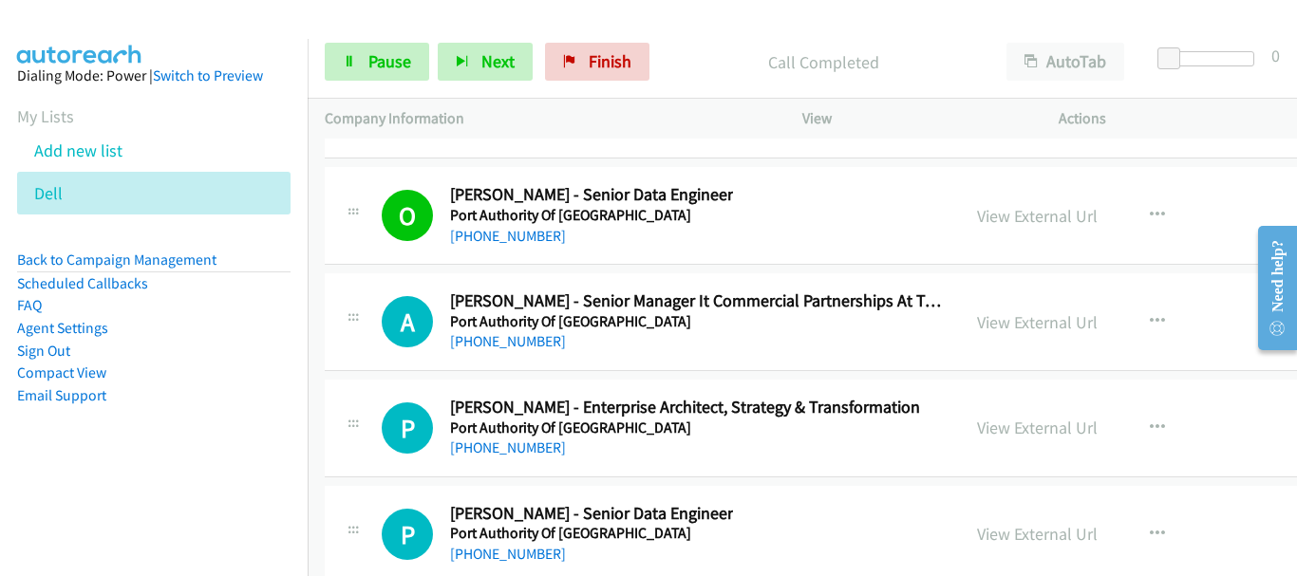
scroll to position [32975, 0]
